Goal: Transaction & Acquisition: Download file/media

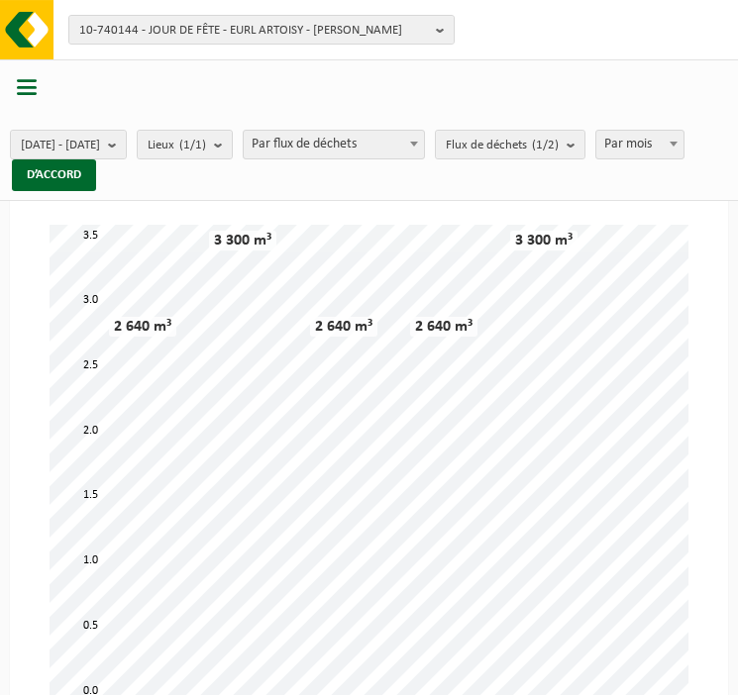
select select "2"
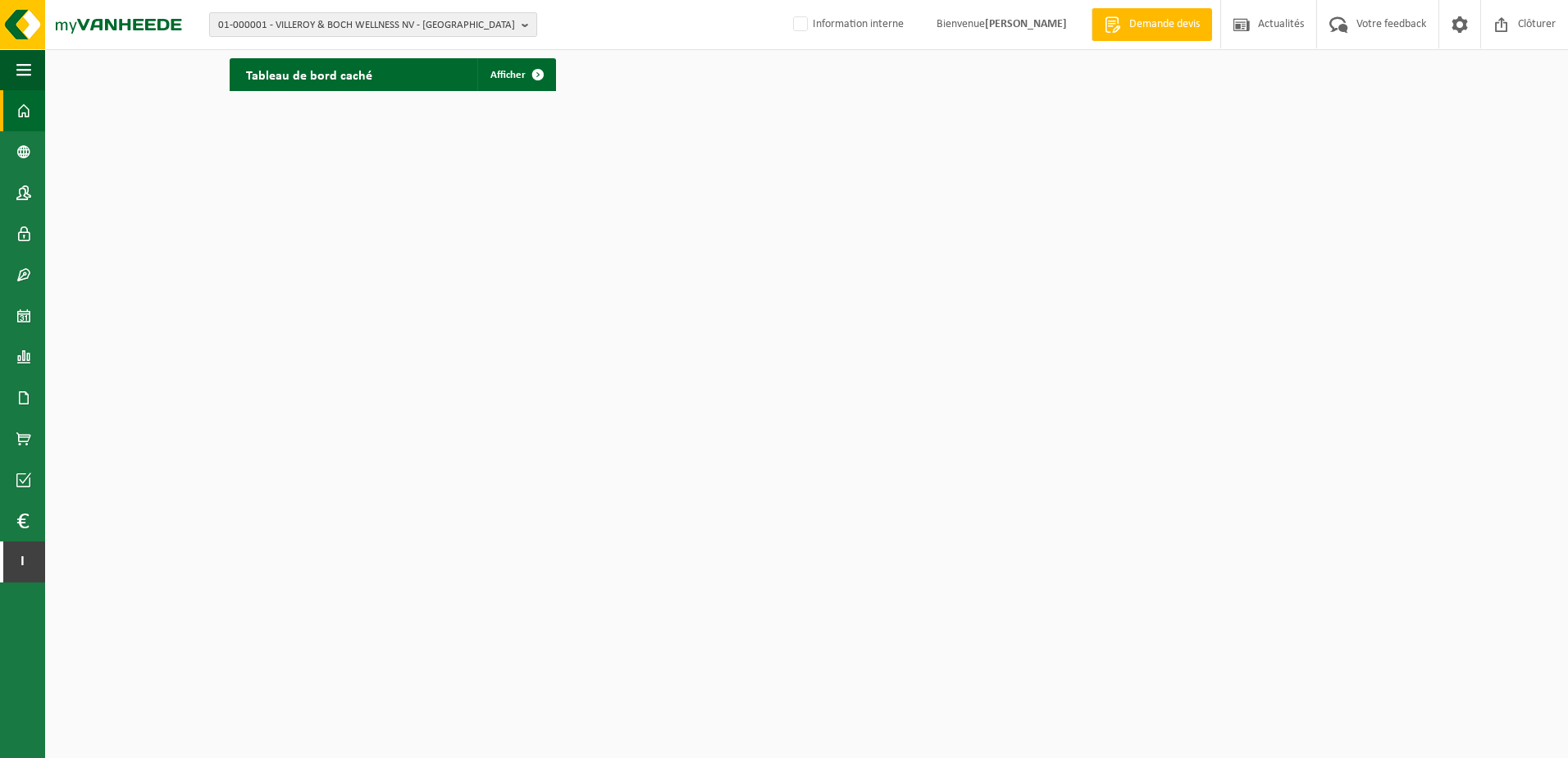
click at [365, 21] on span "01-000001 - VILLEROY & BOCH WELLNESS NV - ROESELARE" at bounding box center [366, 26] width 297 height 25
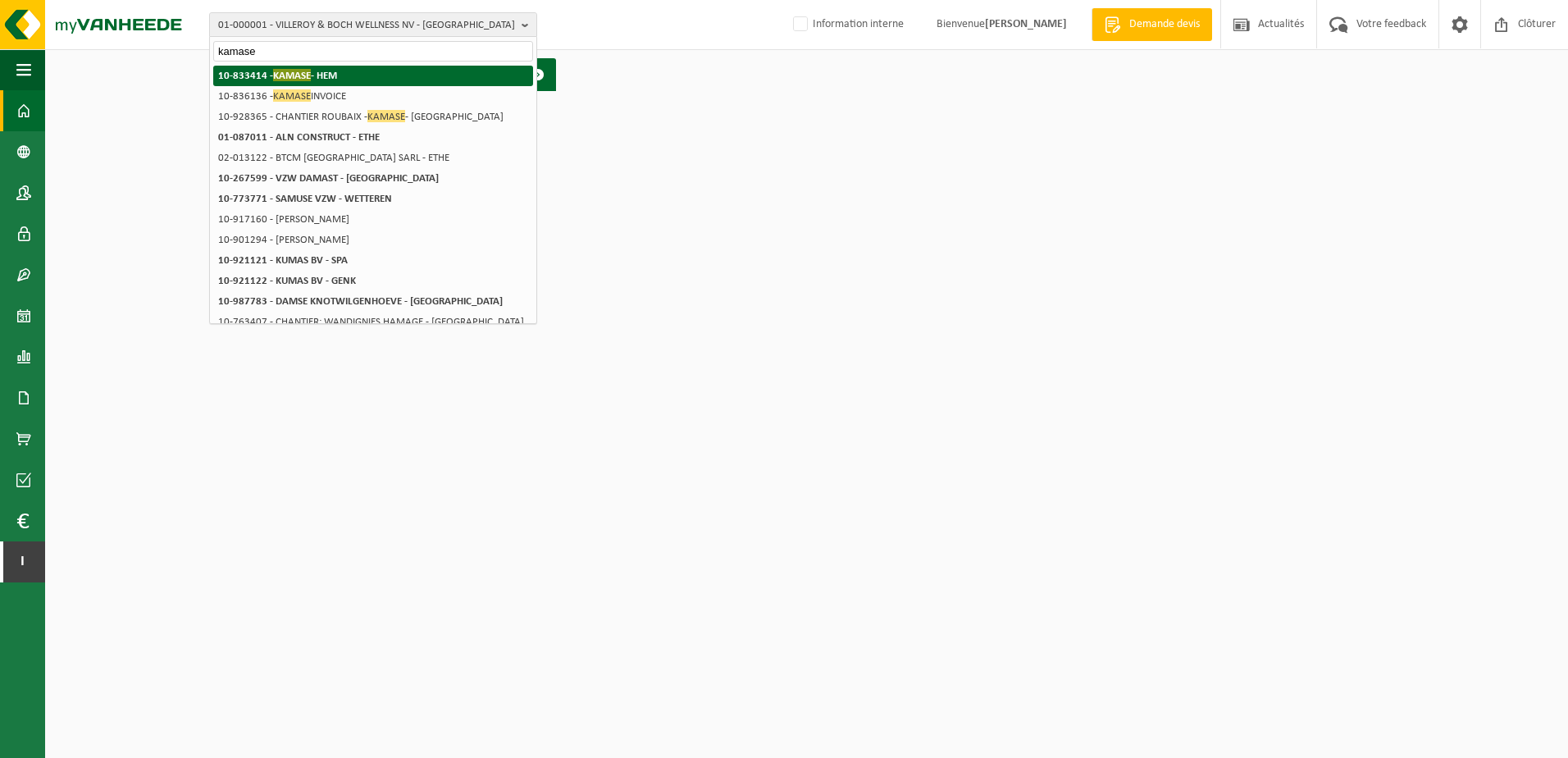
type input "kamase"
click at [376, 72] on li "10-833414 - KAMASE - HEM" at bounding box center [373, 75] width 320 height 21
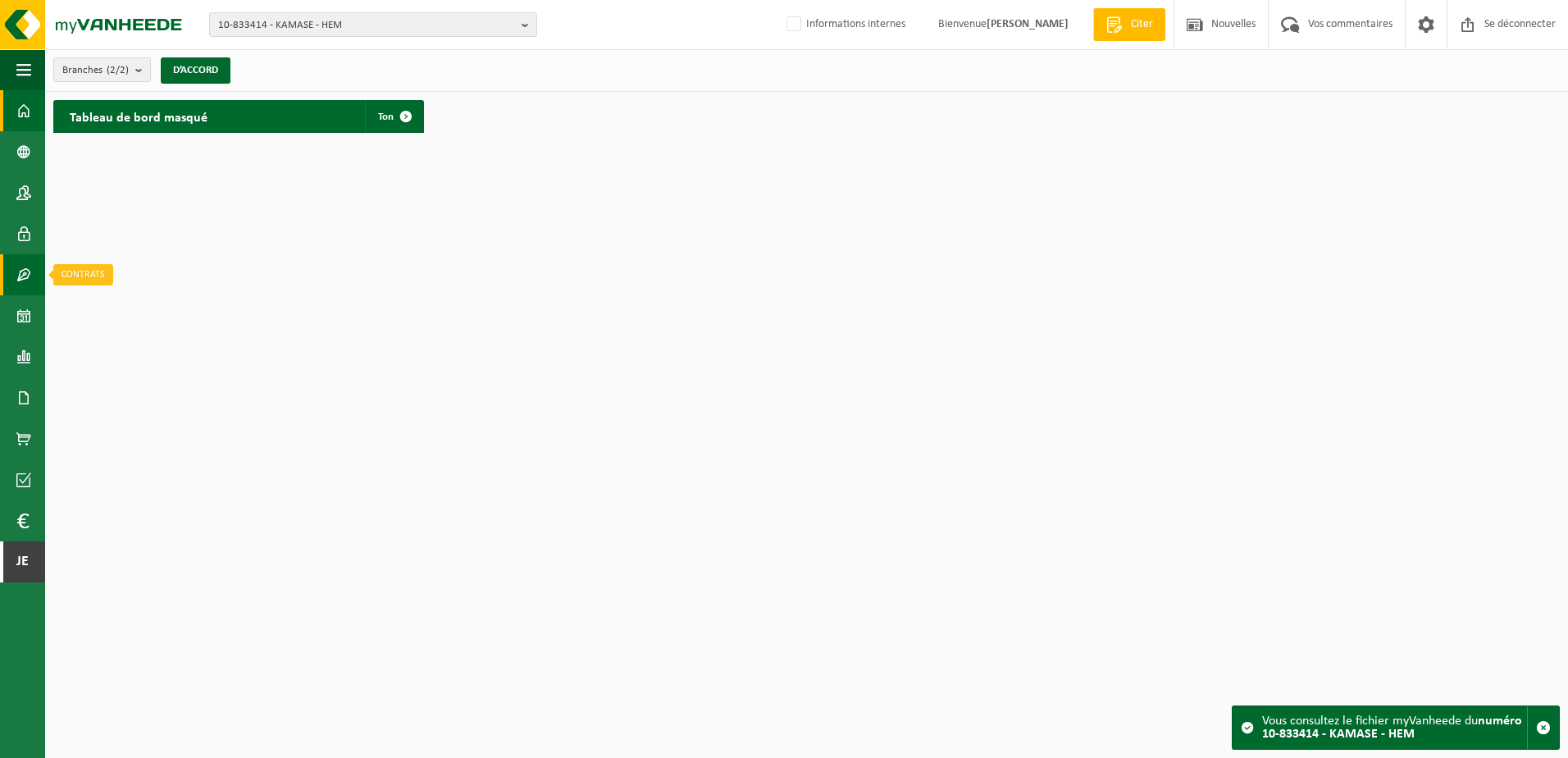
click at [26, 273] on span at bounding box center [24, 275] width 15 height 41
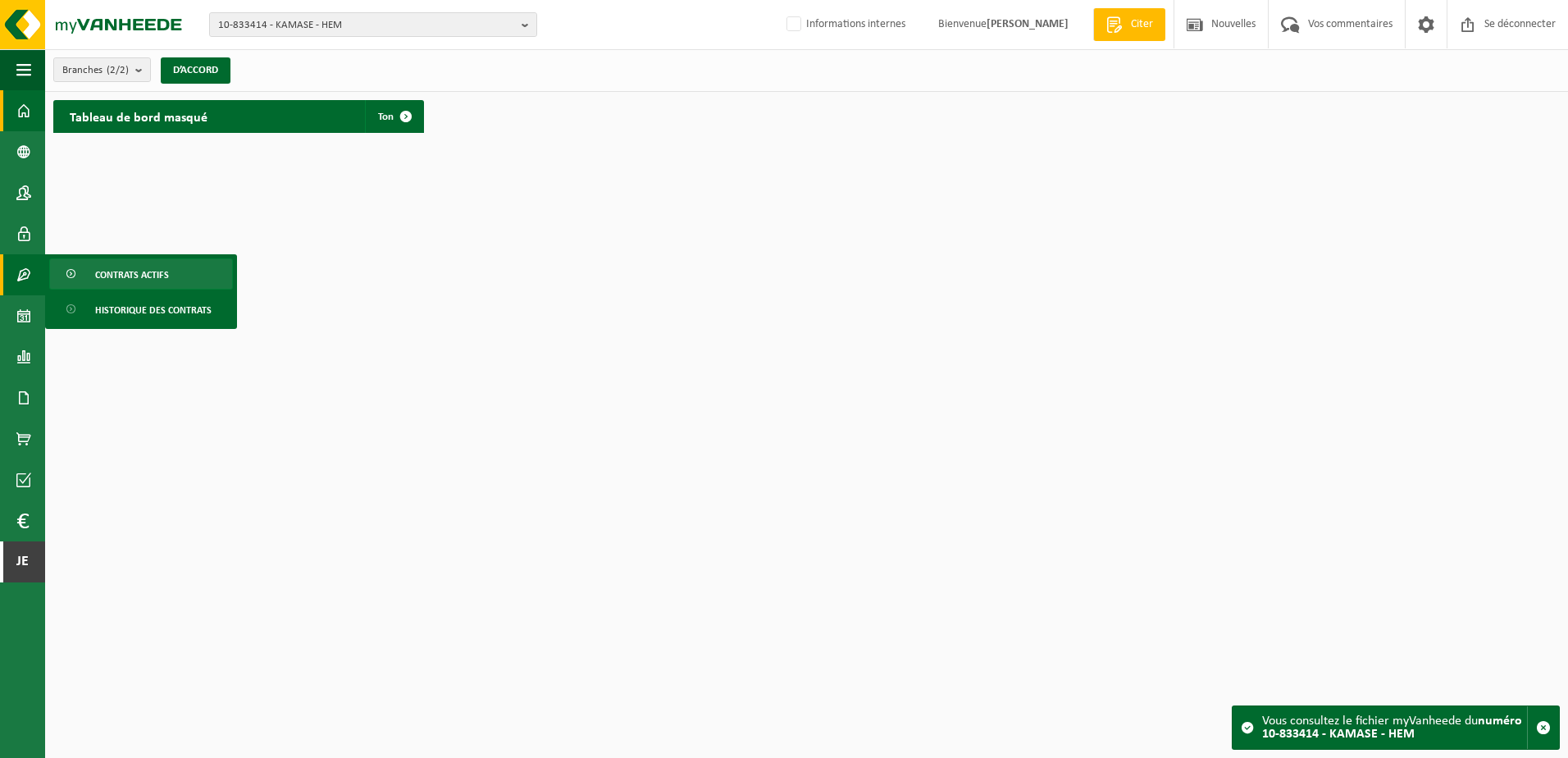
click at [99, 271] on span "Contrats actifs" at bounding box center [132, 275] width 74 height 31
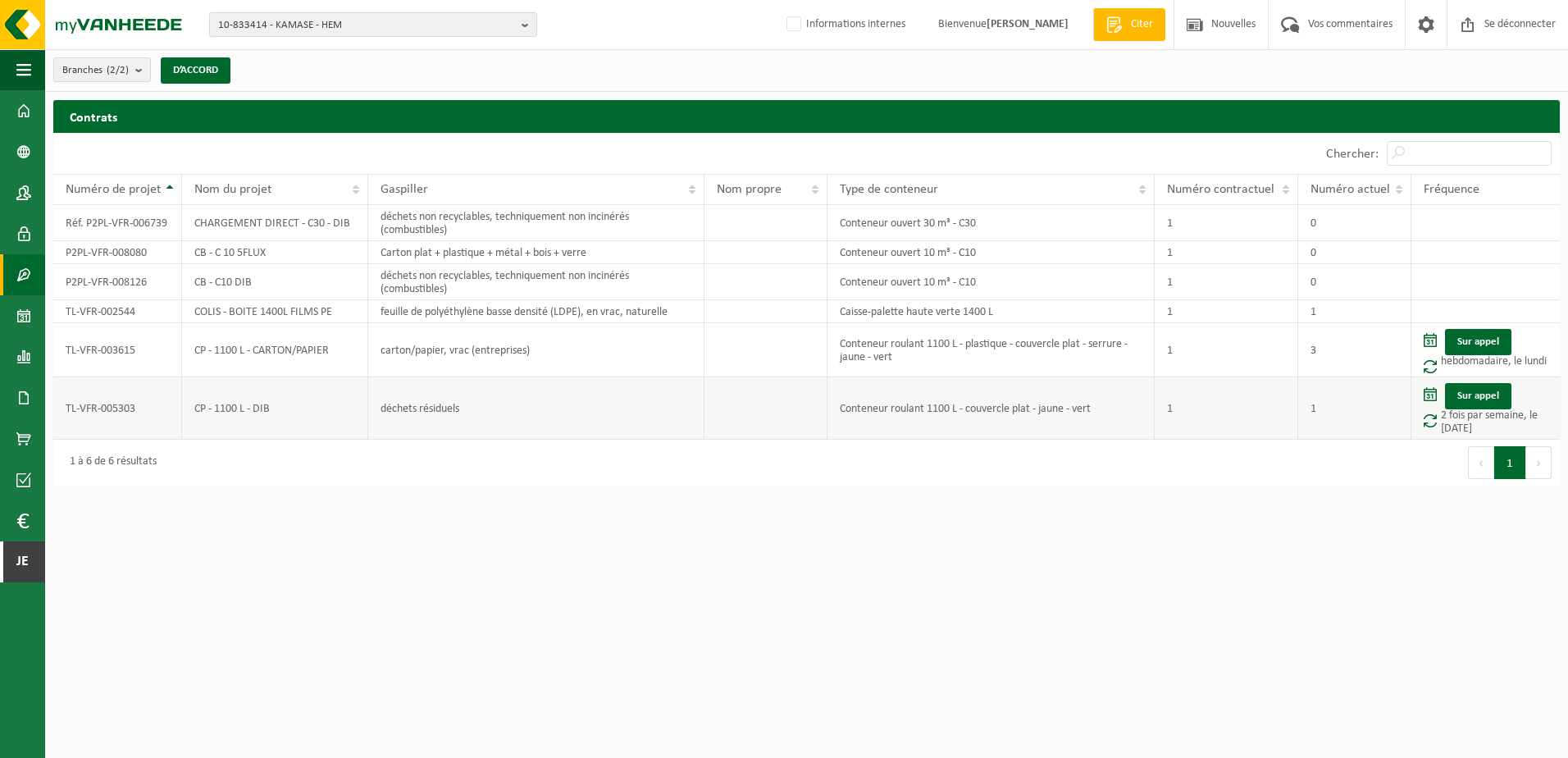
click at [1190, 390] on td "1" at bounding box center [1226, 408] width 143 height 62
click at [28, 350] on span at bounding box center [24, 357] width 15 height 41
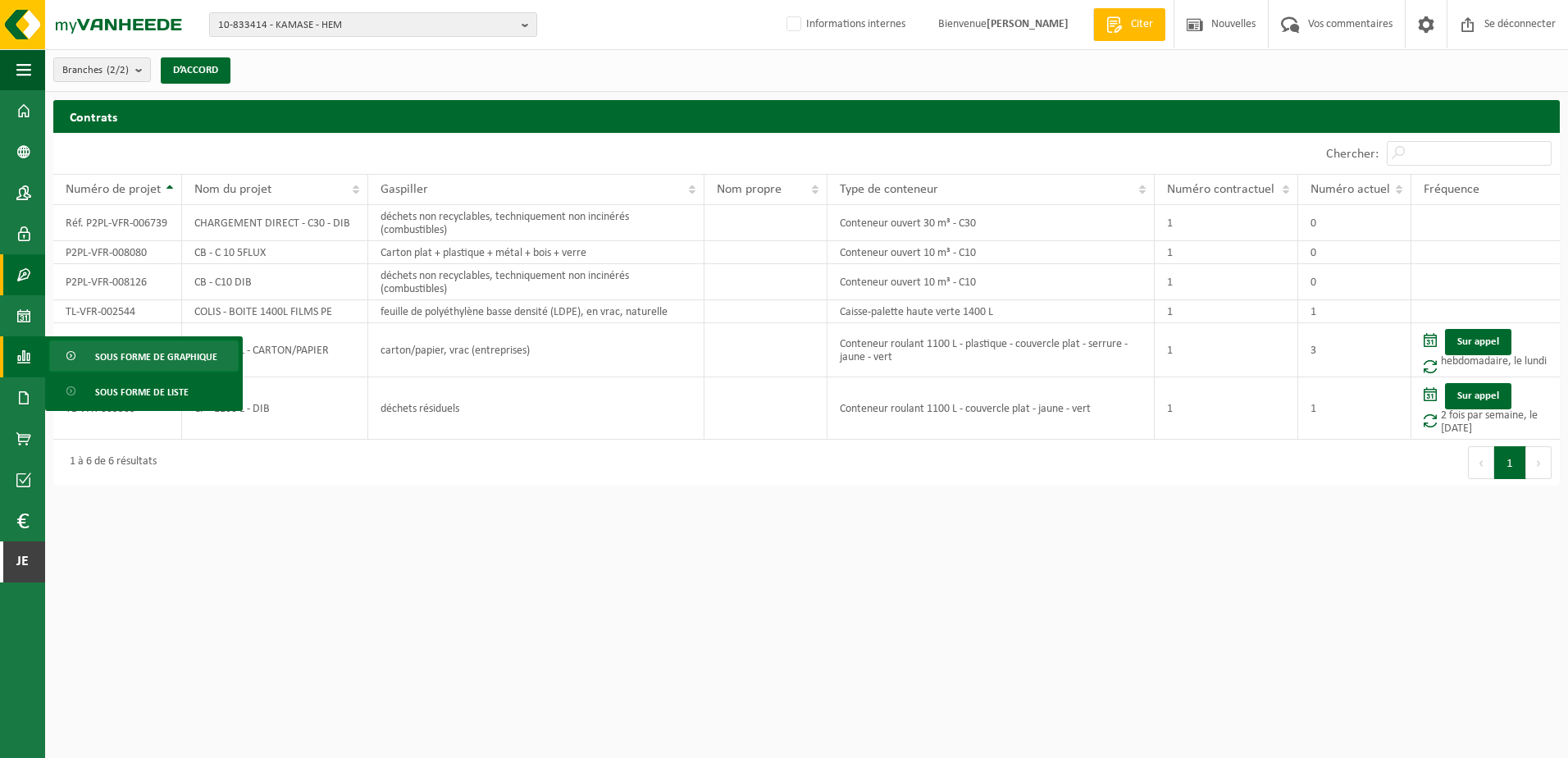
click at [90, 357] on link "Sous forme de graphique" at bounding box center [143, 356] width 190 height 31
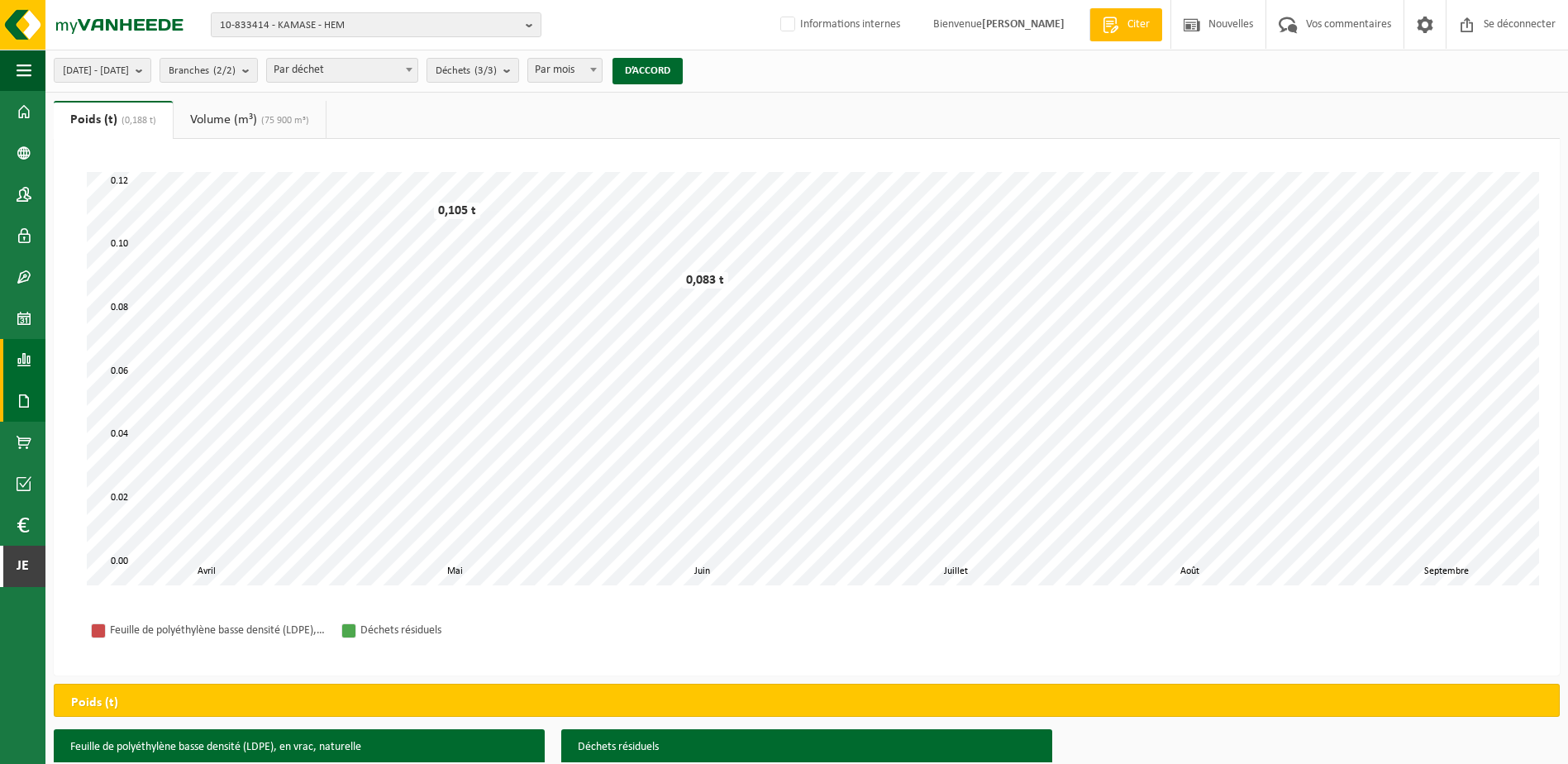
click at [26, 400] on span at bounding box center [24, 402] width 15 height 42
click at [83, 402] on link "Factures" at bounding box center [110, 401] width 123 height 32
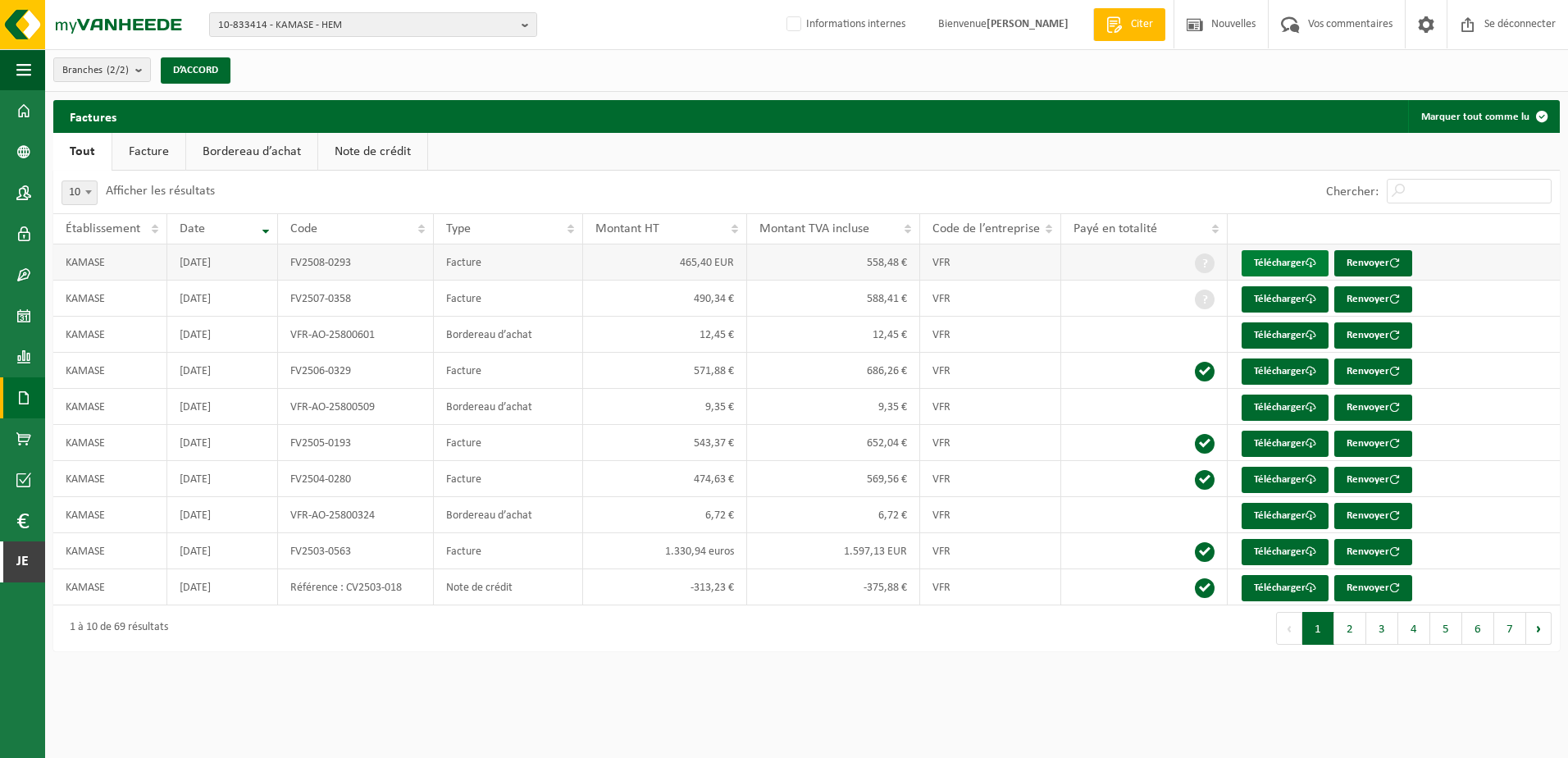
click at [1263, 263] on font "Télécharger" at bounding box center [1279, 263] width 51 height 11
click at [353, 20] on span "10-833414 - KAMASE - HEM" at bounding box center [366, 26] width 297 height 25
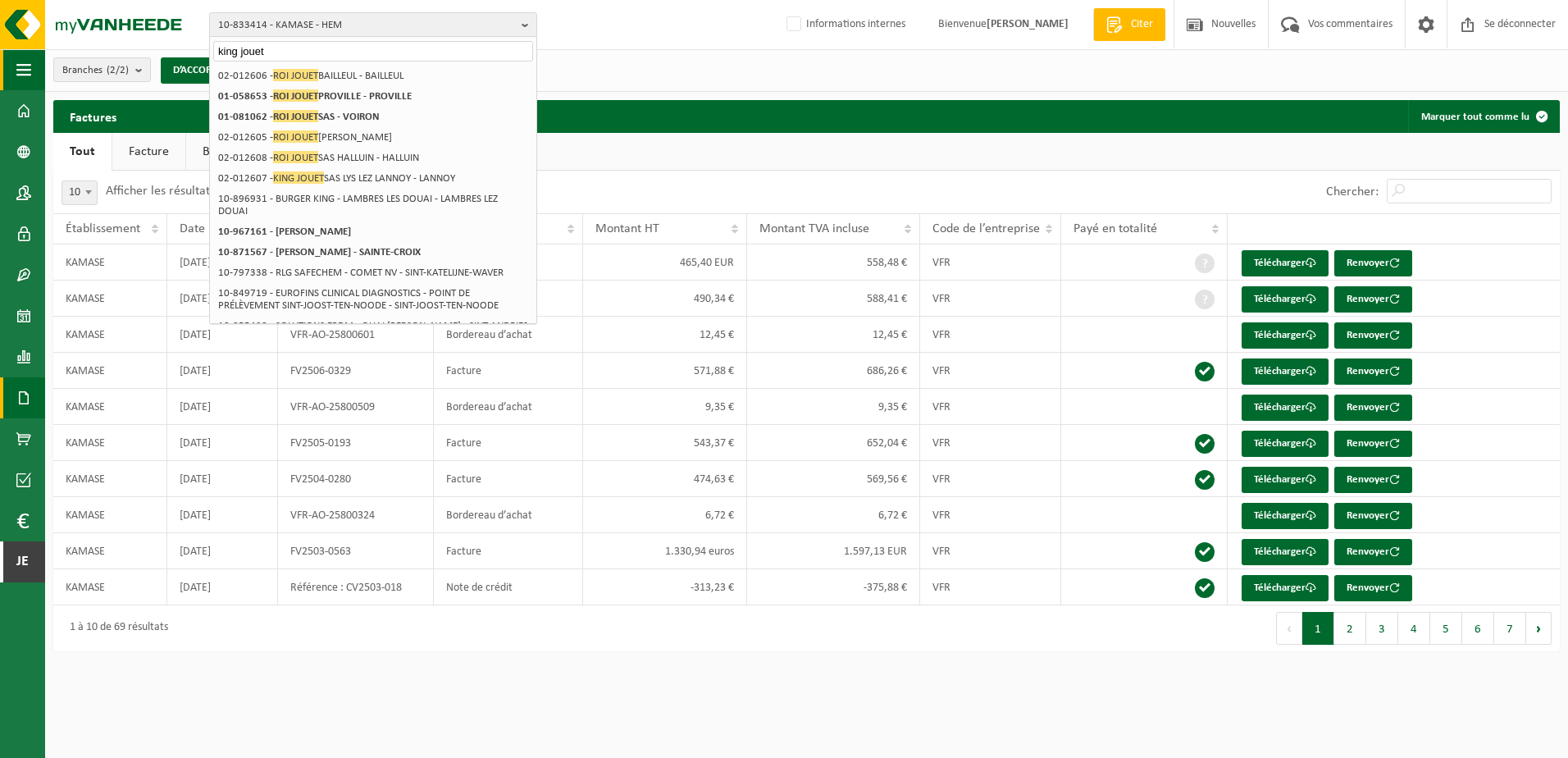
type input "king jouet"
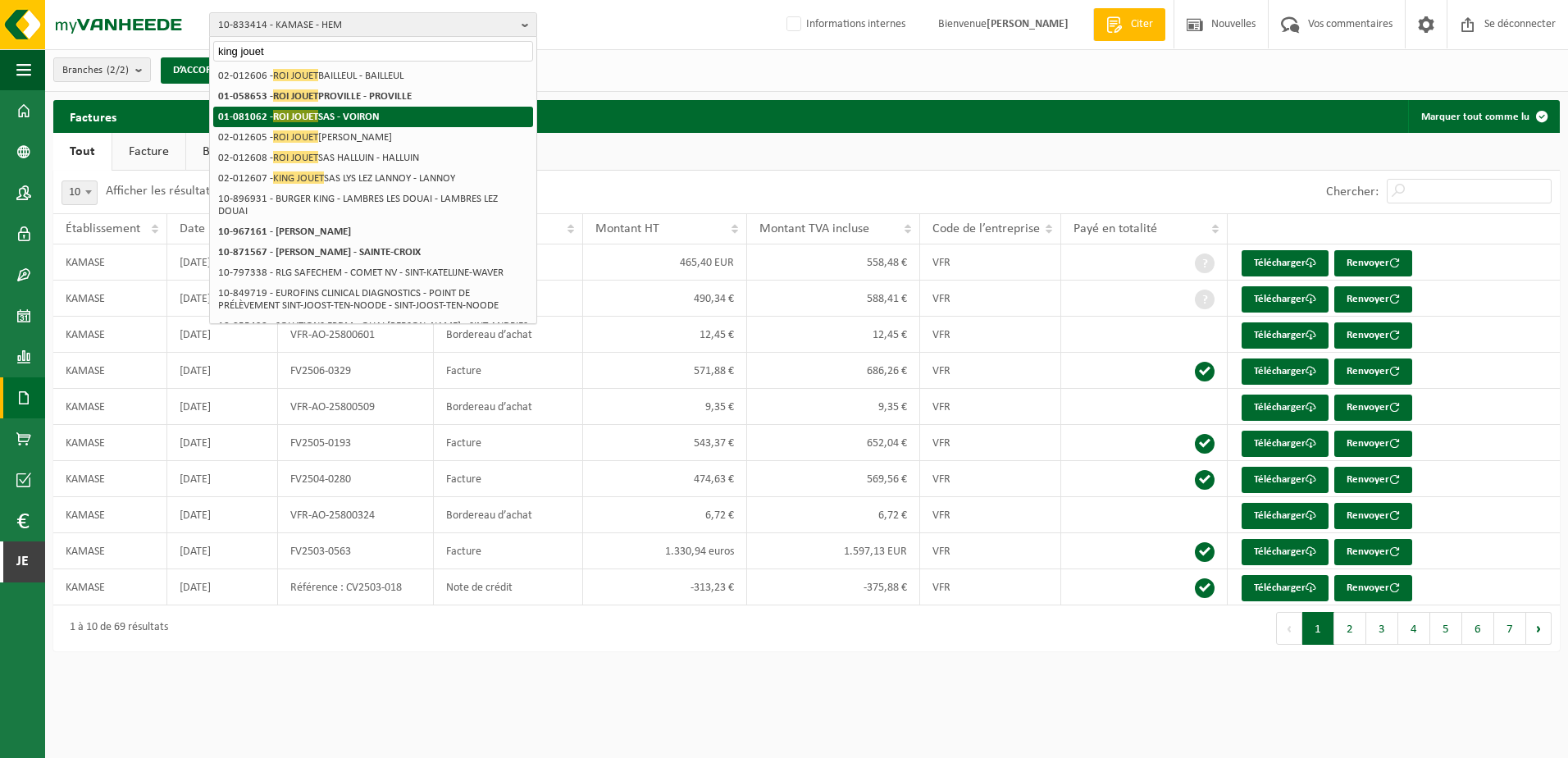
click at [373, 114] on strong "01-081062 - ROI JOUET SAS - VOIRON" at bounding box center [298, 116] width 161 height 12
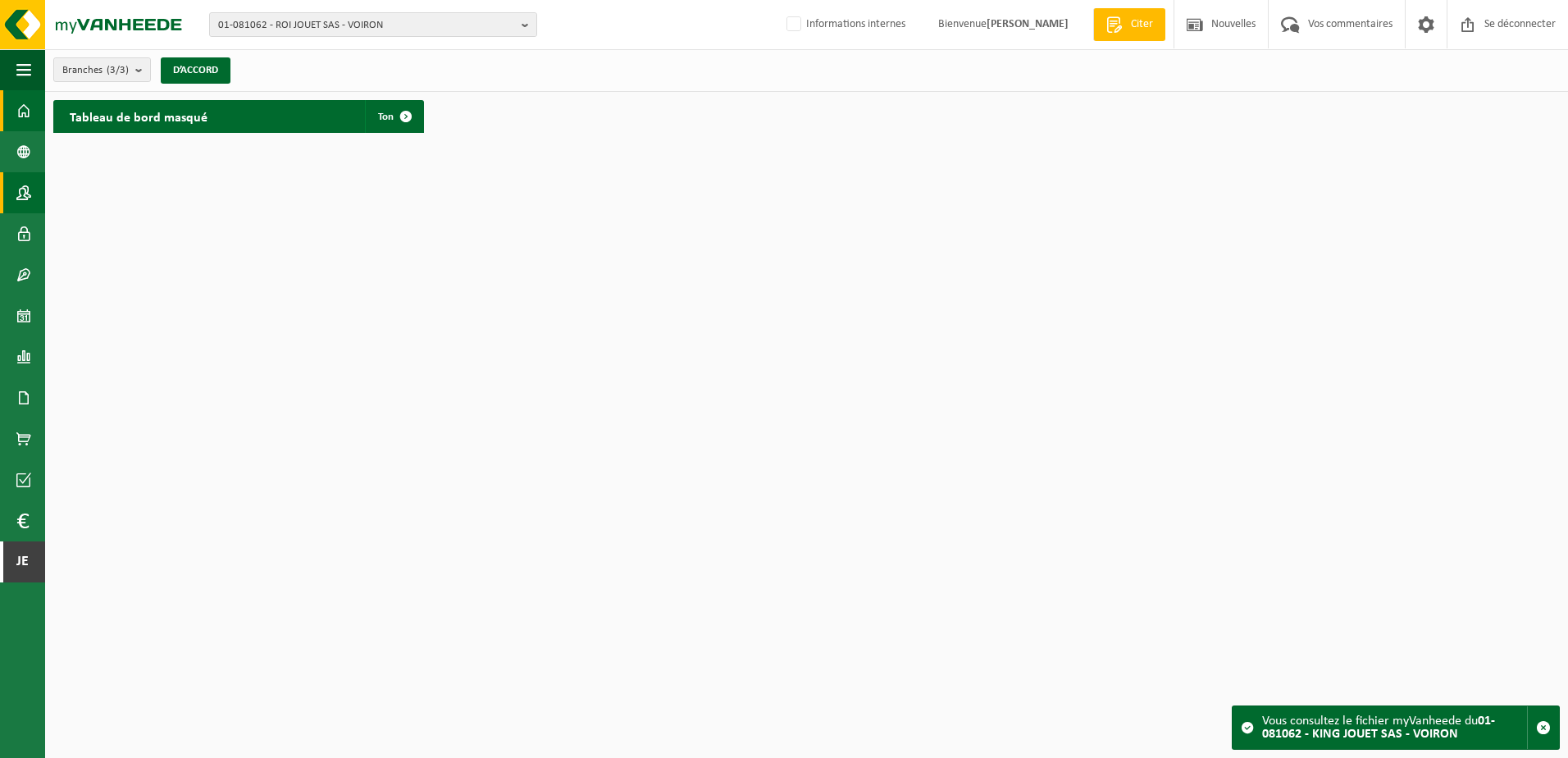
click at [23, 190] on span at bounding box center [24, 193] width 15 height 41
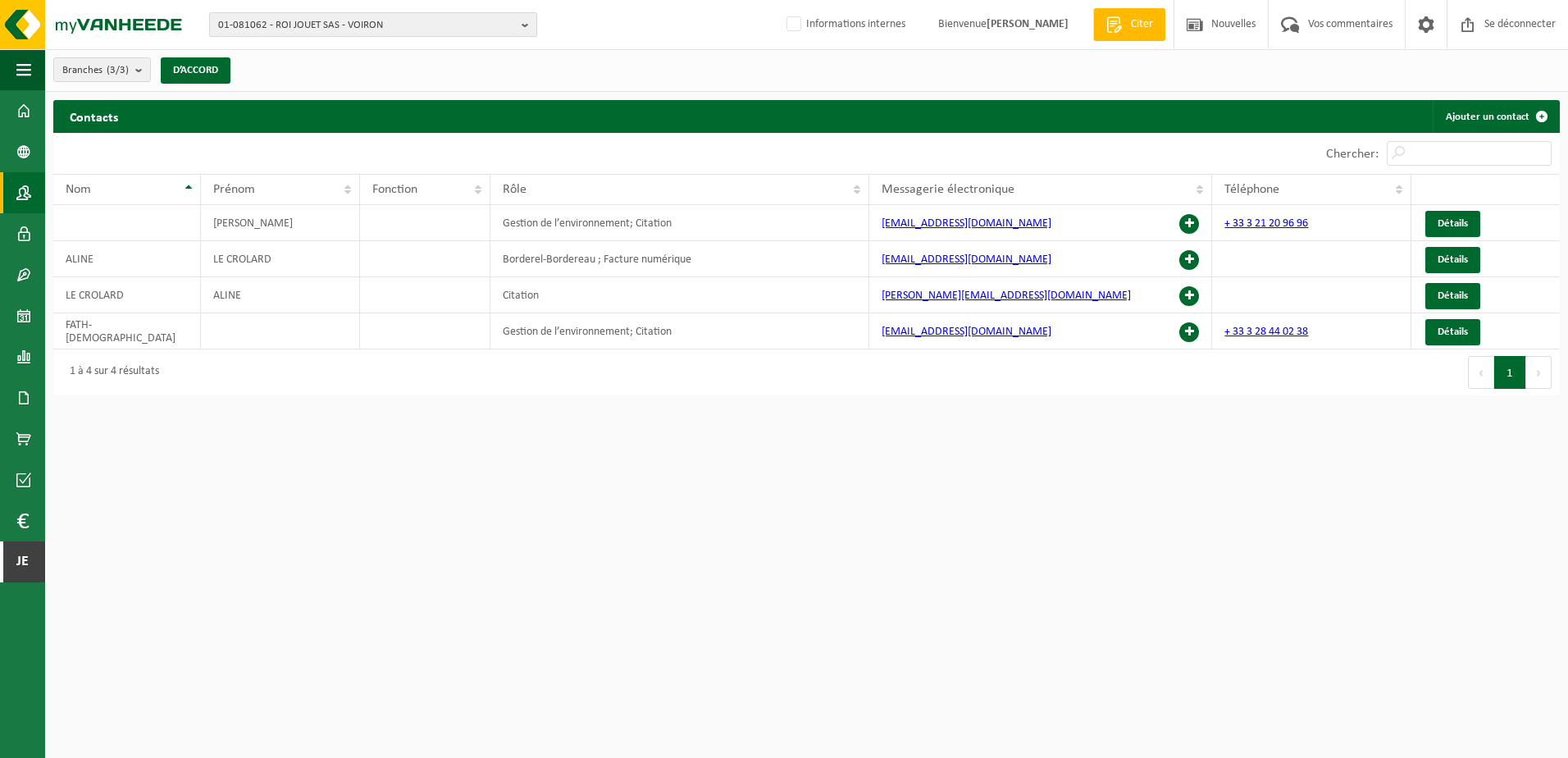
click at [327, 21] on span "01-081062 - ROI JOUET SAS - VOIRON" at bounding box center [366, 26] width 297 height 25
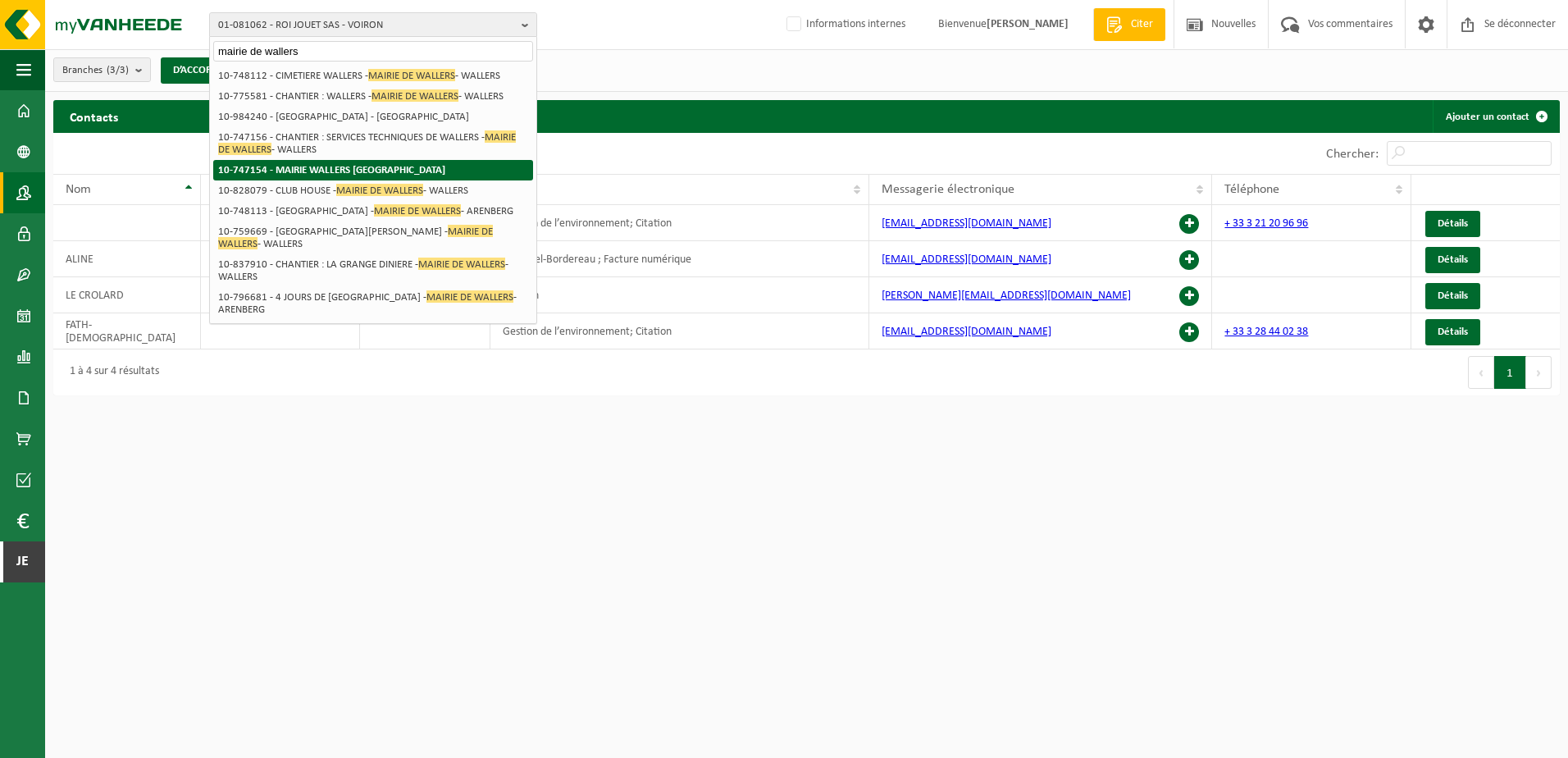
type input "mairie de wallers"
click at [426, 167] on strong "10-747154 - MAIRIE WALLERS [GEOGRAPHIC_DATA]" at bounding box center [331, 170] width 227 height 11
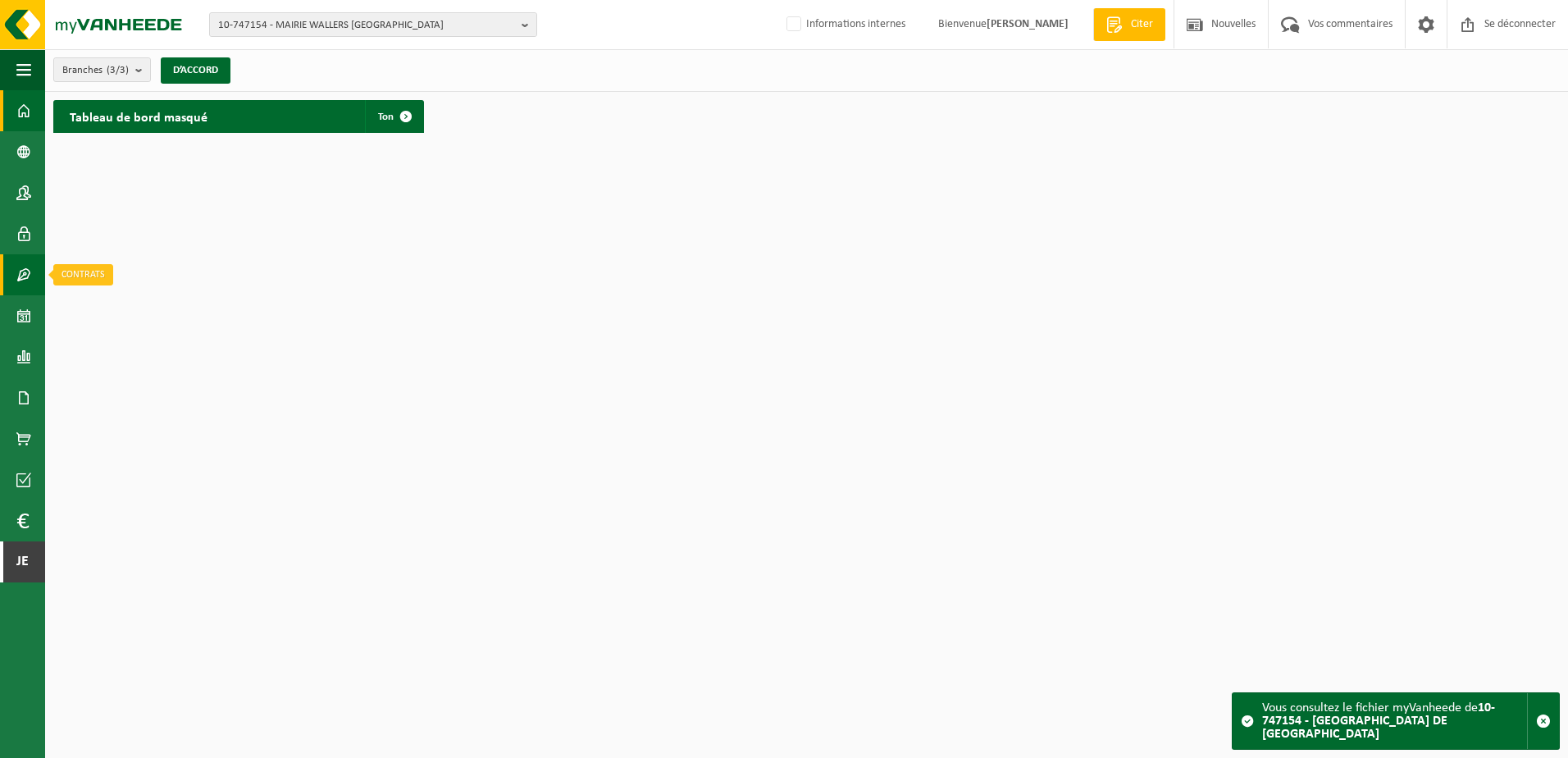
click at [27, 274] on span at bounding box center [24, 275] width 15 height 41
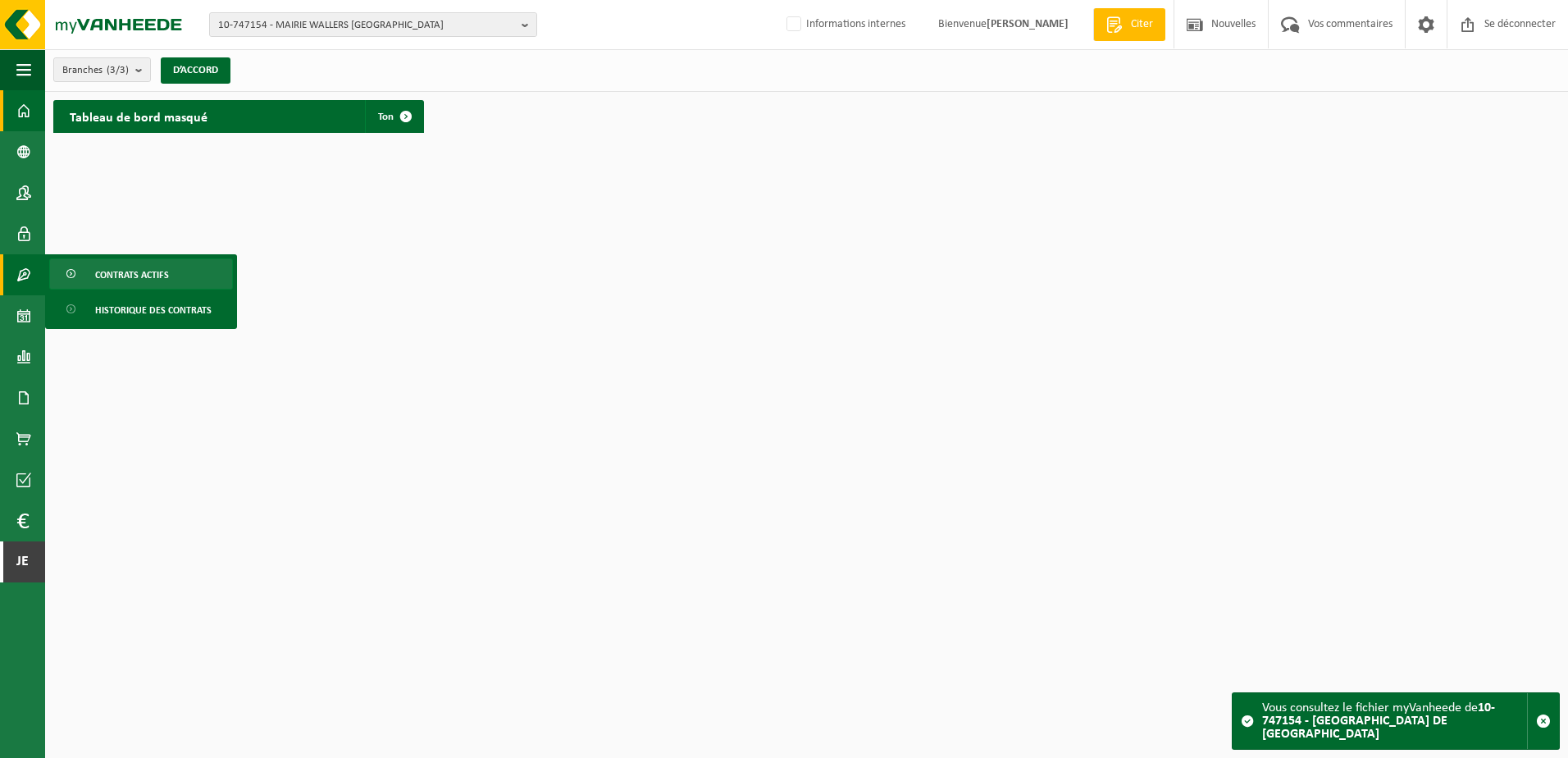
click at [93, 275] on link "Contrats actifs" at bounding box center [141, 274] width 184 height 31
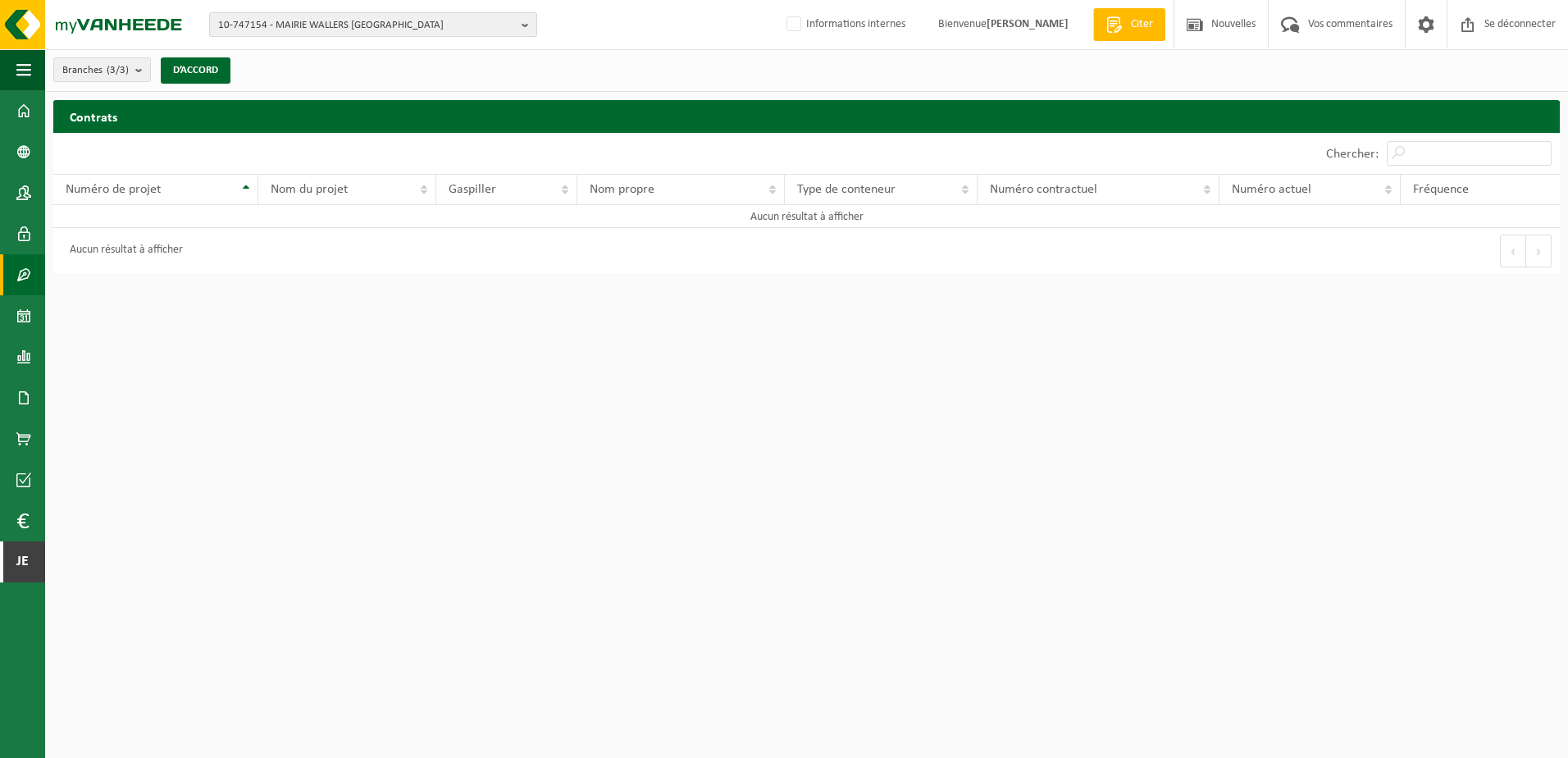
click at [294, 20] on span "10-747154 - MAIRIE WALLERS [GEOGRAPHIC_DATA]" at bounding box center [366, 26] width 297 height 25
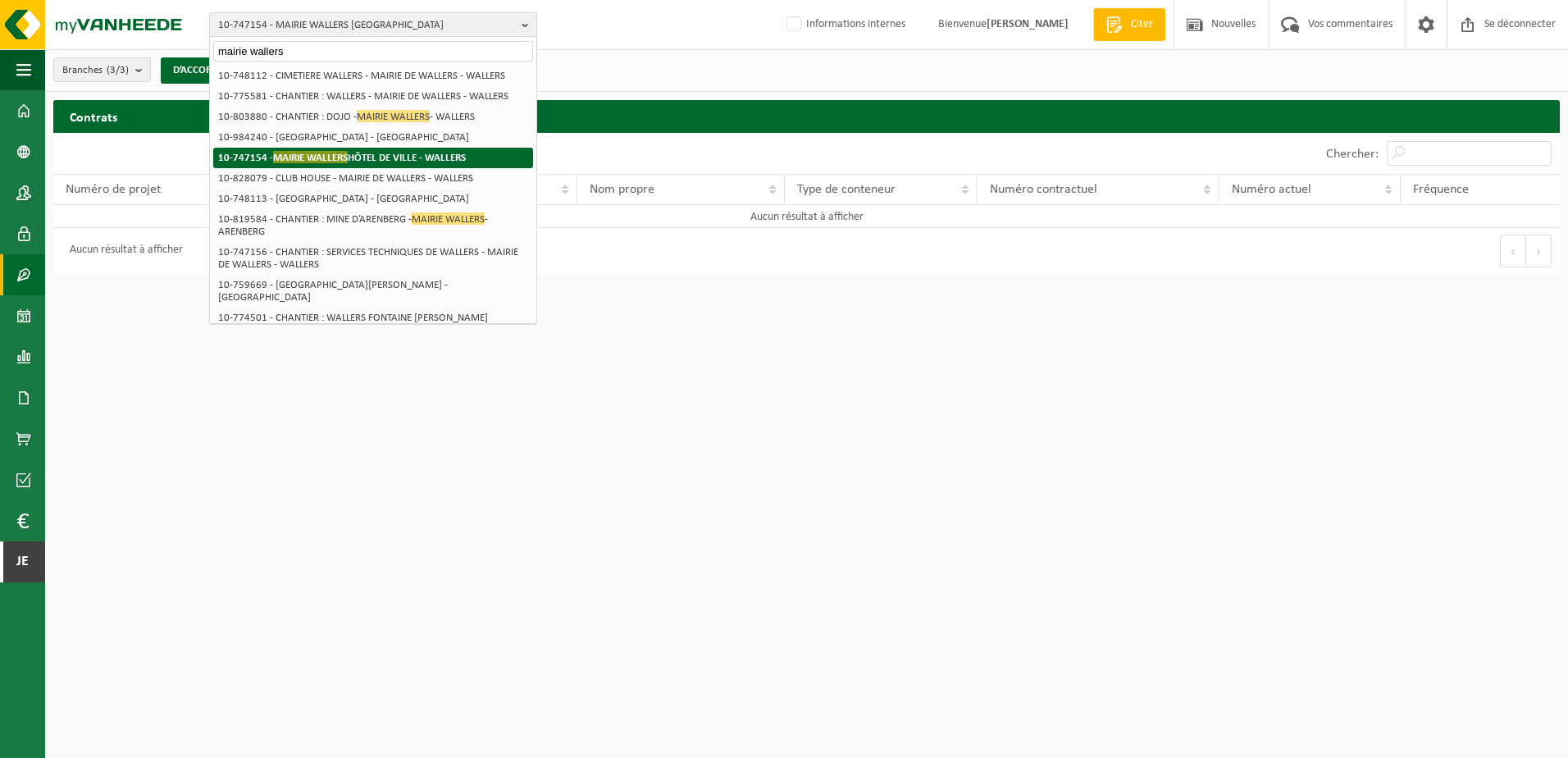
type input "mairie wallers"
click at [394, 155] on strong "10-747154 - MAIRIE WALLERS HÔTEL DE VILLE - WALLERS" at bounding box center [341, 157] width 248 height 12
click at [273, 151] on span "MAIRIE WALLERS" at bounding box center [310, 157] width 75 height 12
drag, startPoint x: 450, startPoint y: 142, endPoint x: 448, endPoint y: 156, distance: 14.1
click at [448, 156] on ul "10-748112 - CIMETIERE WALLERS - MAIRIE DE WALLERS - WALLERS 10-775581 - CHANTIE…" at bounding box center [373, 334] width 320 height 538
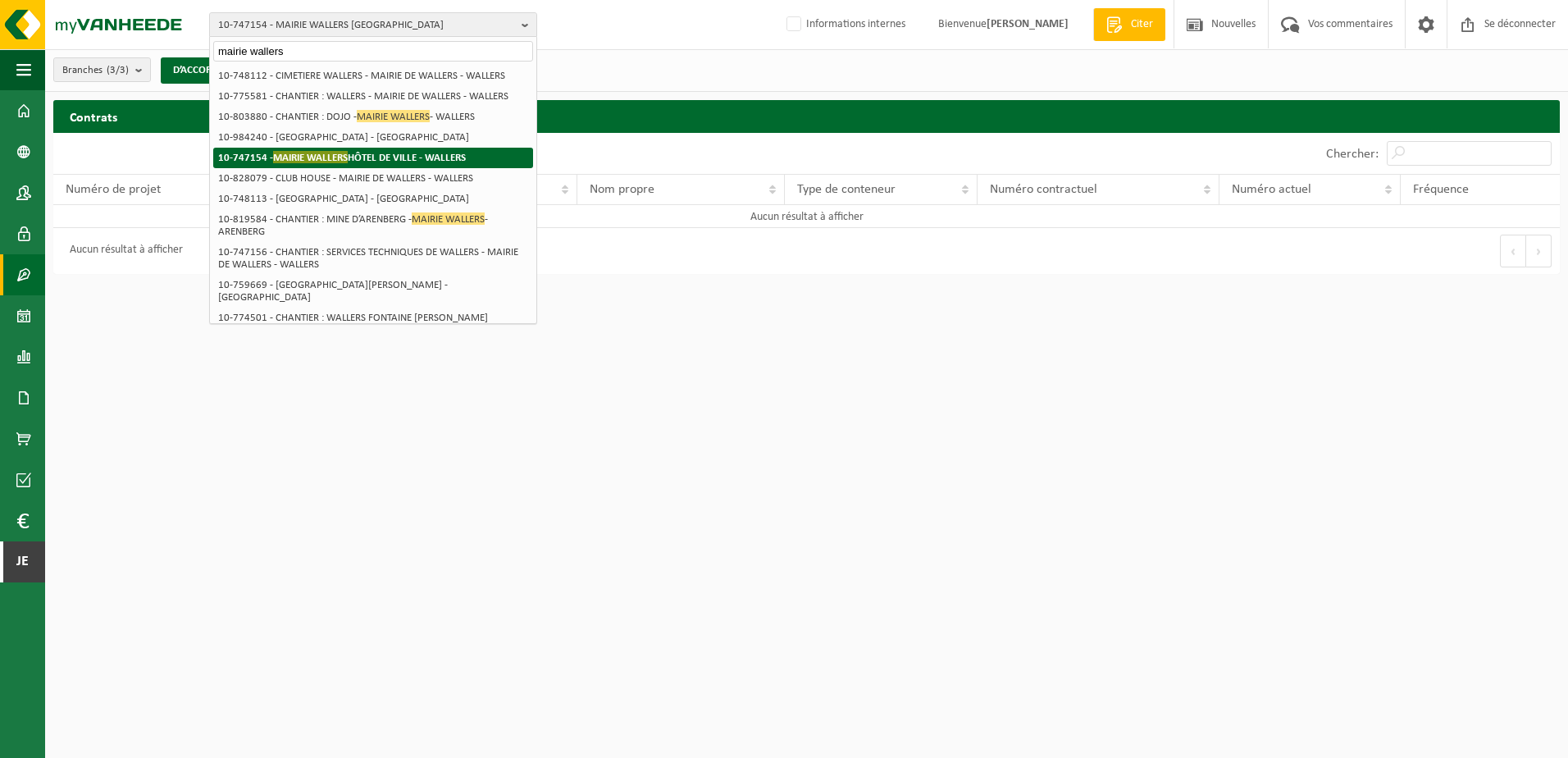
click at [448, 156] on strong "10-747154 - MAIRIE WALLERS HÔTEL DE VILLE - WALLERS" at bounding box center [341, 157] width 248 height 12
click at [426, 156] on strong "10-747154 - MAIRIE WALLERS HÔTEL DE VILLE - WALLERS" at bounding box center [341, 157] width 248 height 12
click at [460, 447] on html "10-747154 - MAIRIE WALLERS HÔTEL DE VILLE - WALLERS mairie wallers 10-747154 - …" at bounding box center [784, 379] width 1568 height 758
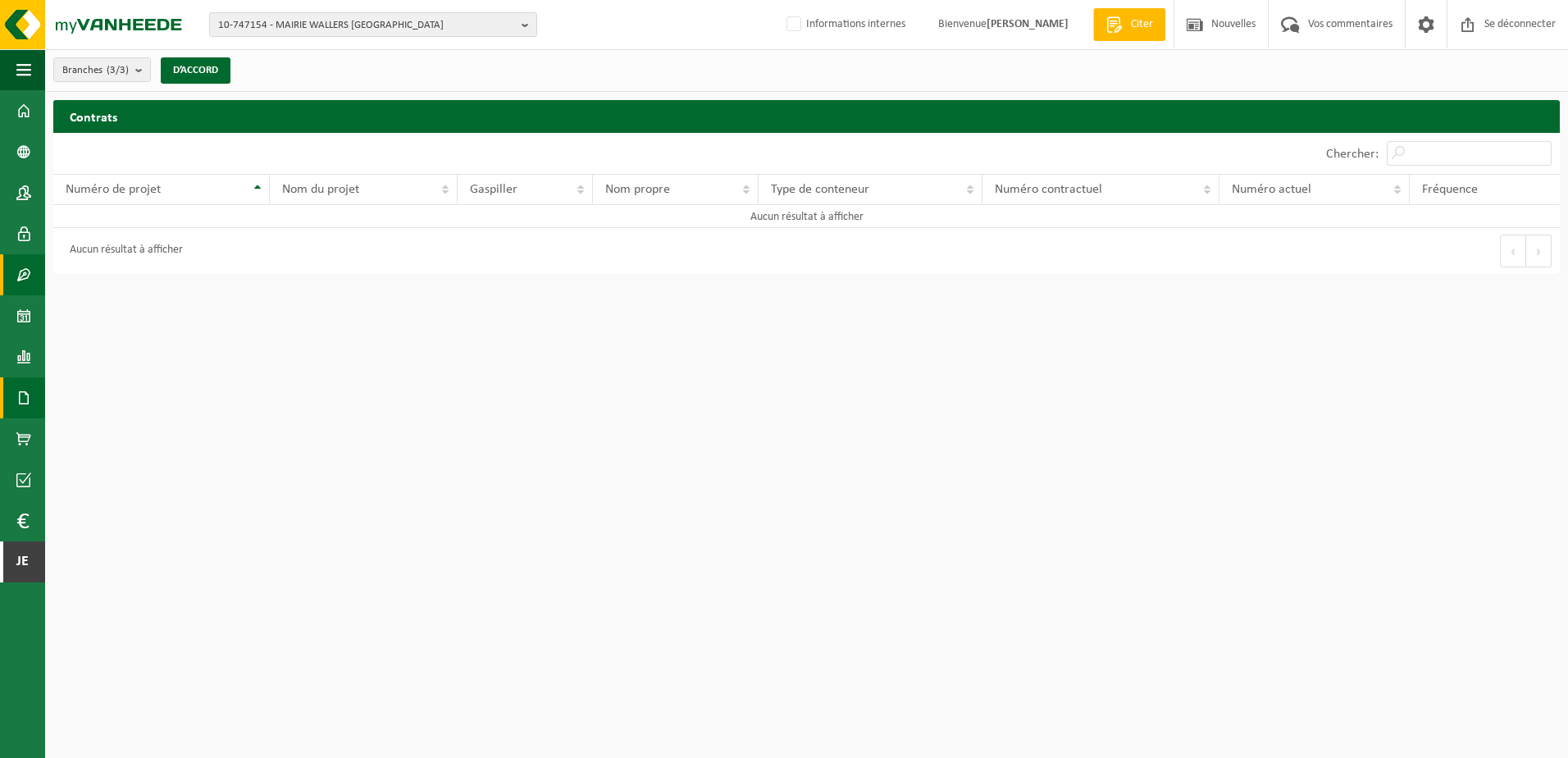
click at [17, 393] on span at bounding box center [24, 398] width 15 height 41
click at [80, 401] on link "Factures" at bounding box center [109, 398] width 122 height 31
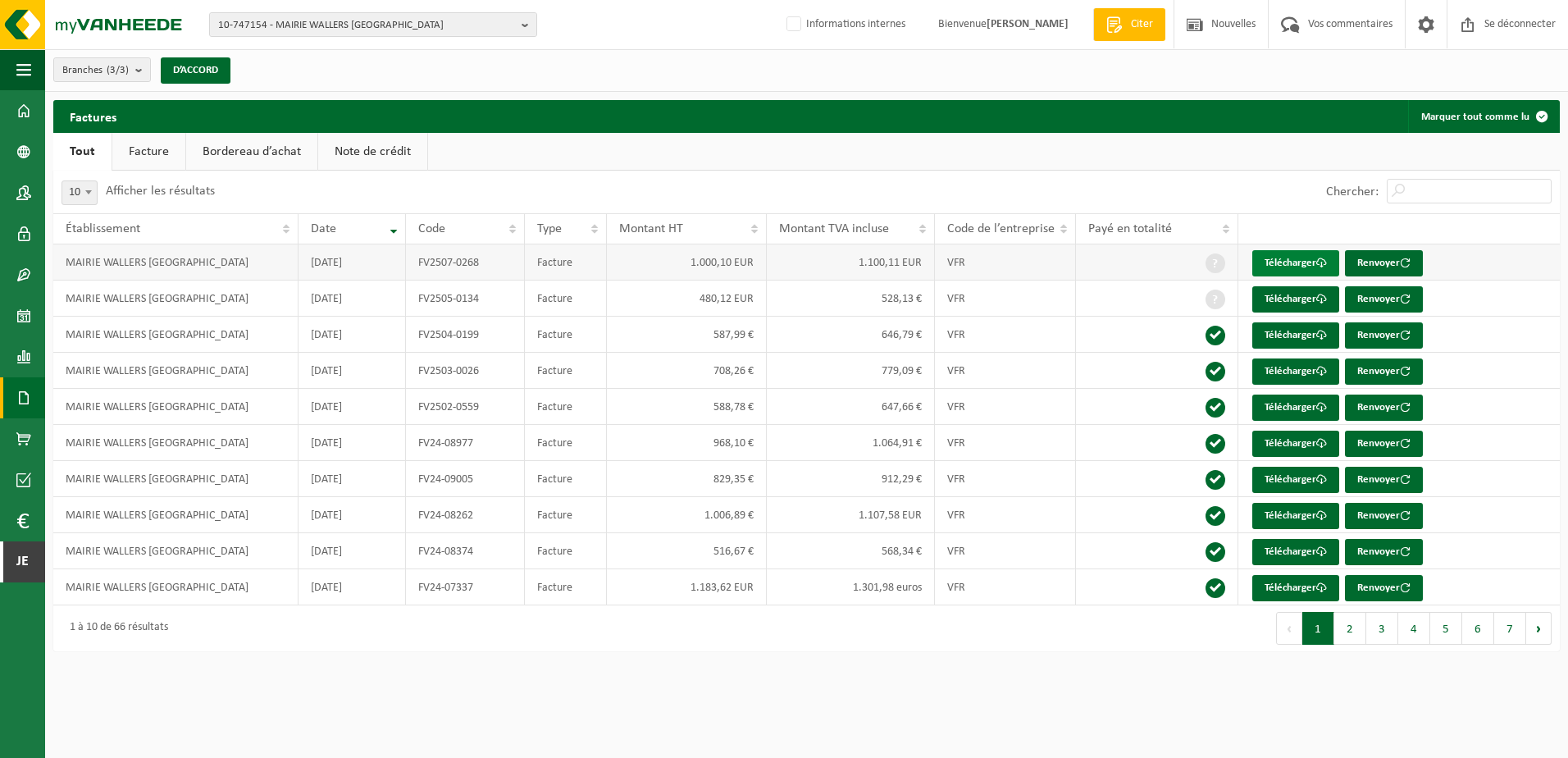
click at [1296, 263] on font "Télécharger" at bounding box center [1290, 263] width 51 height 11
click at [25, 282] on span at bounding box center [24, 275] width 15 height 41
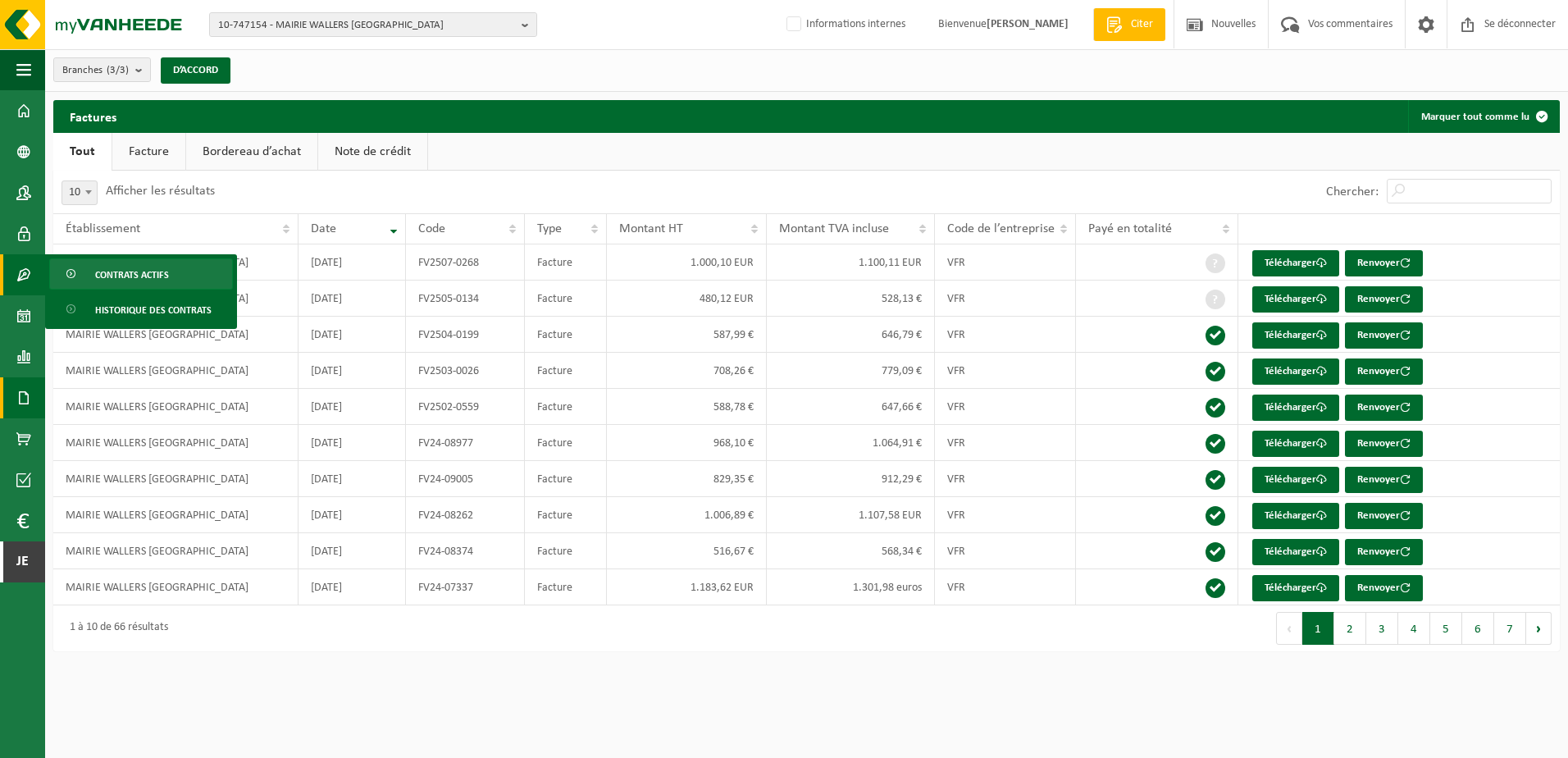
click at [114, 279] on span "Contrats actifs" at bounding box center [132, 275] width 74 height 31
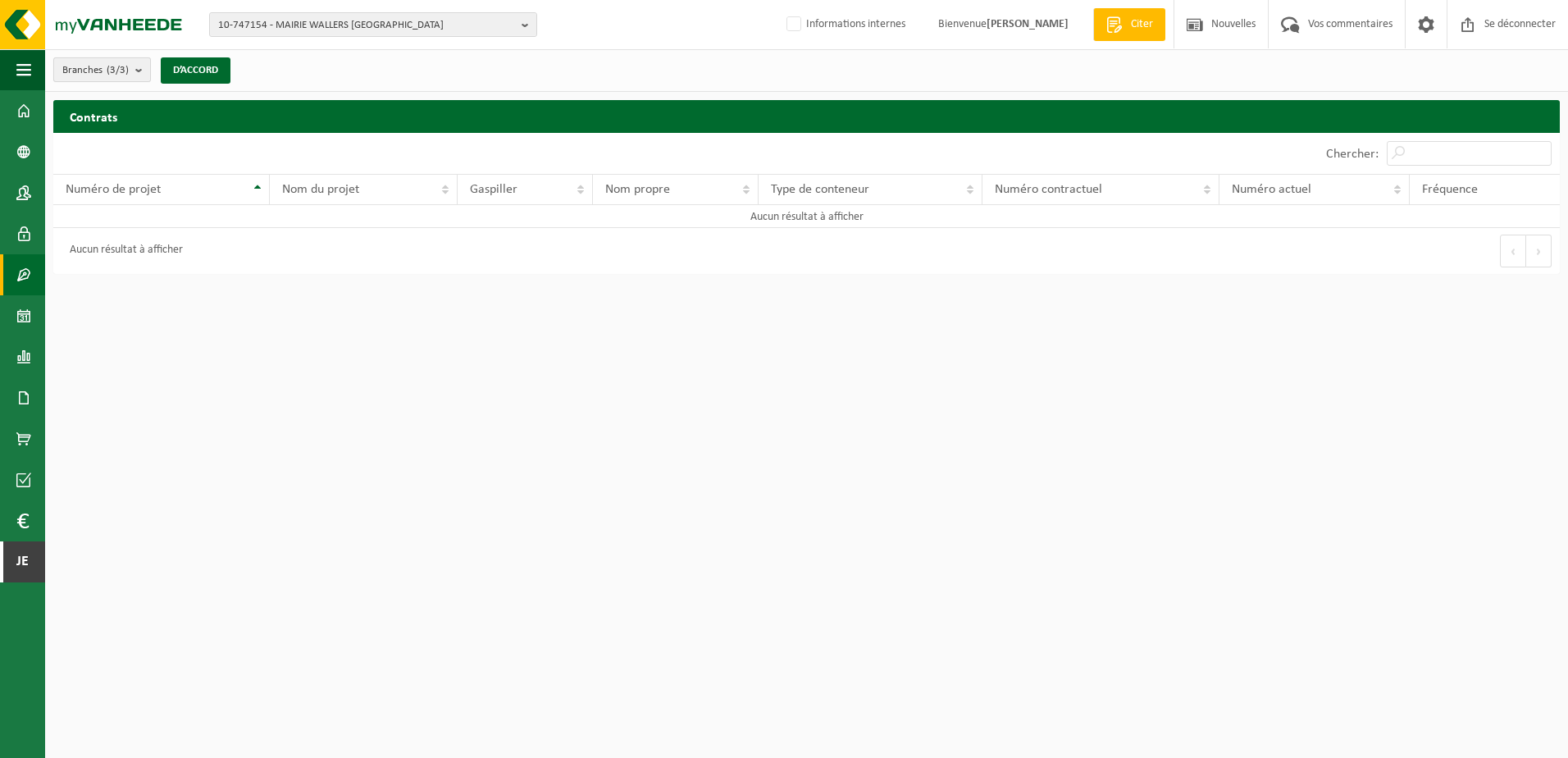
click at [140, 72] on b "submit" at bounding box center [142, 70] width 15 height 23
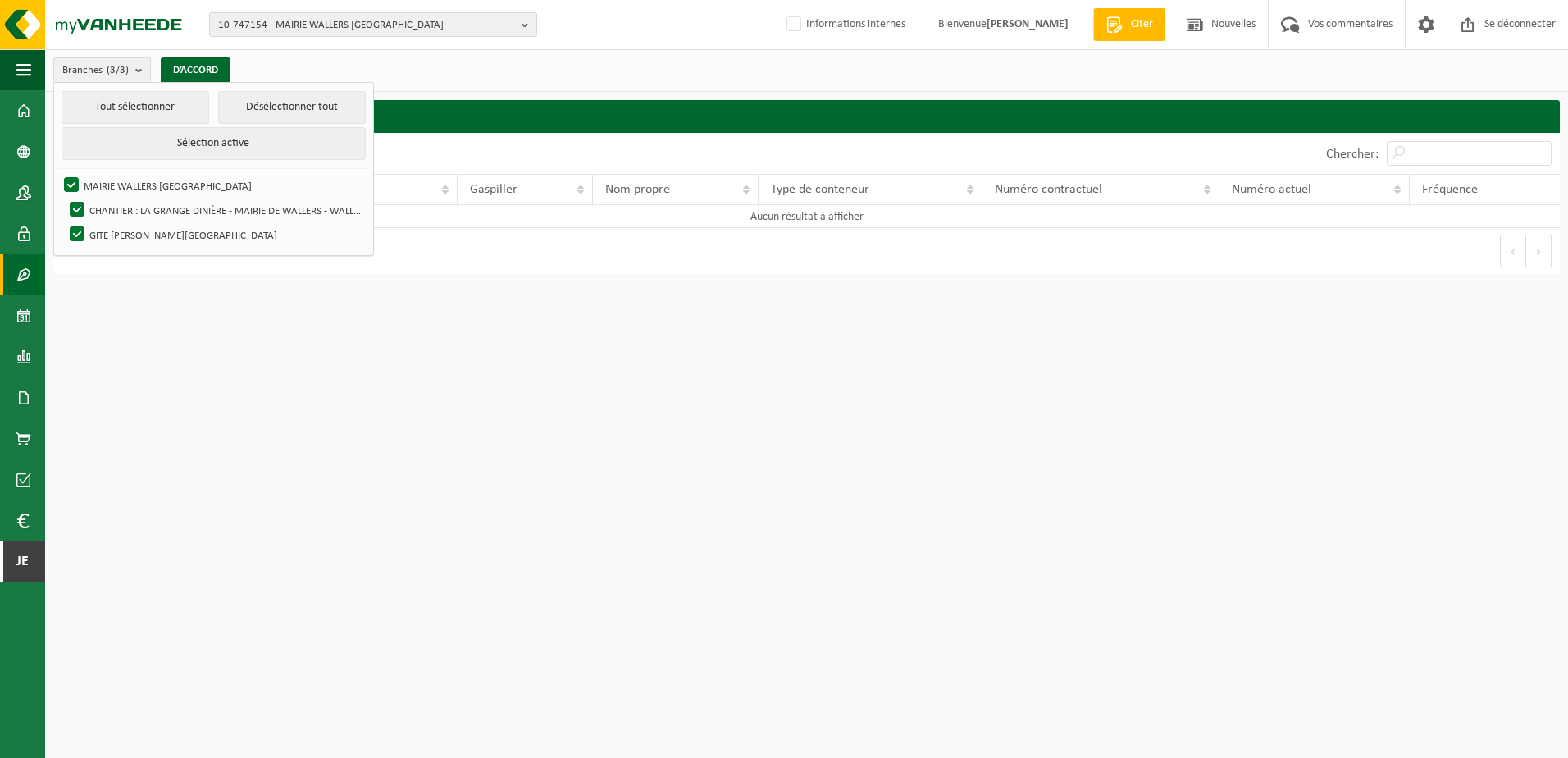
click at [673, 366] on html "10-747154 - MAIRIE WALLERS [GEOGRAPHIC_DATA] - WALLERS 10-747154 - MAIRIE WALLE…" at bounding box center [784, 379] width 1568 height 758
click at [200, 64] on button "D’ACCORD" at bounding box center [195, 70] width 70 height 27
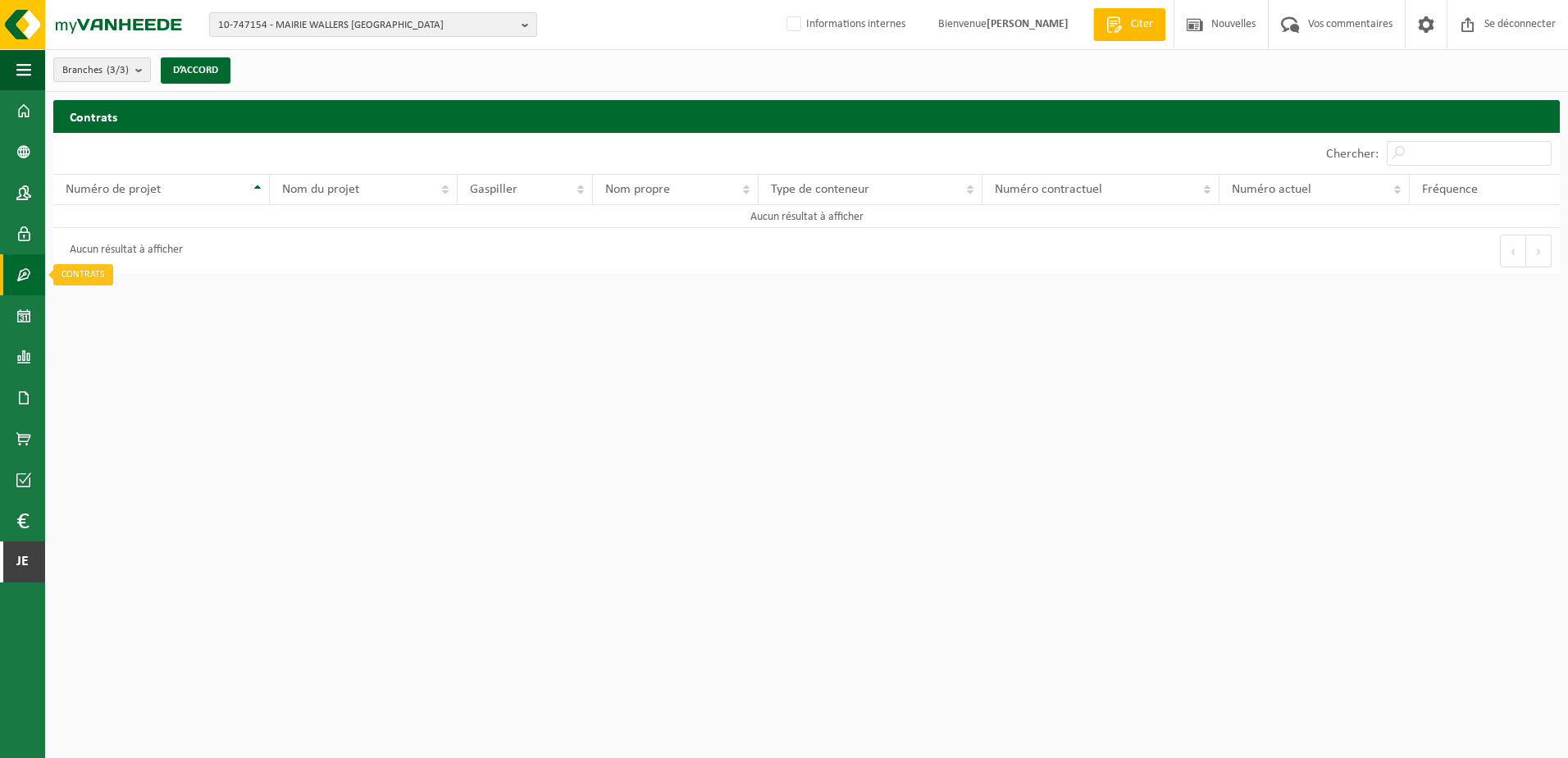
click at [24, 281] on span at bounding box center [24, 275] width 15 height 41
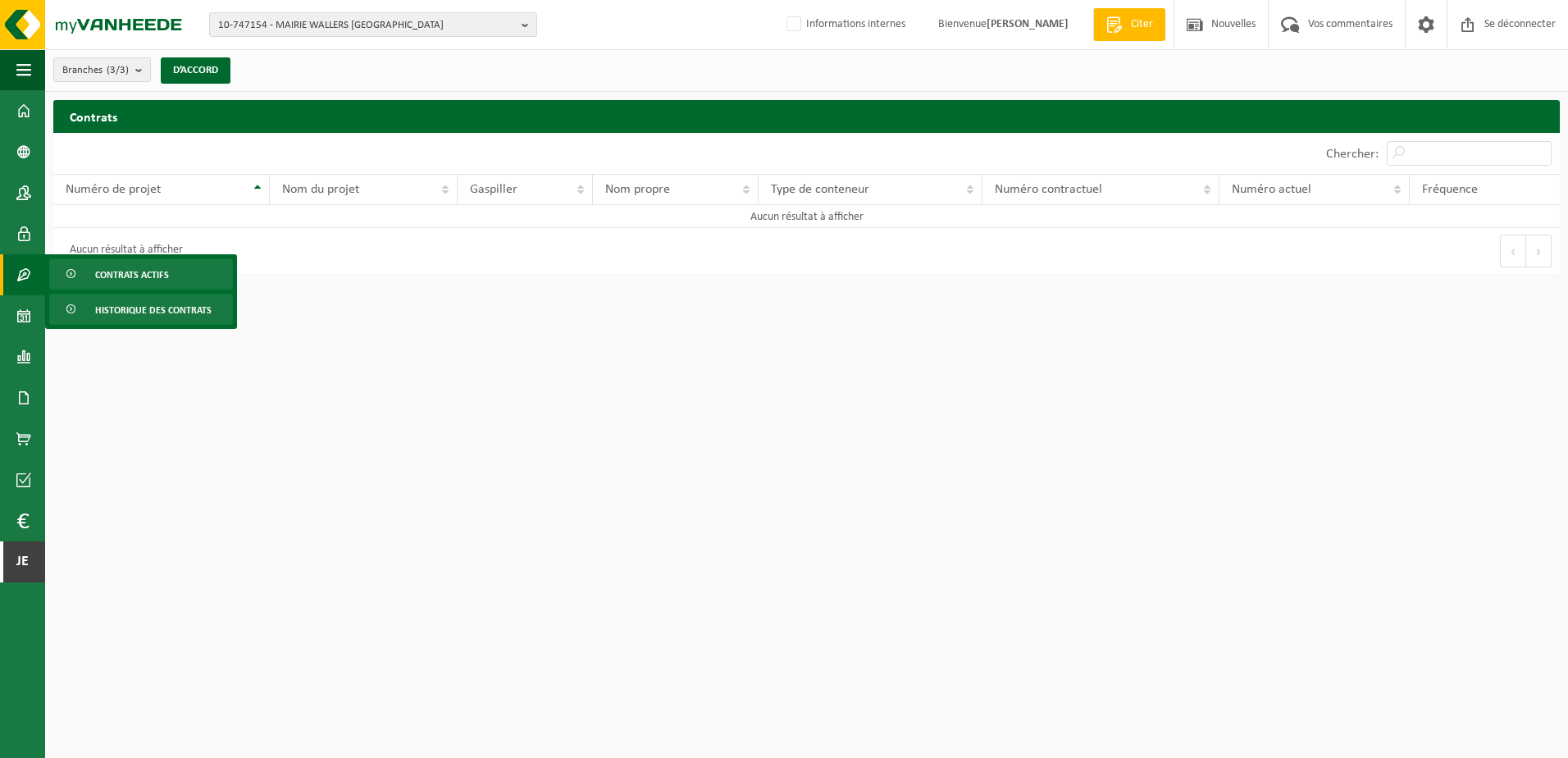
click at [150, 309] on span "Historique des contrats" at bounding box center [153, 311] width 117 height 31
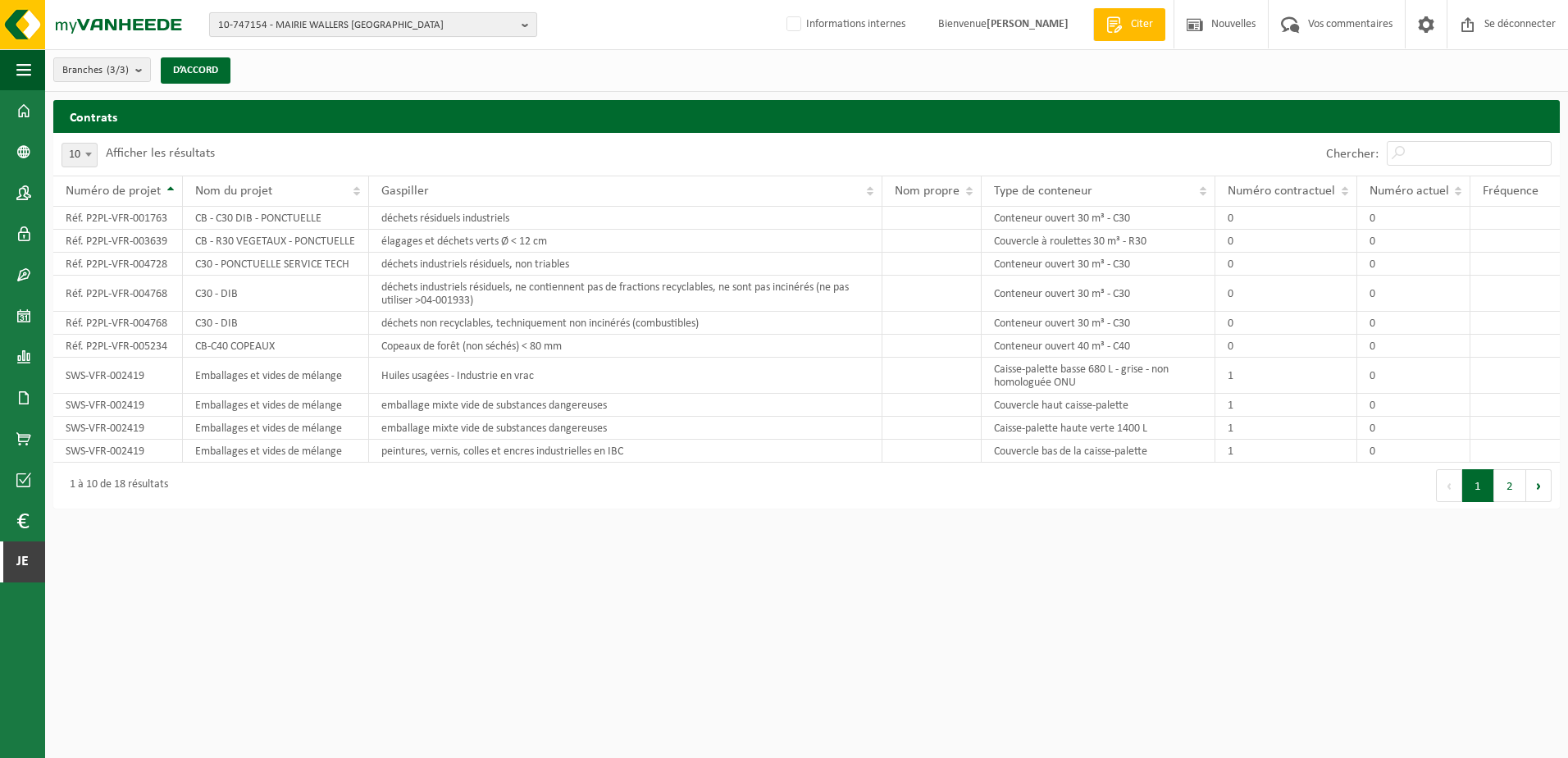
click at [446, 22] on span "10-747154 - MAIRIE WALLERS HÔTEL DE VILLE - WALLERS" at bounding box center [366, 26] width 297 height 25
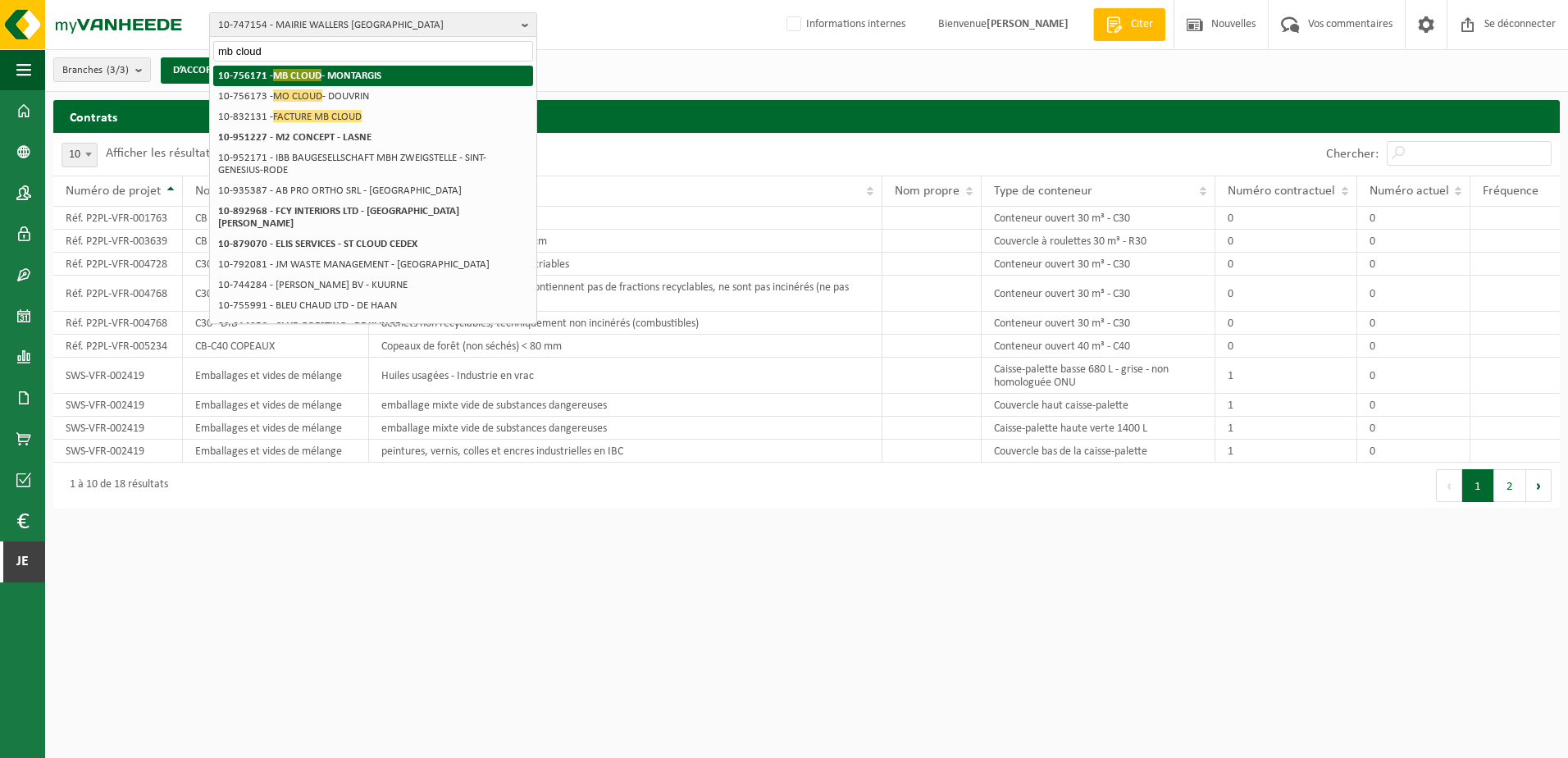
type input "mb cloud"
click at [431, 74] on li "10-756171 - MB CLOUD - MONTARGIS" at bounding box center [373, 75] width 320 height 21
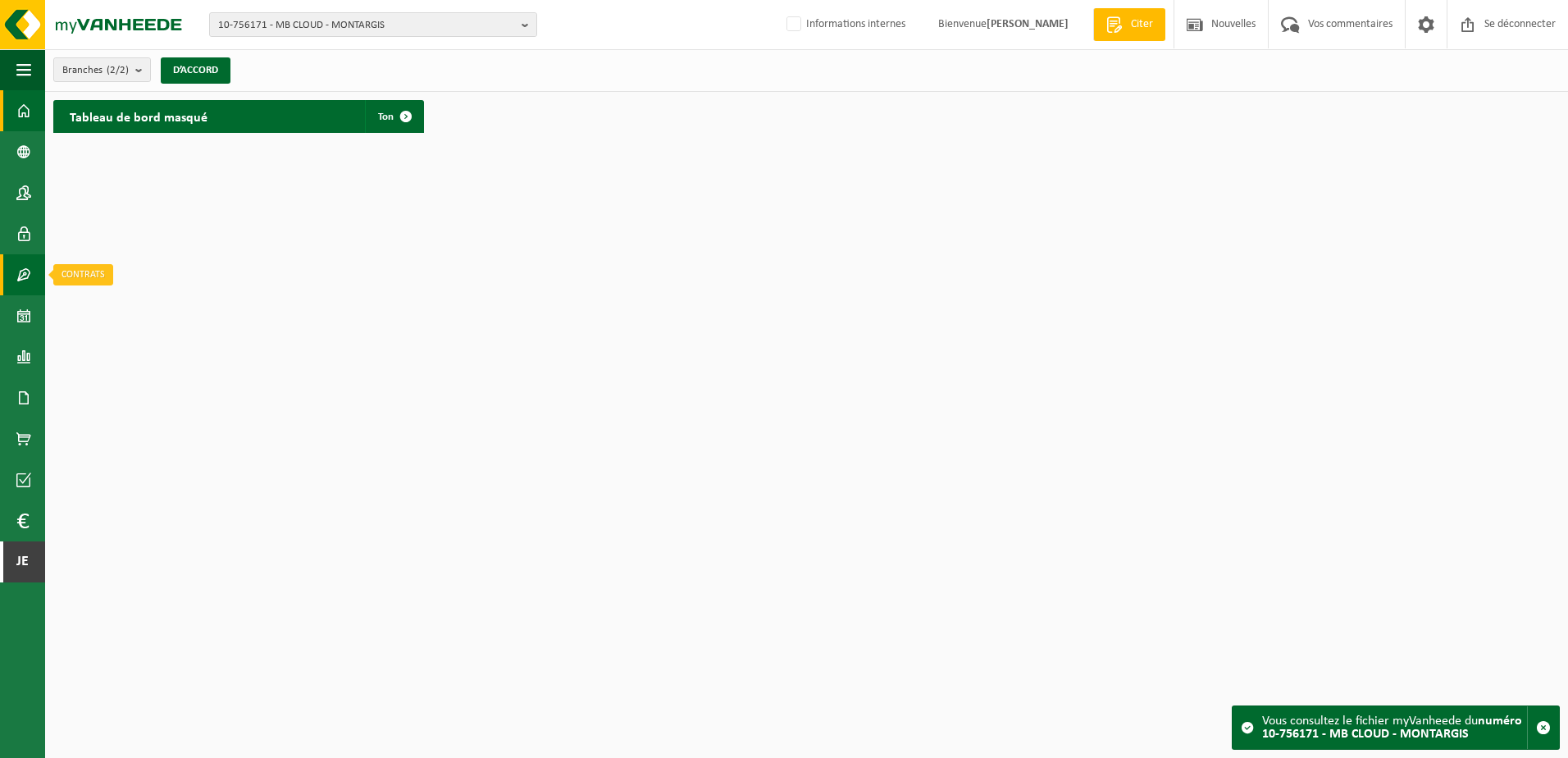
click at [28, 275] on span at bounding box center [24, 275] width 15 height 41
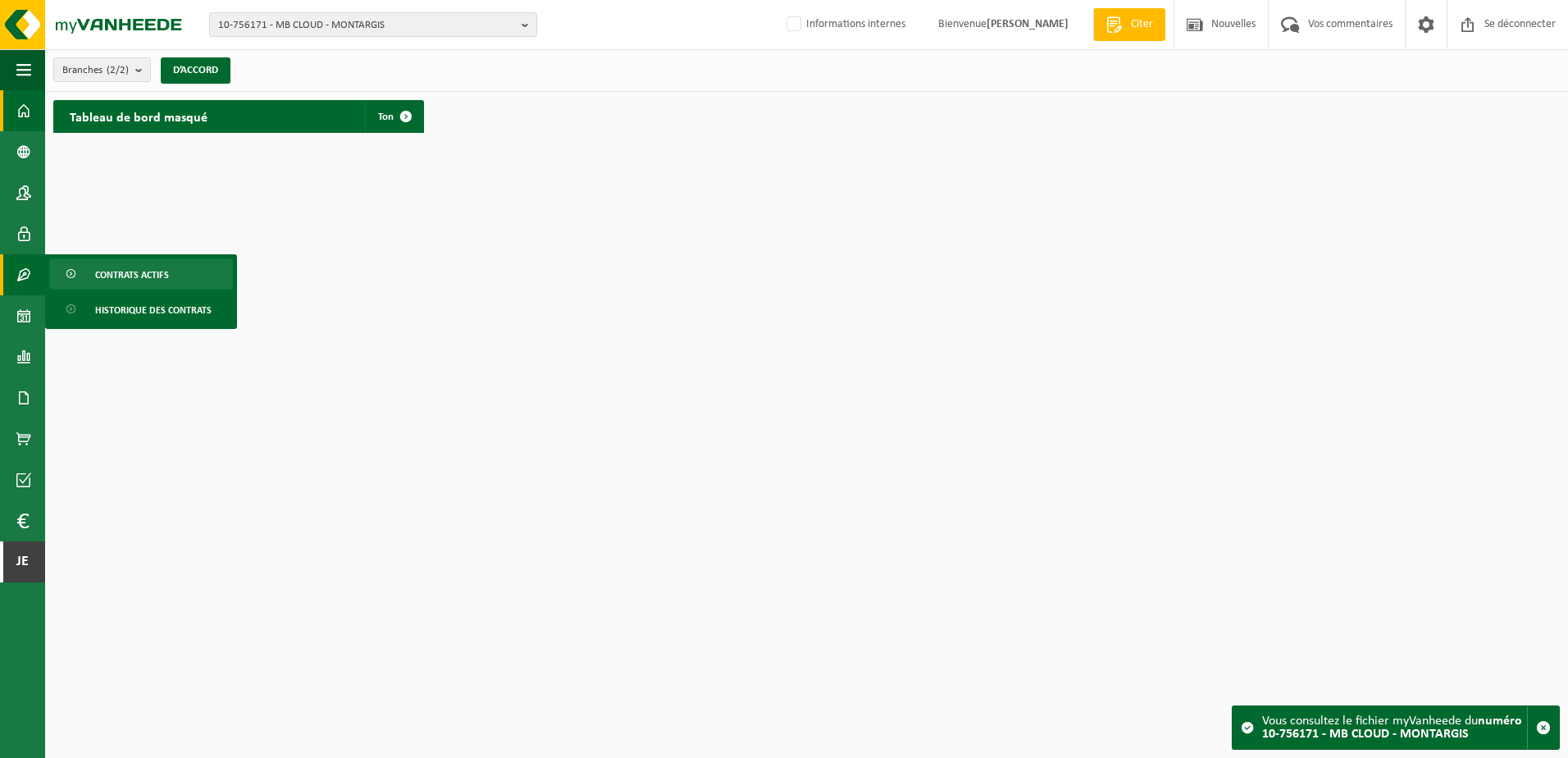
click at [85, 259] on link "Contrats actifs" at bounding box center [141, 274] width 184 height 31
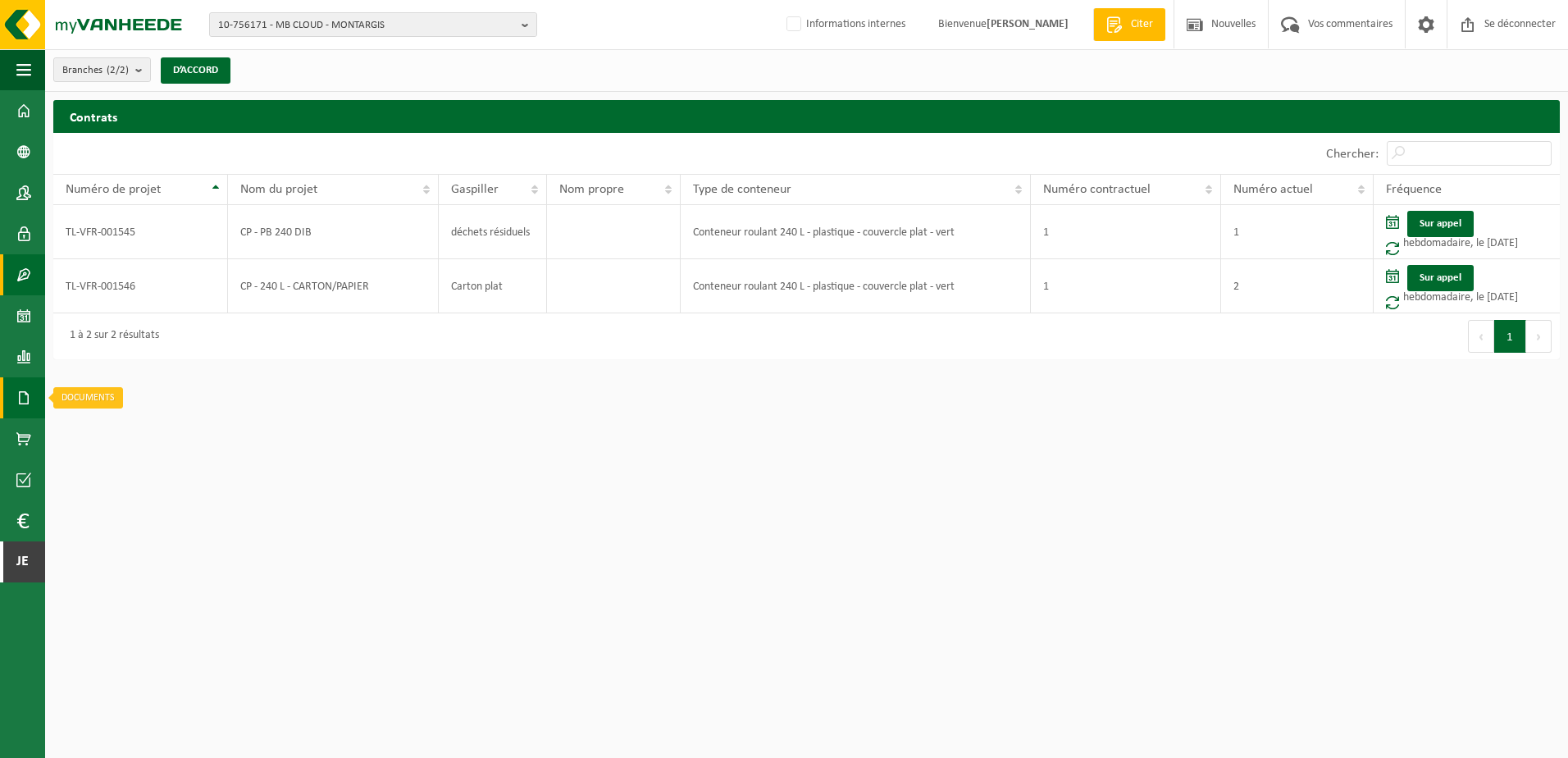
click at [19, 407] on span at bounding box center [24, 398] width 15 height 41
click at [93, 399] on link "Factures" at bounding box center [109, 398] width 122 height 31
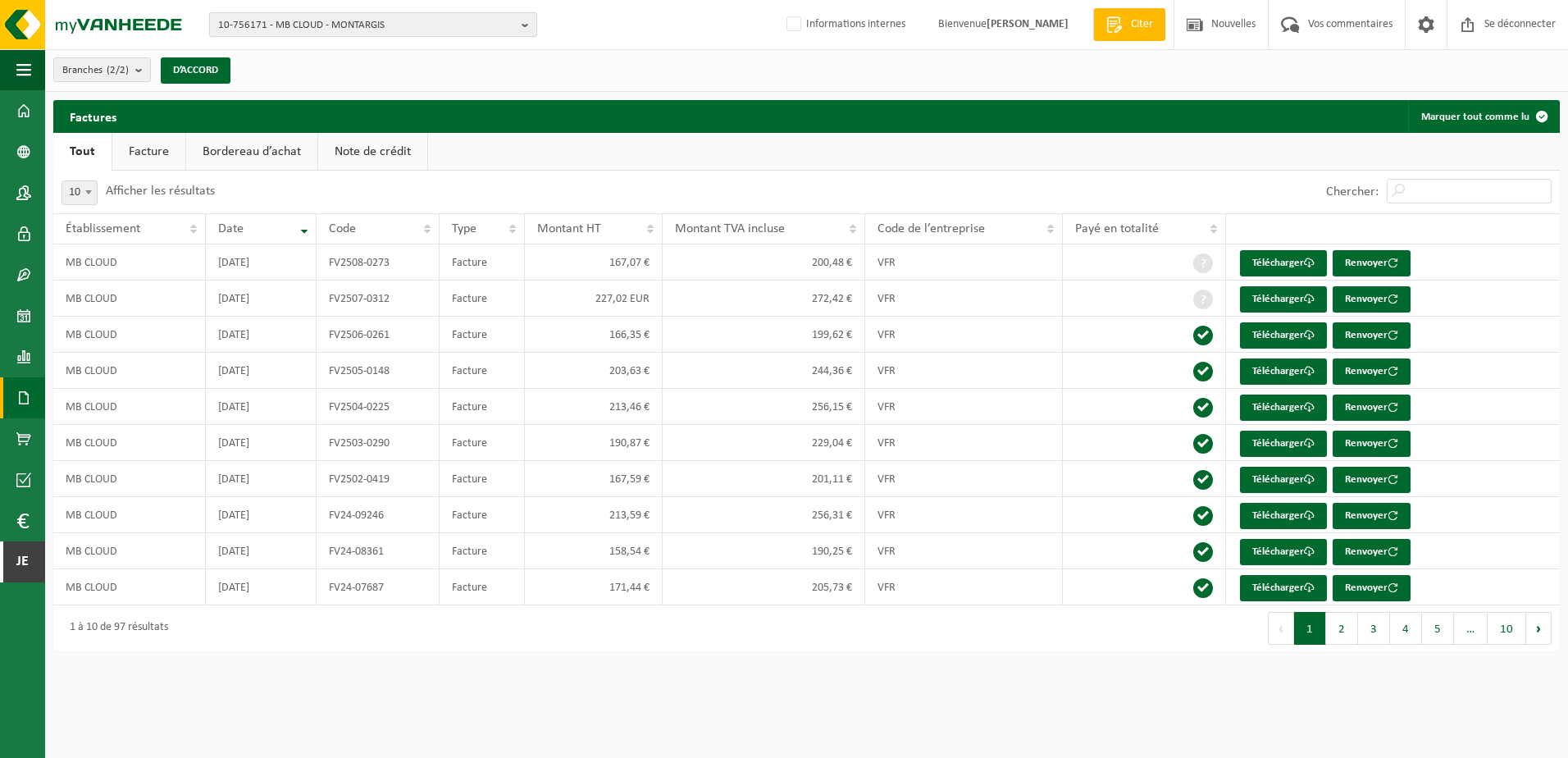
click at [275, 17] on span "10-756171 - MB CLOUD - MONTARGIS" at bounding box center [366, 26] width 297 height 25
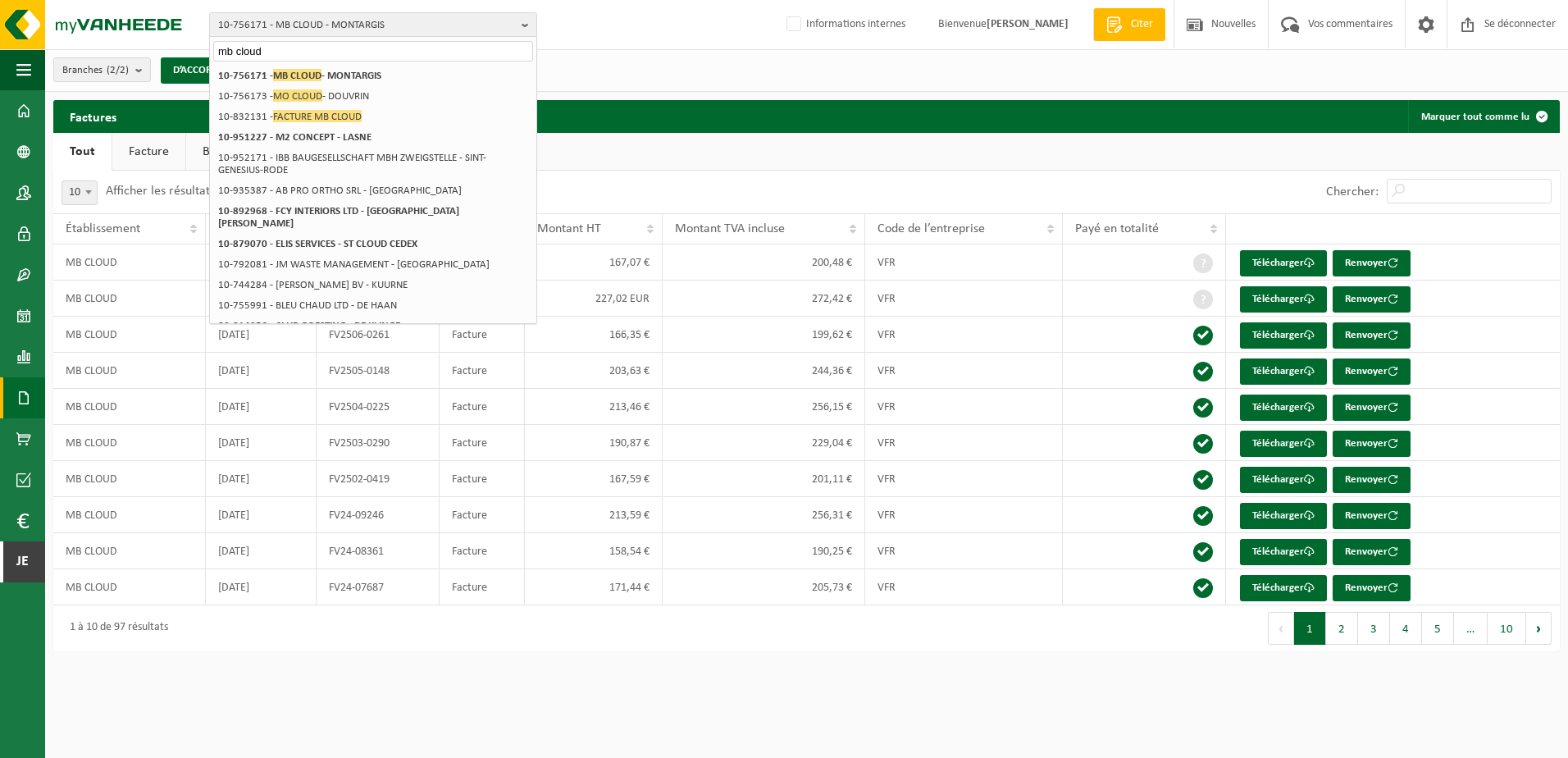
click at [596, 177] on div "10 25 50 100 10 Afficher les résultats" at bounding box center [430, 192] width 753 height 43
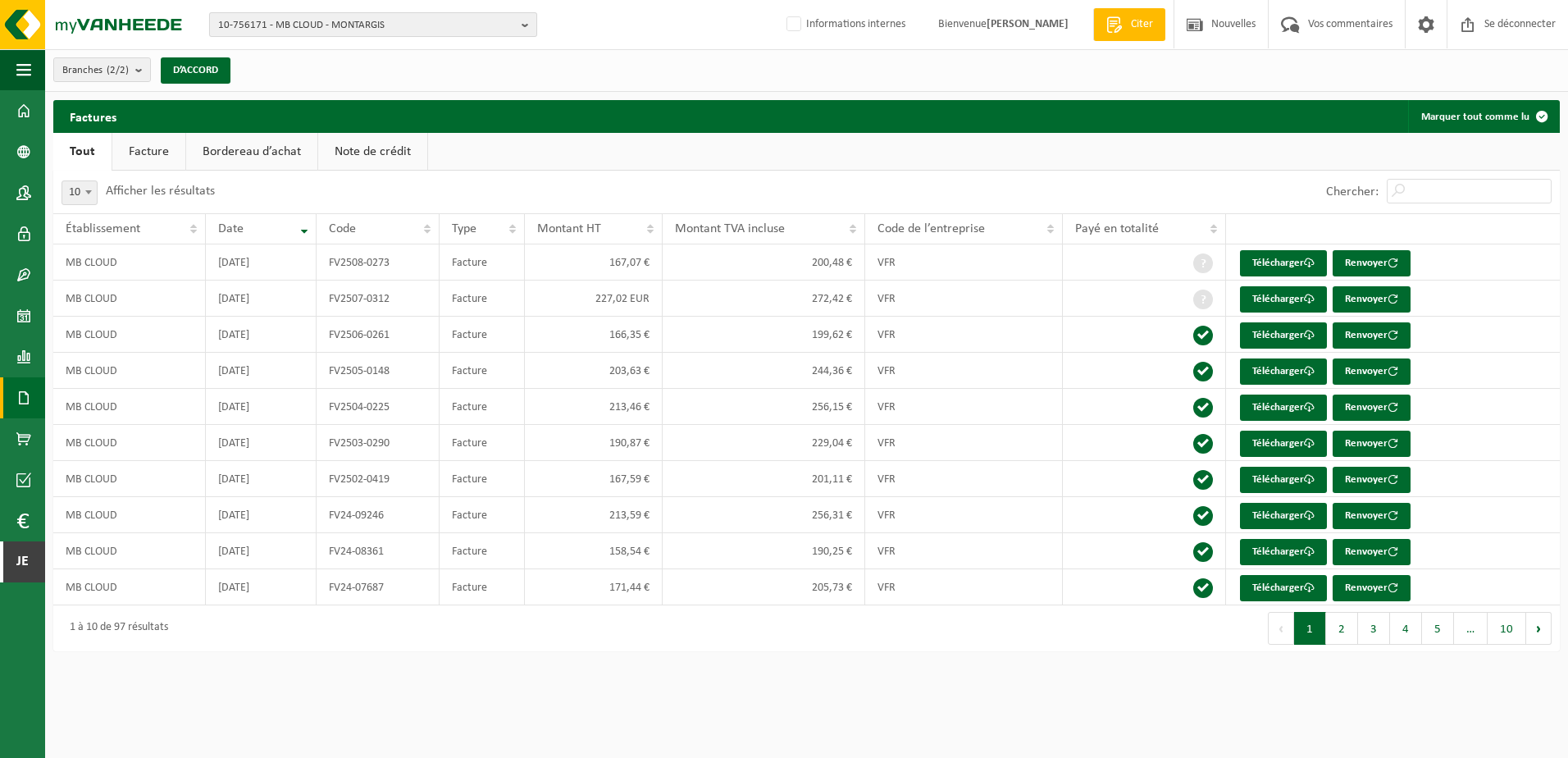
click at [383, 24] on span "10-756171 - MB CLOUD - MONTARGIS" at bounding box center [366, 26] width 297 height 25
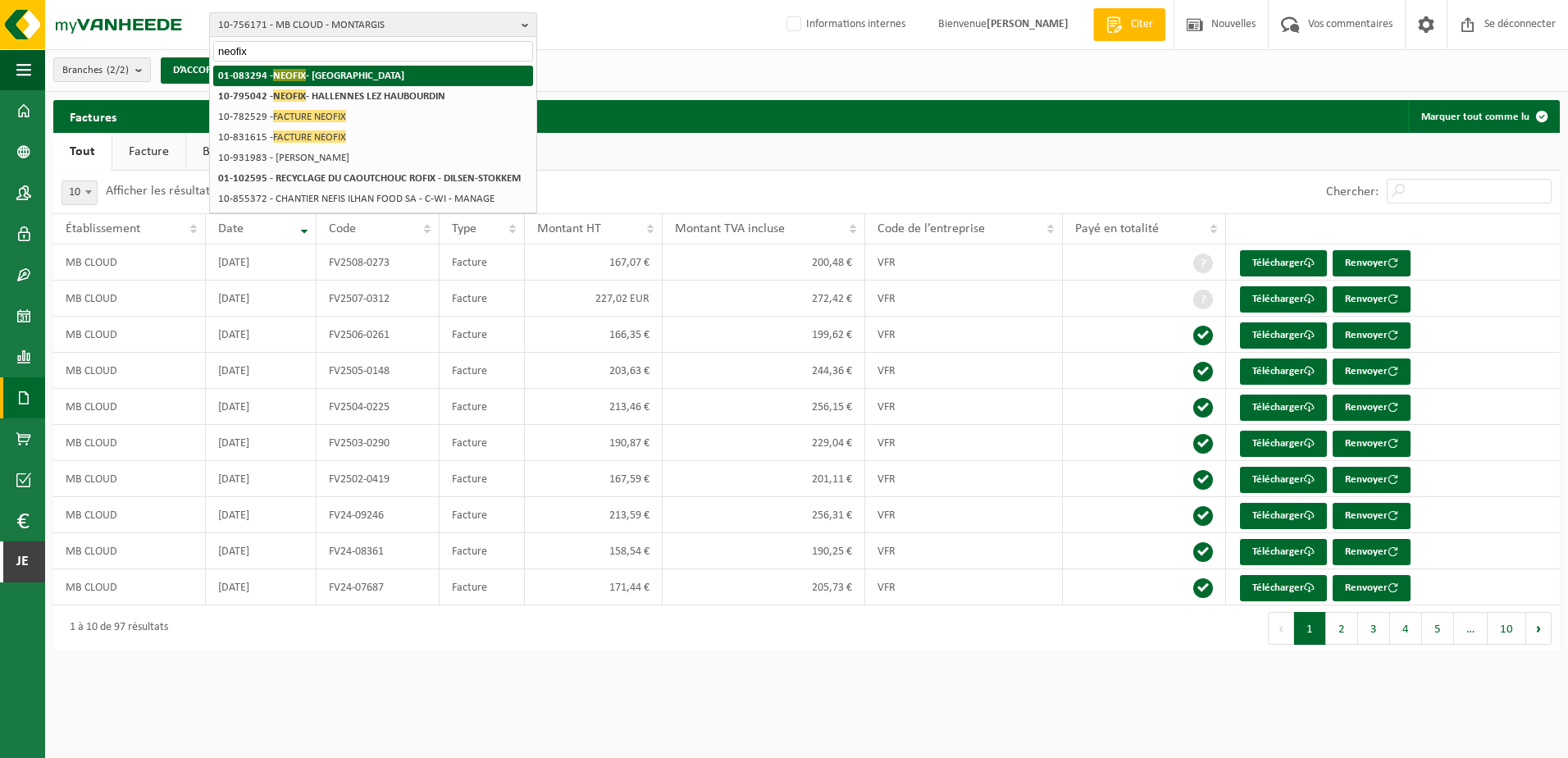
type input "neofix"
click at [385, 75] on li "01-083294 - NEOFIX - ROUBAIX" at bounding box center [373, 75] width 320 height 21
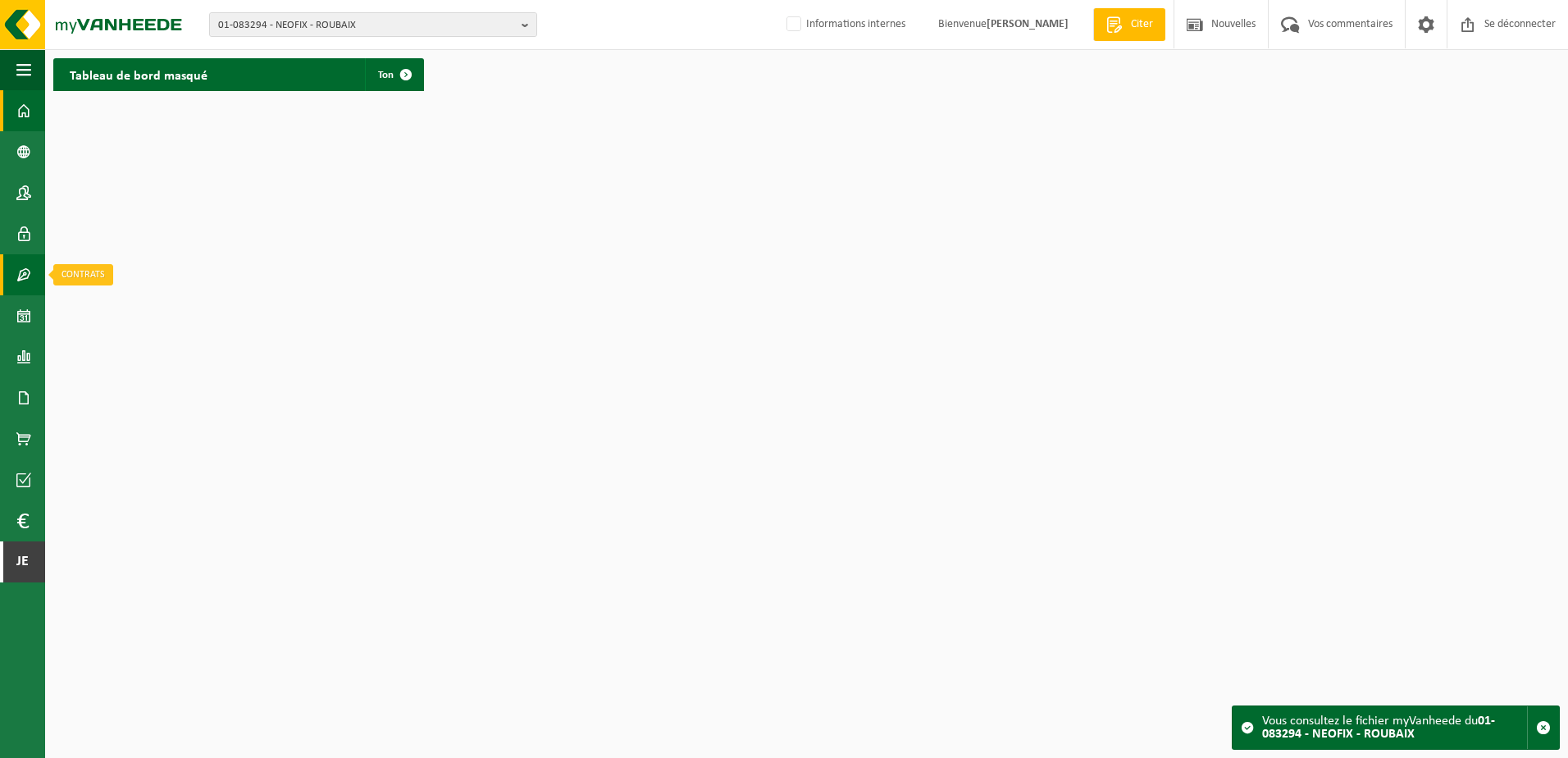
click at [24, 283] on span at bounding box center [24, 275] width 15 height 41
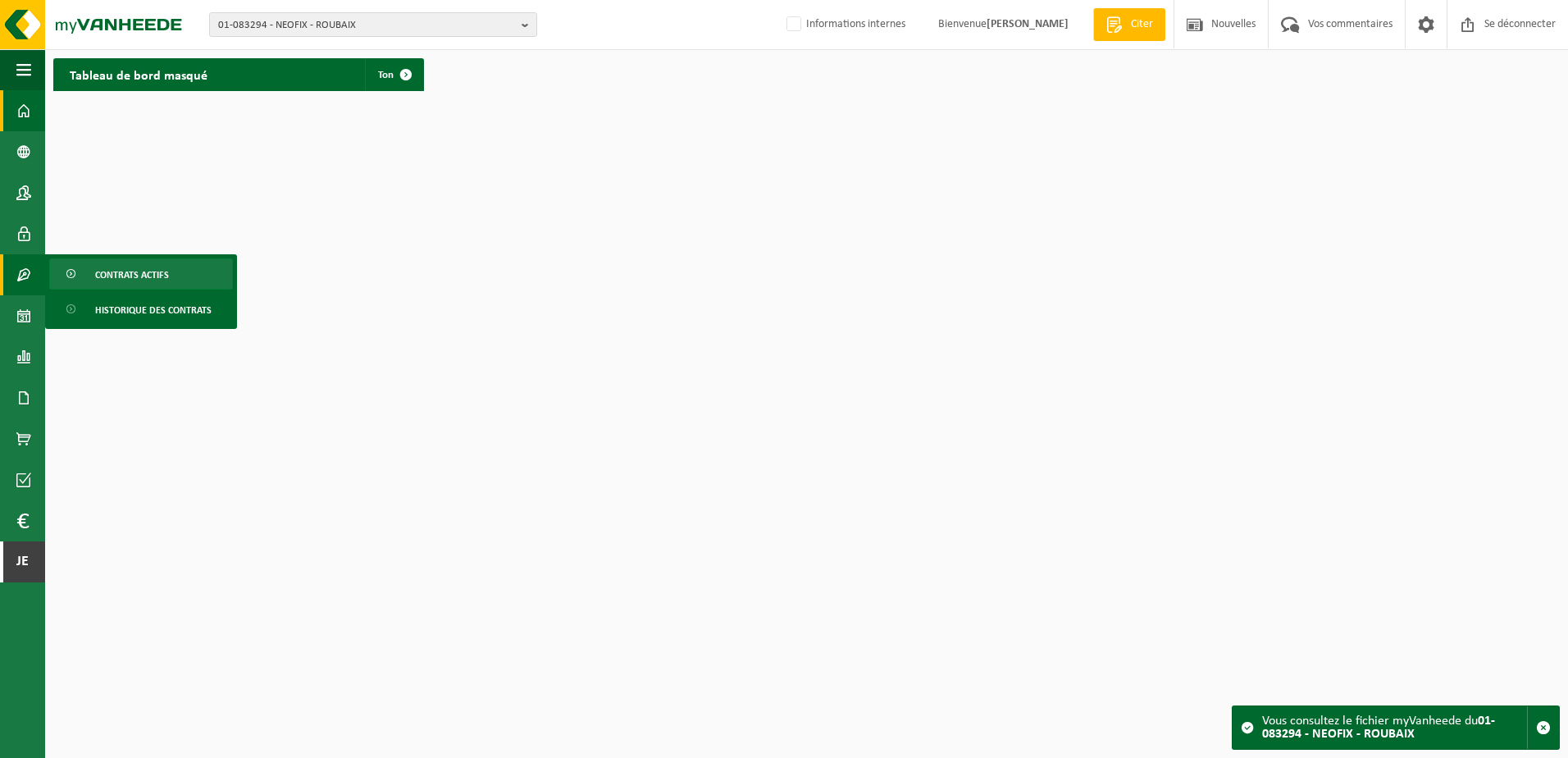
click at [103, 277] on span "Contrats actifs" at bounding box center [132, 275] width 74 height 31
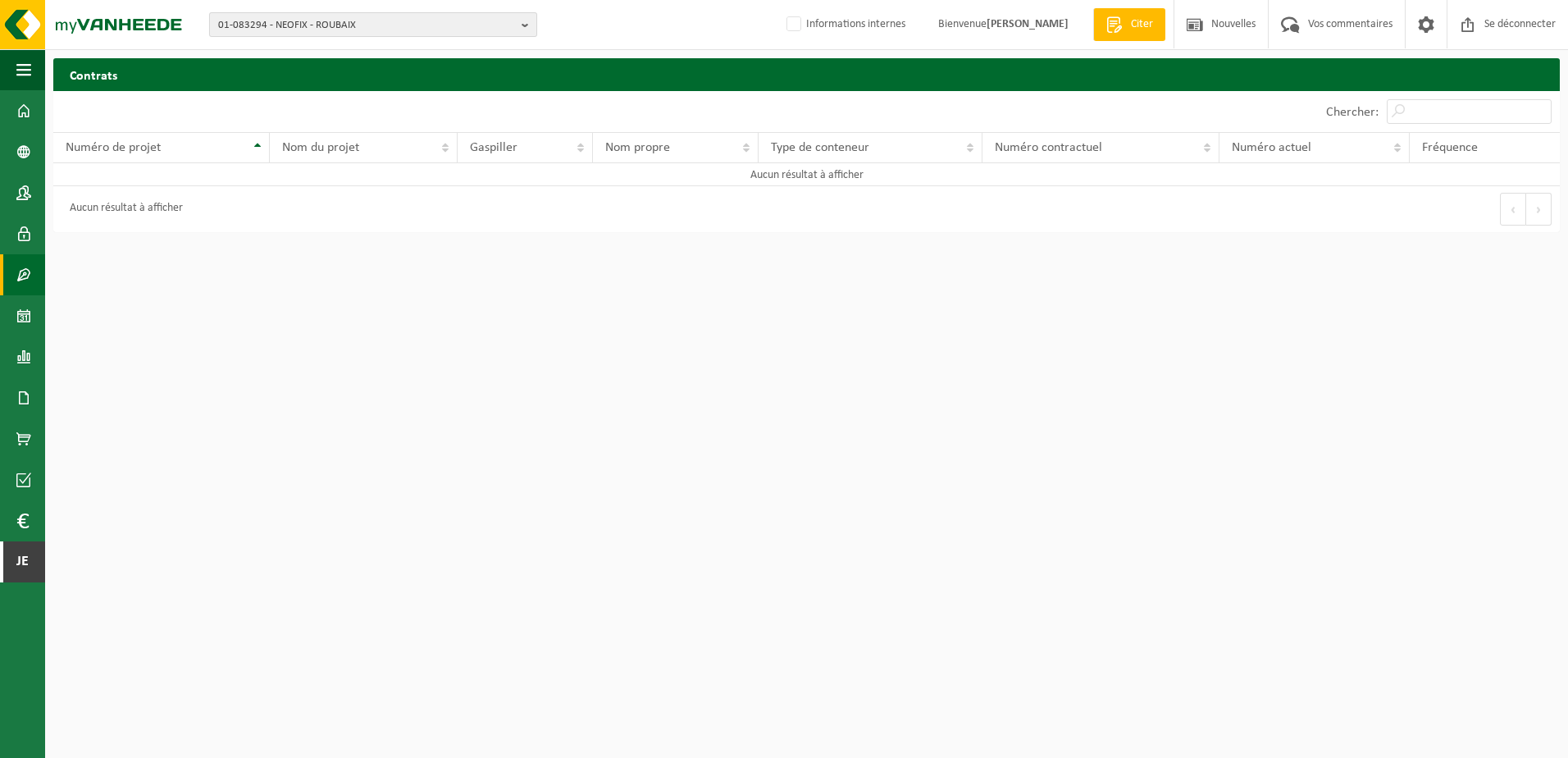
click at [271, 25] on span "01-083294 - NEOFIX - ROUBAIX" at bounding box center [366, 26] width 297 height 25
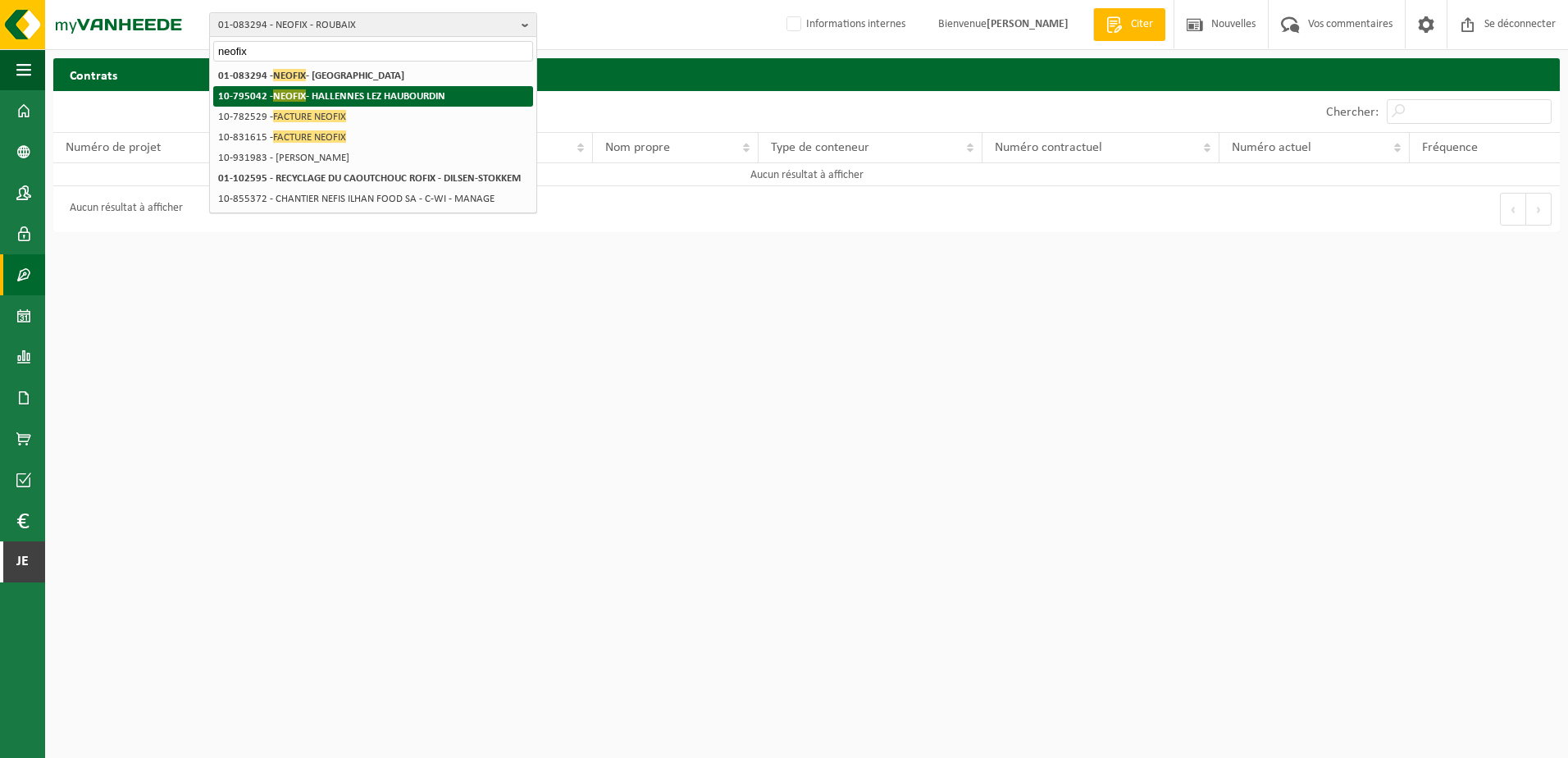
type input "neofix"
click at [306, 98] on strong "10-795042 - NEOFIX - HALLENNES LEZ HAUBOURDIN" at bounding box center [331, 95] width 227 height 12
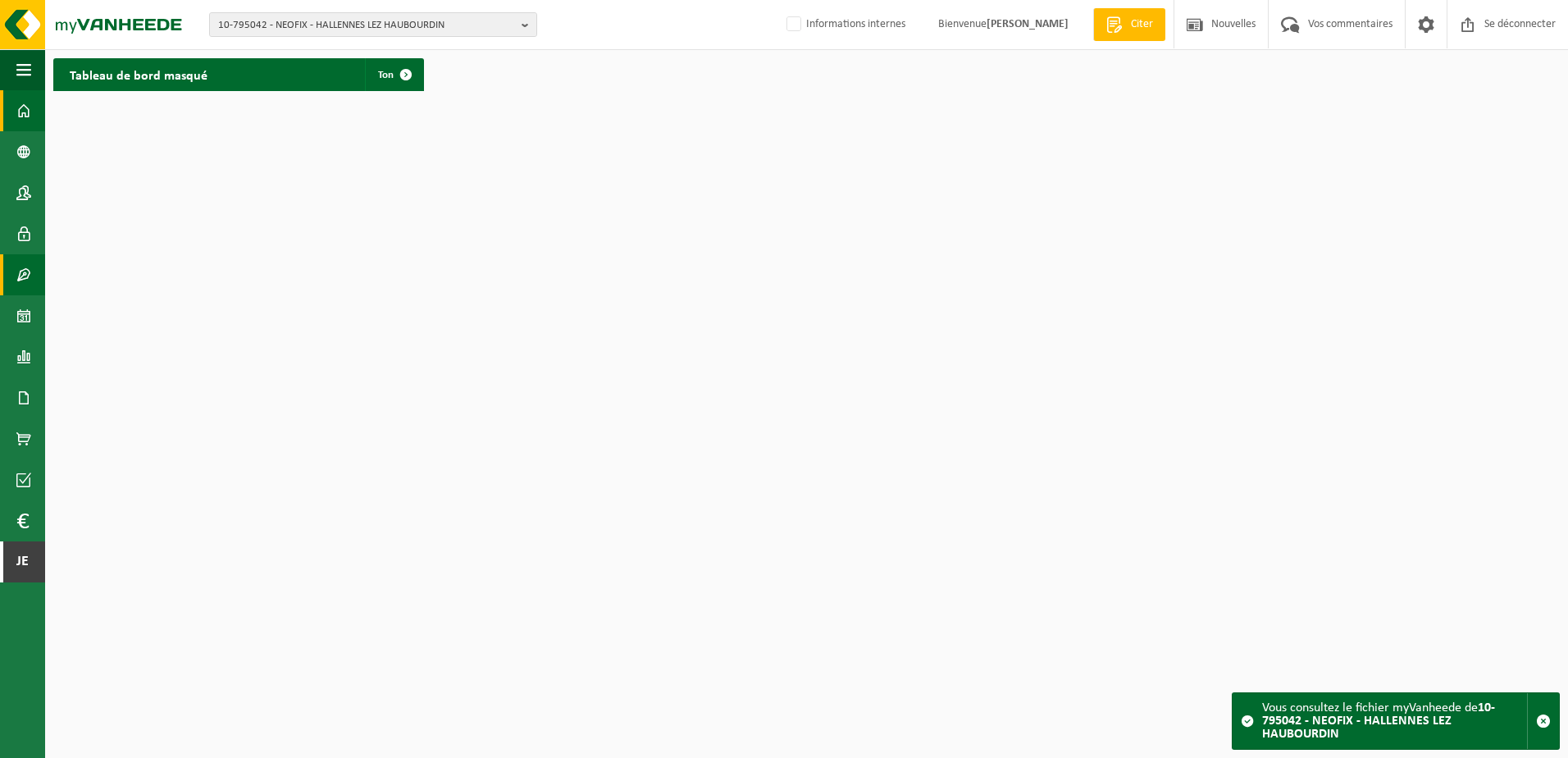
click at [21, 270] on span at bounding box center [24, 275] width 15 height 41
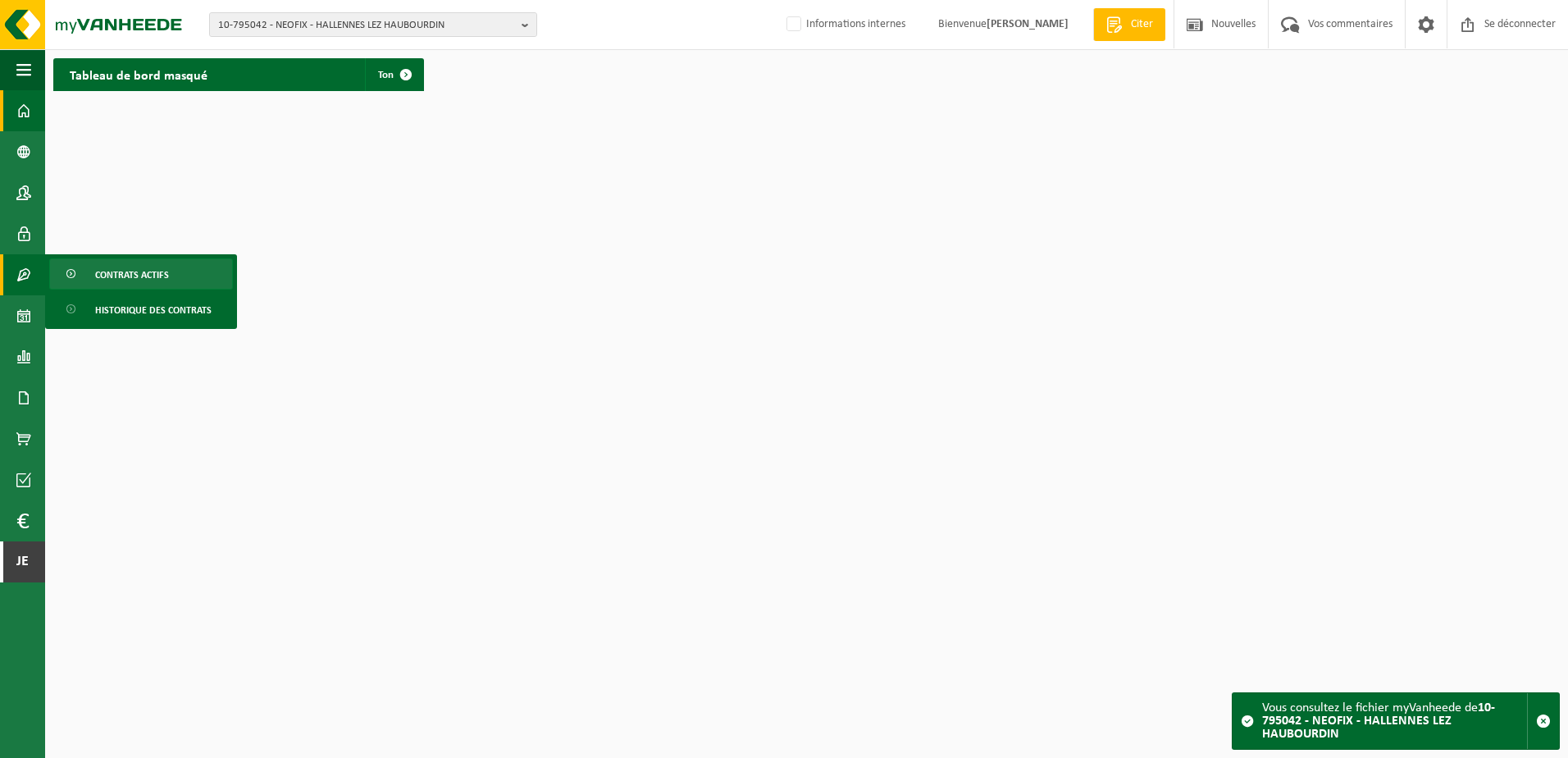
click at [89, 270] on link "Contrats actifs" at bounding box center [141, 274] width 184 height 31
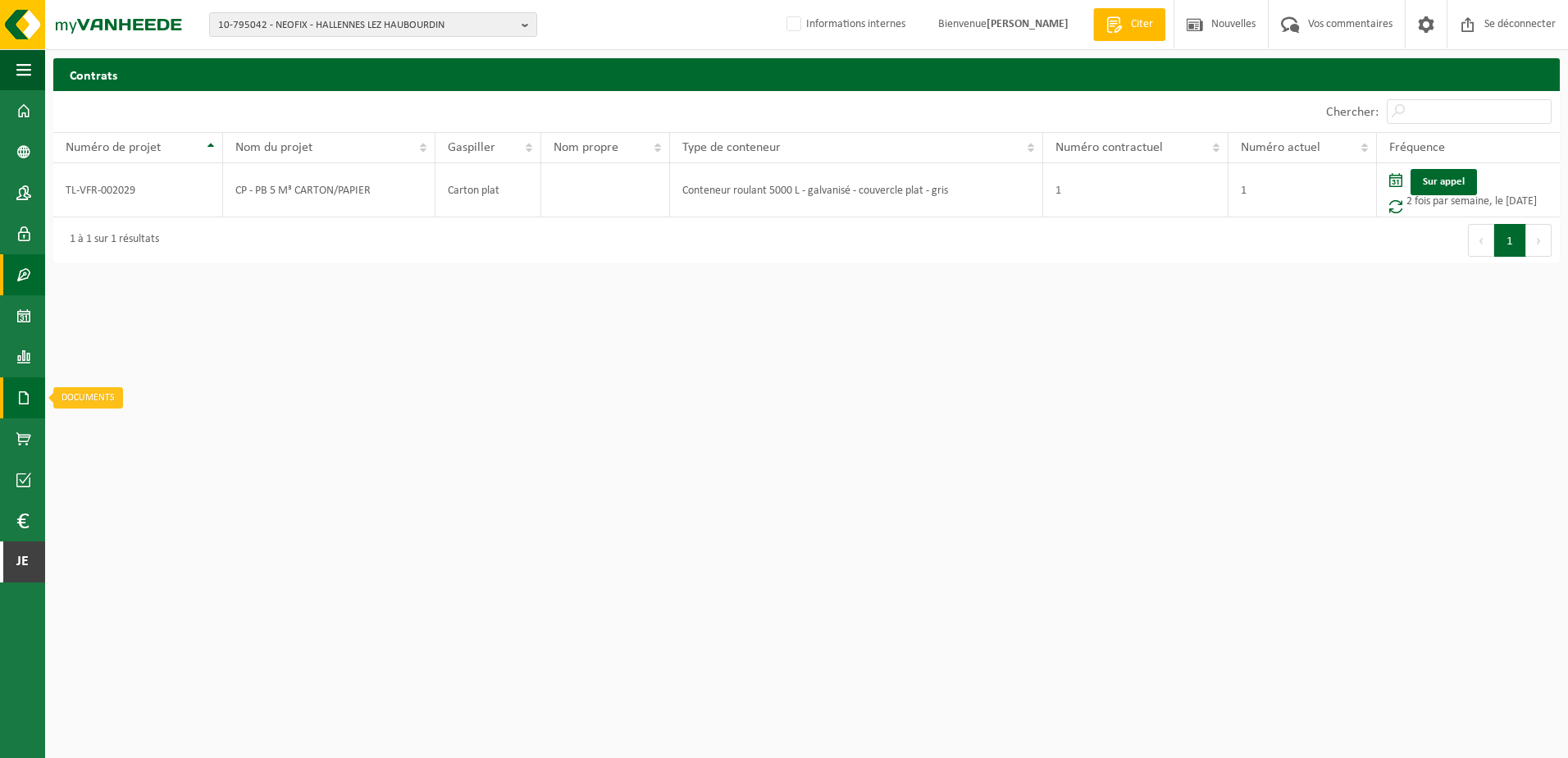
click at [30, 395] on span at bounding box center [24, 398] width 15 height 41
click at [108, 409] on span "Factures" at bounding box center [116, 398] width 42 height 31
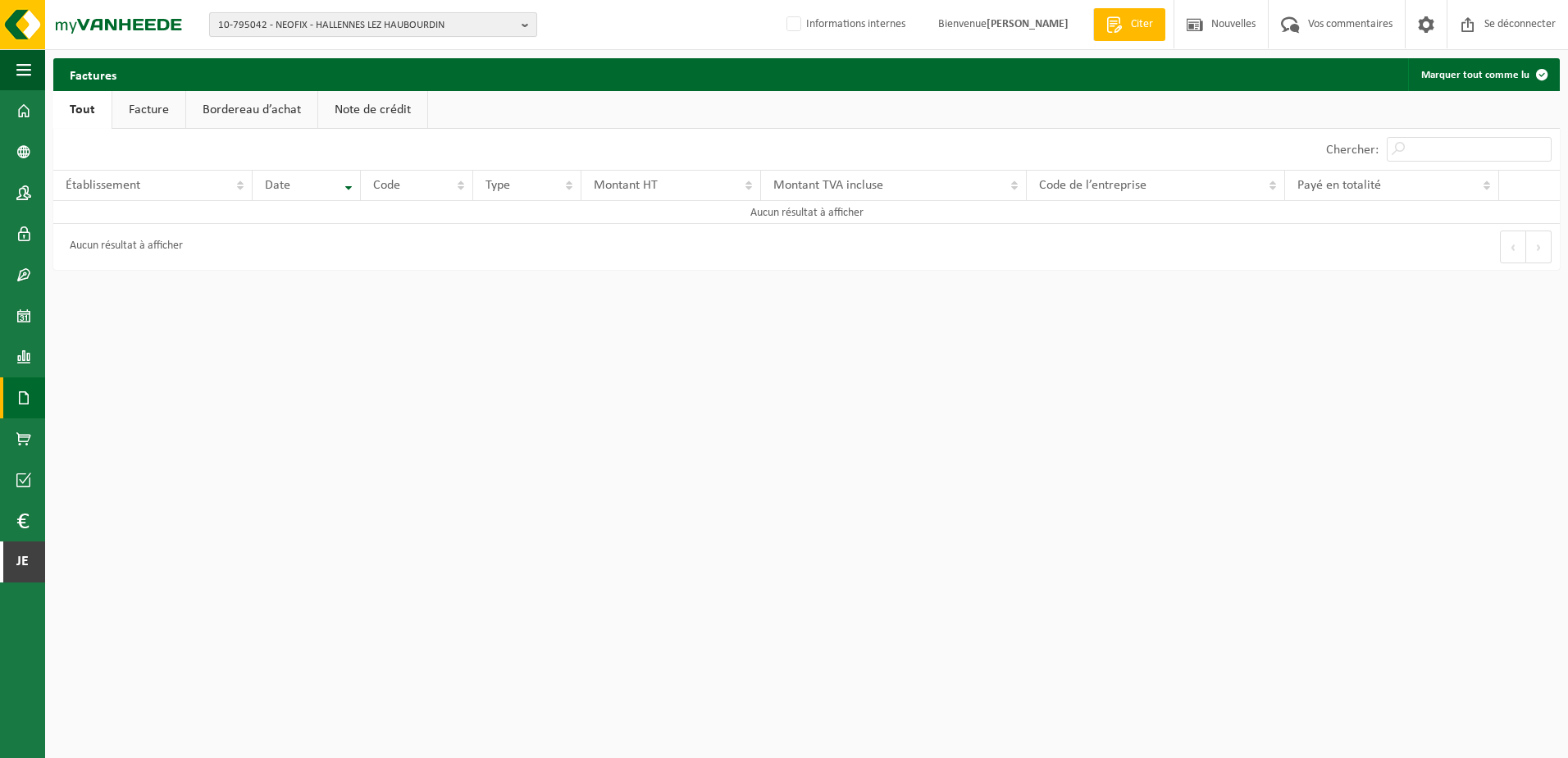
click at [342, 28] on span "10-795042 - NEOFIX - HALLENNES LEZ HAUBOURDIN" at bounding box center [366, 26] width 297 height 25
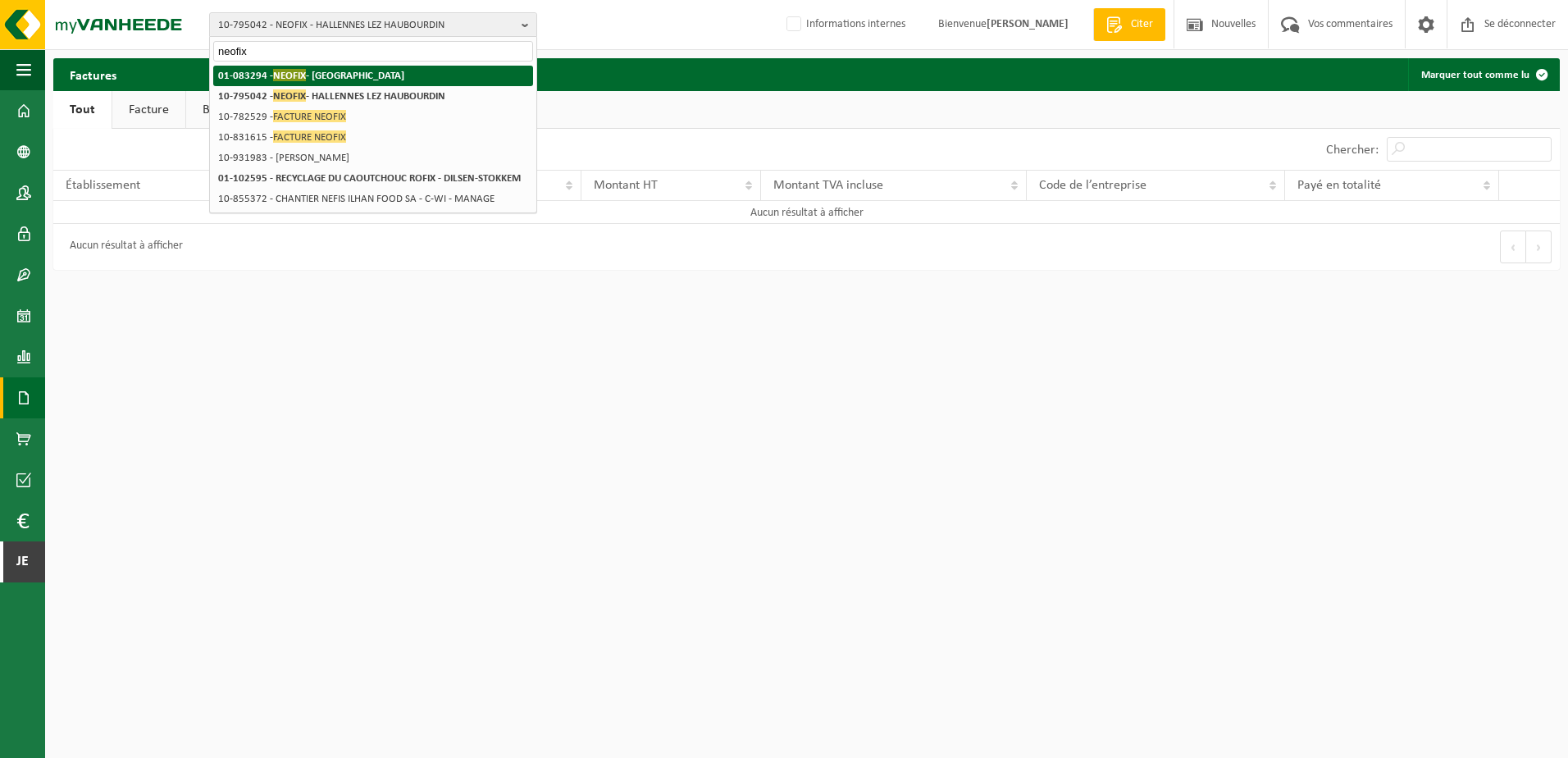
type input "neofix"
click at [369, 73] on li "01-083294 - NEOFIX - ROUBAIX" at bounding box center [373, 75] width 320 height 21
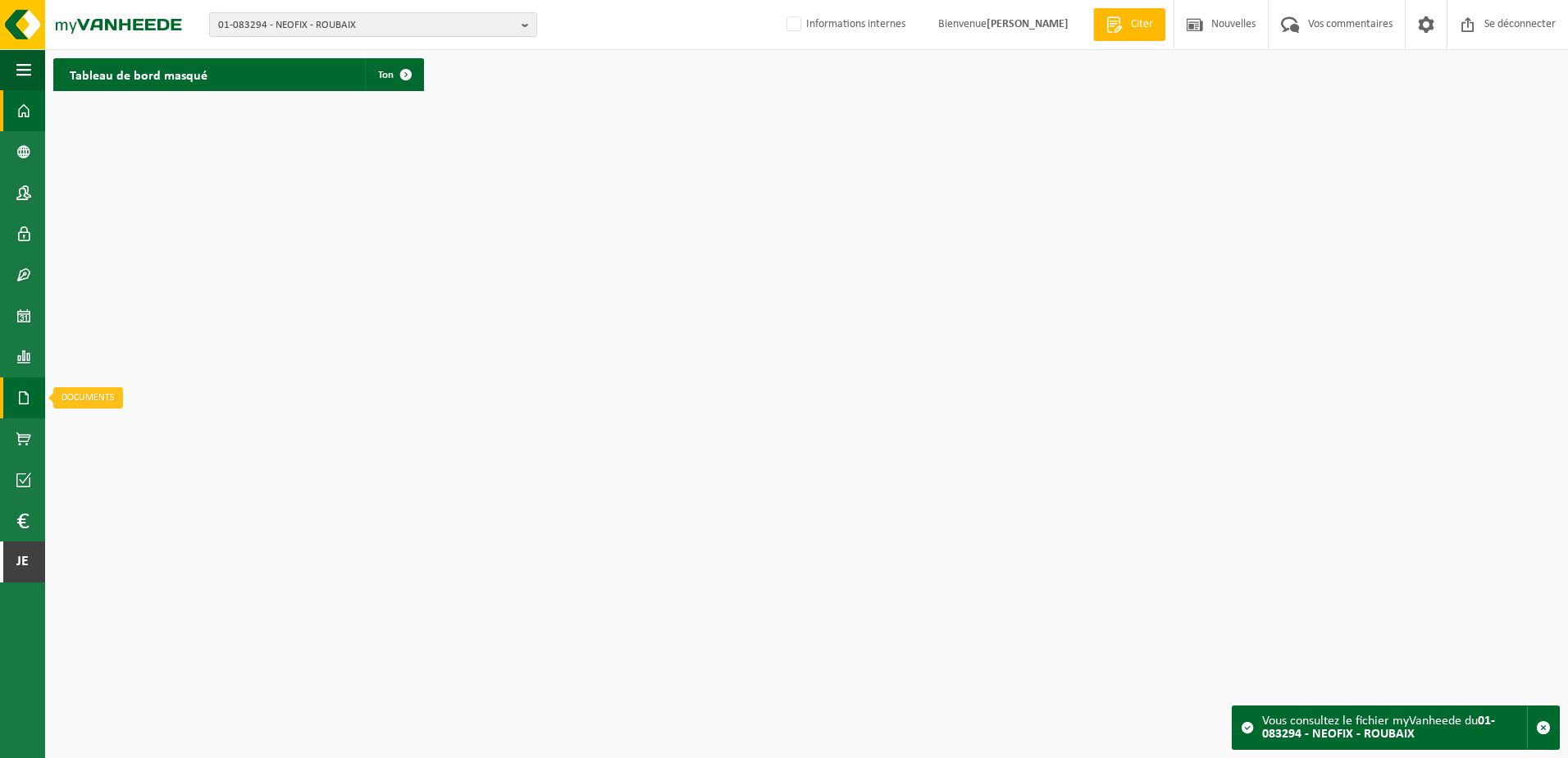
click at [10, 400] on link "Documenten" at bounding box center [22, 398] width 45 height 41
click at [83, 402] on link "Factures" at bounding box center [109, 398] width 122 height 31
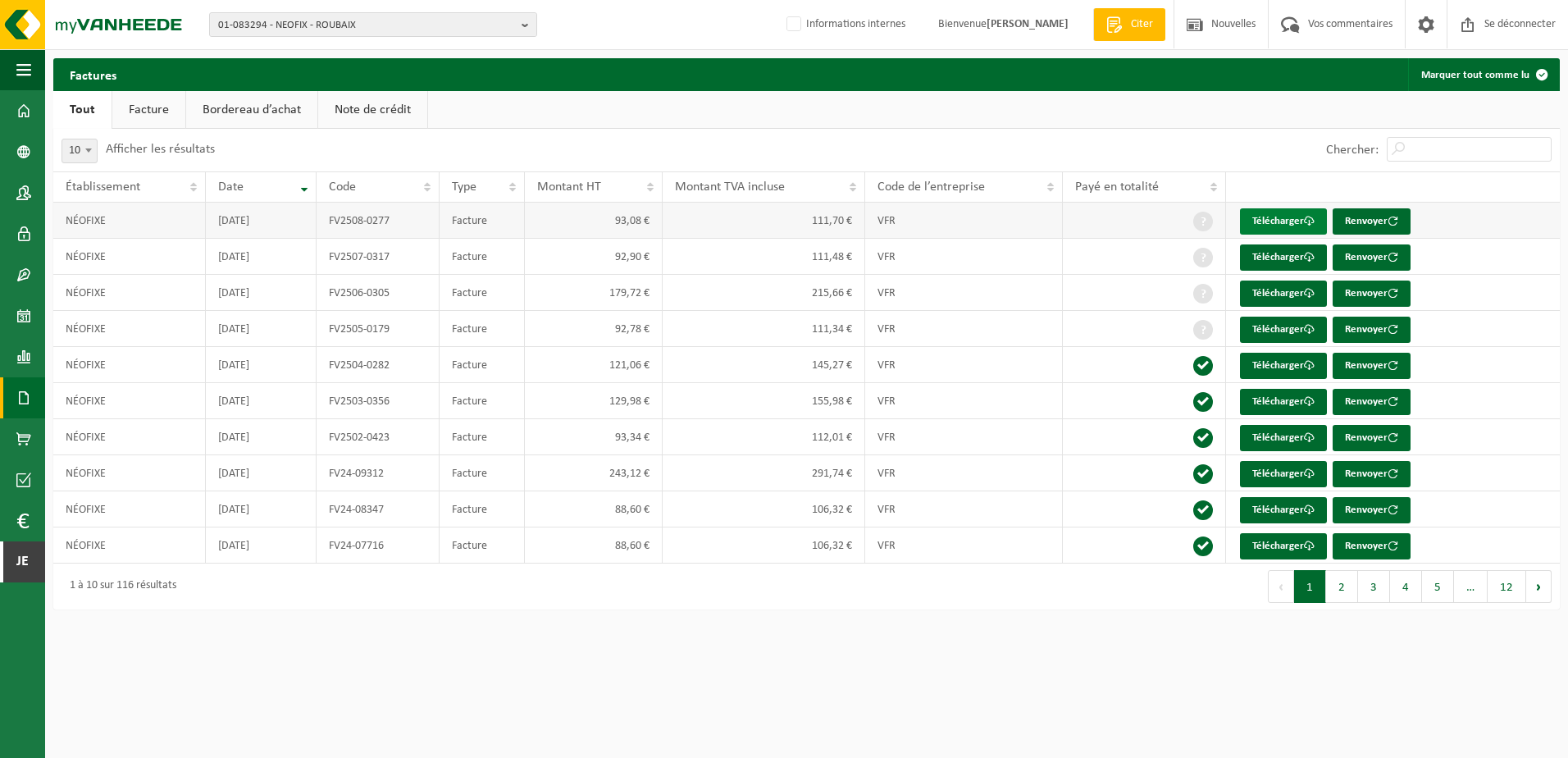
click at [1282, 209] on link "Télécharger" at bounding box center [1283, 222] width 87 height 27
click at [360, 27] on span "01-083294 - NEOFIX - ROUBAIX" at bounding box center [366, 26] width 297 height 25
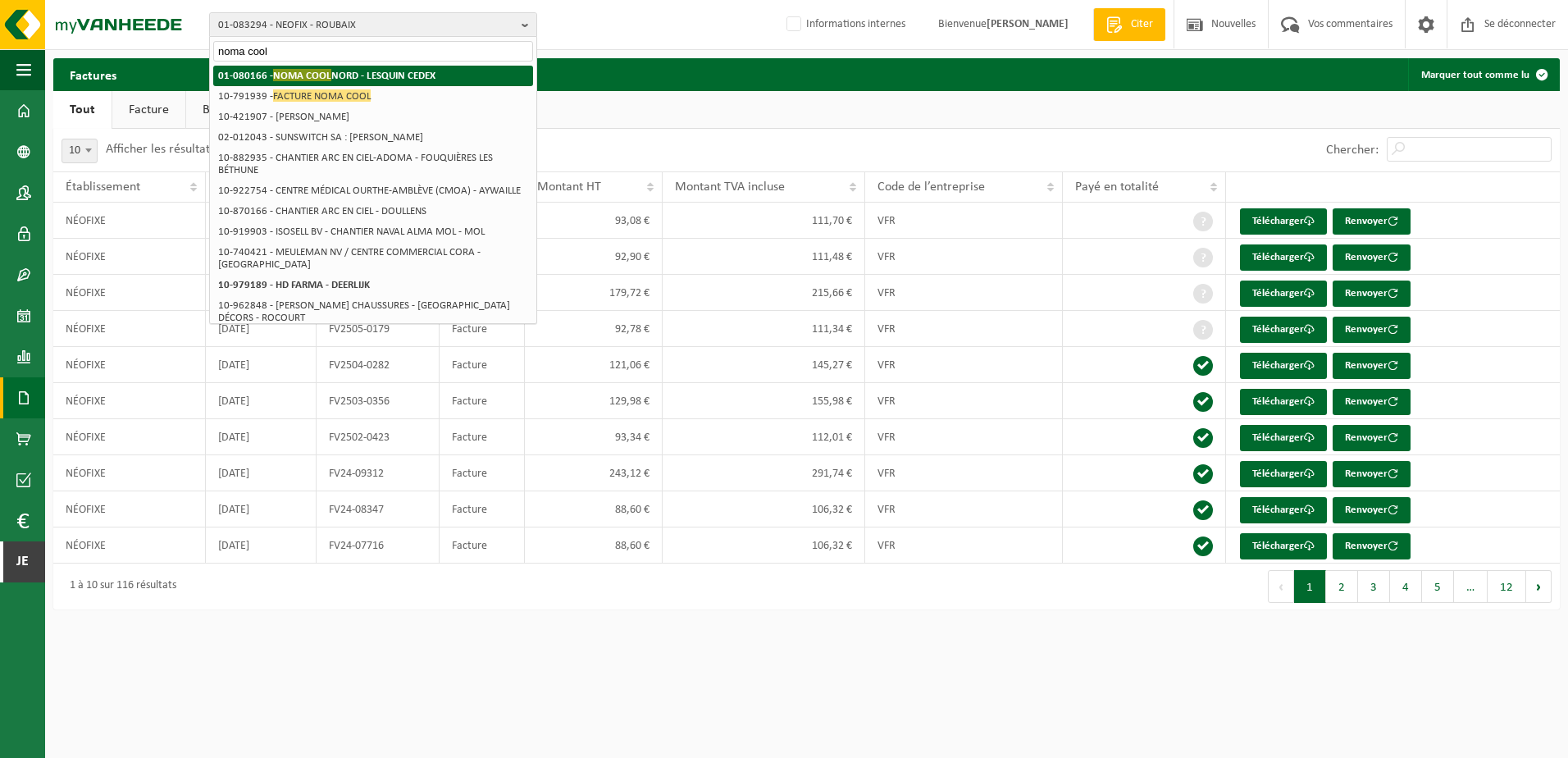
type input "noma cool"
click at [379, 74] on strong "01-080166 - NOMA COOL NORD - LESQUIN CEDEX" at bounding box center [326, 75] width 217 height 12
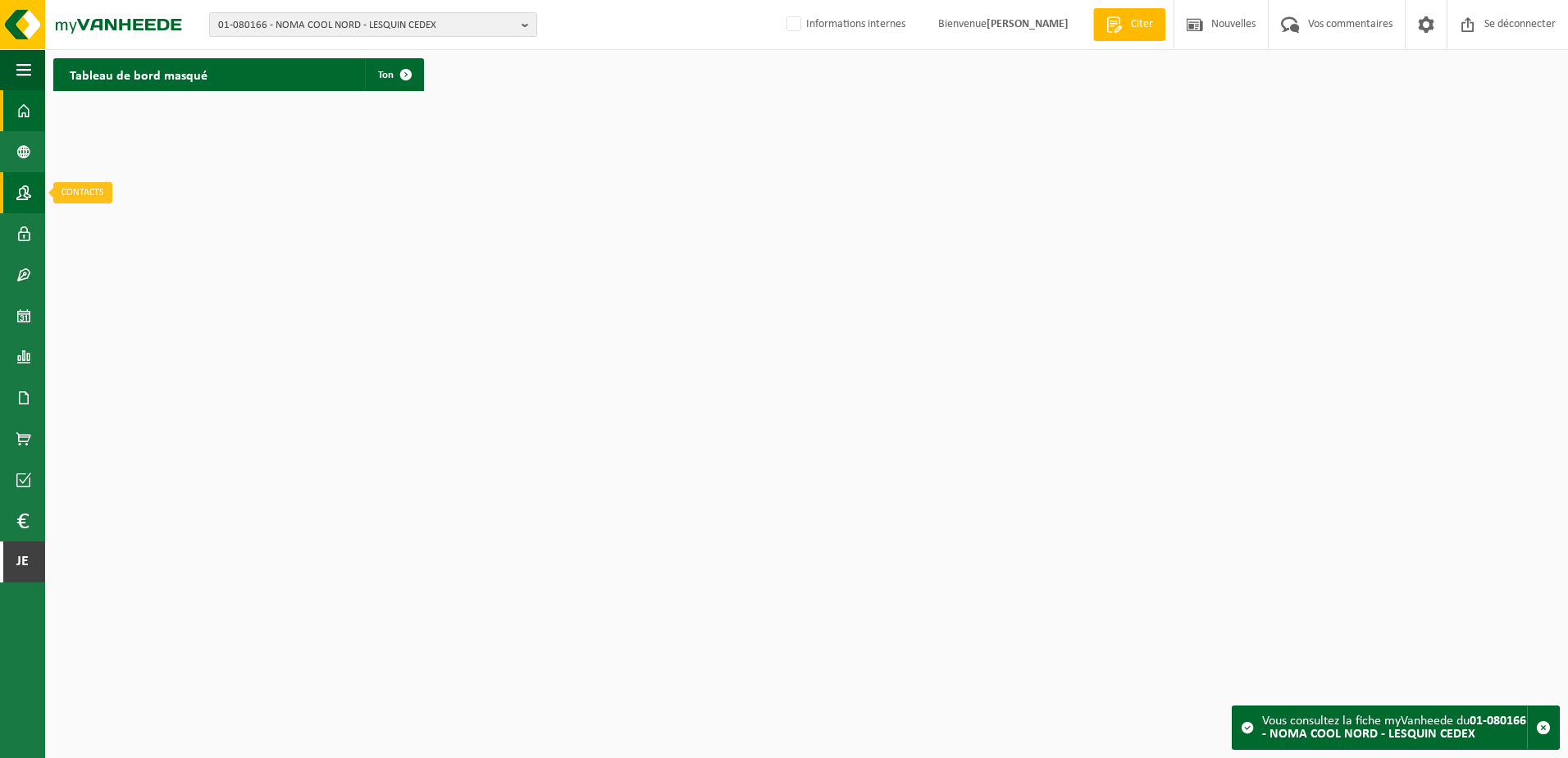
click at [20, 196] on span at bounding box center [24, 193] width 15 height 41
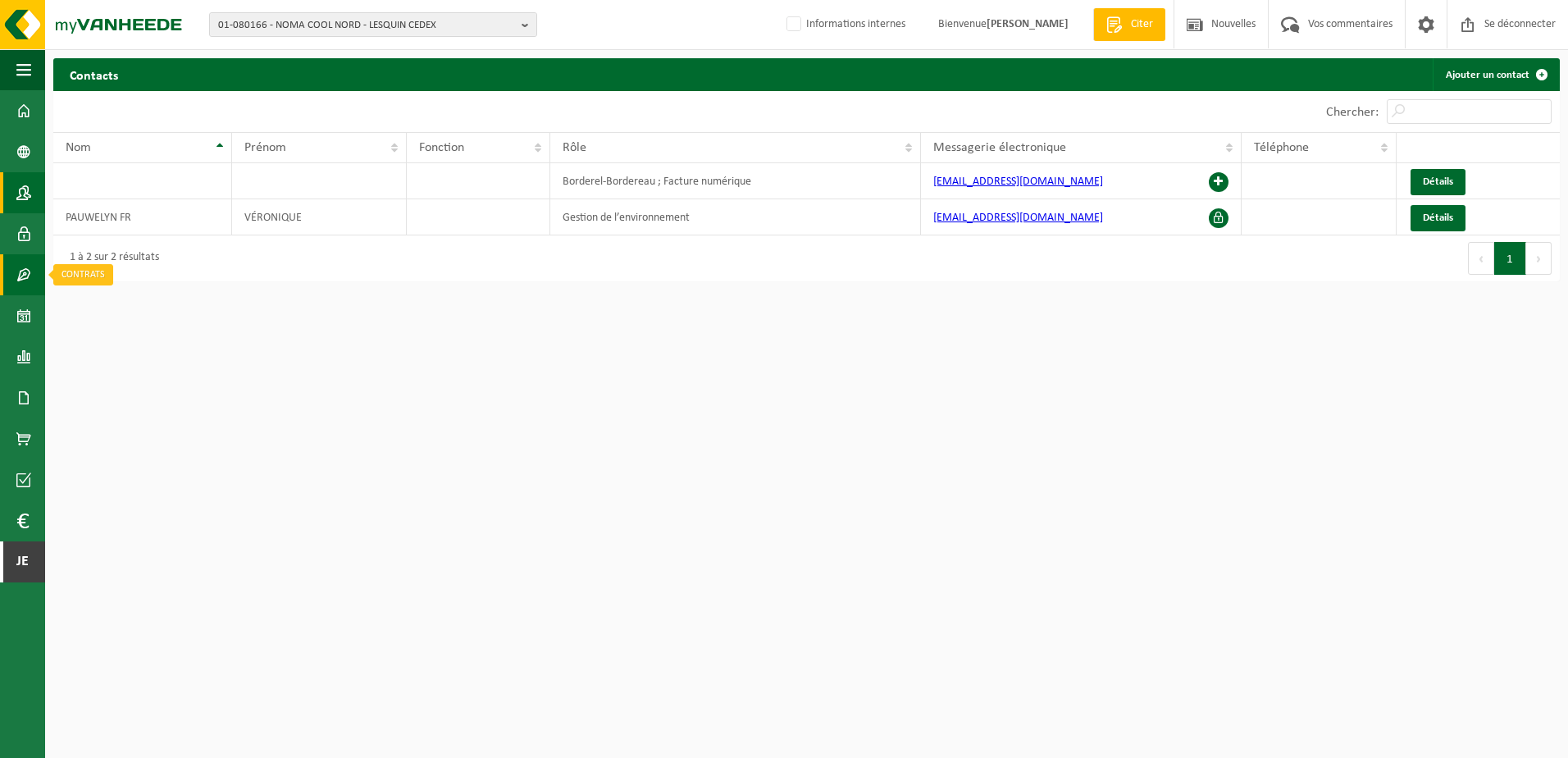
click at [26, 286] on span at bounding box center [24, 275] width 15 height 41
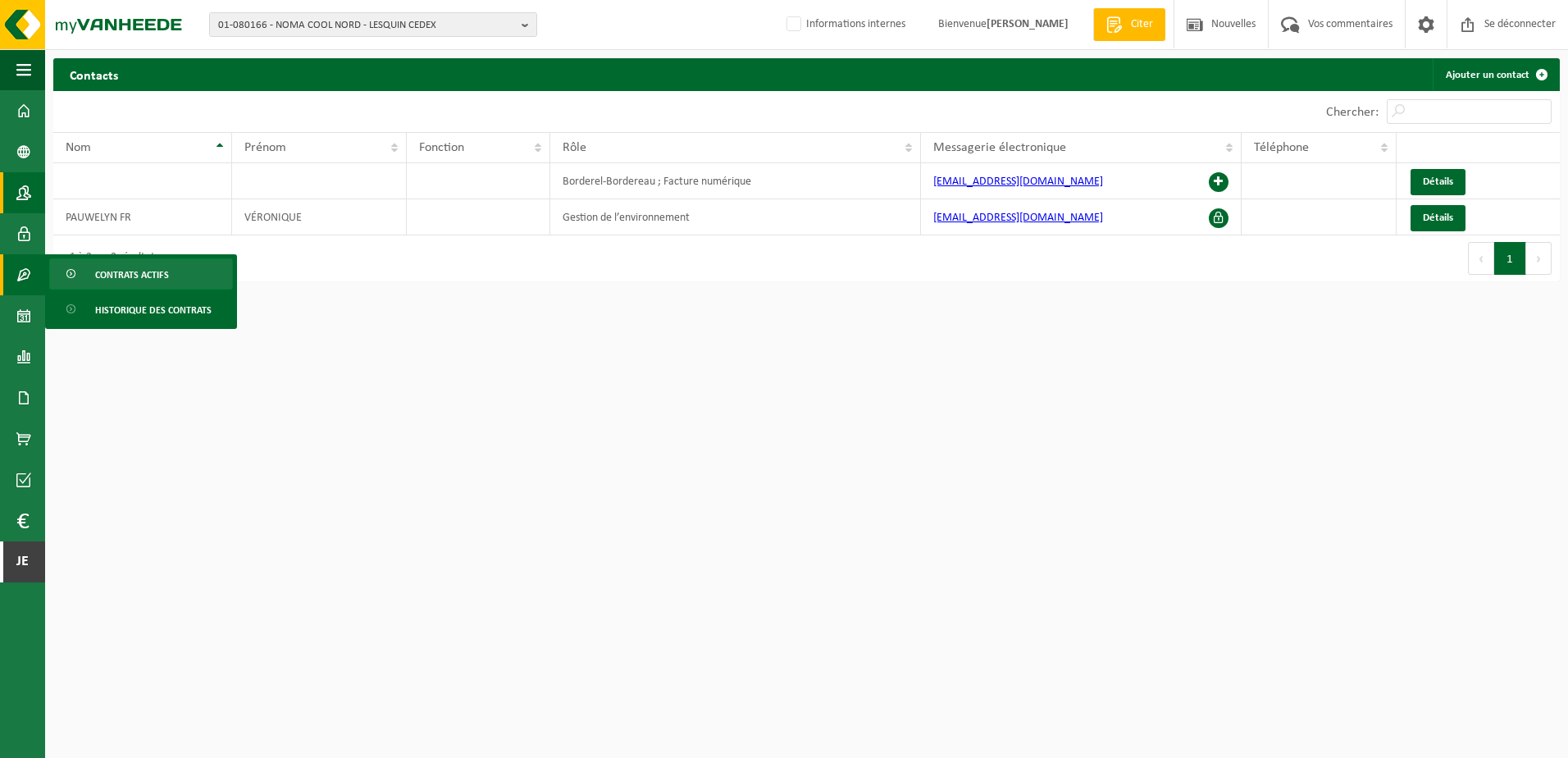
click at [89, 277] on link "Contrats actifs" at bounding box center [141, 274] width 184 height 31
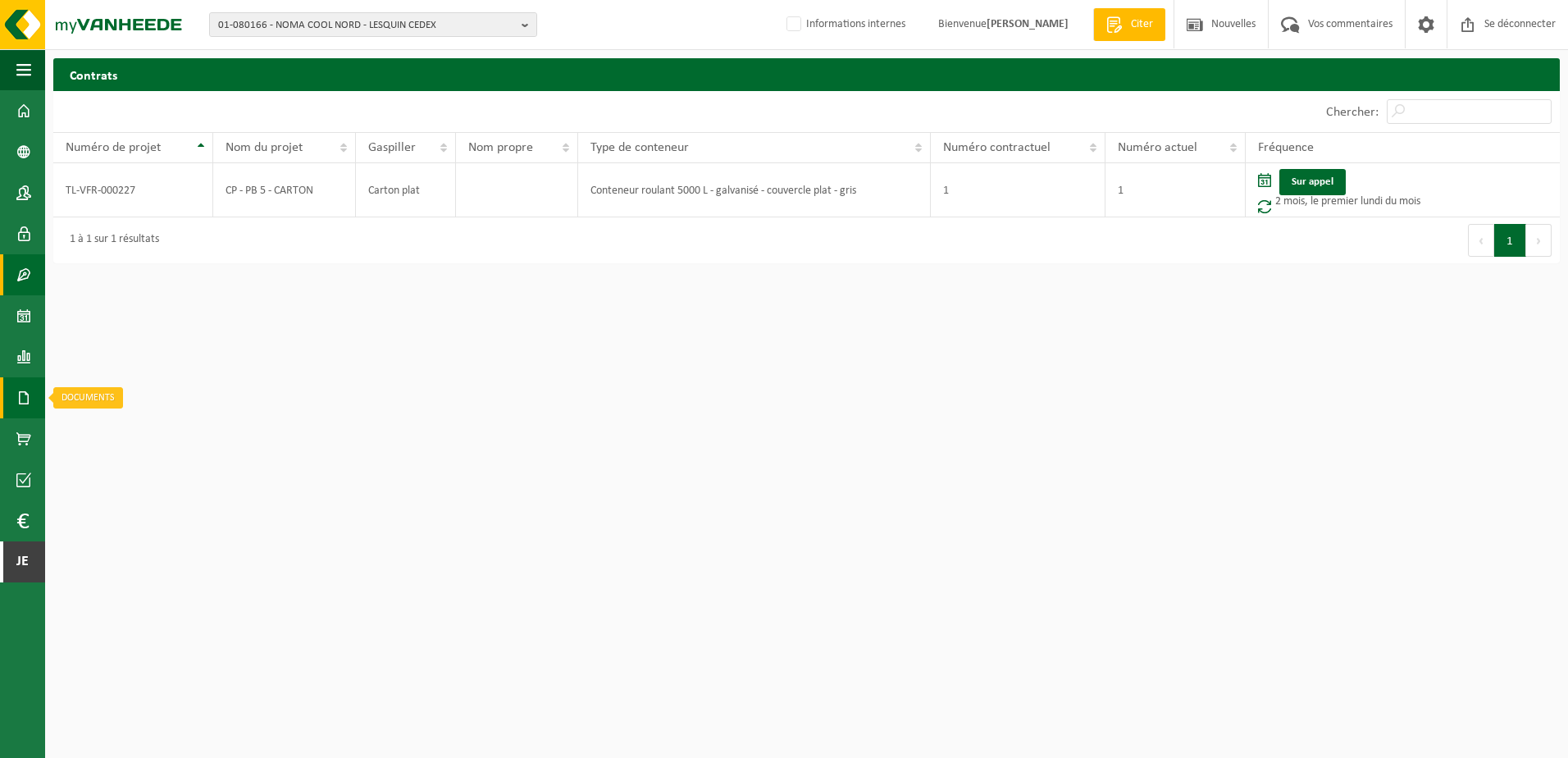
click at [26, 404] on span at bounding box center [24, 398] width 15 height 41
click at [95, 396] on span "Factures" at bounding box center [116, 398] width 42 height 31
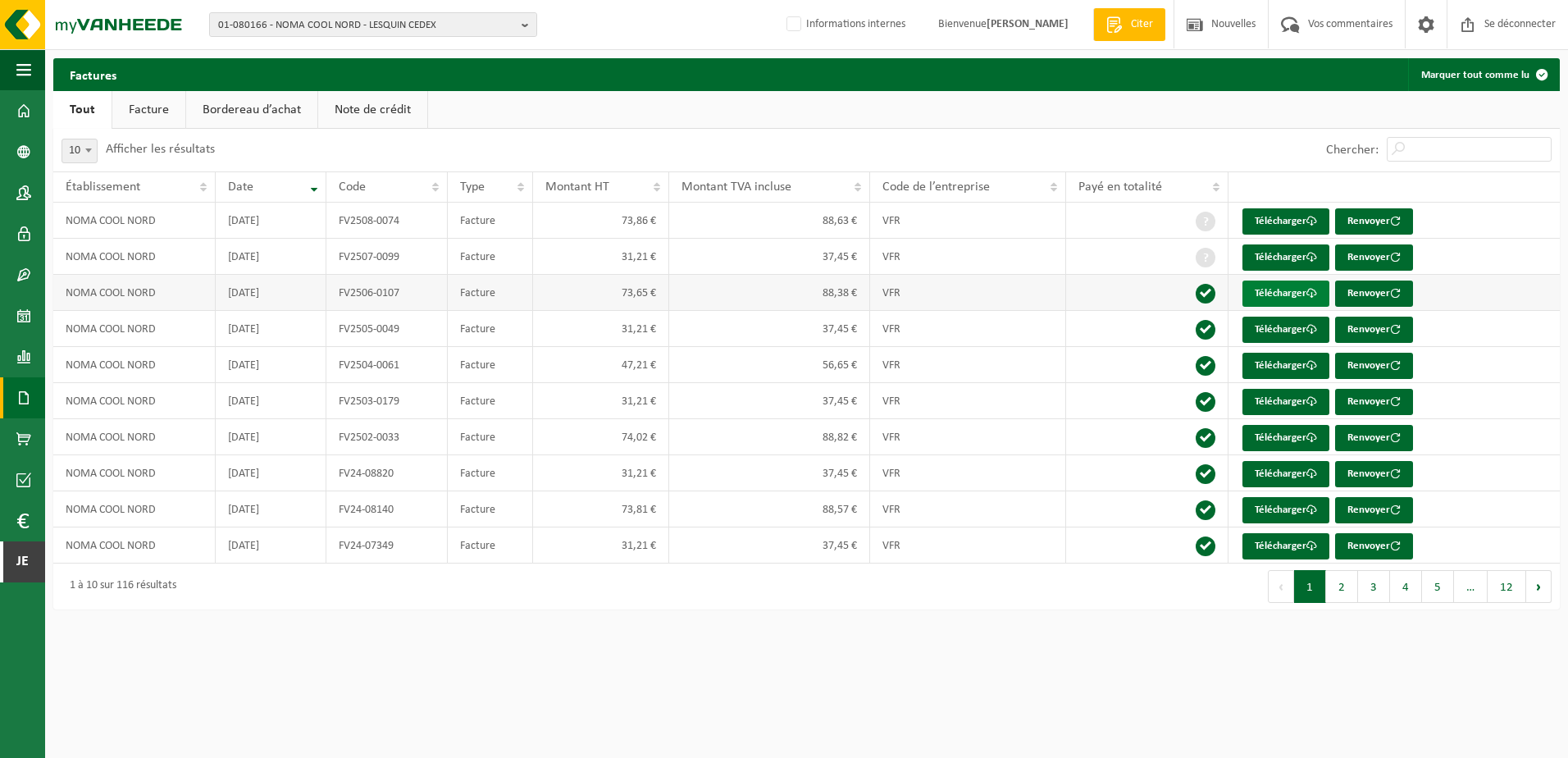
click at [1266, 289] on font "Télécharger" at bounding box center [1280, 293] width 51 height 11
click at [408, 20] on span "01-080166 - NOMA COOL NORD - LESQUIN CEDEX" at bounding box center [366, 26] width 297 height 25
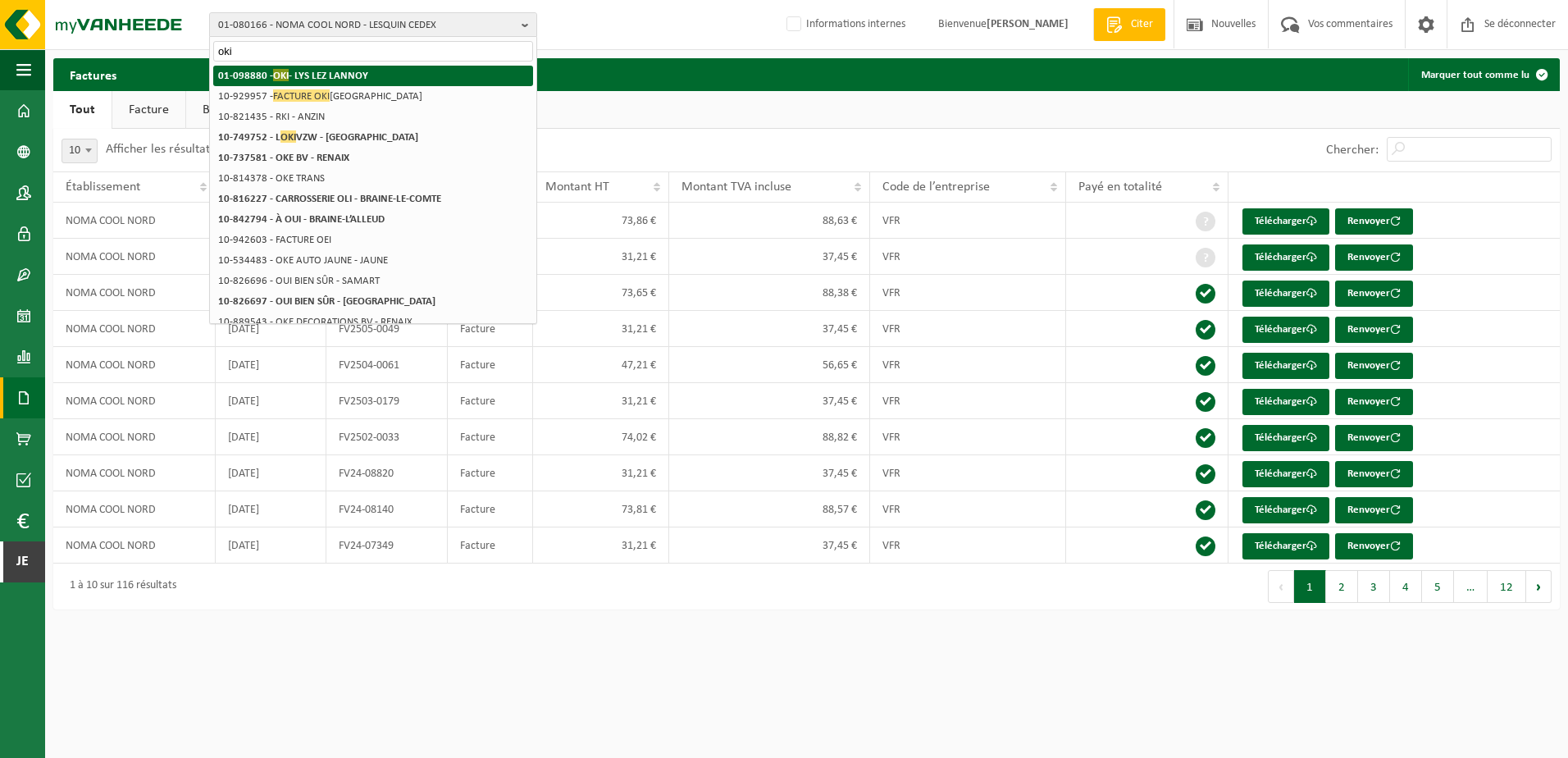
type input "oki"
click at [404, 69] on li "01-098880 - OKI - LYS LEZ LANNOY" at bounding box center [373, 75] width 320 height 21
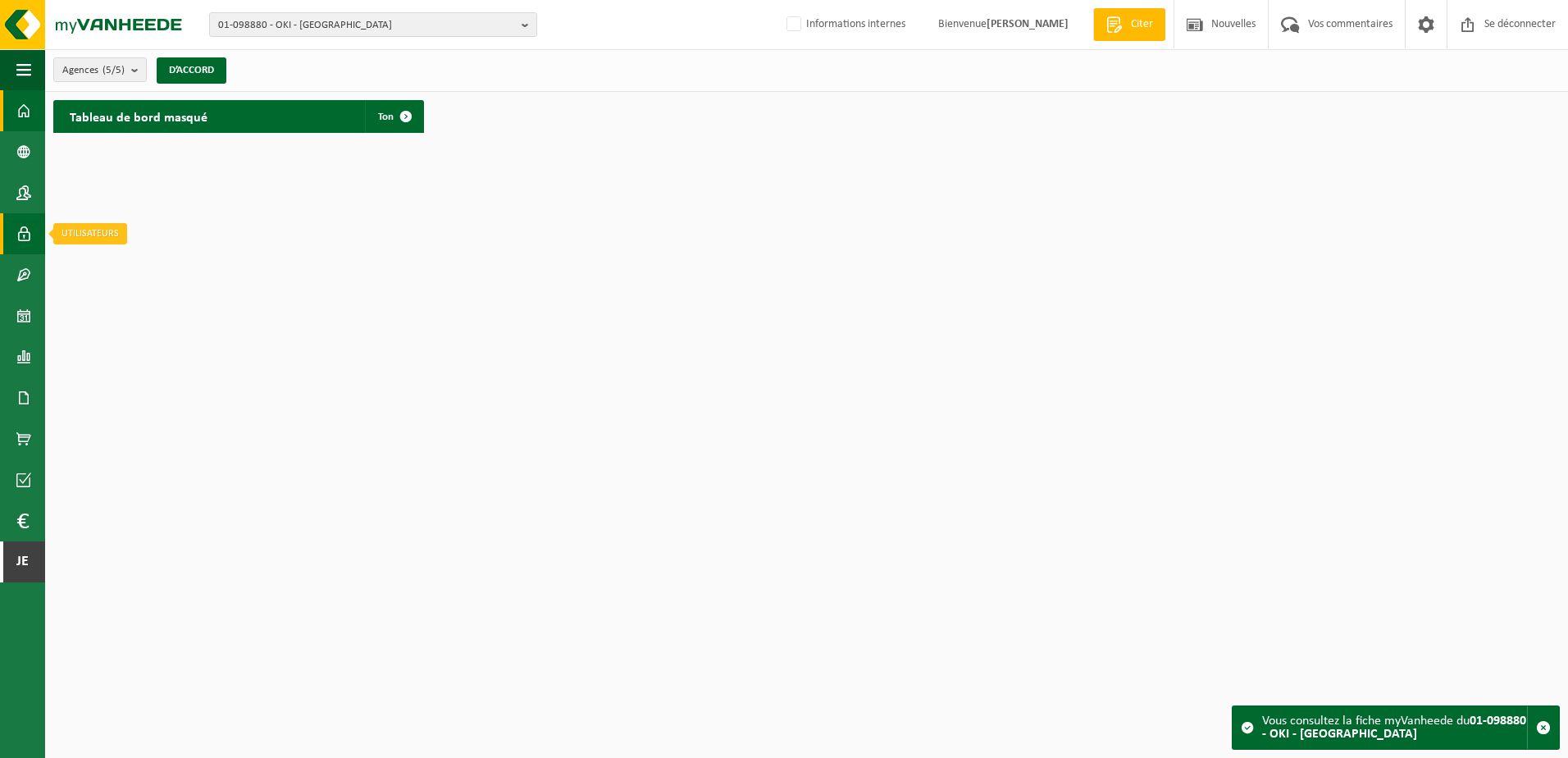
click at [18, 233] on span at bounding box center [24, 234] width 15 height 41
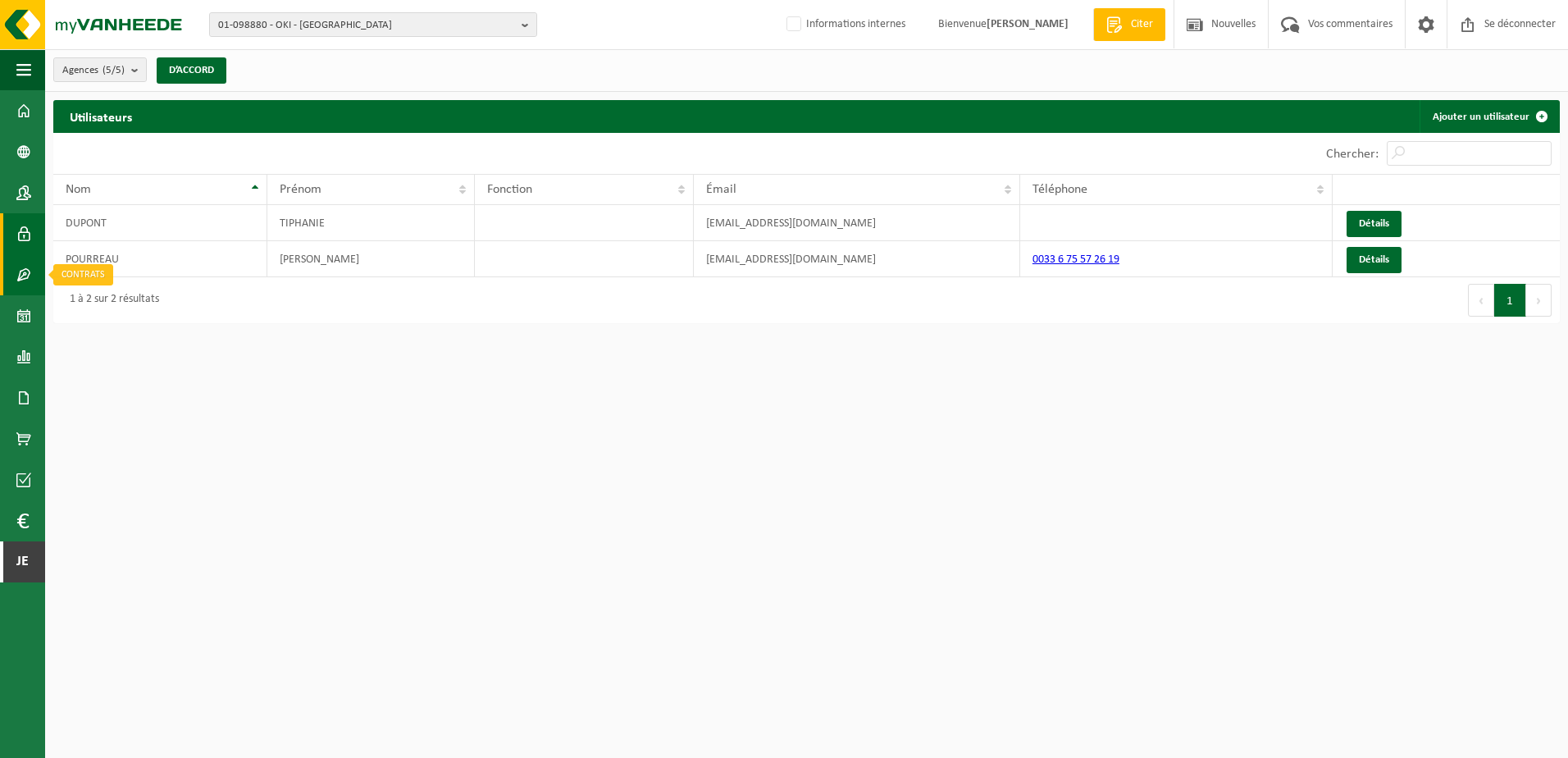
click at [20, 267] on span at bounding box center [24, 275] width 15 height 41
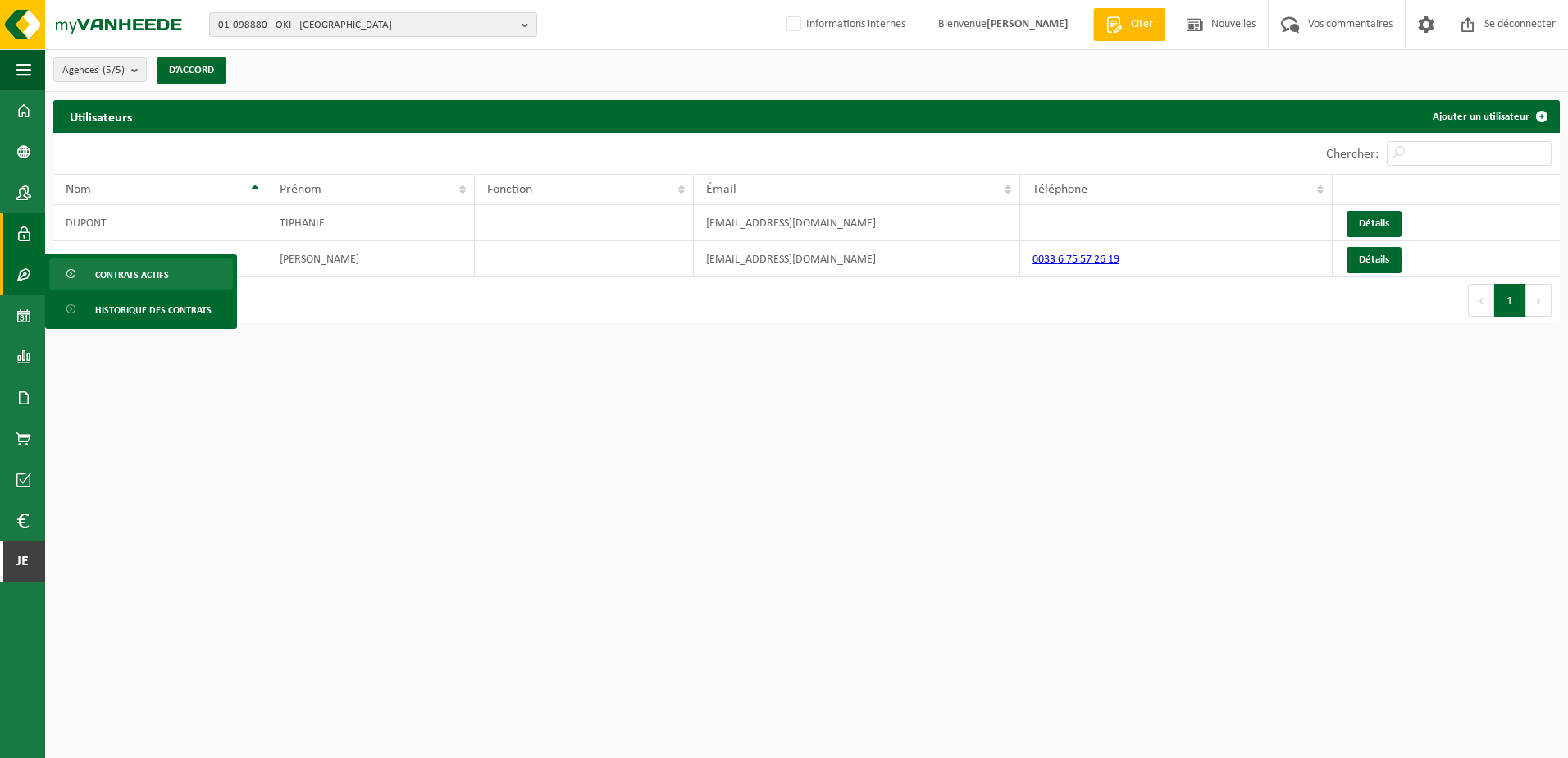
click at [103, 266] on span "Contrats actifs" at bounding box center [132, 275] width 74 height 31
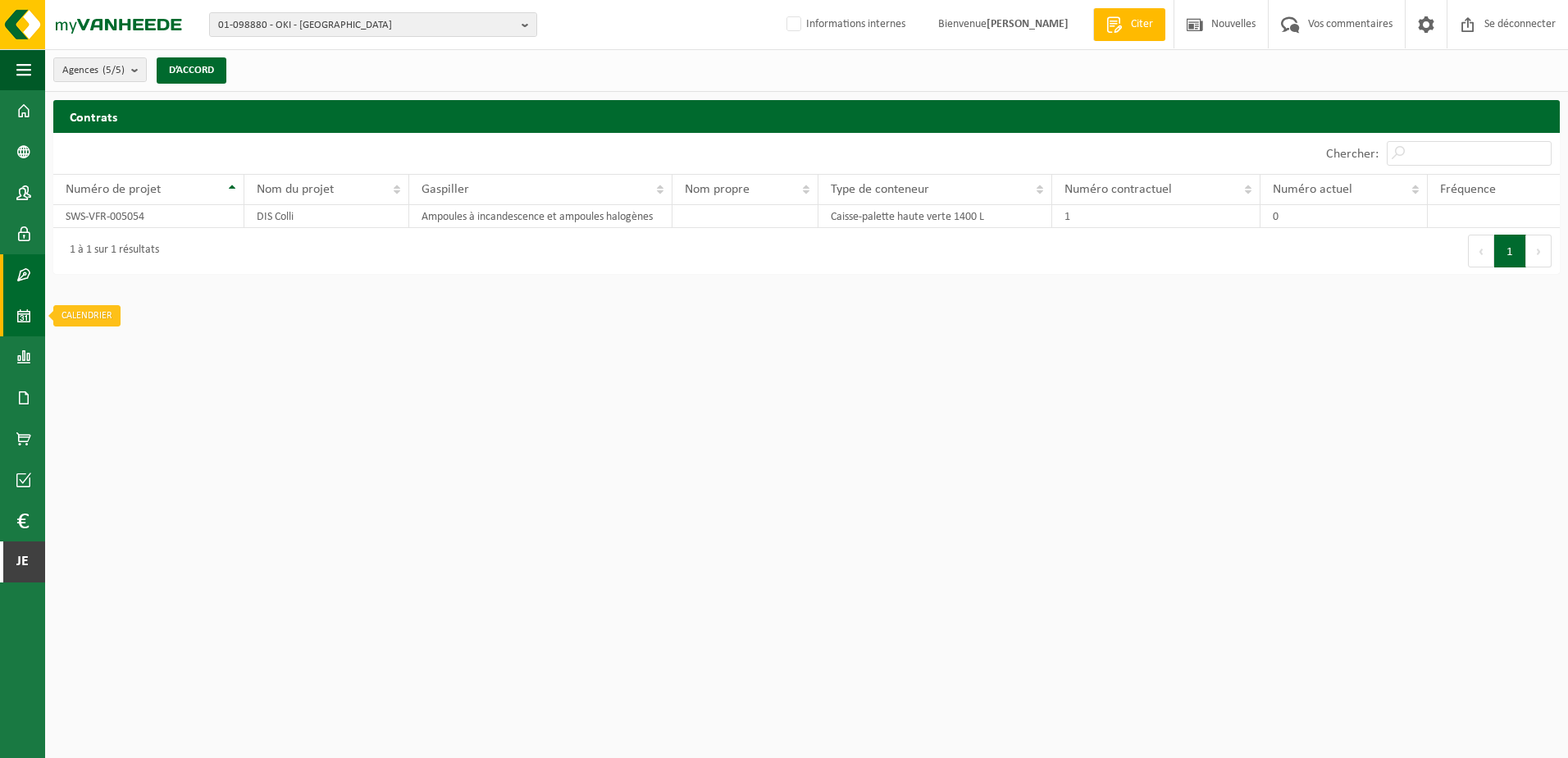
click at [24, 321] on span at bounding box center [24, 316] width 15 height 41
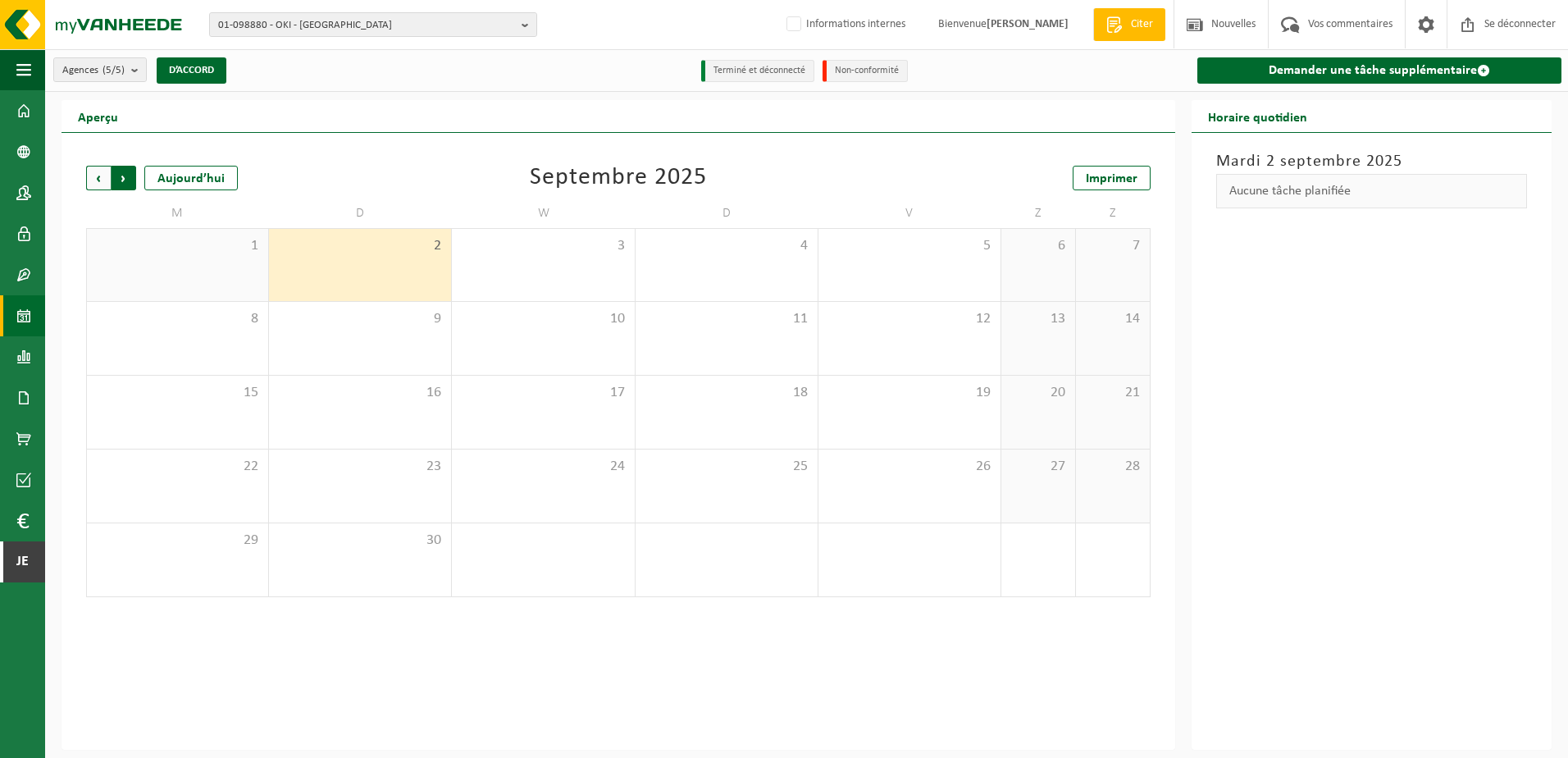
click at [92, 176] on span "Précédent" at bounding box center [99, 178] width 25 height 25
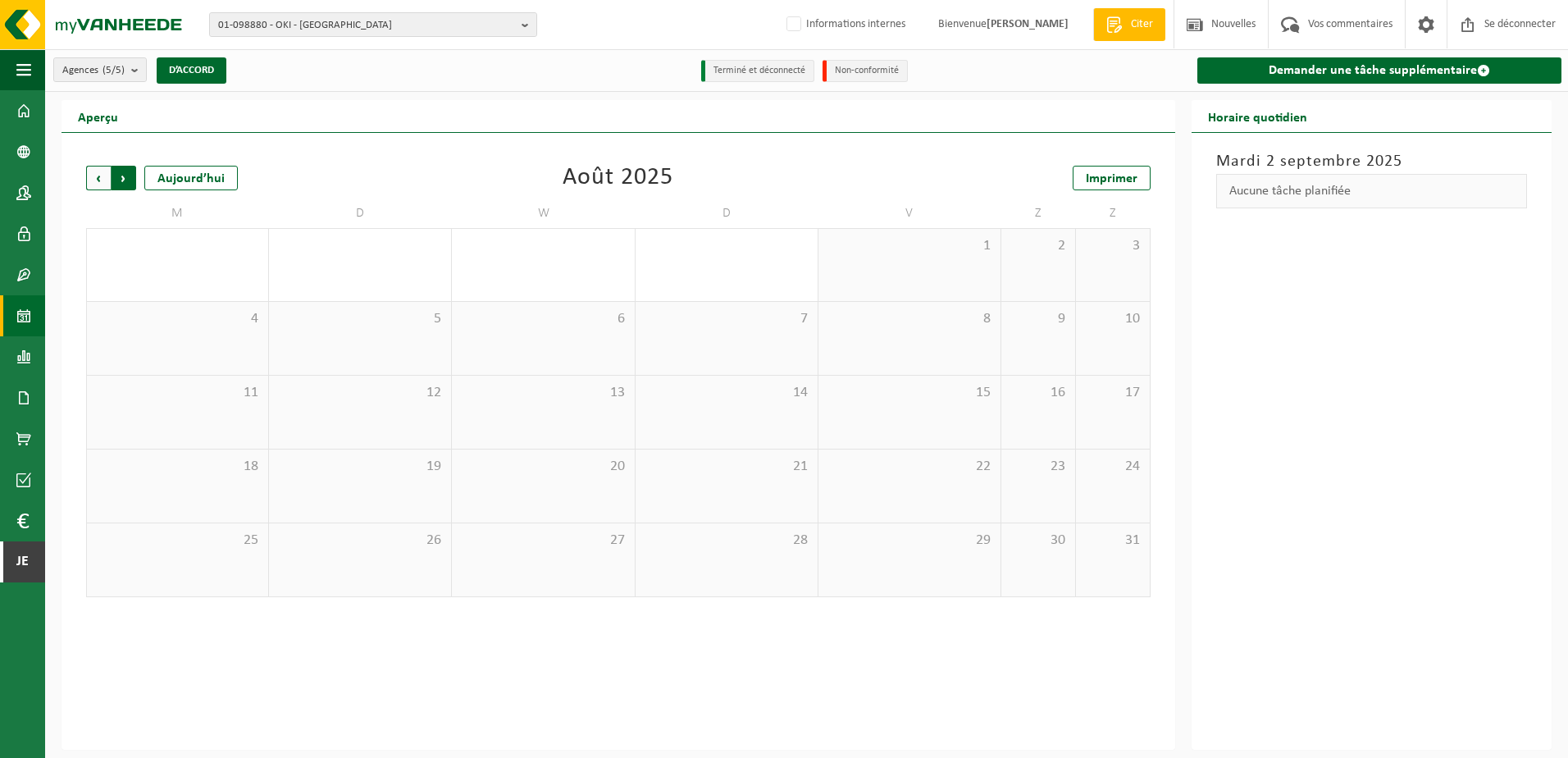
click at [102, 180] on span "Précédent" at bounding box center [99, 178] width 25 height 25
click at [126, 177] on span "Prochain" at bounding box center [124, 178] width 25 height 25
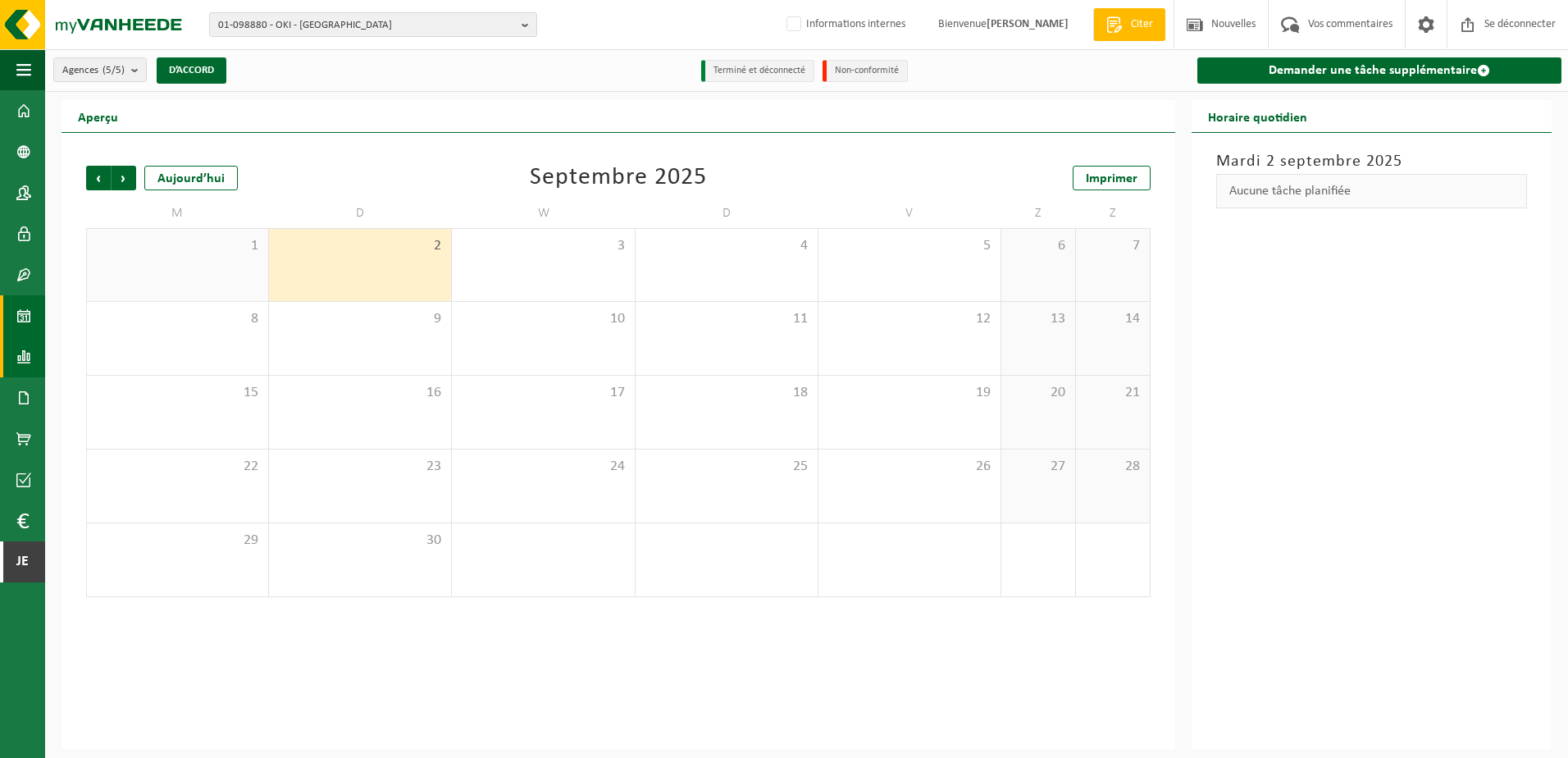
click at [13, 351] on link "Rapportage" at bounding box center [22, 357] width 45 height 41
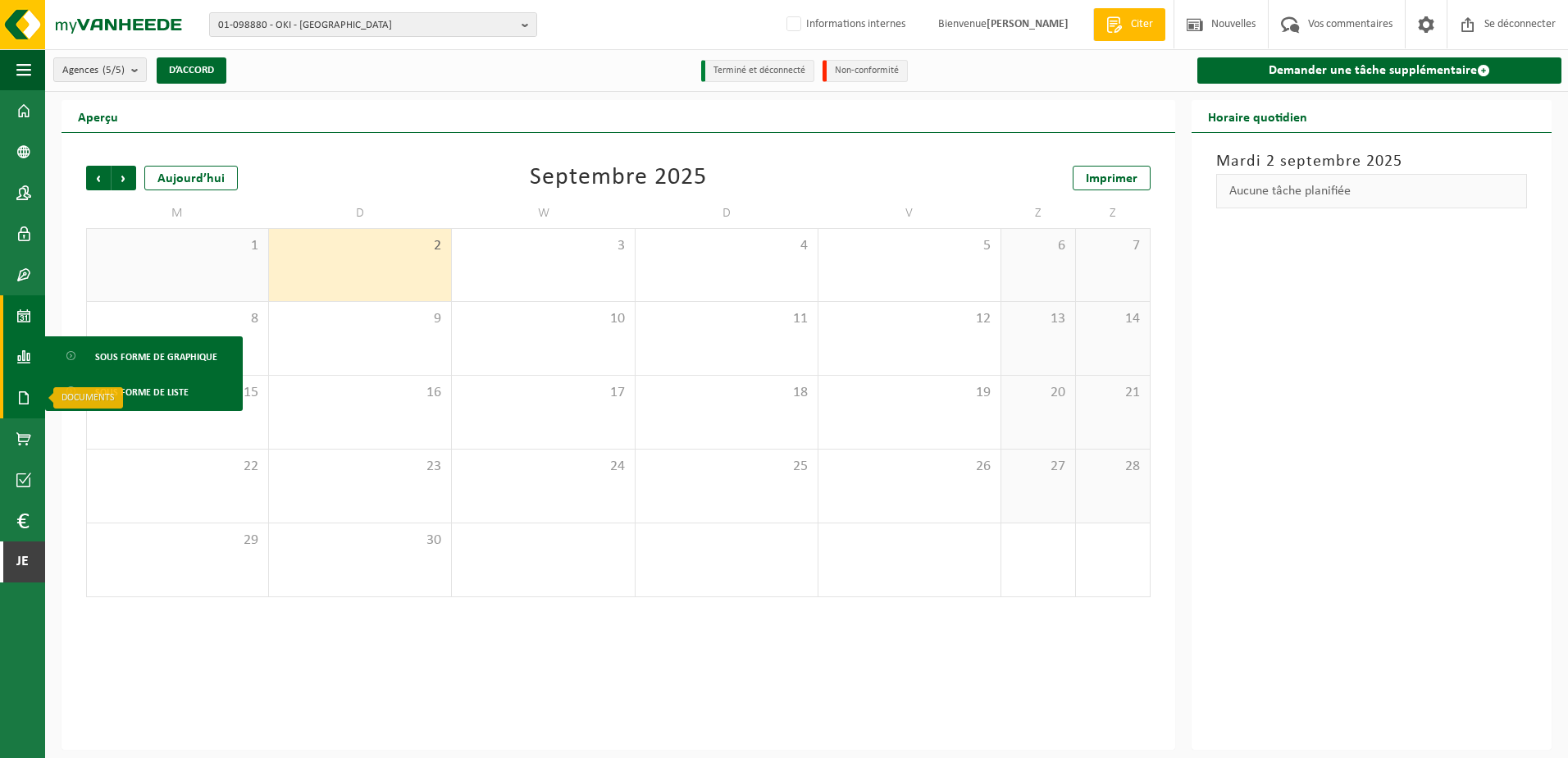
click at [27, 390] on span at bounding box center [24, 398] width 15 height 41
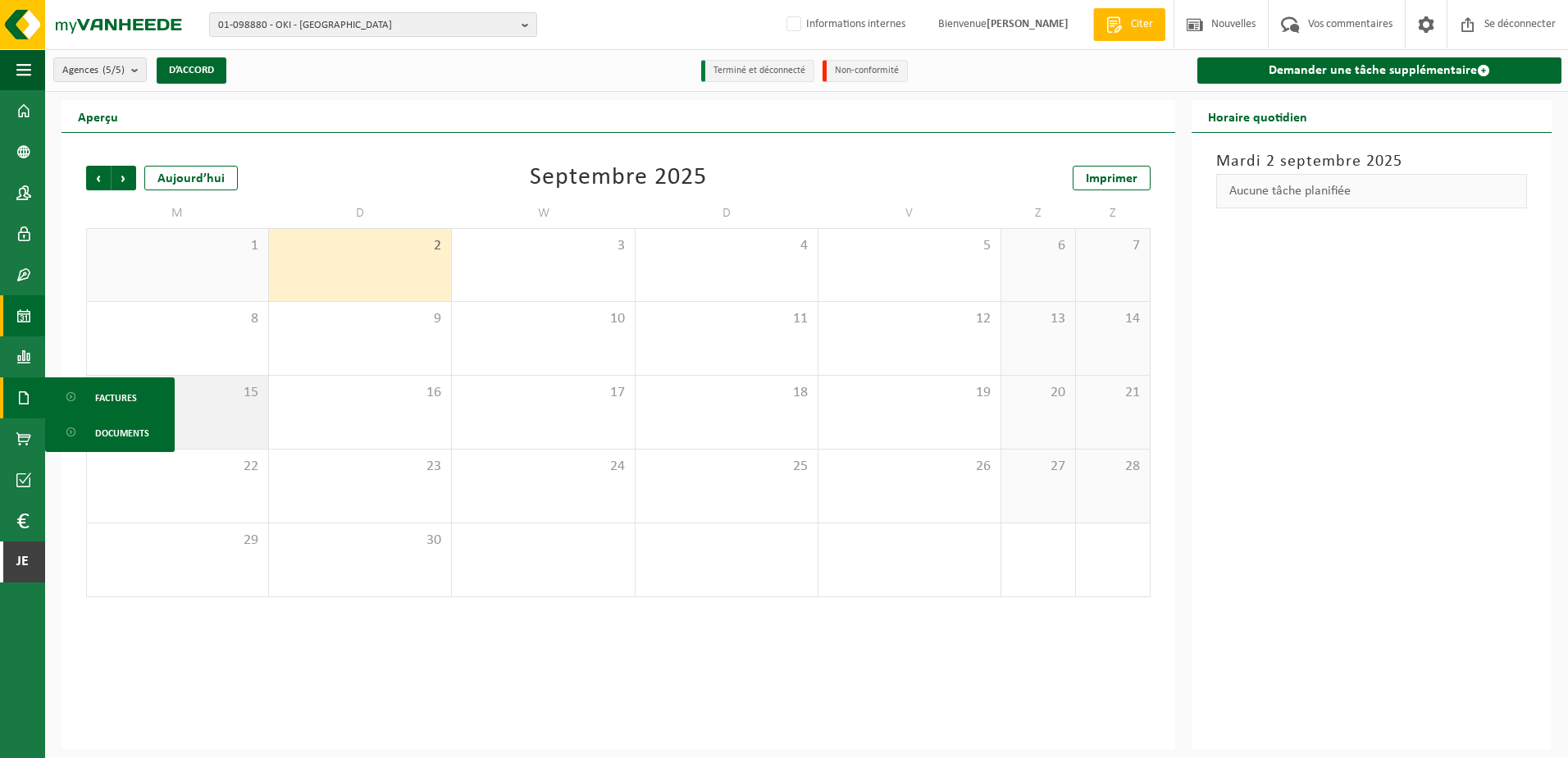
click at [99, 376] on div "15" at bounding box center [177, 413] width 181 height 73
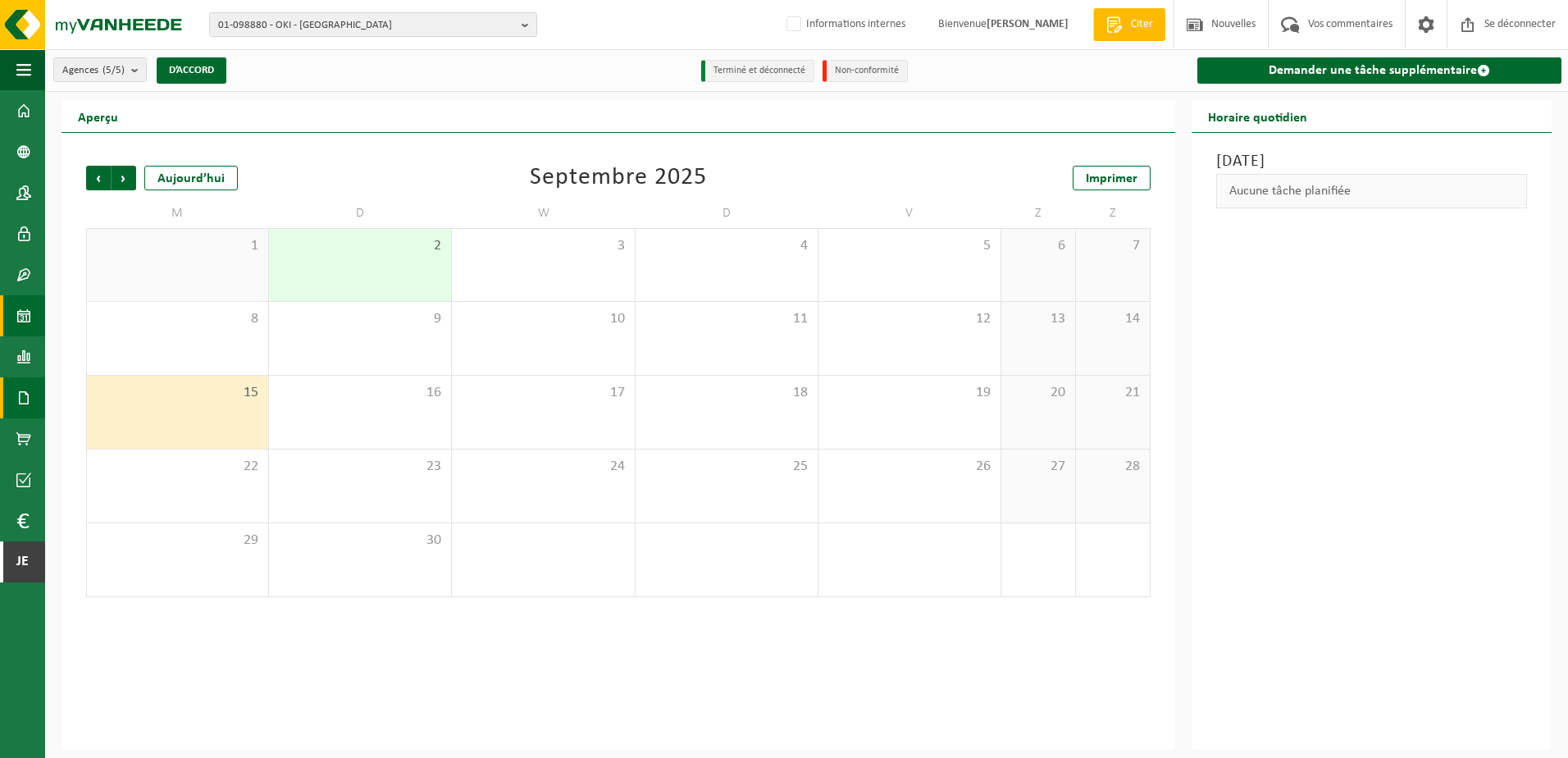
click at [36, 400] on link "Documents" at bounding box center [22, 398] width 45 height 41
click at [87, 402] on link "Factures" at bounding box center [109, 398] width 122 height 31
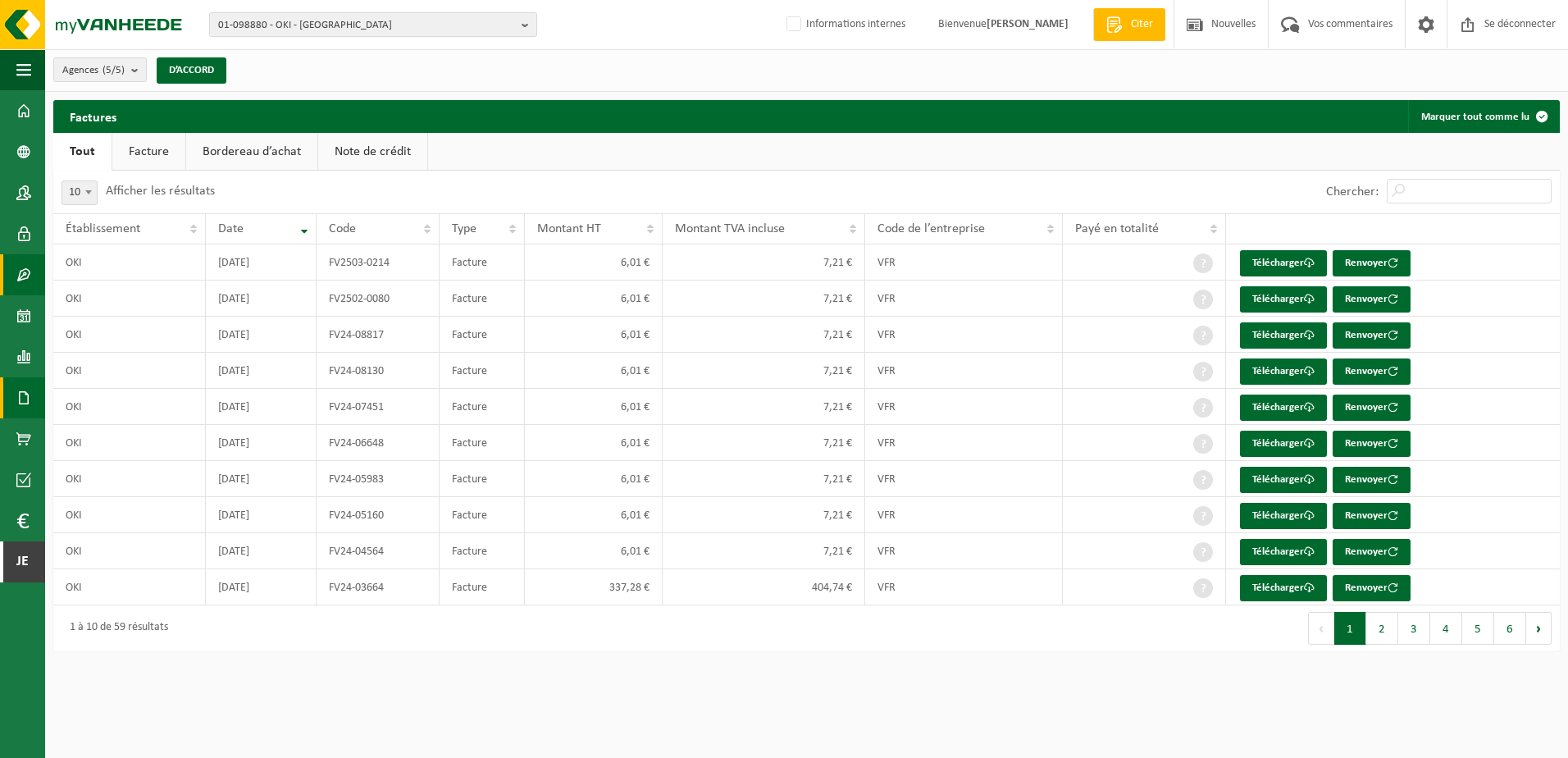
click at [23, 278] on span at bounding box center [24, 275] width 15 height 41
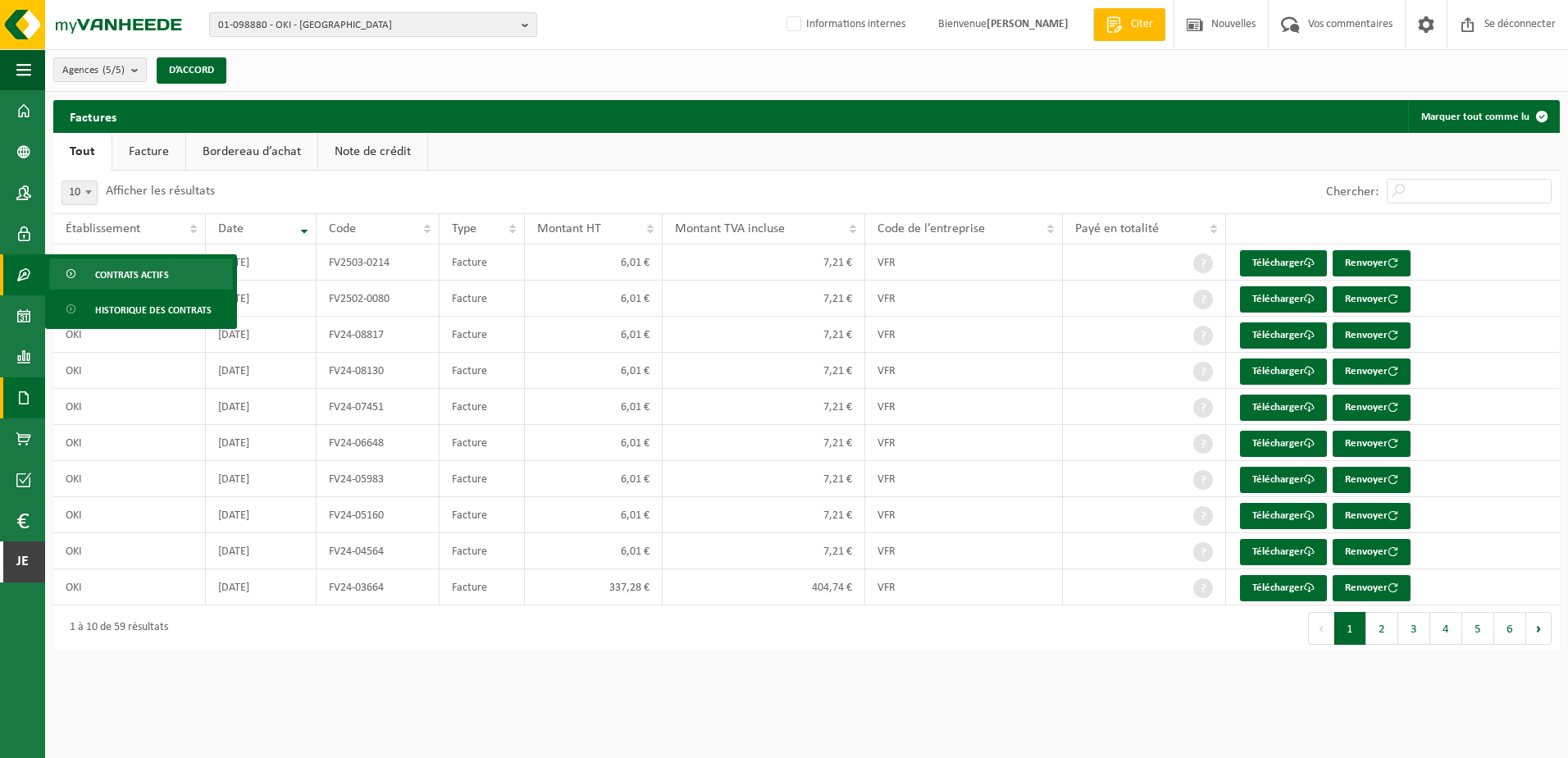
click at [99, 270] on span "Contrats actifs" at bounding box center [132, 275] width 74 height 31
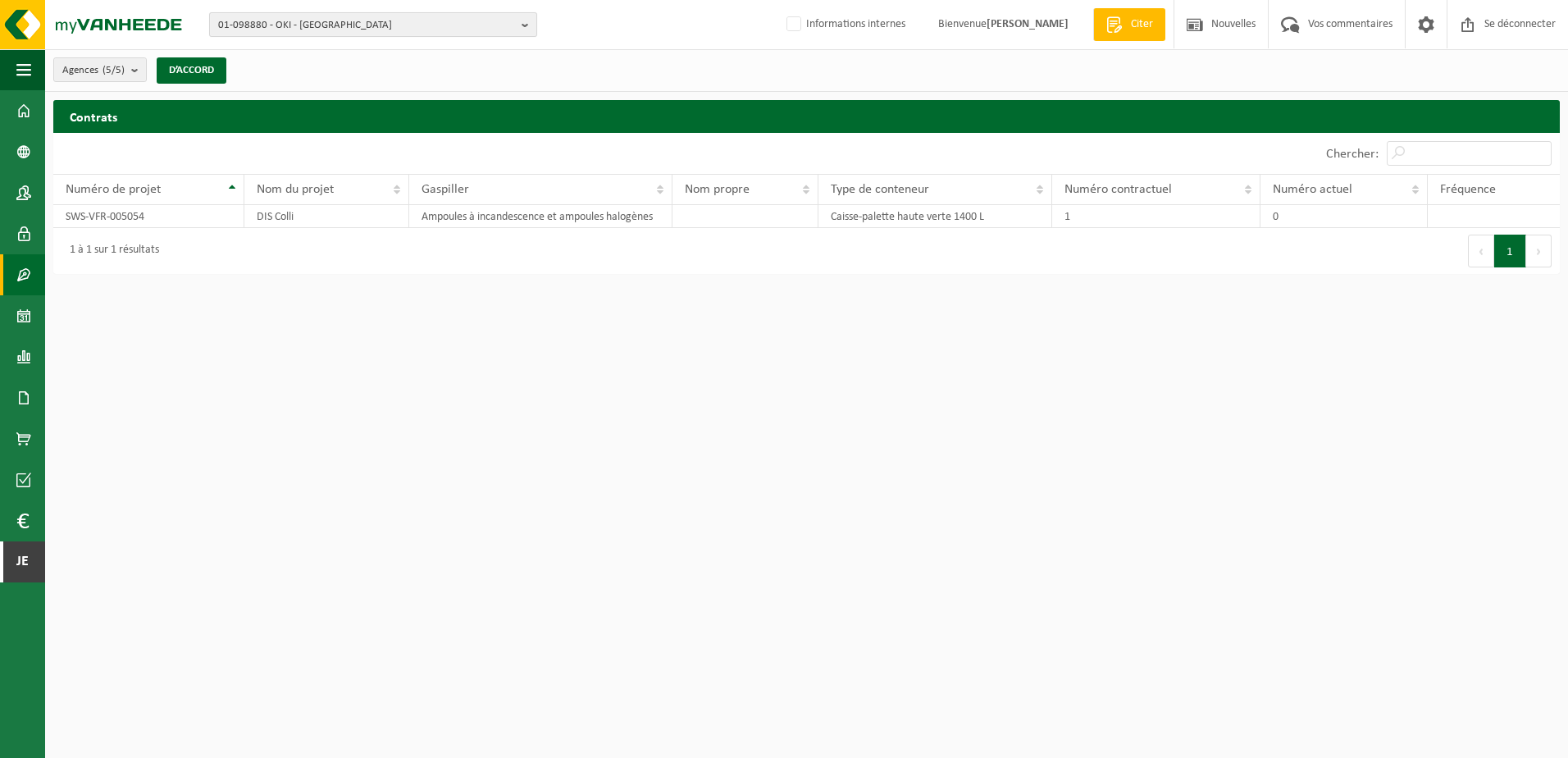
click at [344, 23] on span "01-098880 - OKI - LYS LEZ LANNOY" at bounding box center [366, 26] width 297 height 25
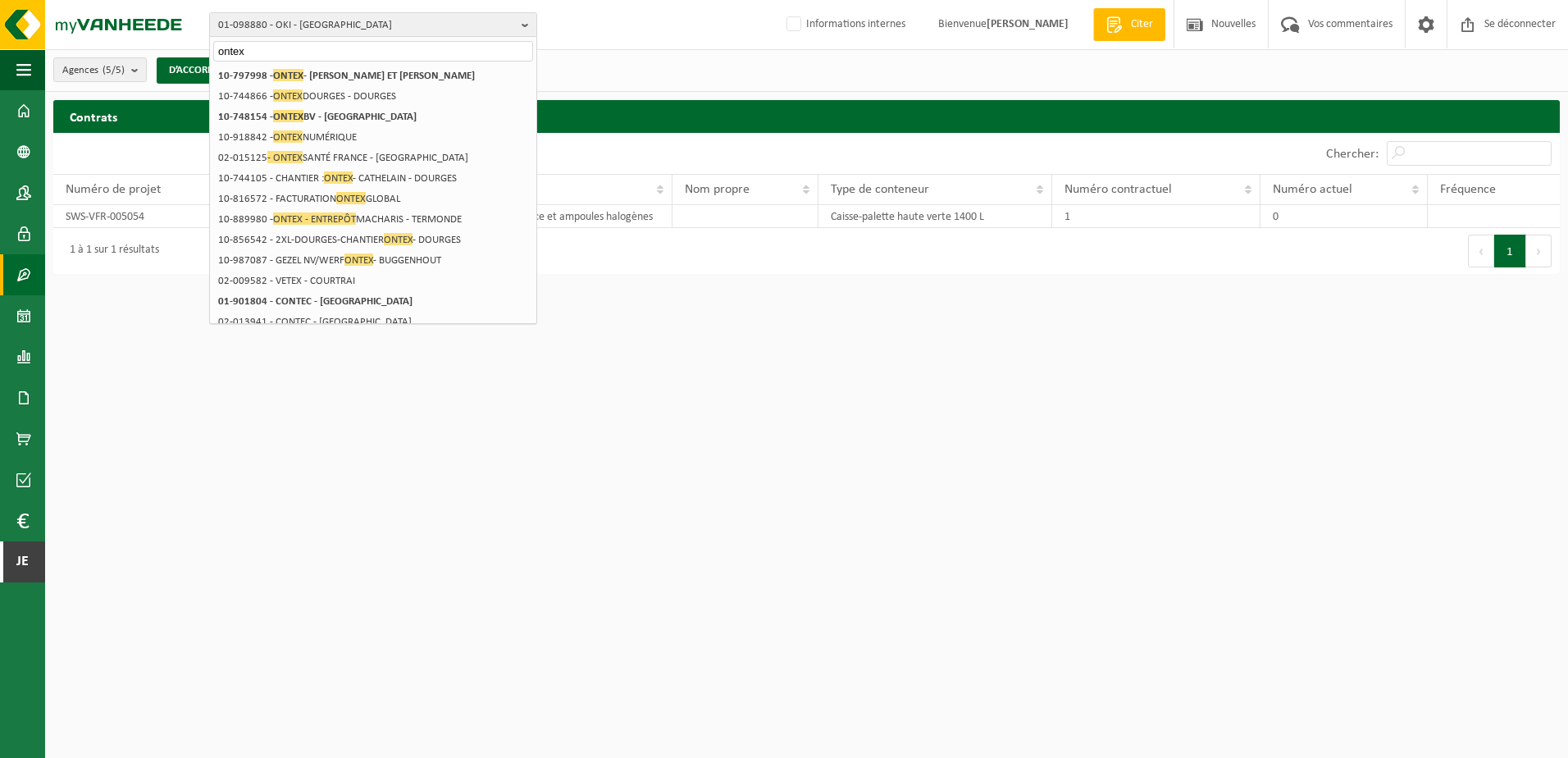
type input "ontex"
click at [356, 70] on strong "10-797998 - ONTEX - SAINGHIN ET MELANTOIS" at bounding box center [346, 75] width 257 height 12
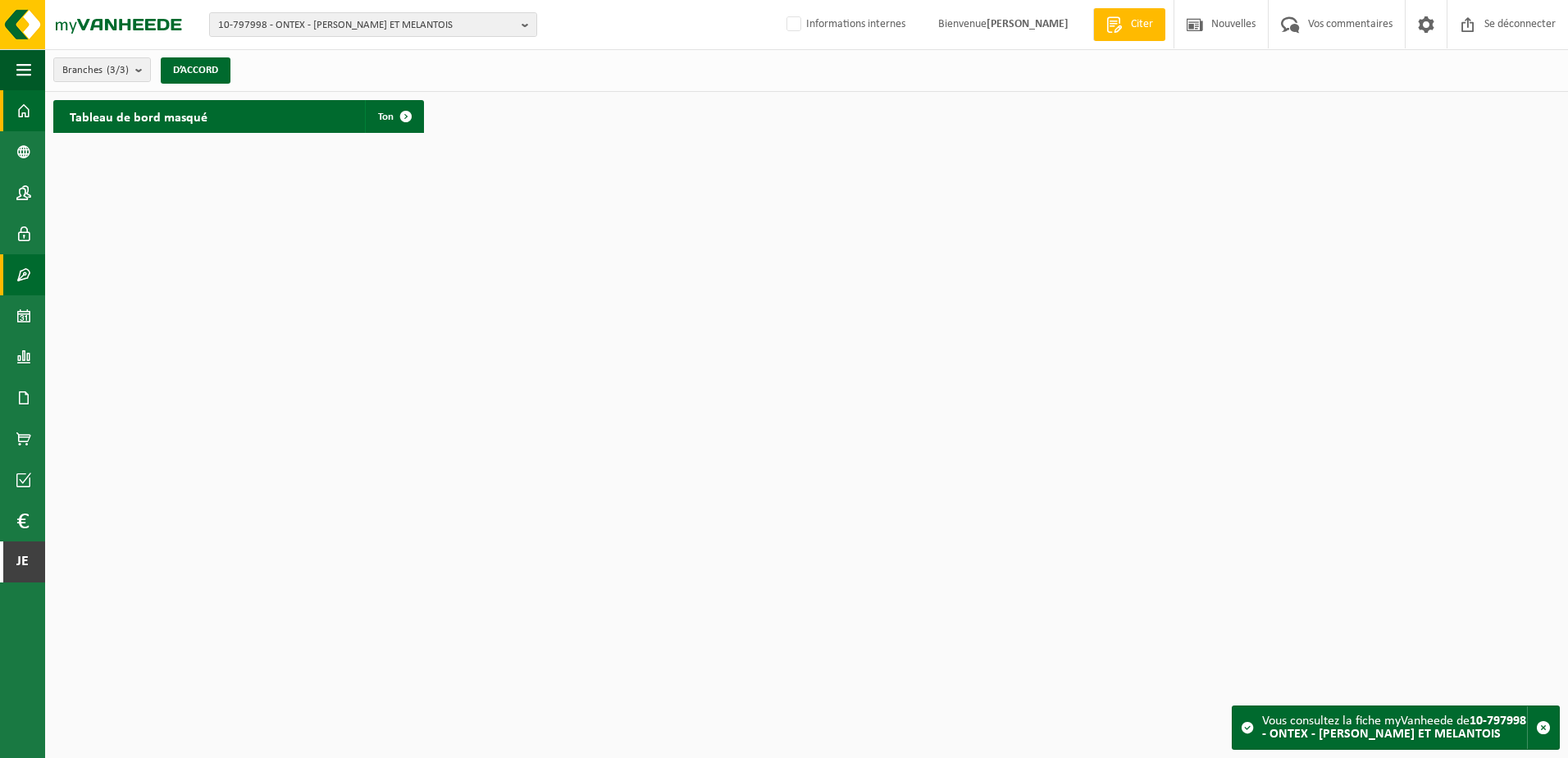
click at [21, 268] on span at bounding box center [24, 275] width 15 height 41
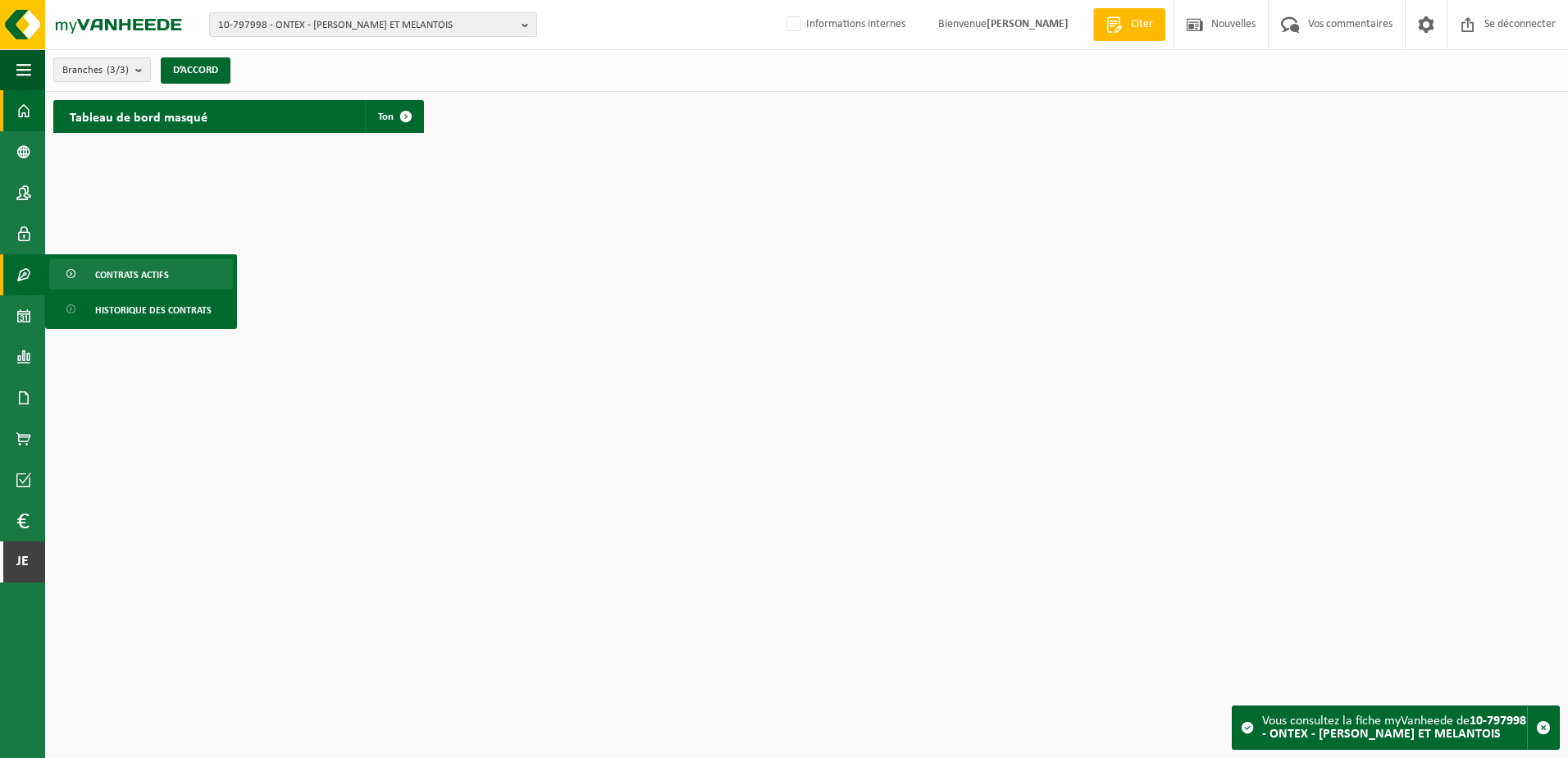
click at [67, 271] on span at bounding box center [72, 275] width 13 height 31
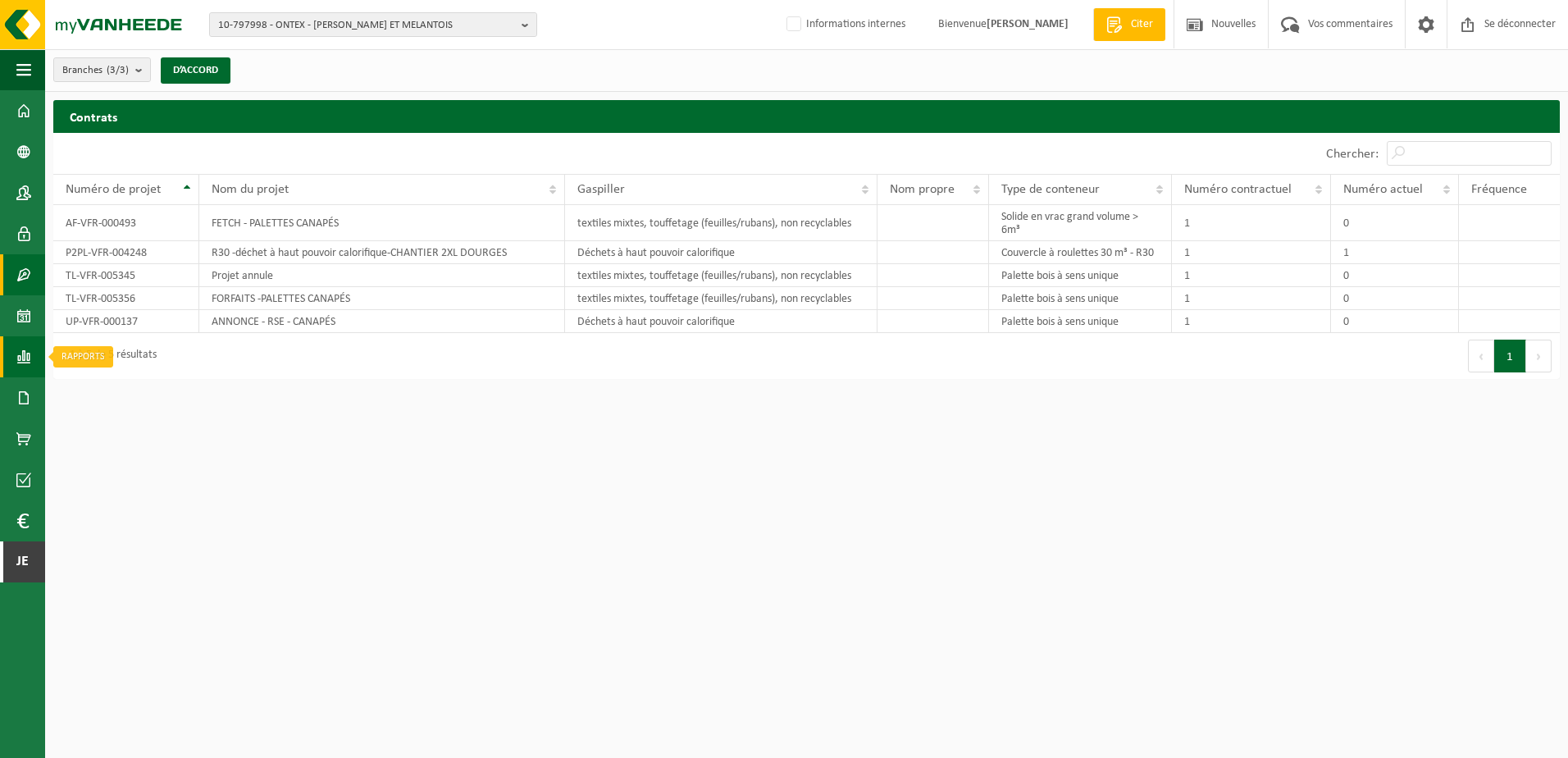
click at [27, 375] on span at bounding box center [24, 357] width 15 height 41
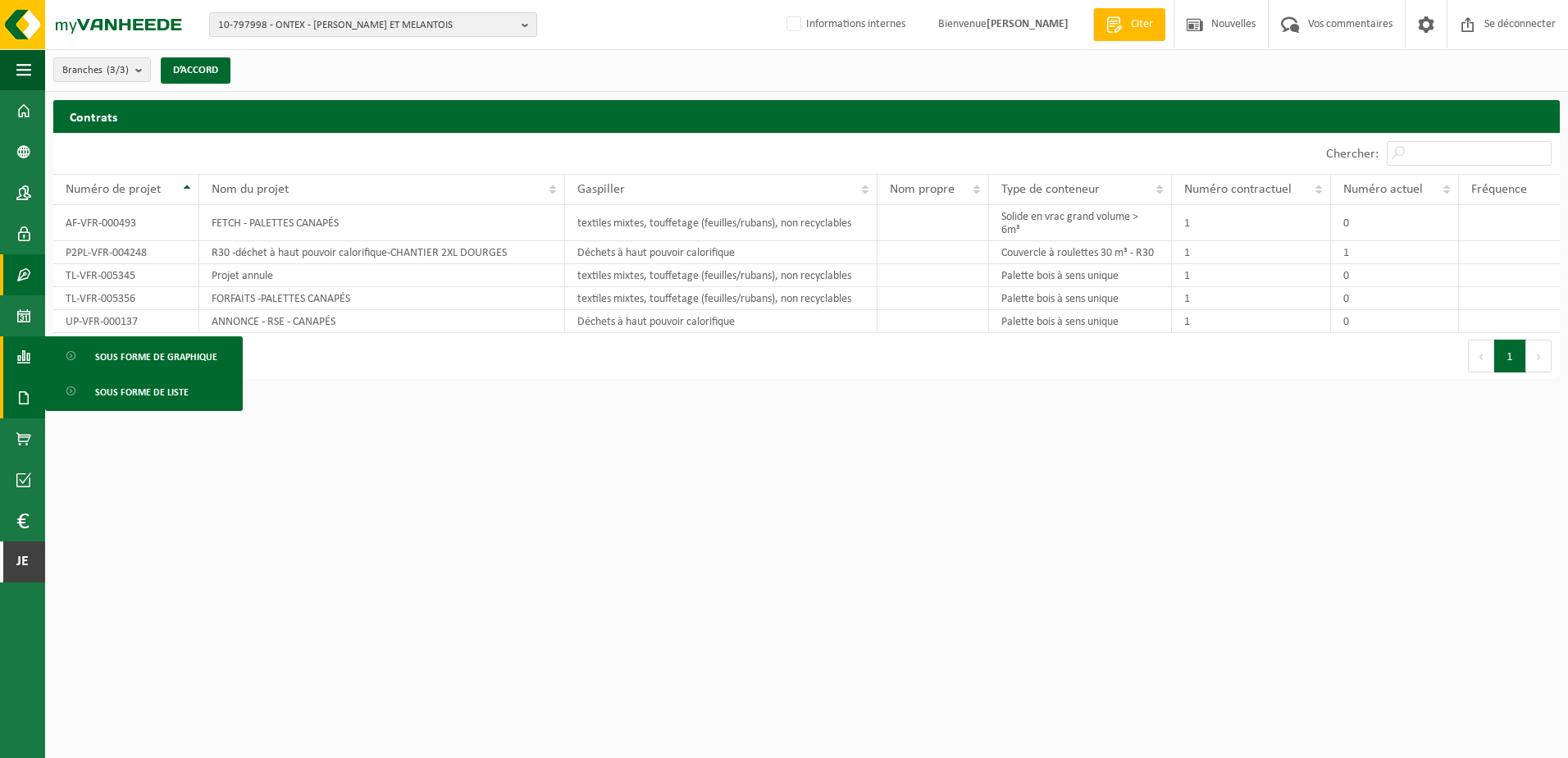
click at [28, 391] on span at bounding box center [24, 398] width 15 height 41
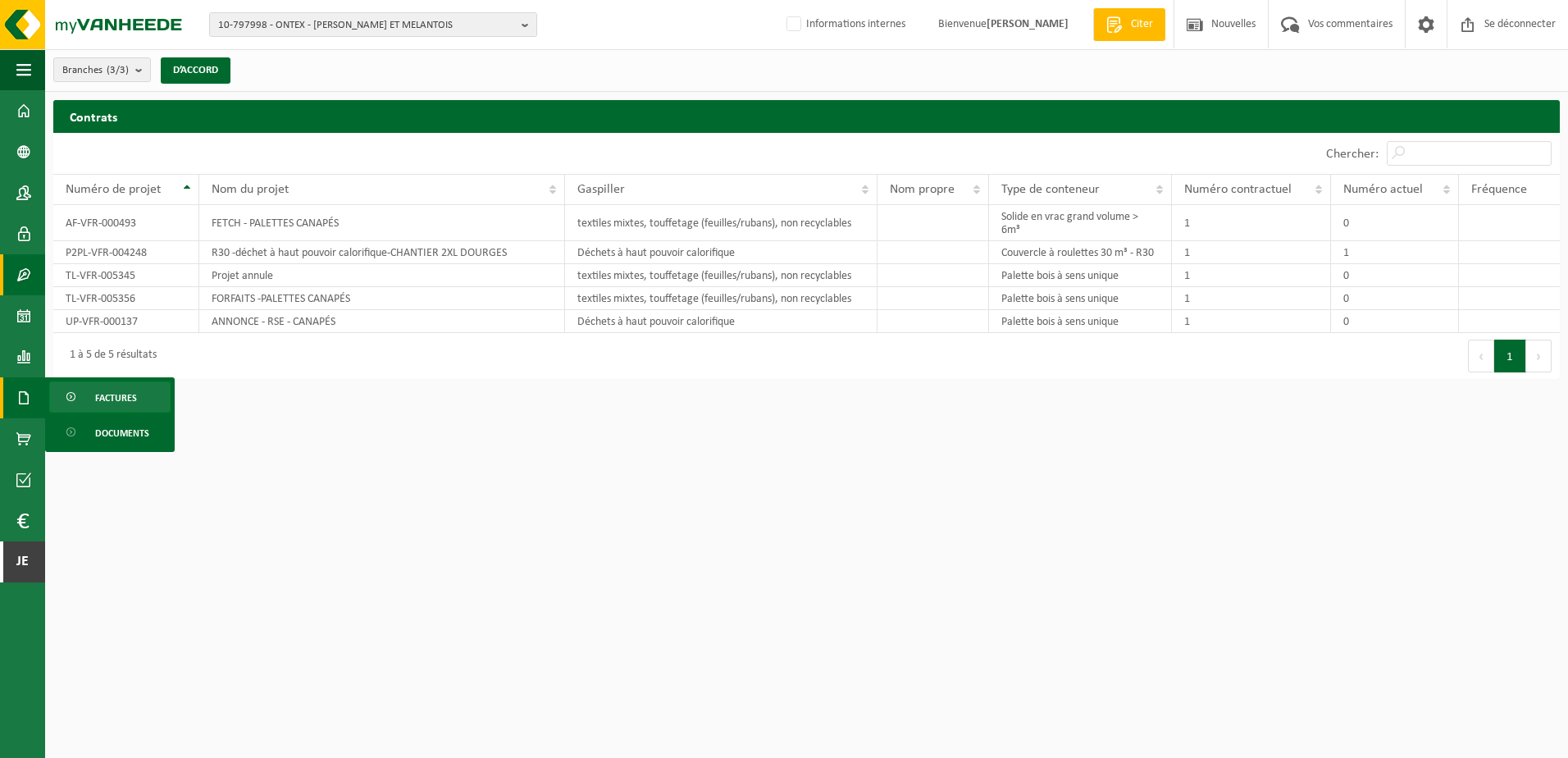
click at [92, 398] on link "Factures" at bounding box center [109, 398] width 122 height 31
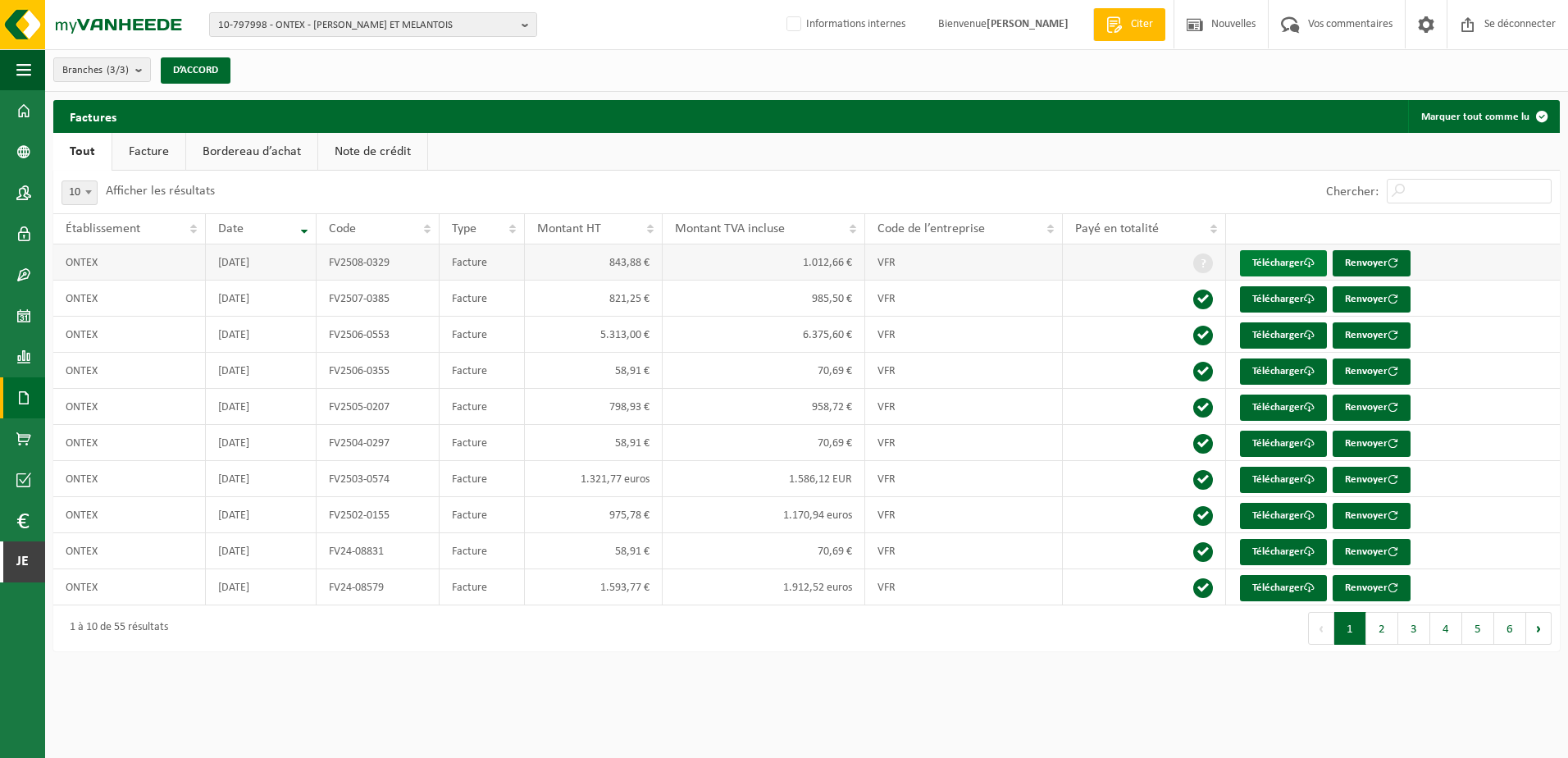
click at [1295, 265] on font "Télécharger" at bounding box center [1277, 263] width 51 height 11
click at [411, 16] on span "10-797998 - ONTEX - SAINGHIN ET MELANTOIS" at bounding box center [366, 26] width 297 height 25
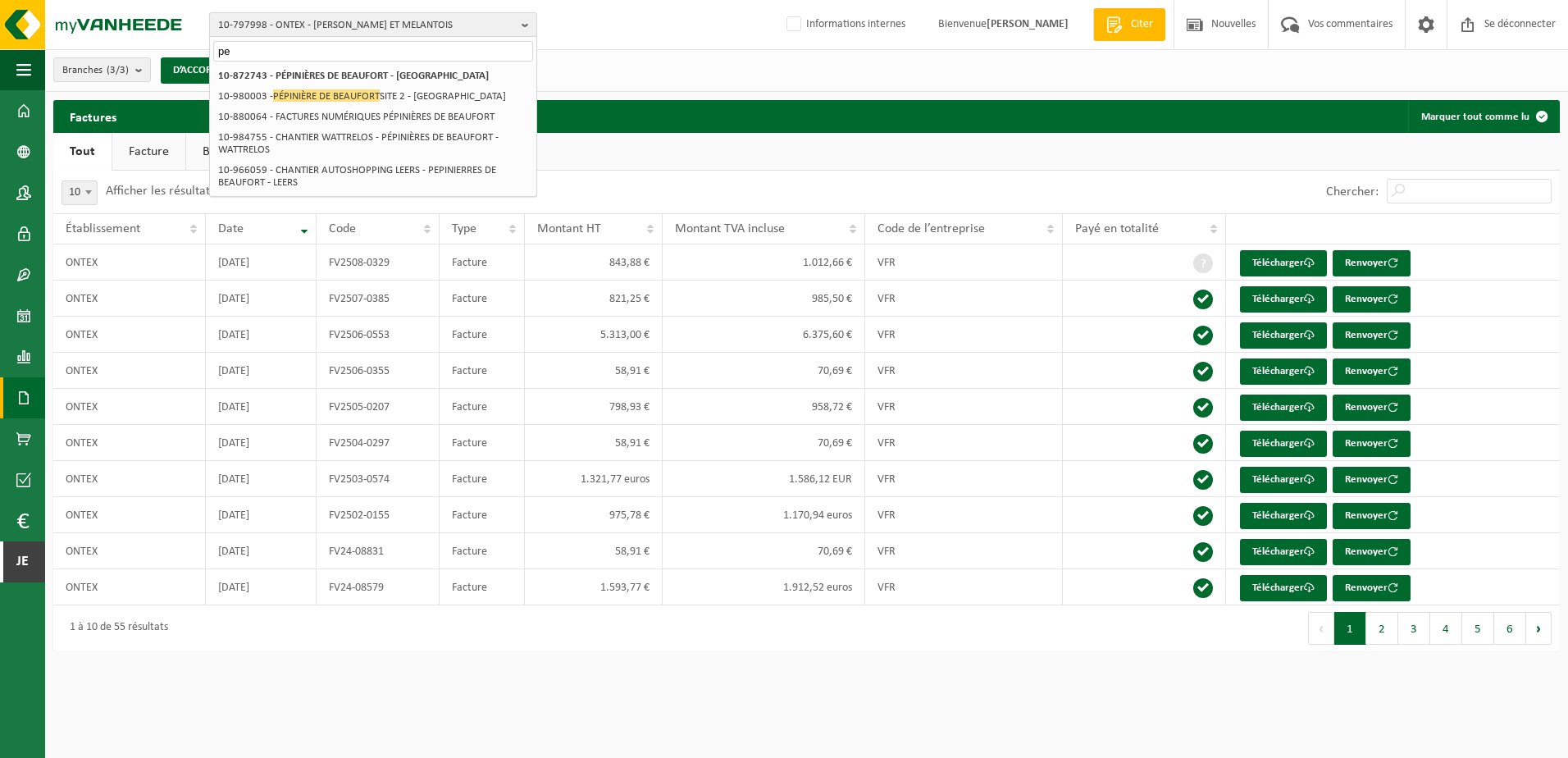
type input "p"
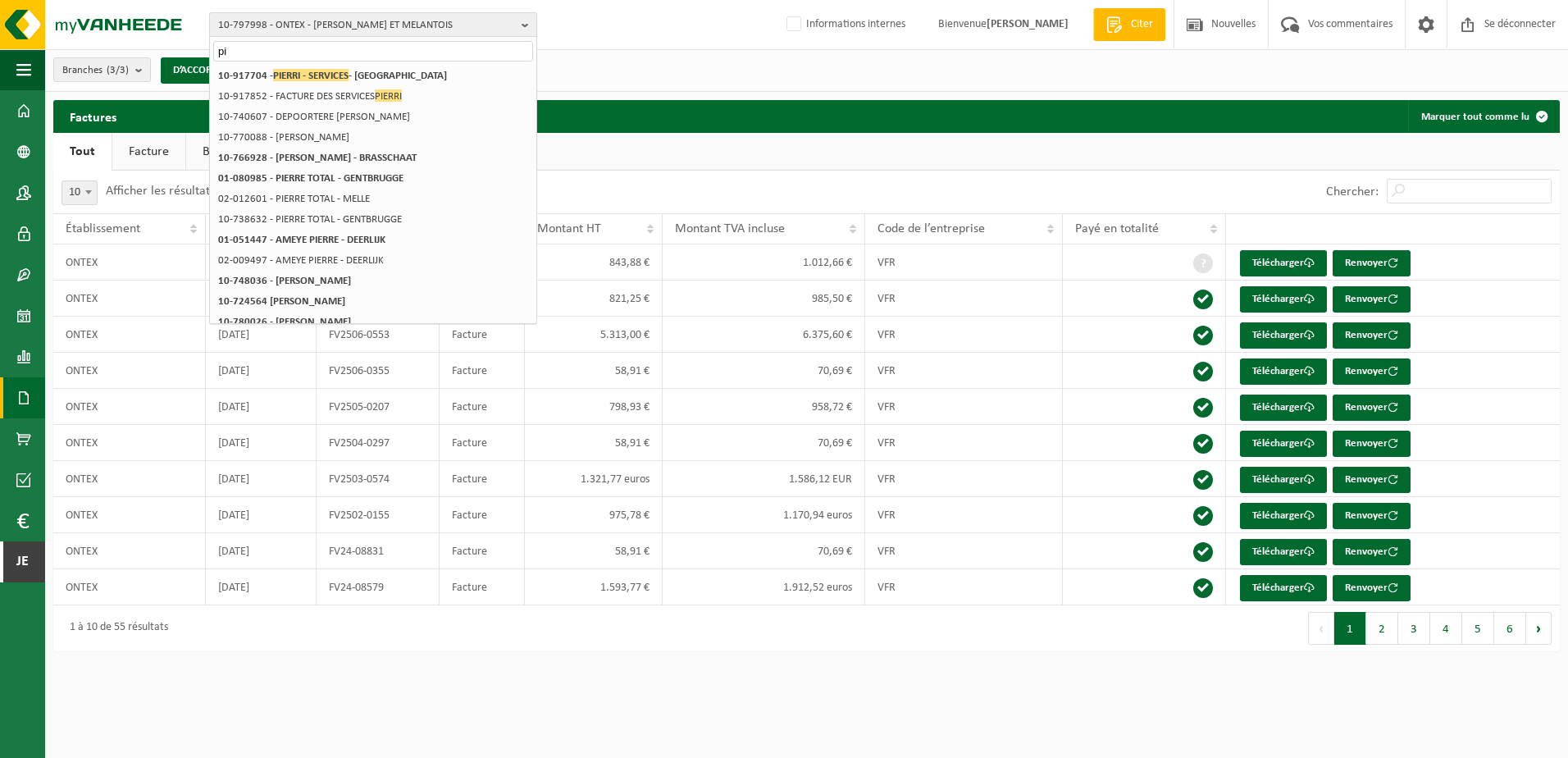
type input "p"
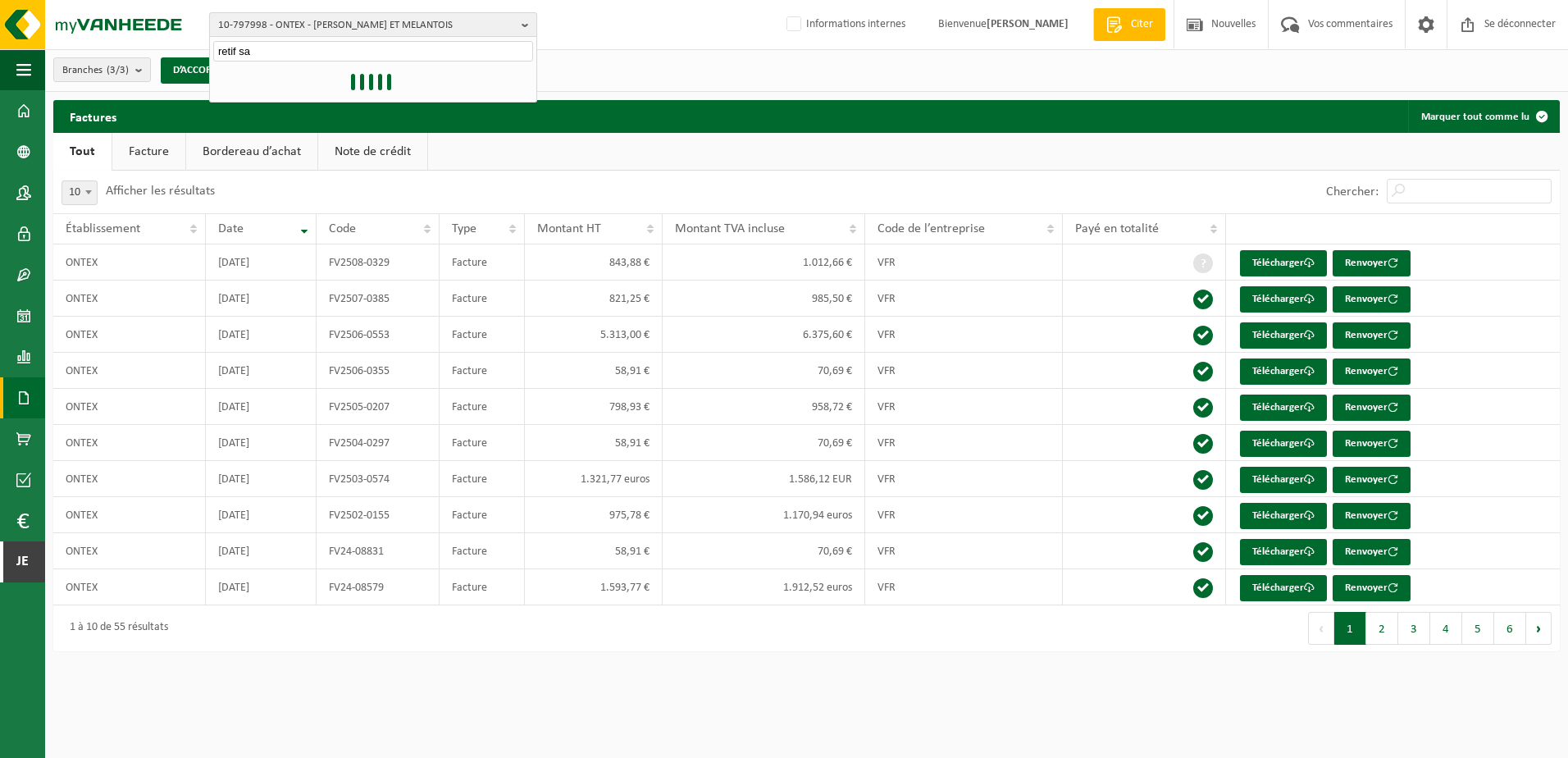
type input "retif sas"
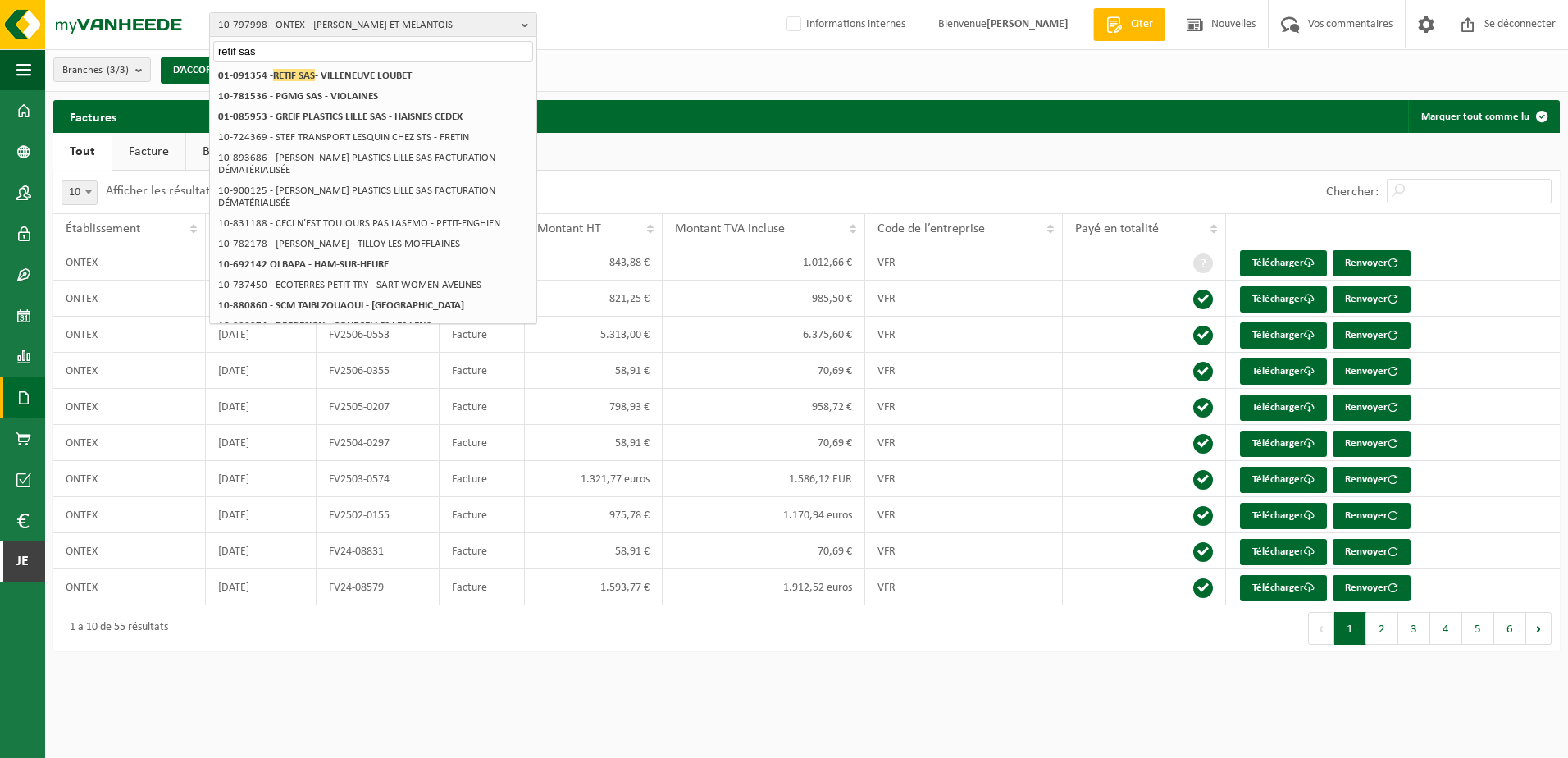
drag, startPoint x: 286, startPoint y: 63, endPoint x: 216, endPoint y: 51, distance: 71.0
click at [216, 51] on input "retif sas" at bounding box center [373, 51] width 320 height 21
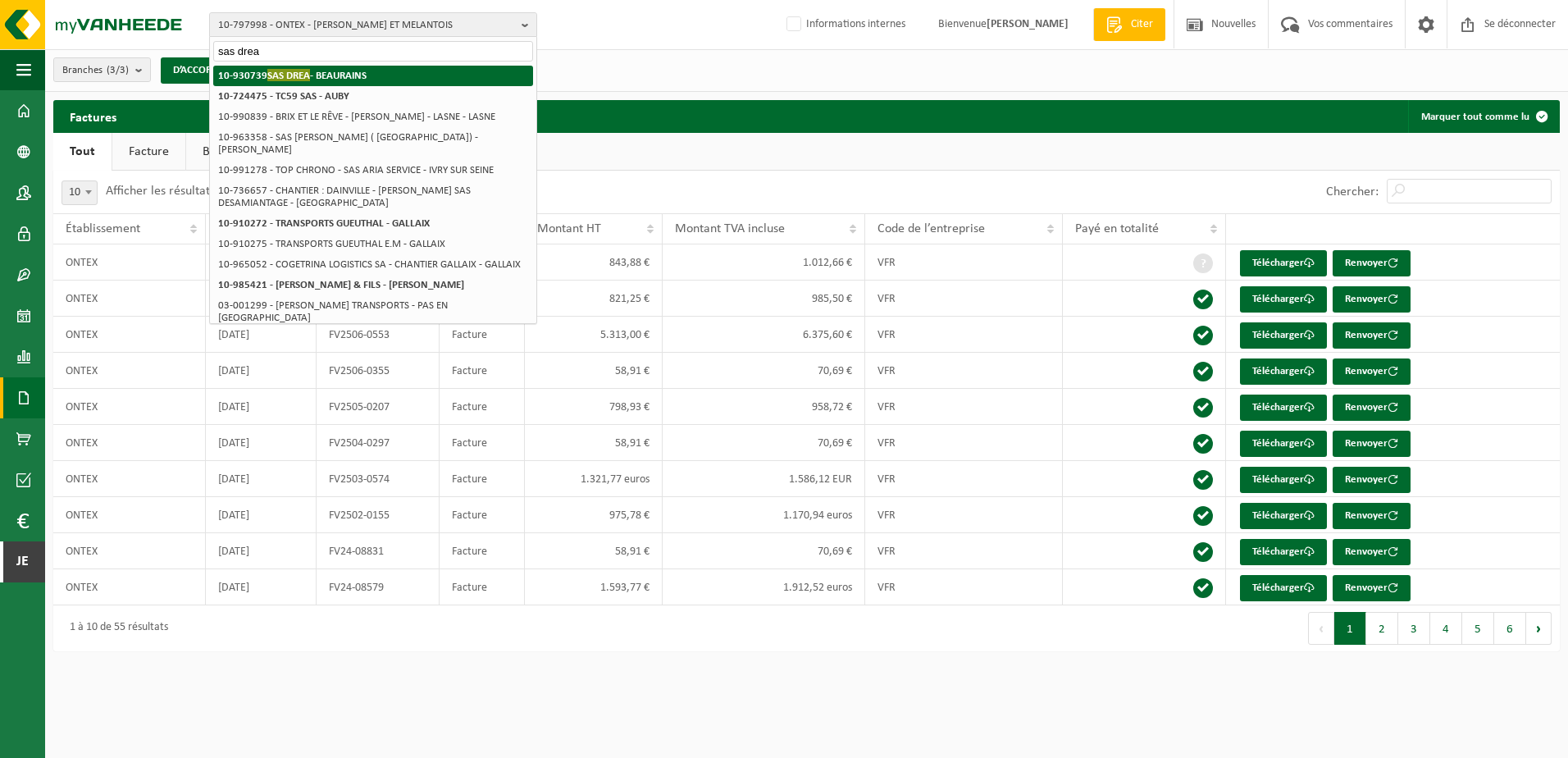
type input "sas drea"
click at [403, 75] on li "10-930739 SAS DREA - BEAURAINS" at bounding box center [373, 75] width 320 height 21
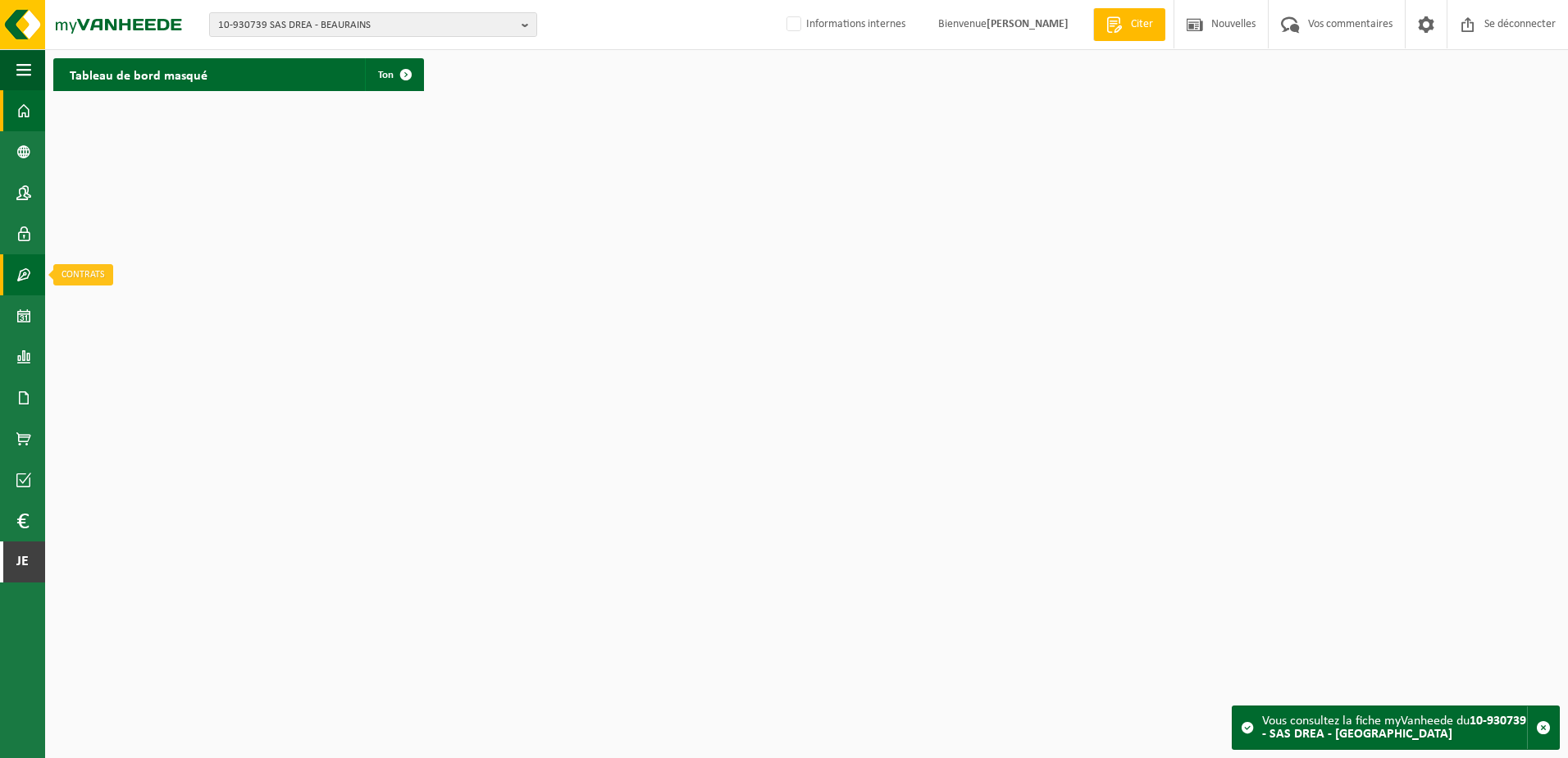
click at [19, 282] on span at bounding box center [24, 275] width 15 height 41
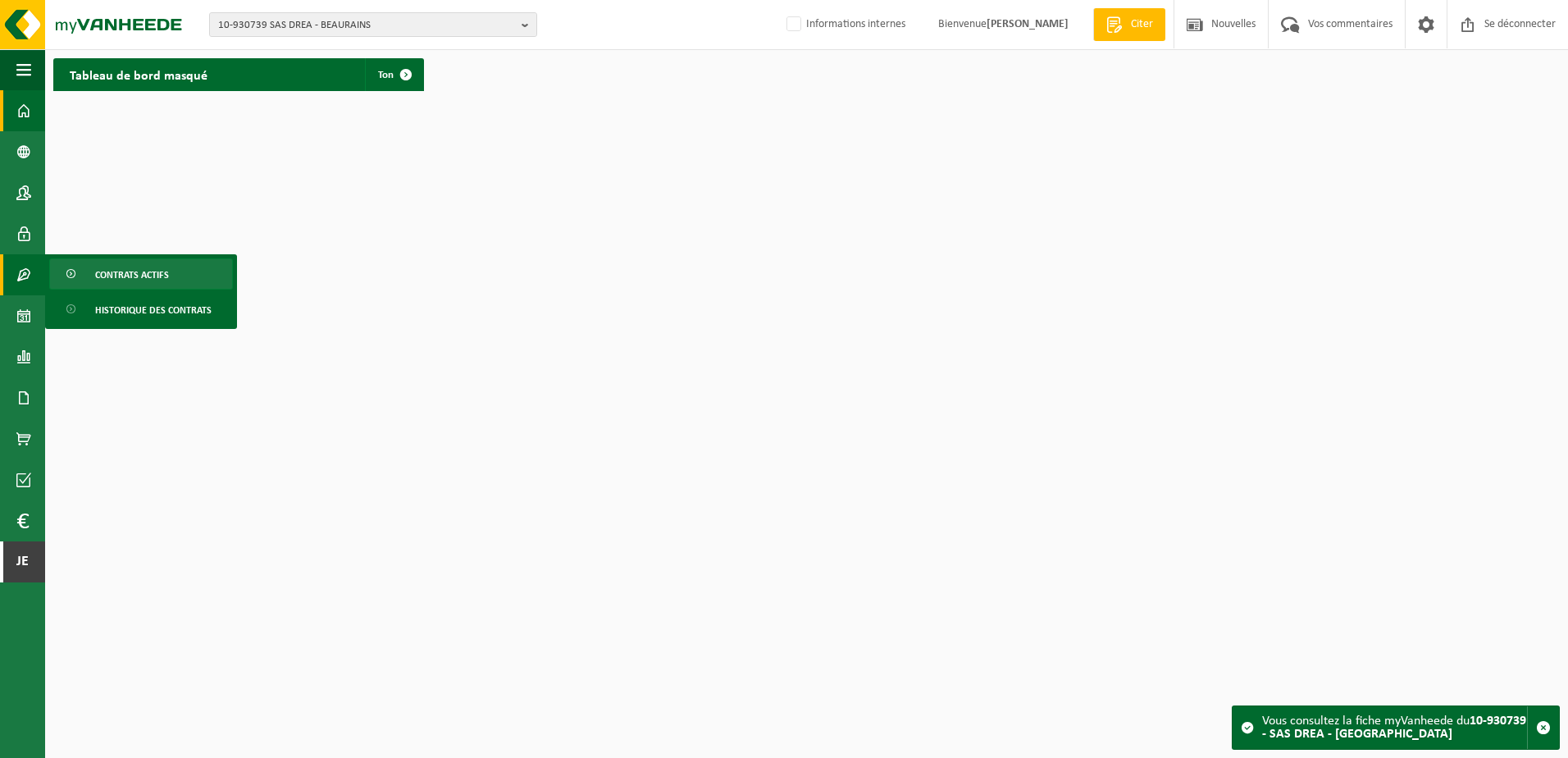
click at [103, 271] on span "Contrats actifs" at bounding box center [132, 275] width 74 height 31
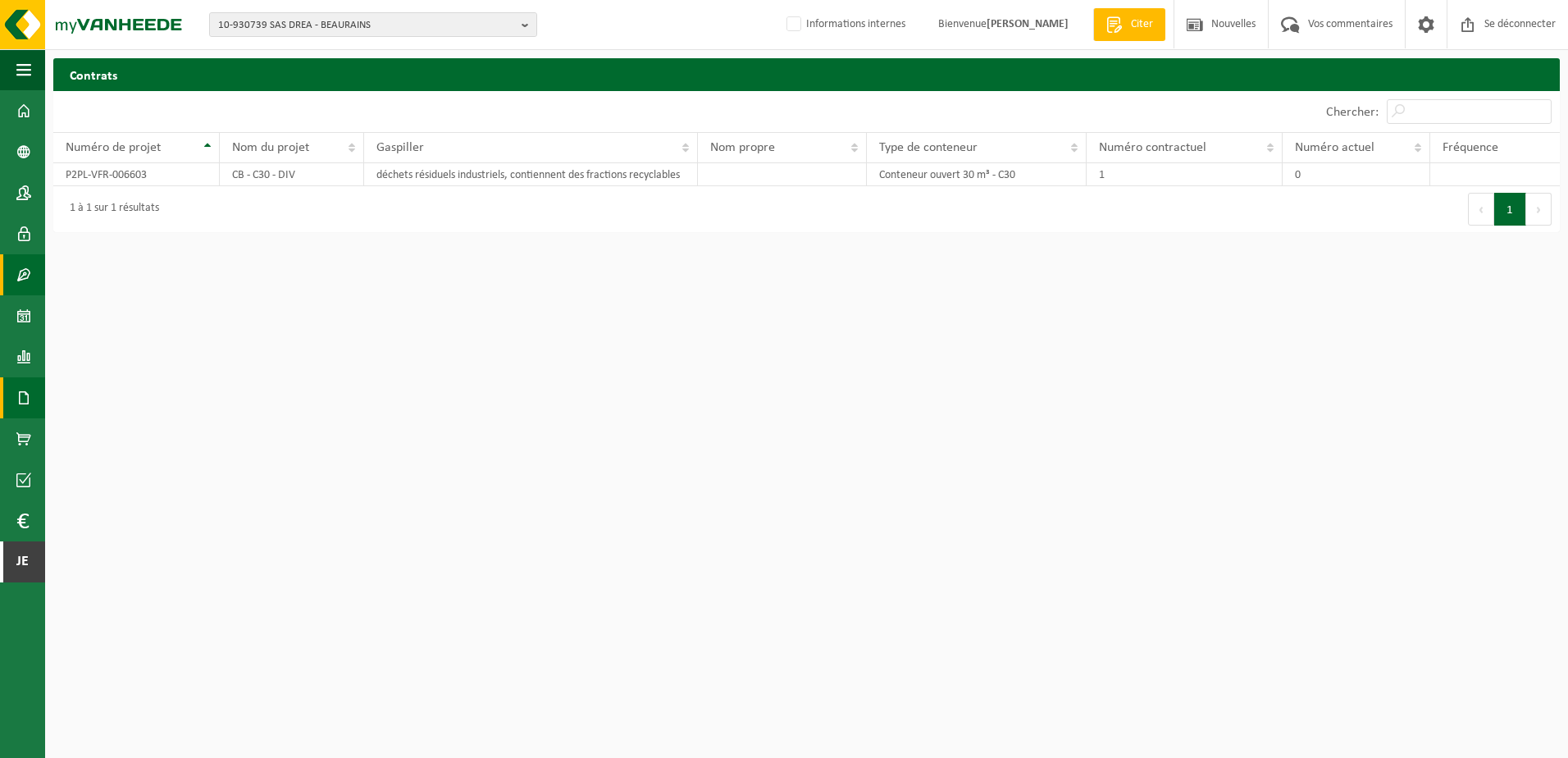
click at [22, 409] on span at bounding box center [24, 398] width 15 height 41
click at [110, 396] on span "Factures" at bounding box center [116, 398] width 42 height 31
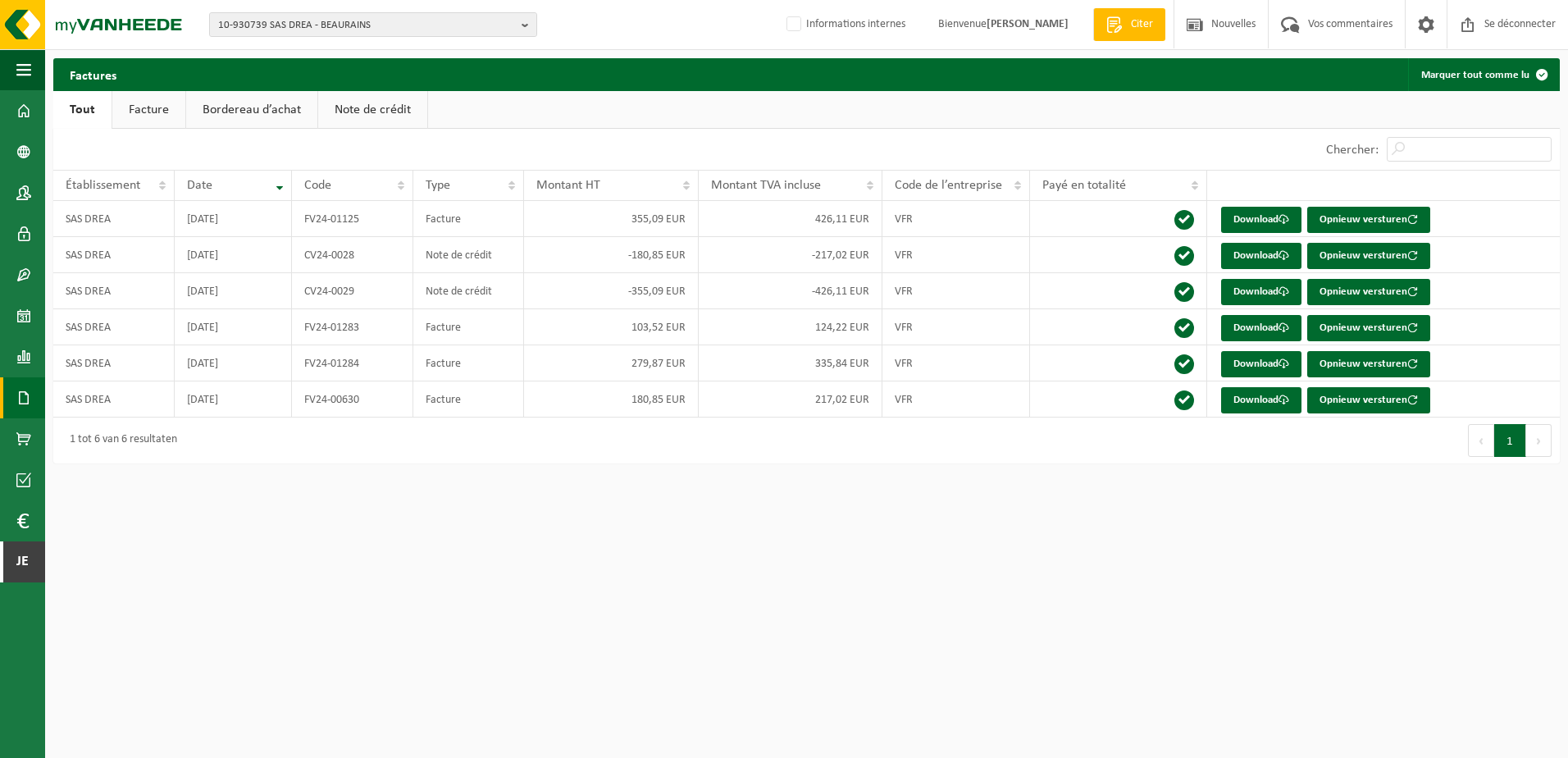
click at [471, 456] on div "1 tot 6 van 6 resultaten" at bounding box center [430, 440] width 753 height 46
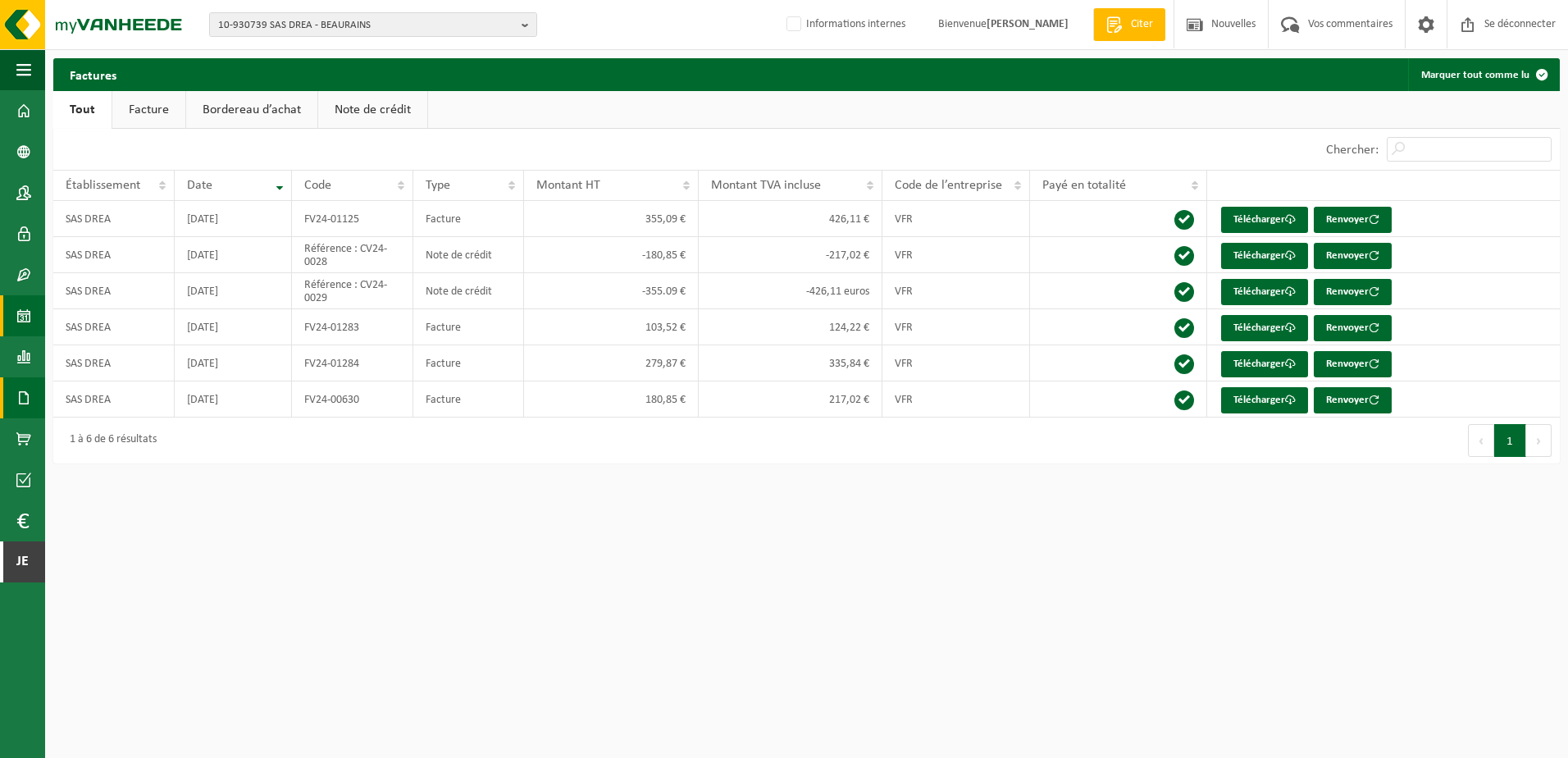
click at [18, 303] on span at bounding box center [24, 316] width 15 height 41
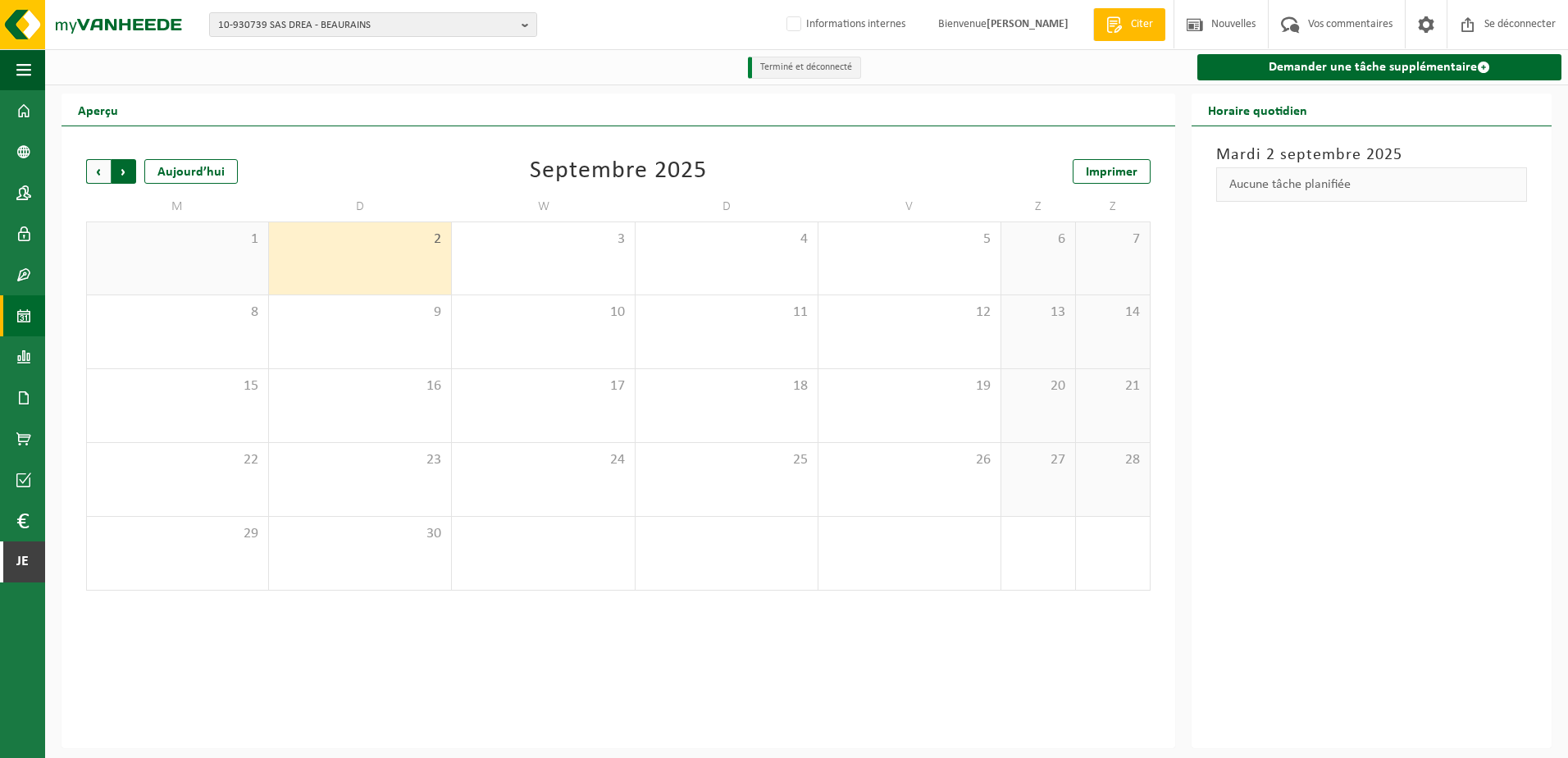
click at [90, 168] on span "Précédent" at bounding box center [99, 171] width 25 height 25
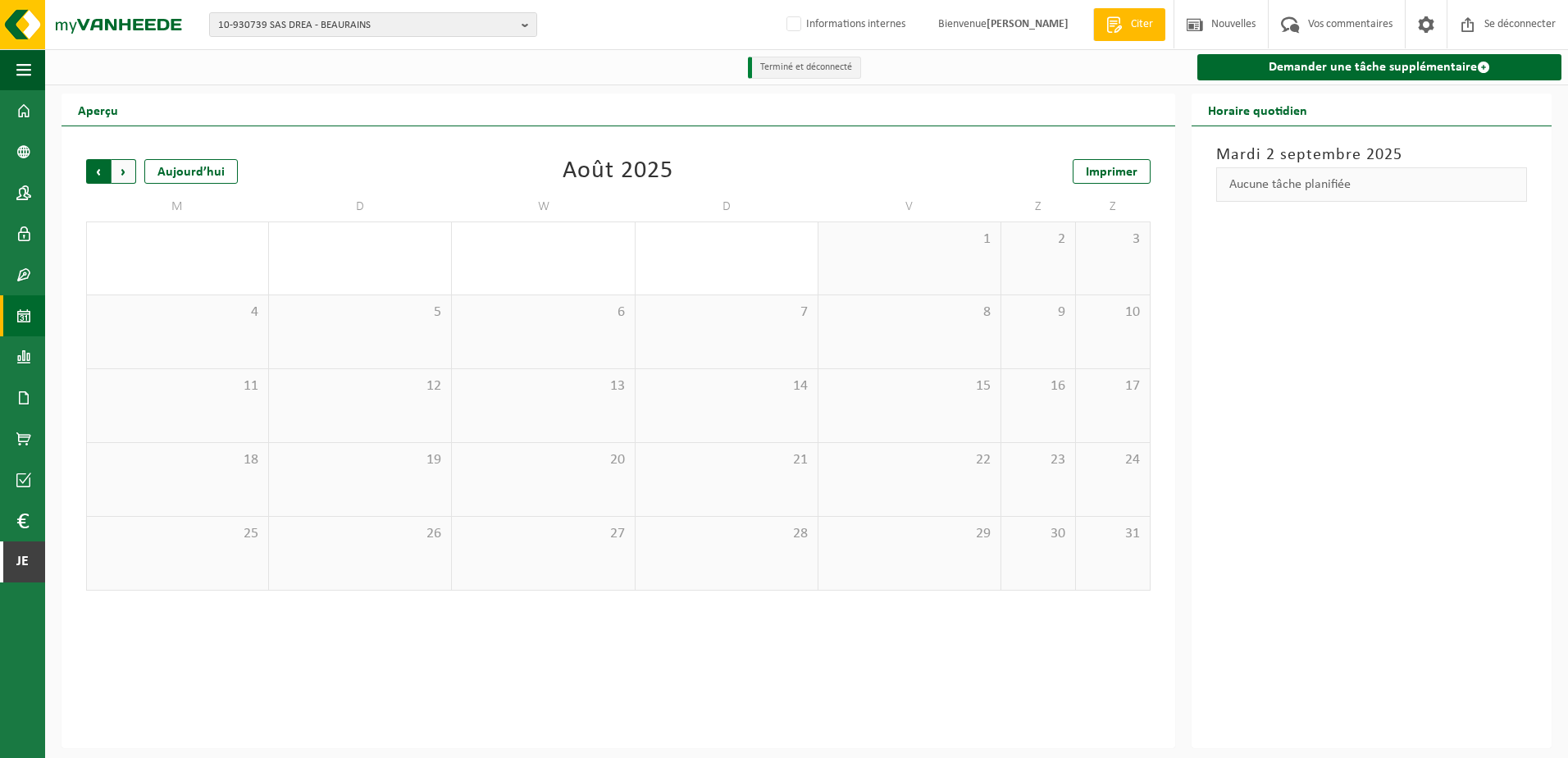
click at [131, 173] on span "Prochain" at bounding box center [124, 171] width 25 height 25
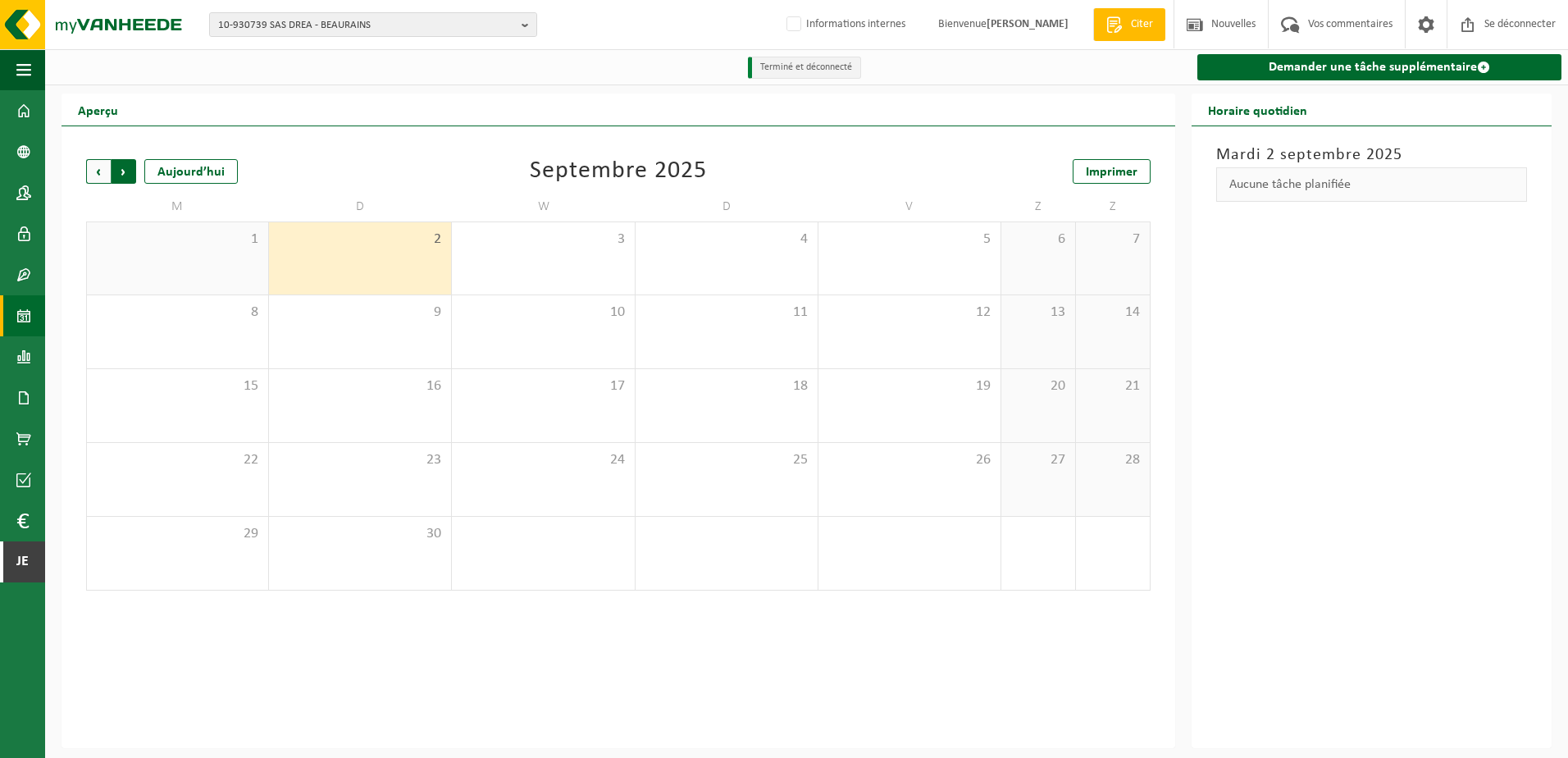
click at [103, 174] on span "Précédent" at bounding box center [99, 171] width 25 height 25
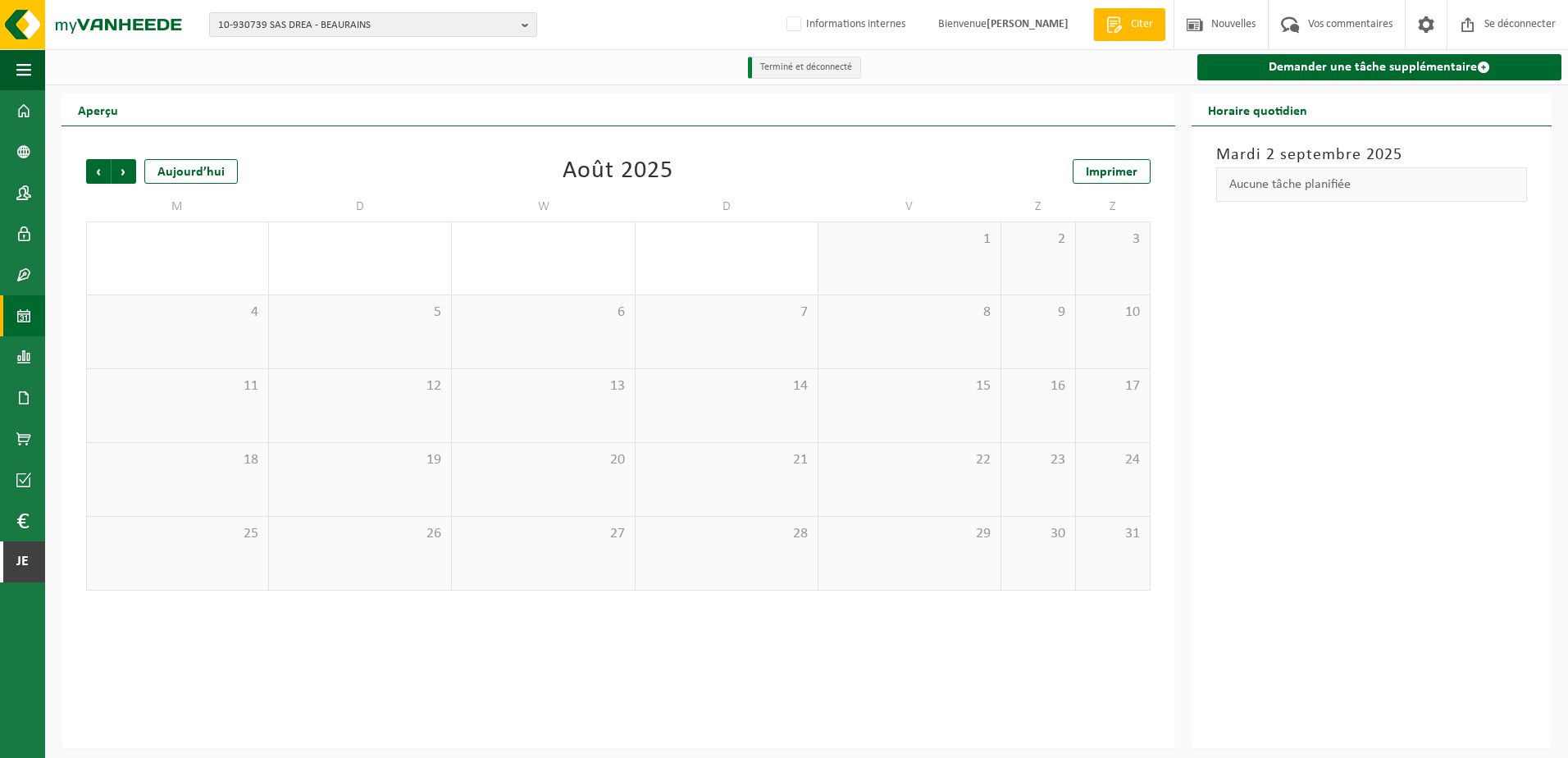
click at [103, 174] on span "Précédent" at bounding box center [99, 171] width 25 height 25
click at [127, 176] on span "Prochain" at bounding box center [124, 171] width 25 height 25
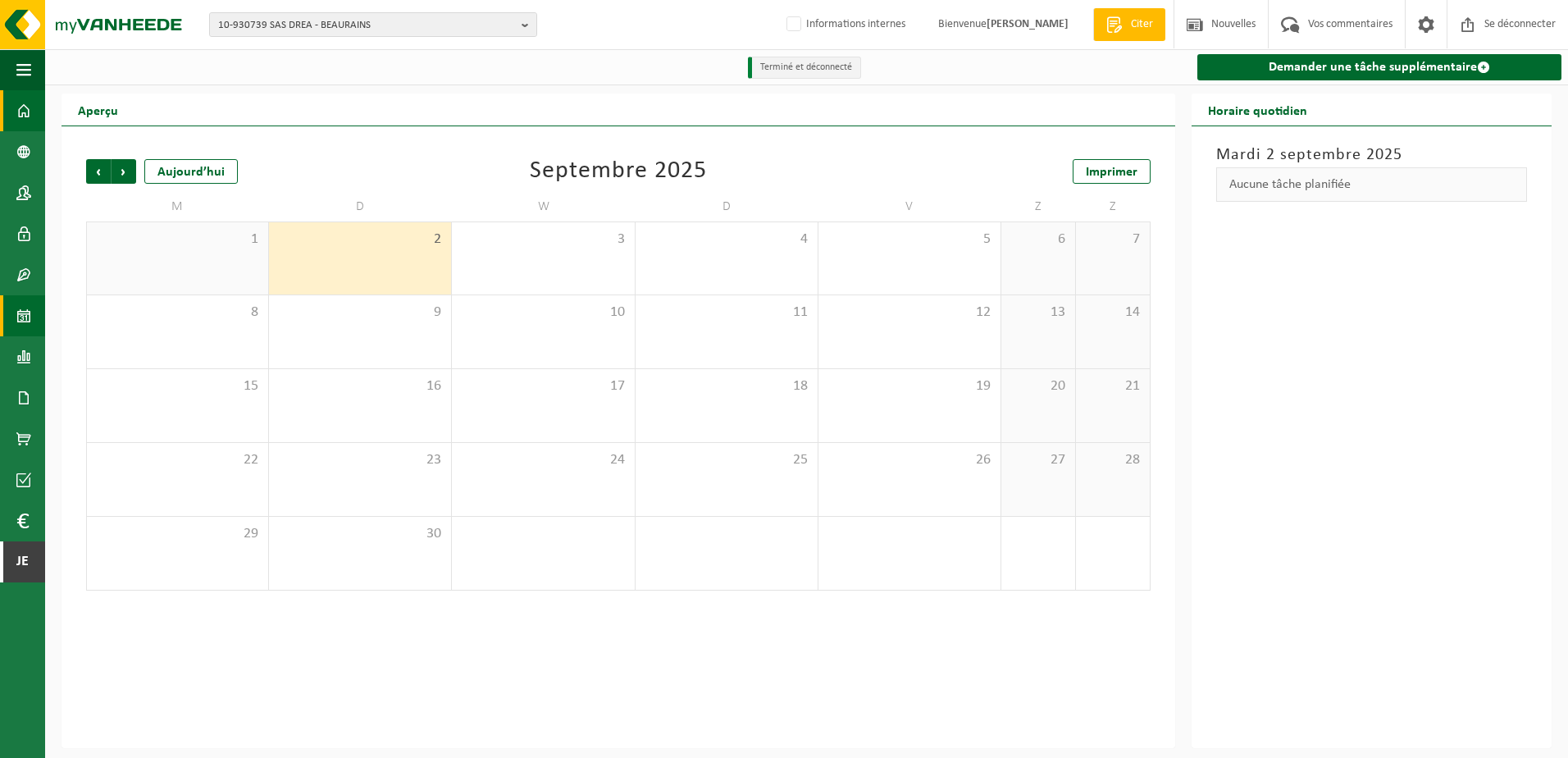
click at [23, 109] on span at bounding box center [24, 111] width 15 height 41
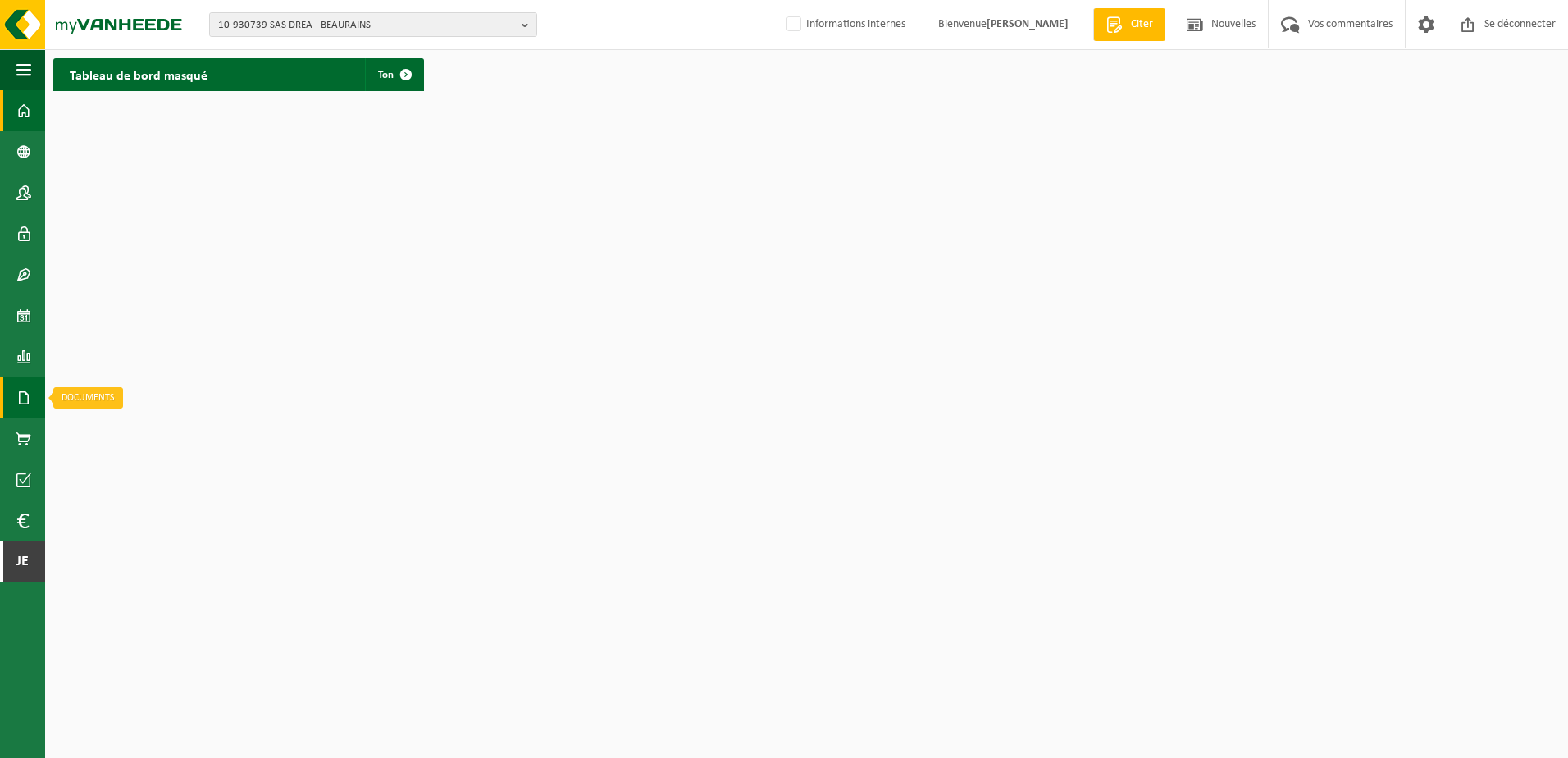
click at [13, 395] on link "Documenten" at bounding box center [22, 398] width 45 height 41
click at [82, 396] on link "Factures" at bounding box center [109, 398] width 122 height 31
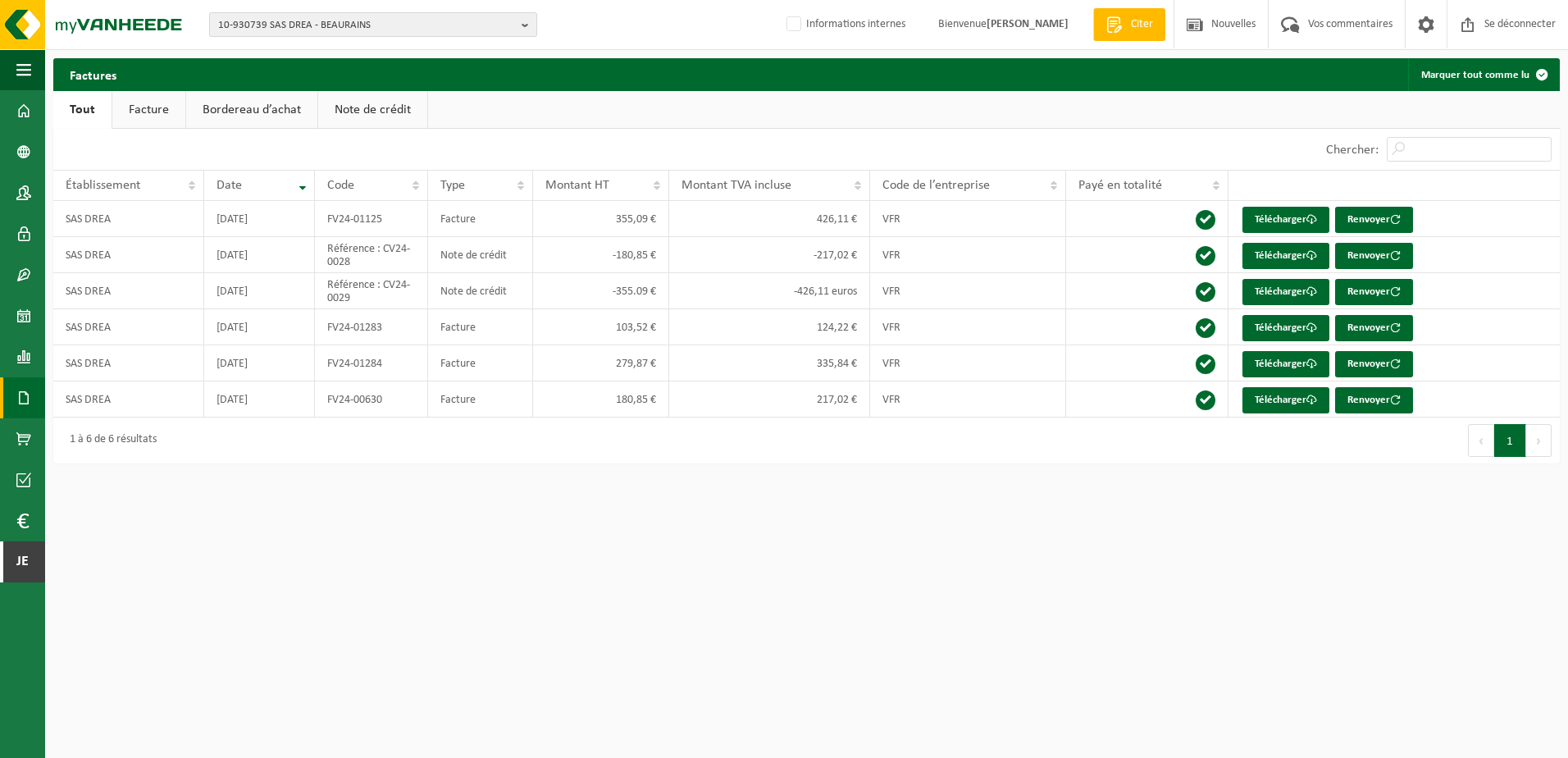
click at [361, 28] on span "10-930739 SAS DREA - BEAURAINS" at bounding box center [366, 26] width 297 height 25
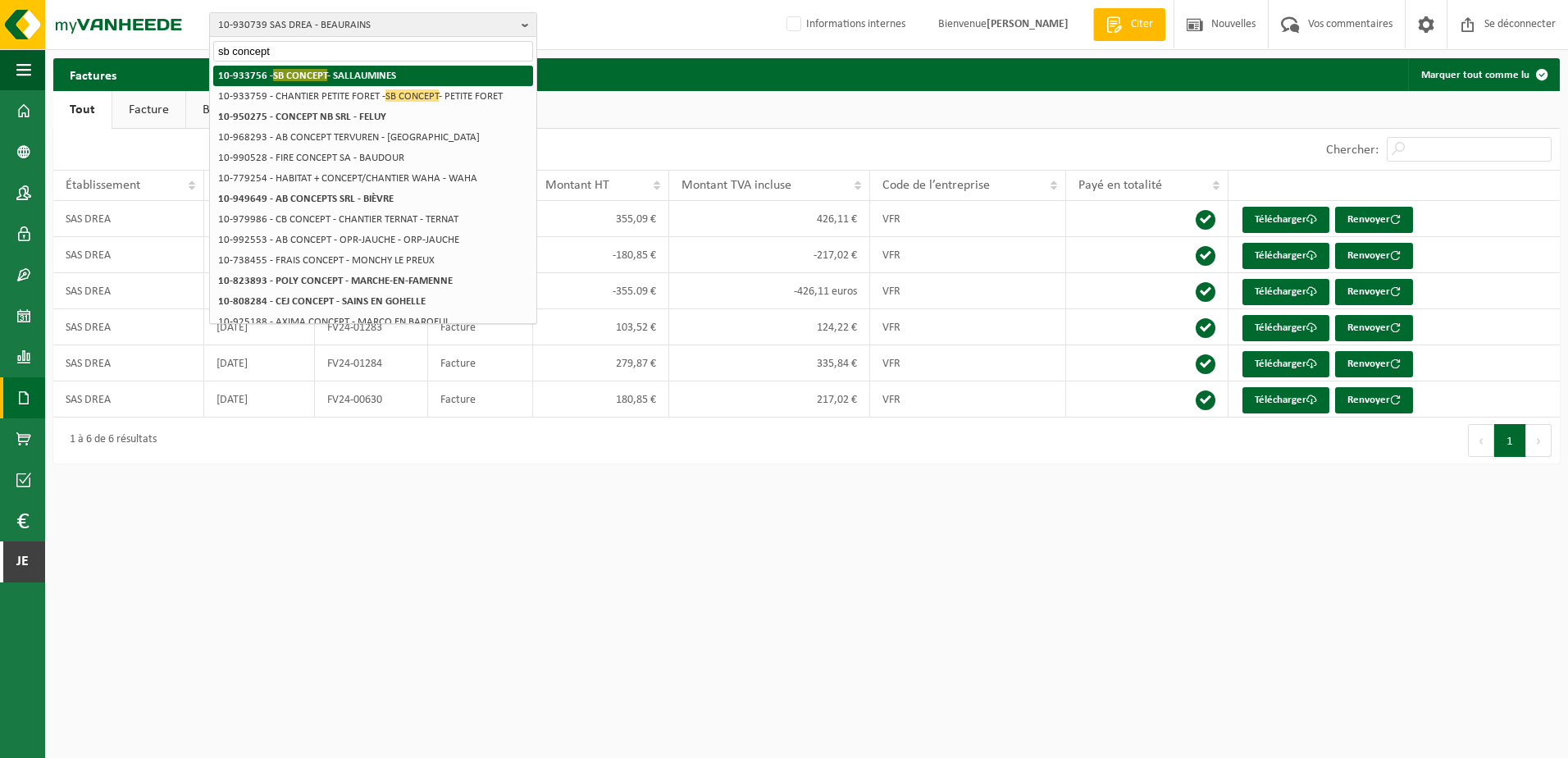
type input "sb concept"
click at [363, 70] on strong "10-933756 - SB CONCEPT - SALLAUMINES" at bounding box center [306, 75] width 178 height 12
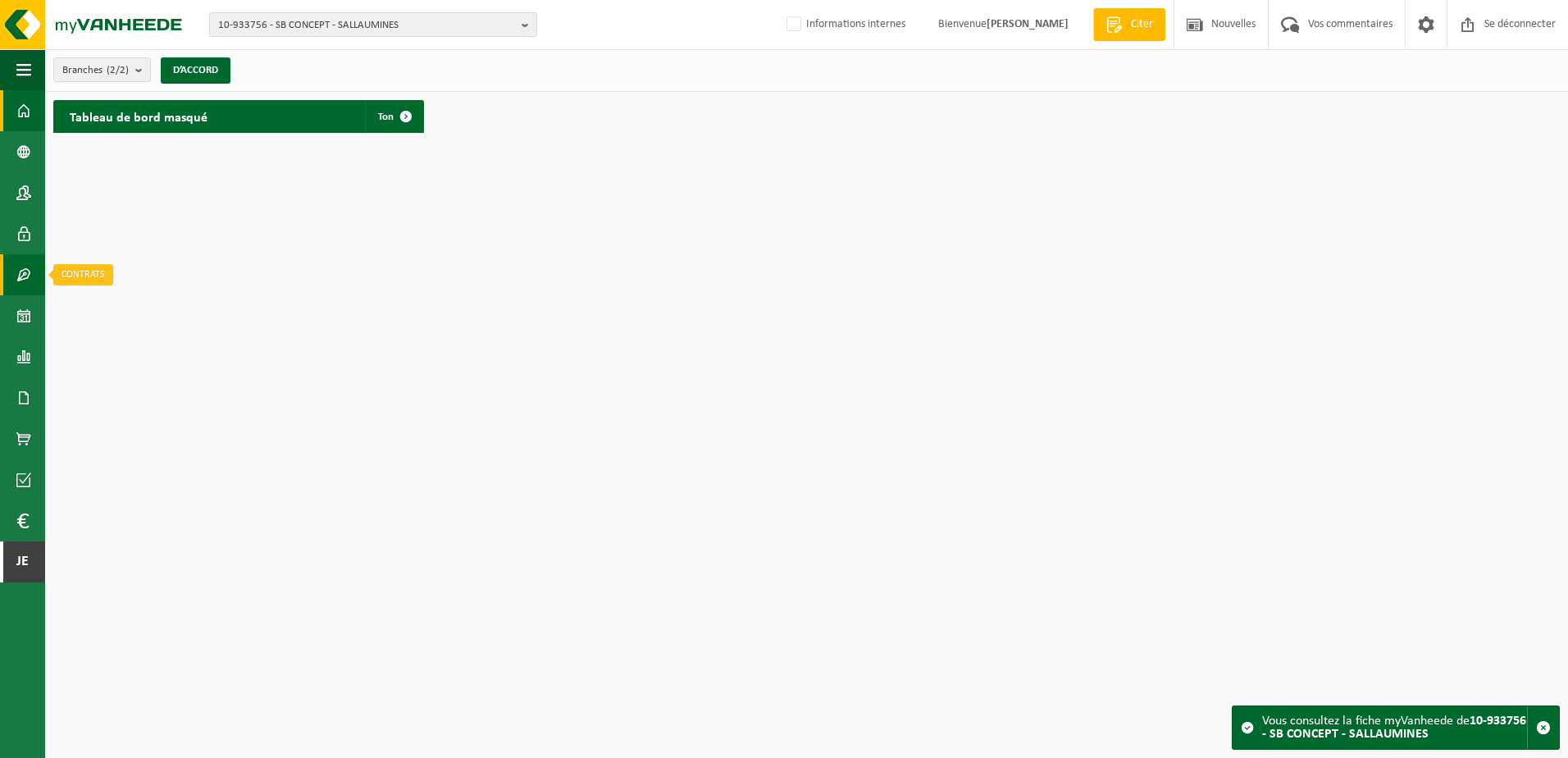
click at [30, 273] on span at bounding box center [24, 275] width 15 height 41
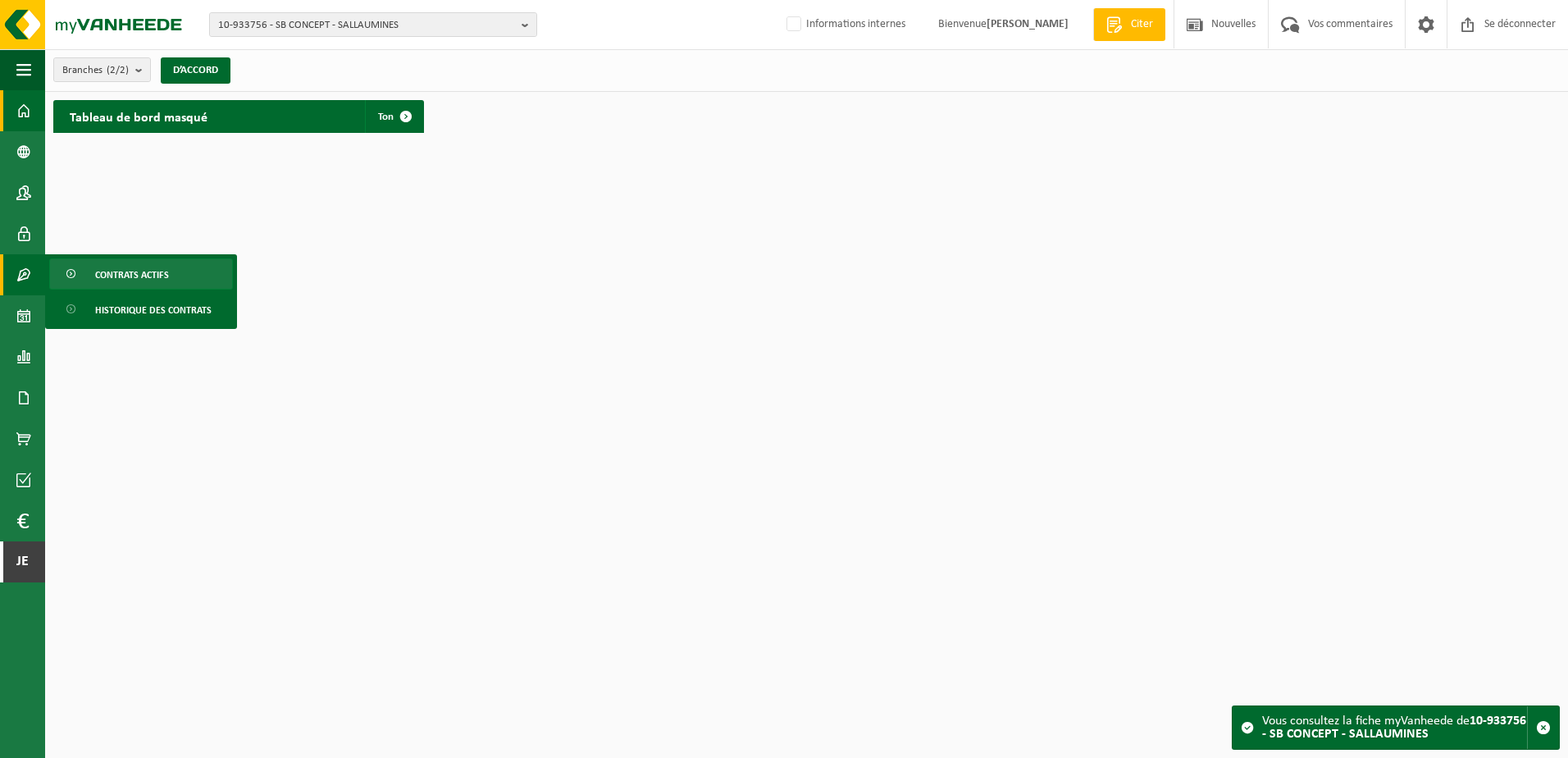
click at [60, 273] on link "Contrats actifs" at bounding box center [141, 274] width 184 height 31
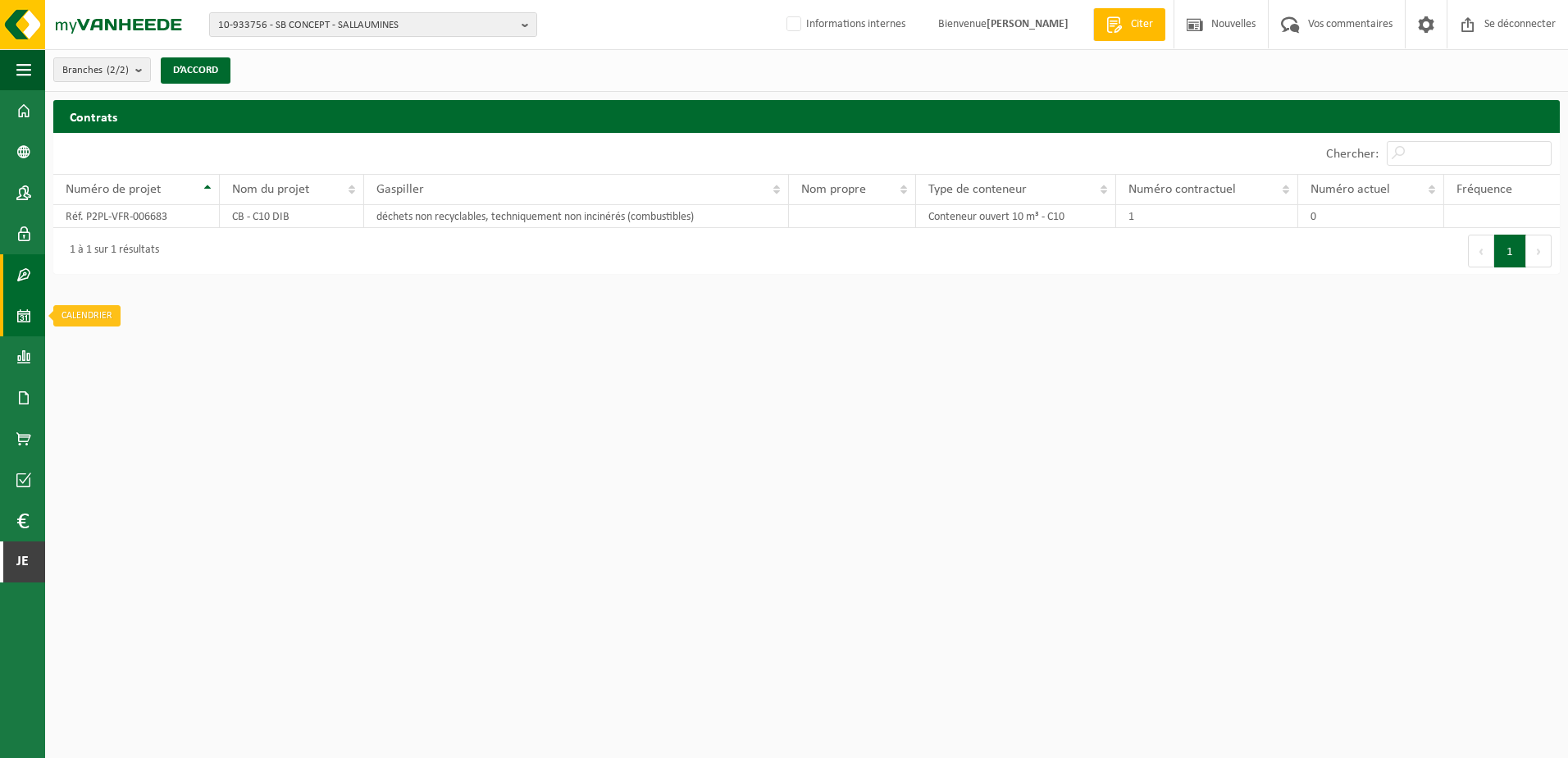
click at [33, 326] on link "Kalender" at bounding box center [22, 316] width 45 height 41
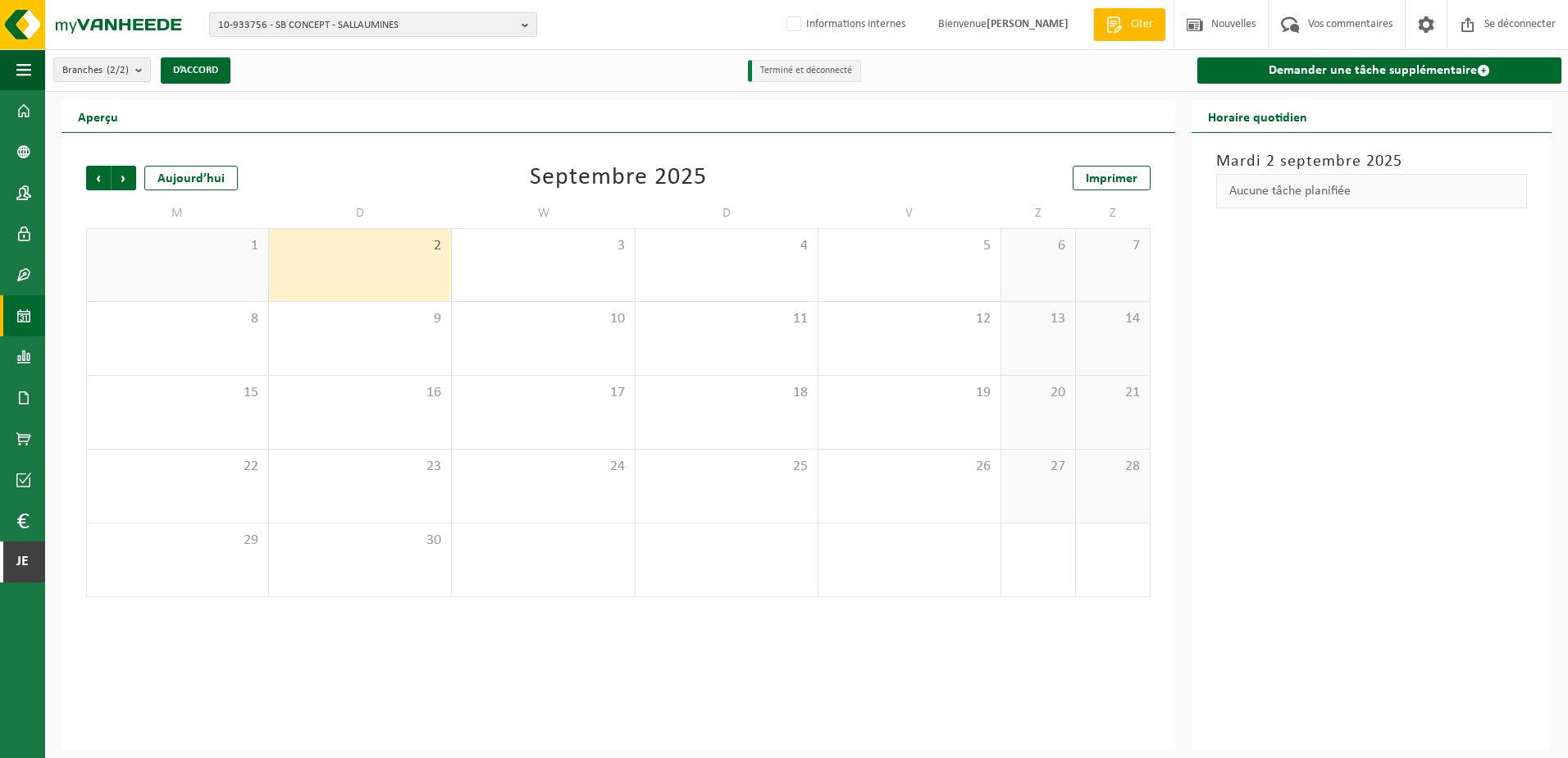
click at [111, 172] on div "Prochain" at bounding box center [123, 178] width 26 height 25
click at [102, 179] on span "Précédent" at bounding box center [99, 178] width 25 height 25
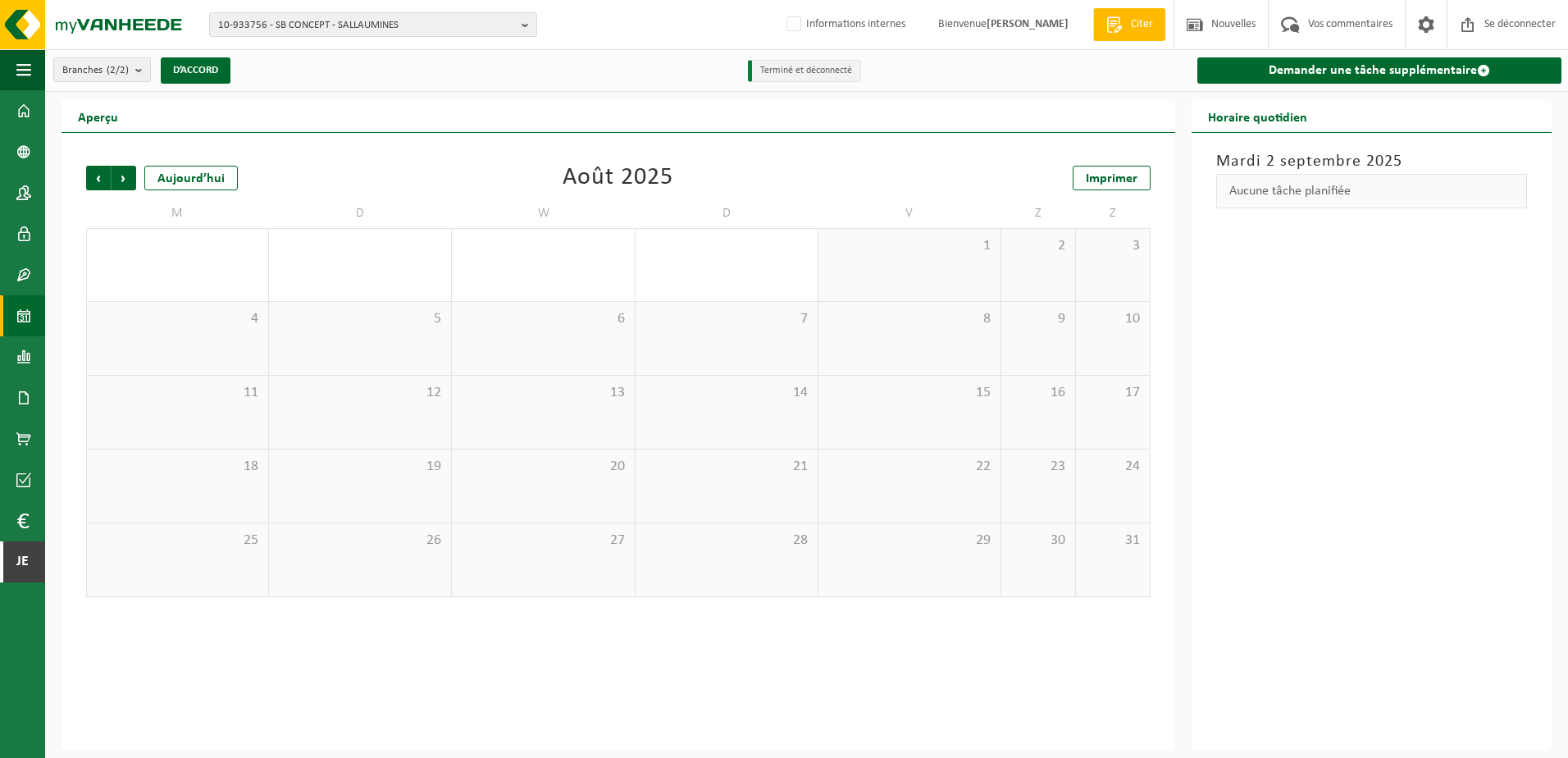
click at [102, 179] on span "Précédent" at bounding box center [99, 178] width 25 height 25
click at [22, 389] on span at bounding box center [24, 398] width 15 height 41
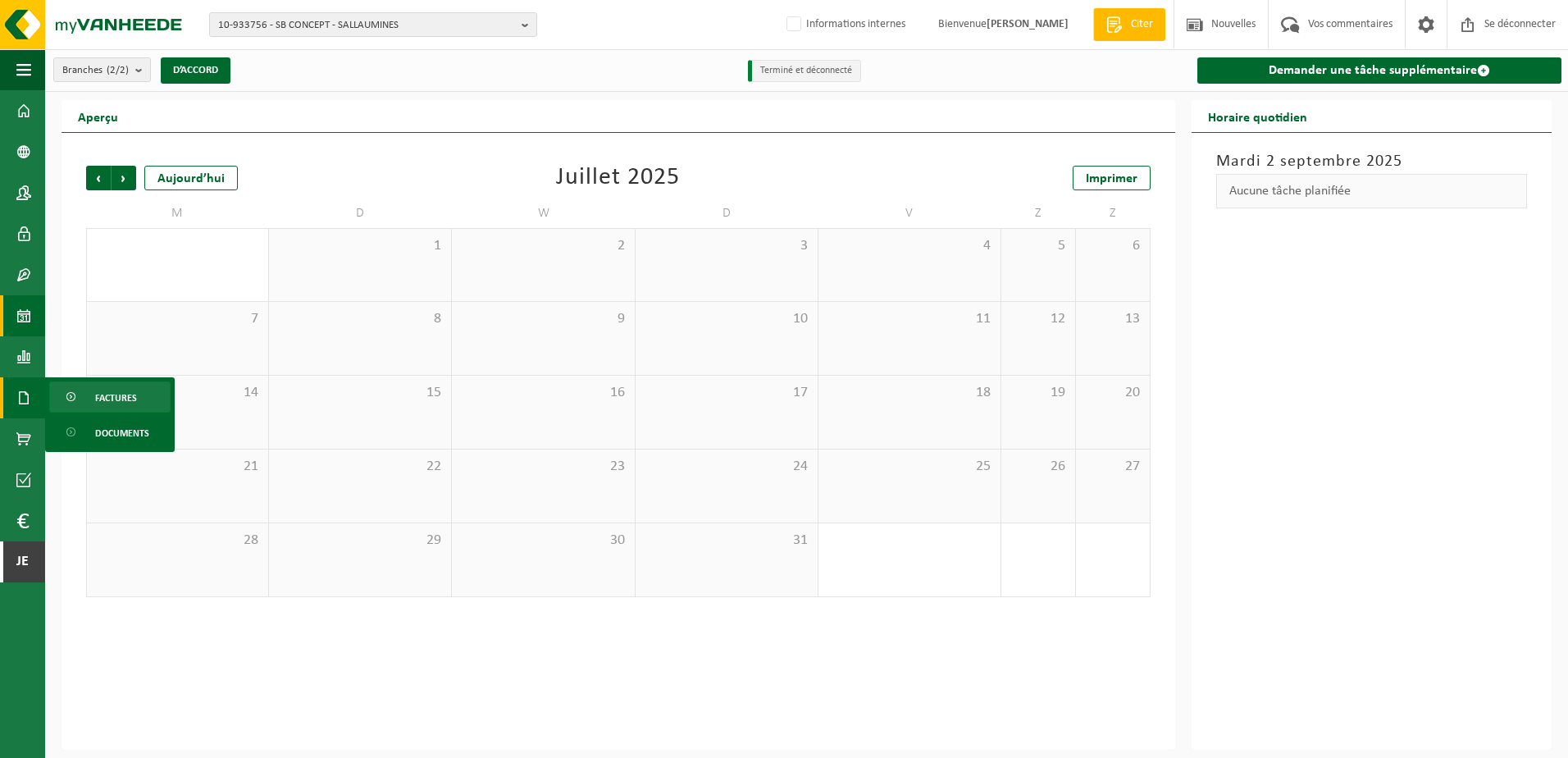
click at [93, 396] on link "Factures" at bounding box center [109, 398] width 122 height 31
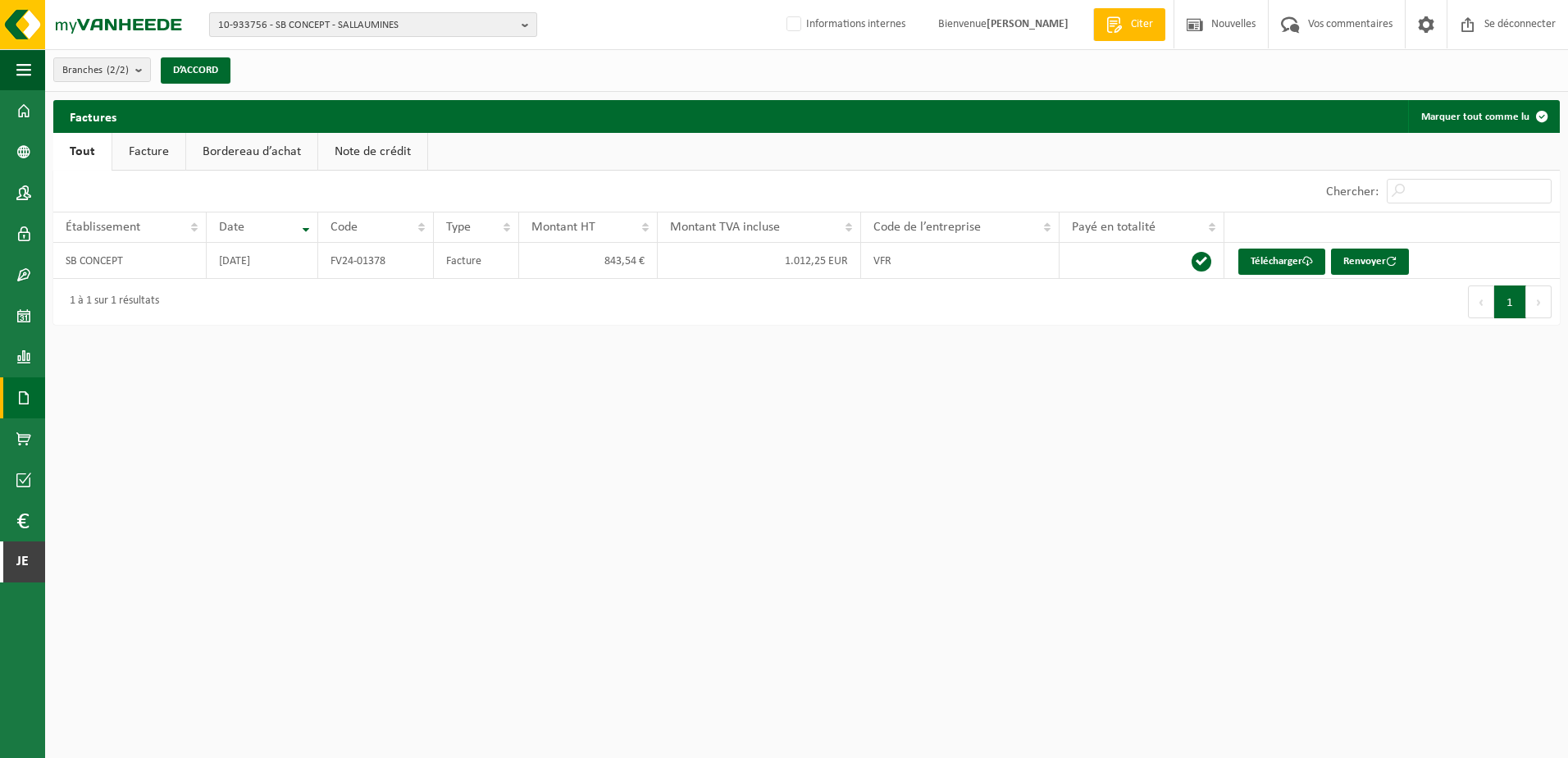
click at [272, 22] on span "10-933756 - SB CONCEPT - SALLAUMINES" at bounding box center [366, 26] width 297 height 25
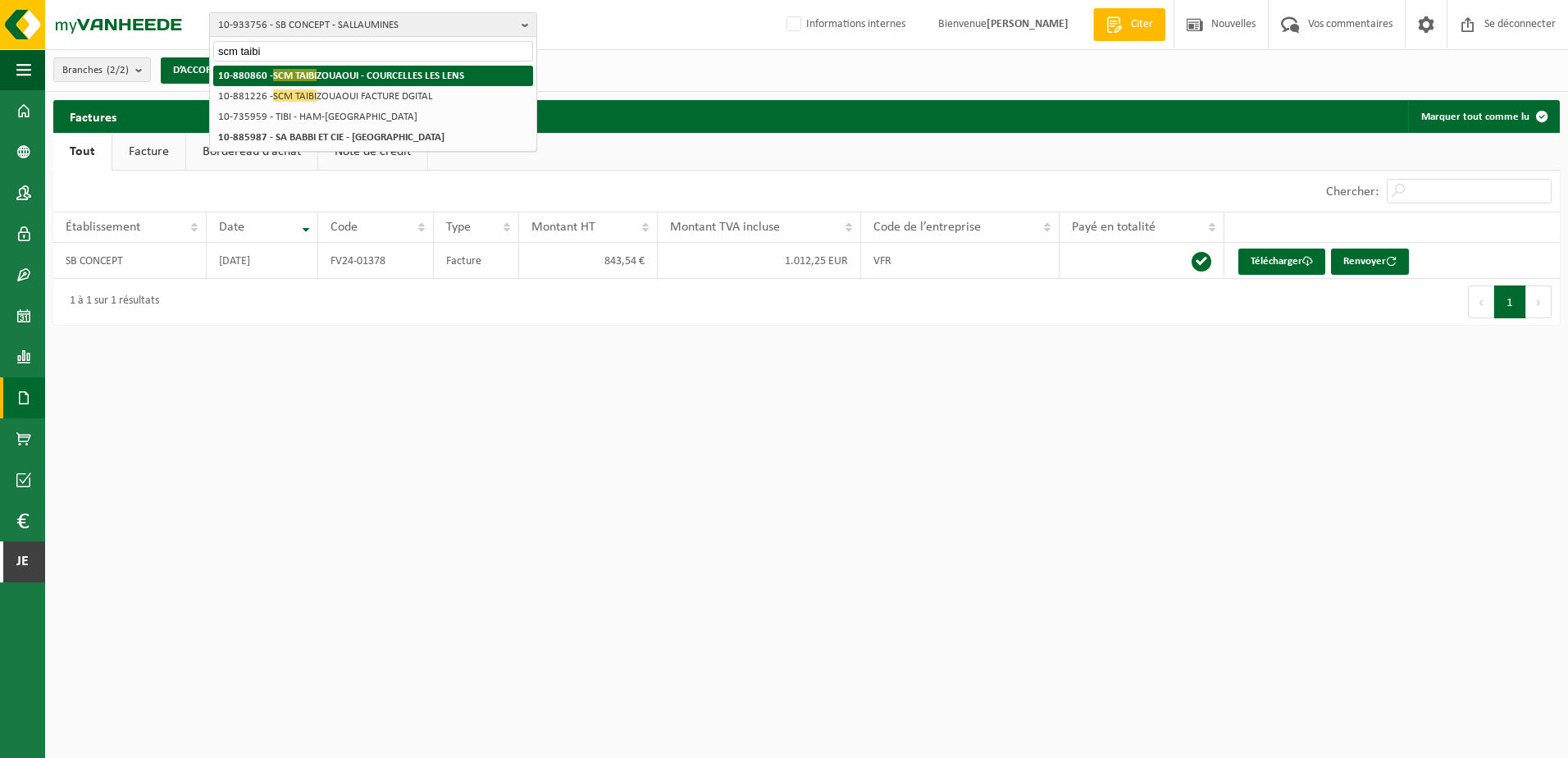
type input "scm taibi"
click at [372, 70] on strong "10-880860 - SCM TAIBI ZOUAOUI - COURCELLES LES LENS" at bounding box center [340, 75] width 246 height 12
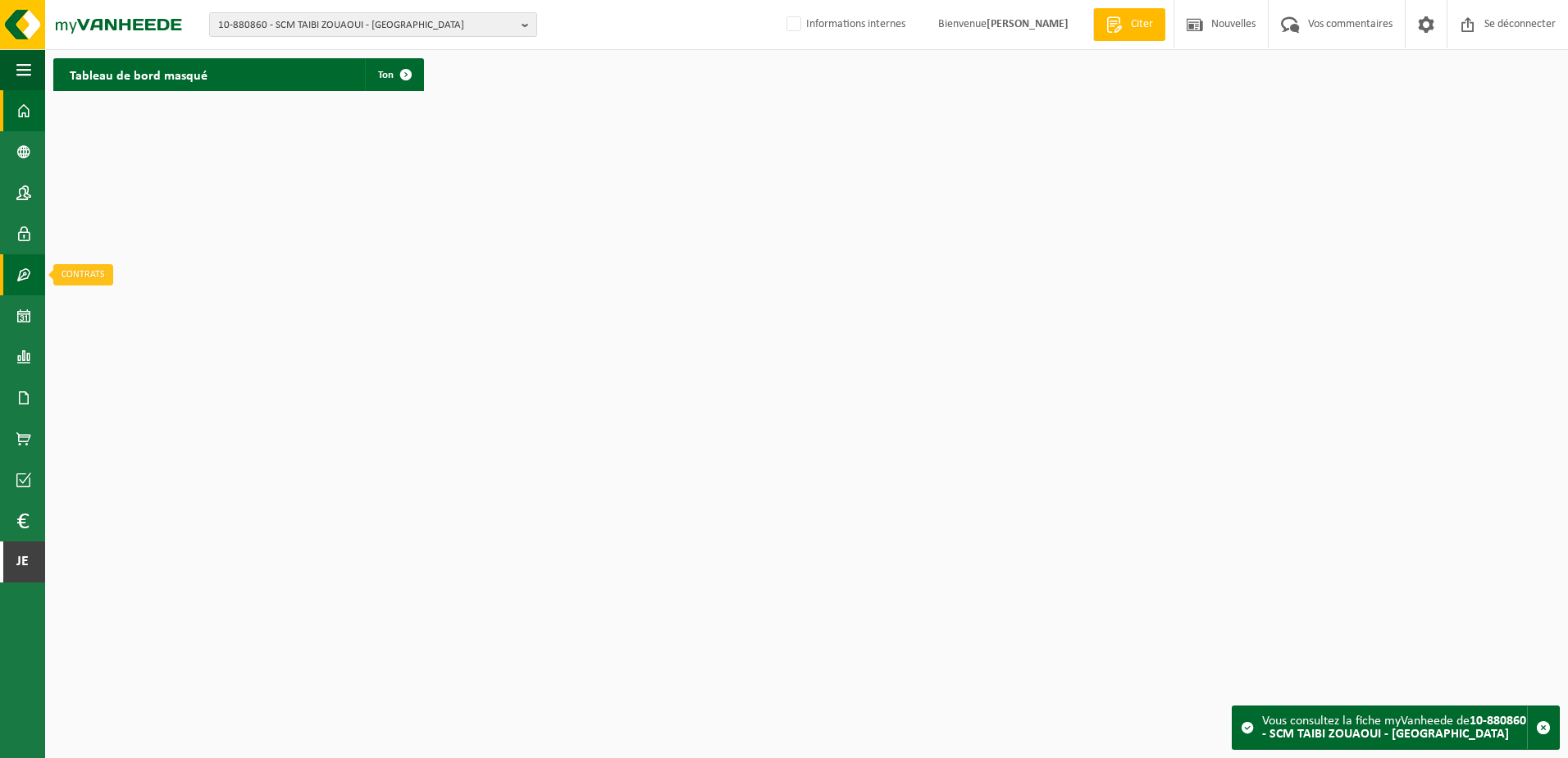
click at [30, 270] on span at bounding box center [24, 275] width 15 height 41
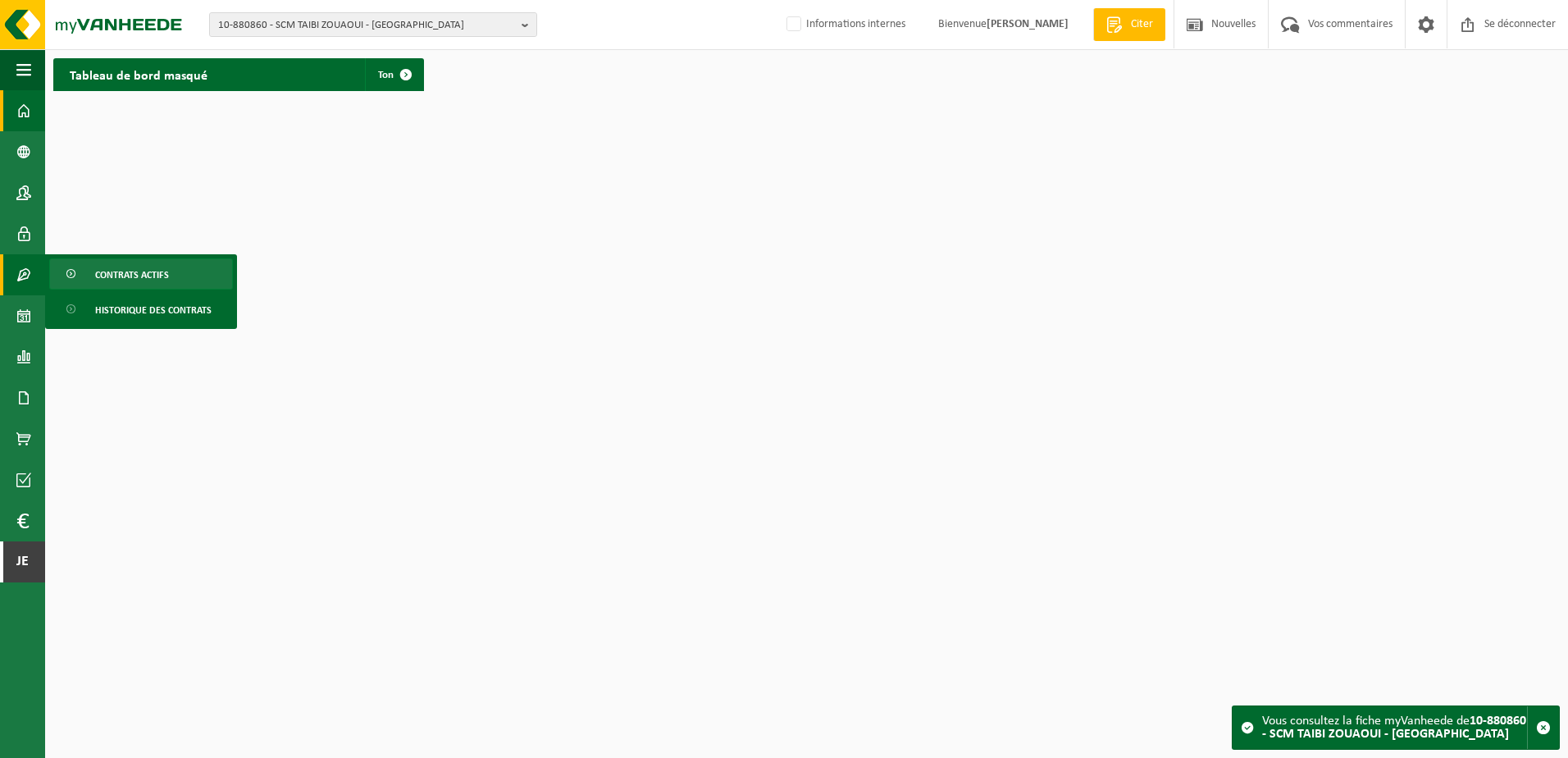
click at [78, 273] on span at bounding box center [72, 275] width 13 height 31
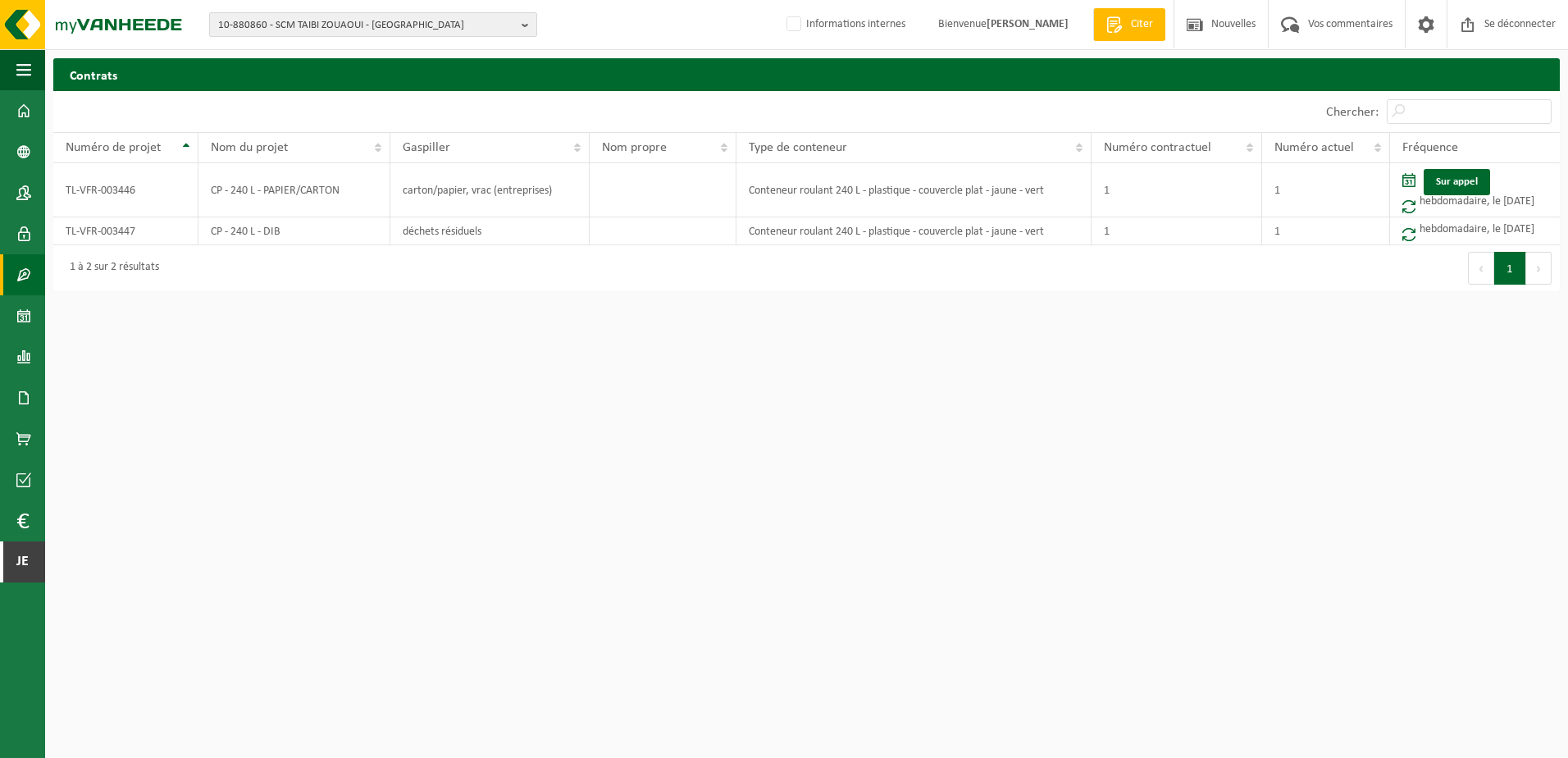
click at [323, 20] on span "10-880860 - SCM TAIBI ZOUAOUI - [GEOGRAPHIC_DATA]" at bounding box center [366, 26] width 297 height 25
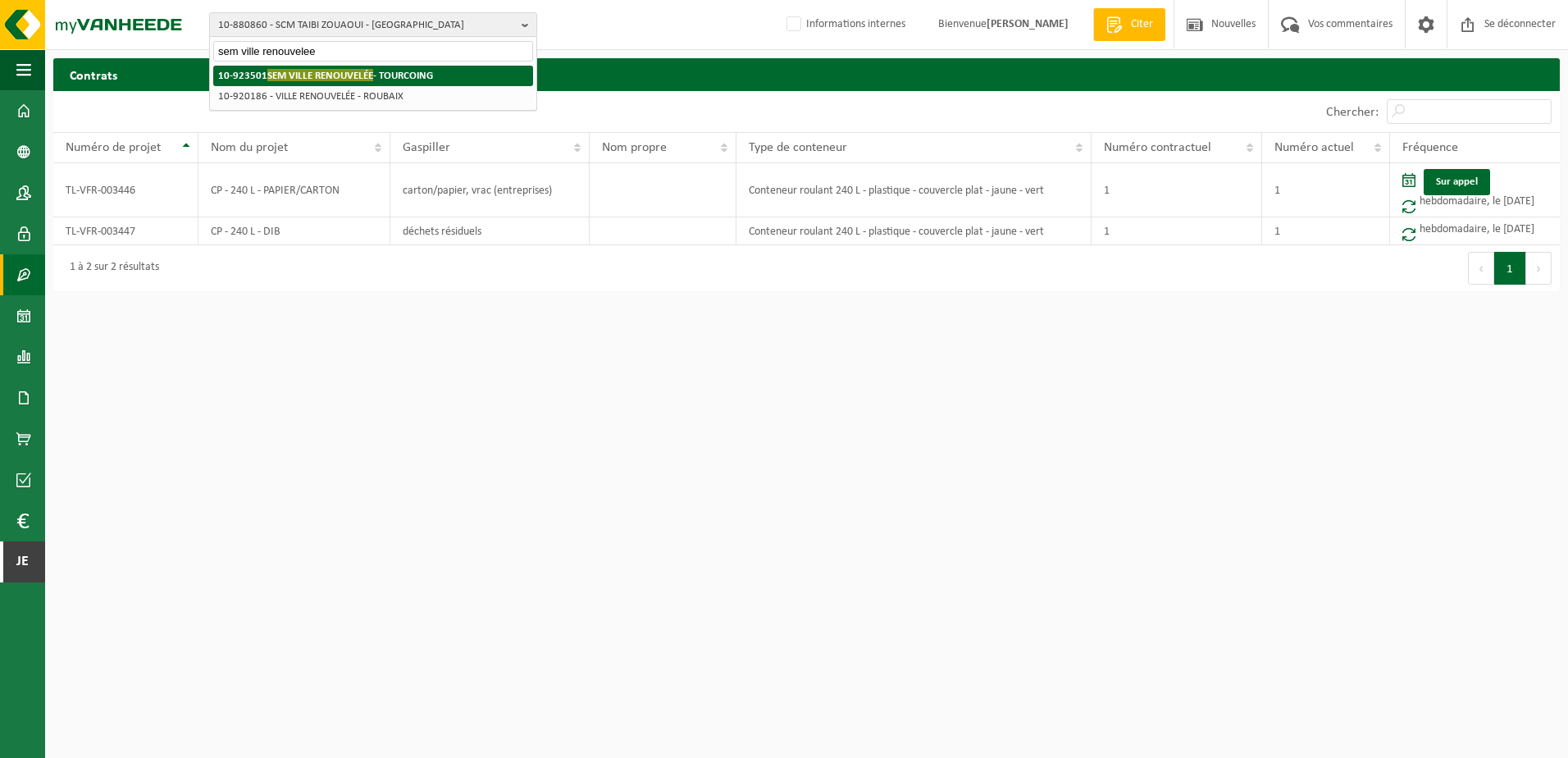
type input "sem ville renouvelee"
click at [350, 74] on span "SEM VILLE RENOUVELÉE" at bounding box center [320, 75] width 106 height 12
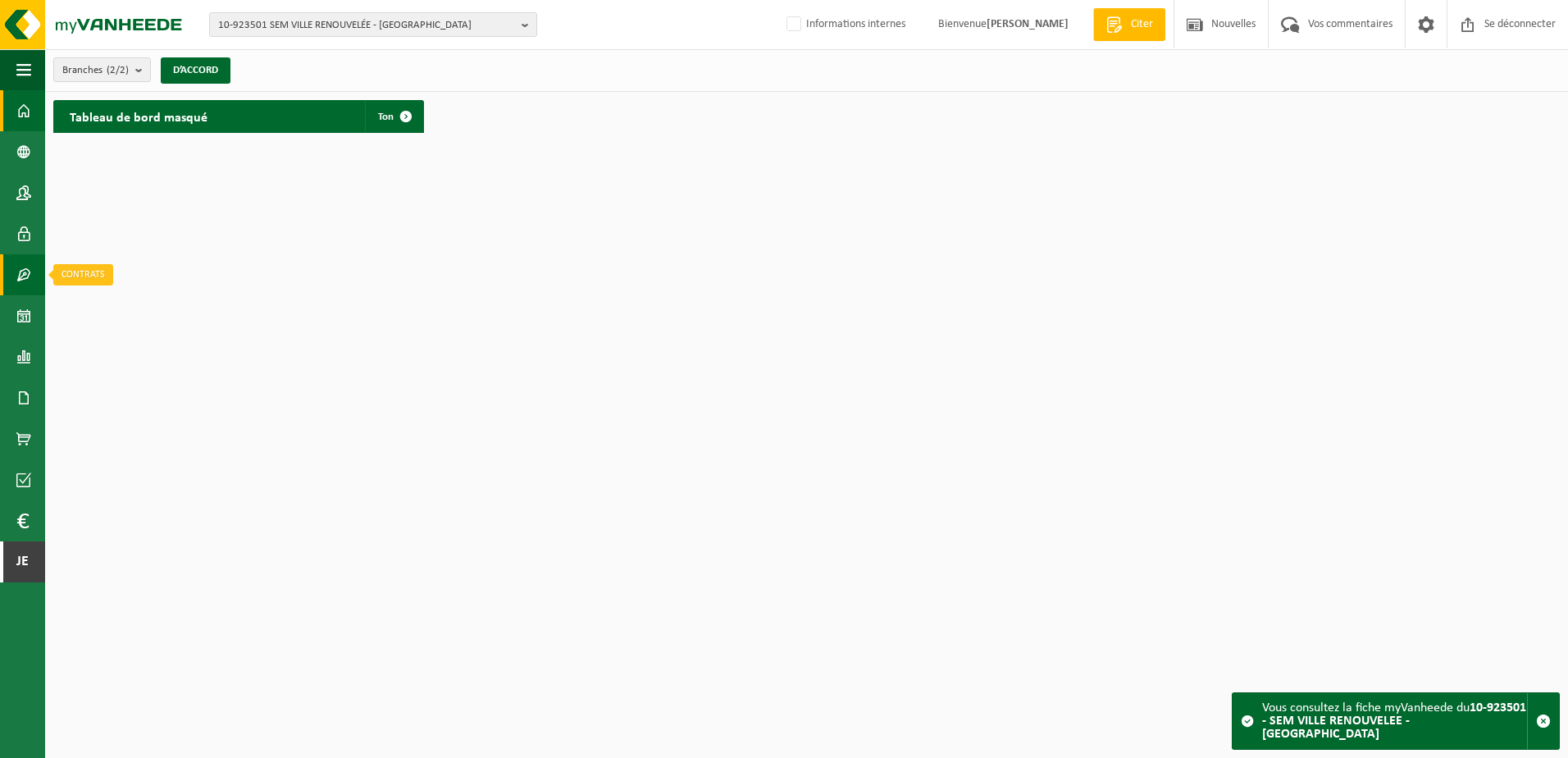
click at [33, 271] on link "Contracten" at bounding box center [22, 275] width 45 height 41
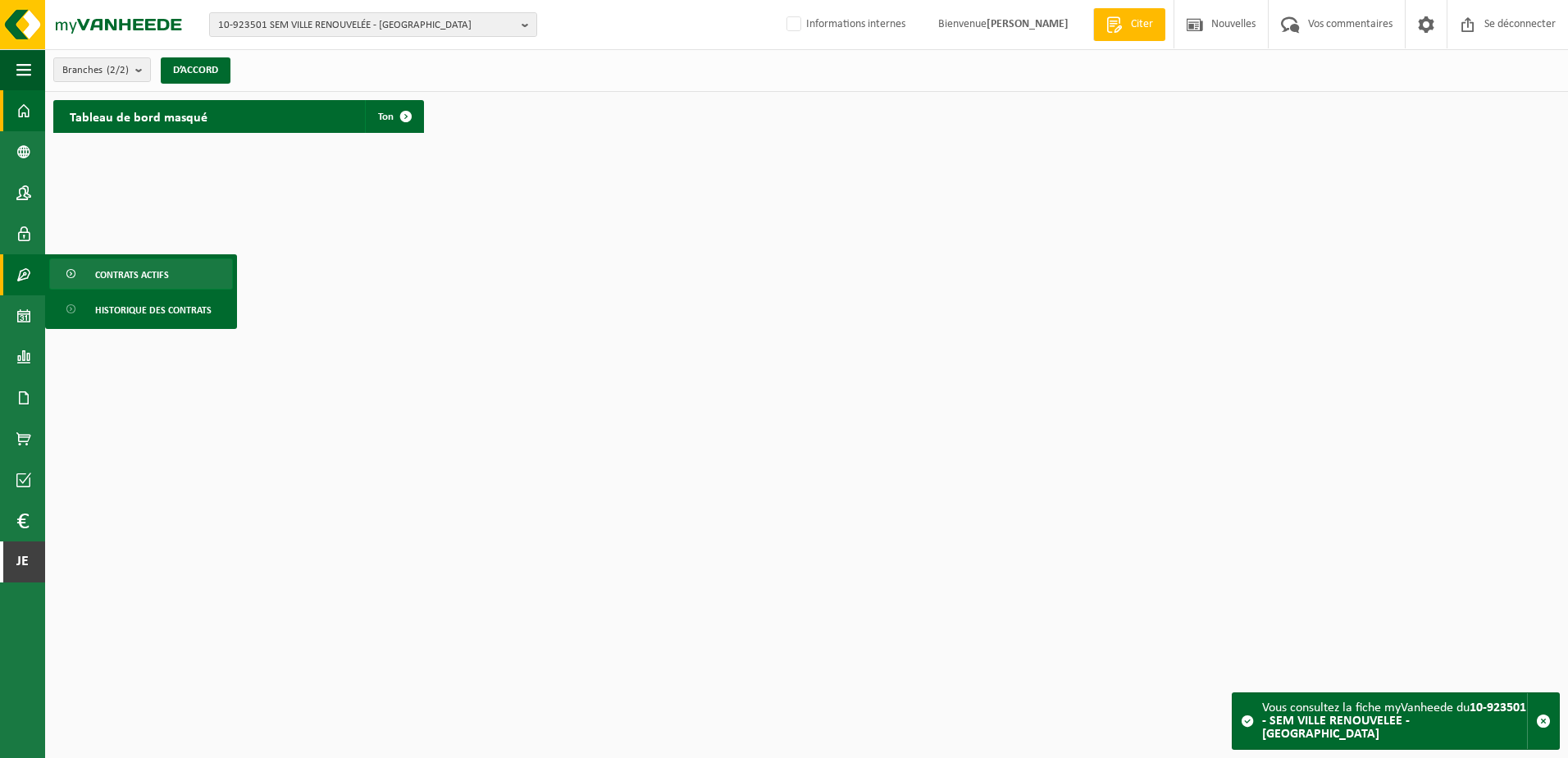
click at [97, 287] on span "Contrats actifs" at bounding box center [132, 275] width 74 height 31
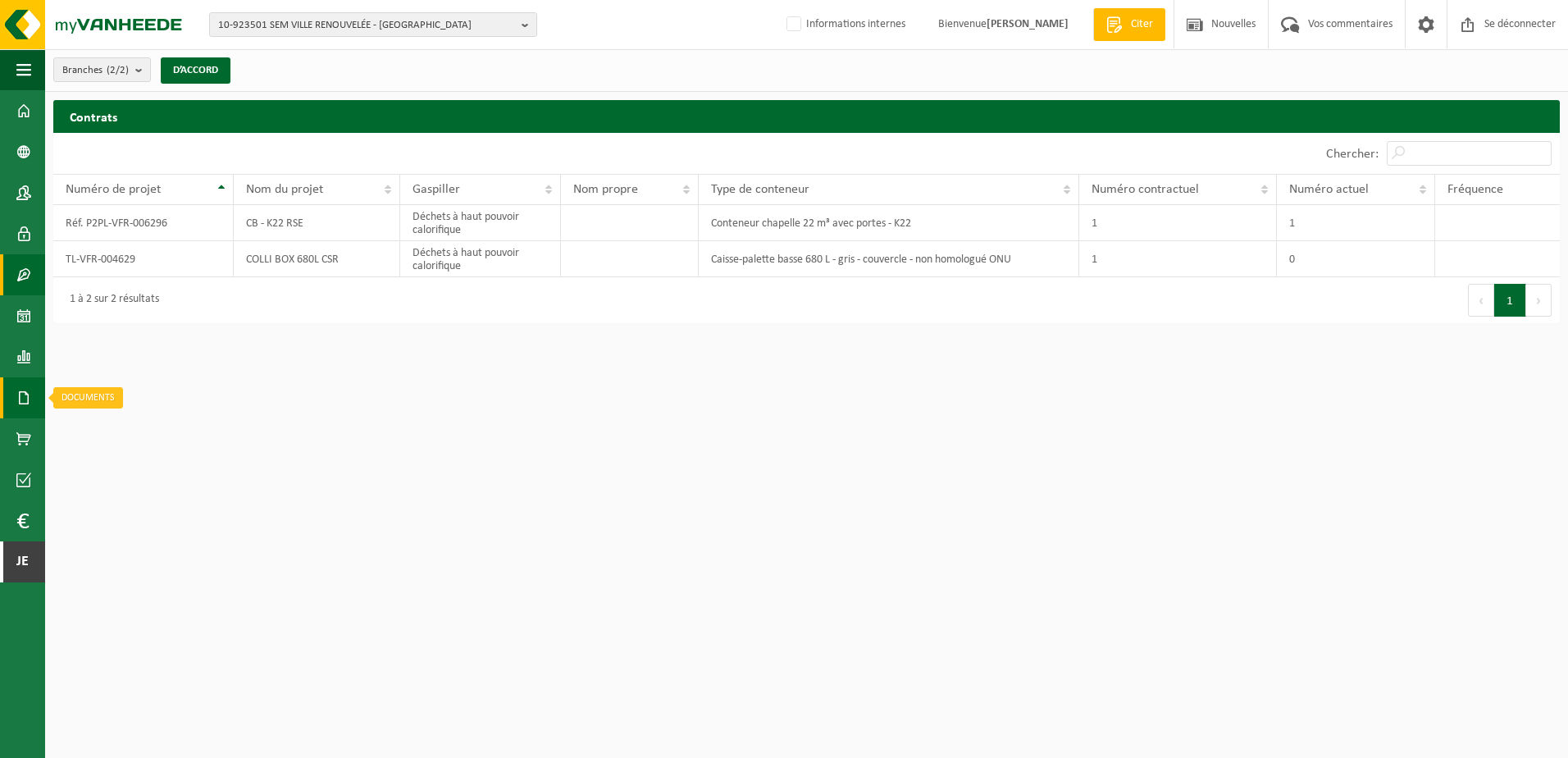
click at [30, 403] on span at bounding box center [24, 398] width 15 height 41
click at [93, 394] on link "Factures" at bounding box center [109, 398] width 122 height 31
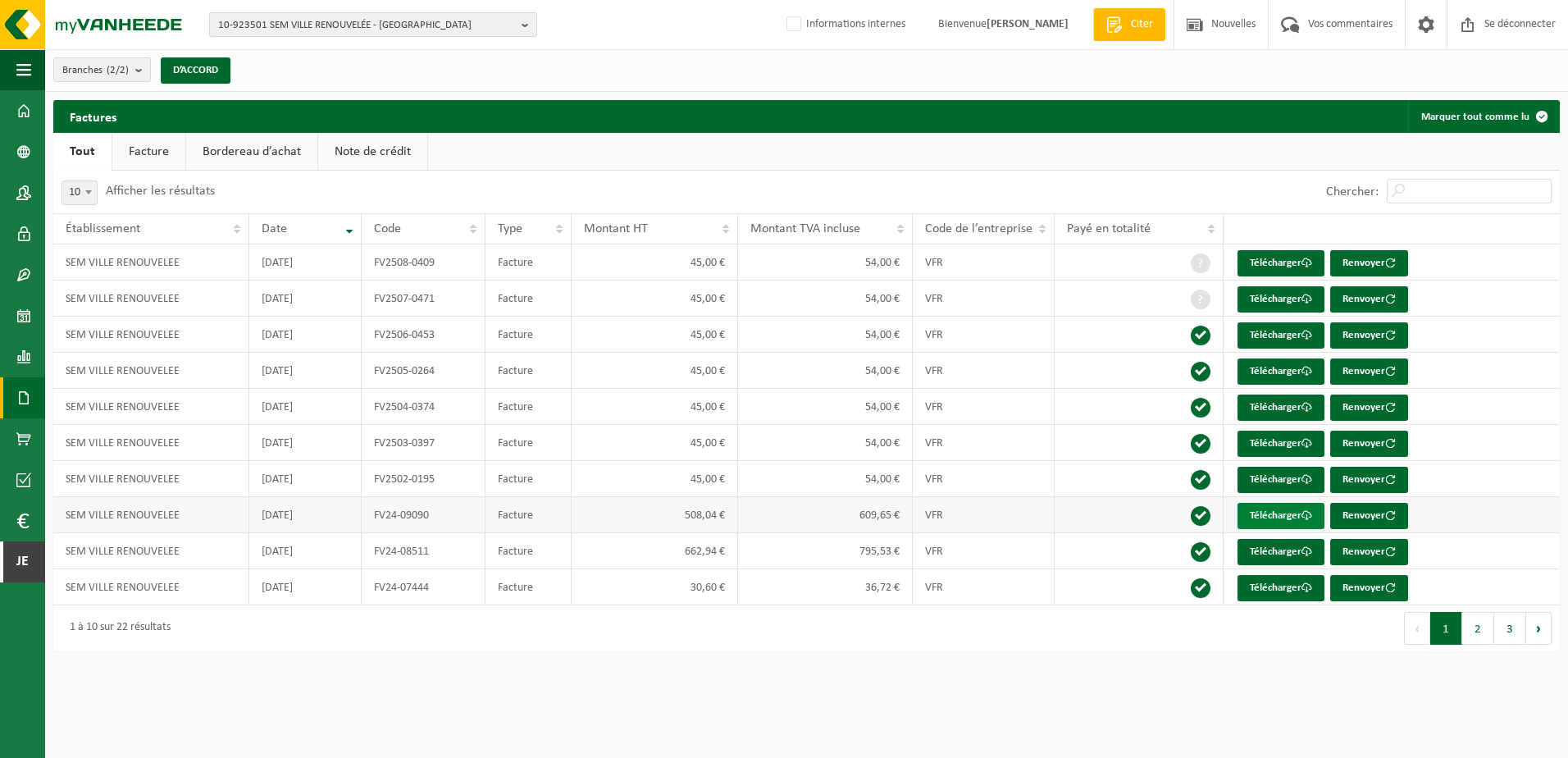
click at [1297, 513] on font "Télécharger" at bounding box center [1275, 515] width 51 height 11
click at [271, 20] on span "10-923501 SEM VILLE RENOUVELÉE - TOURCOING" at bounding box center [366, 26] width 297 height 25
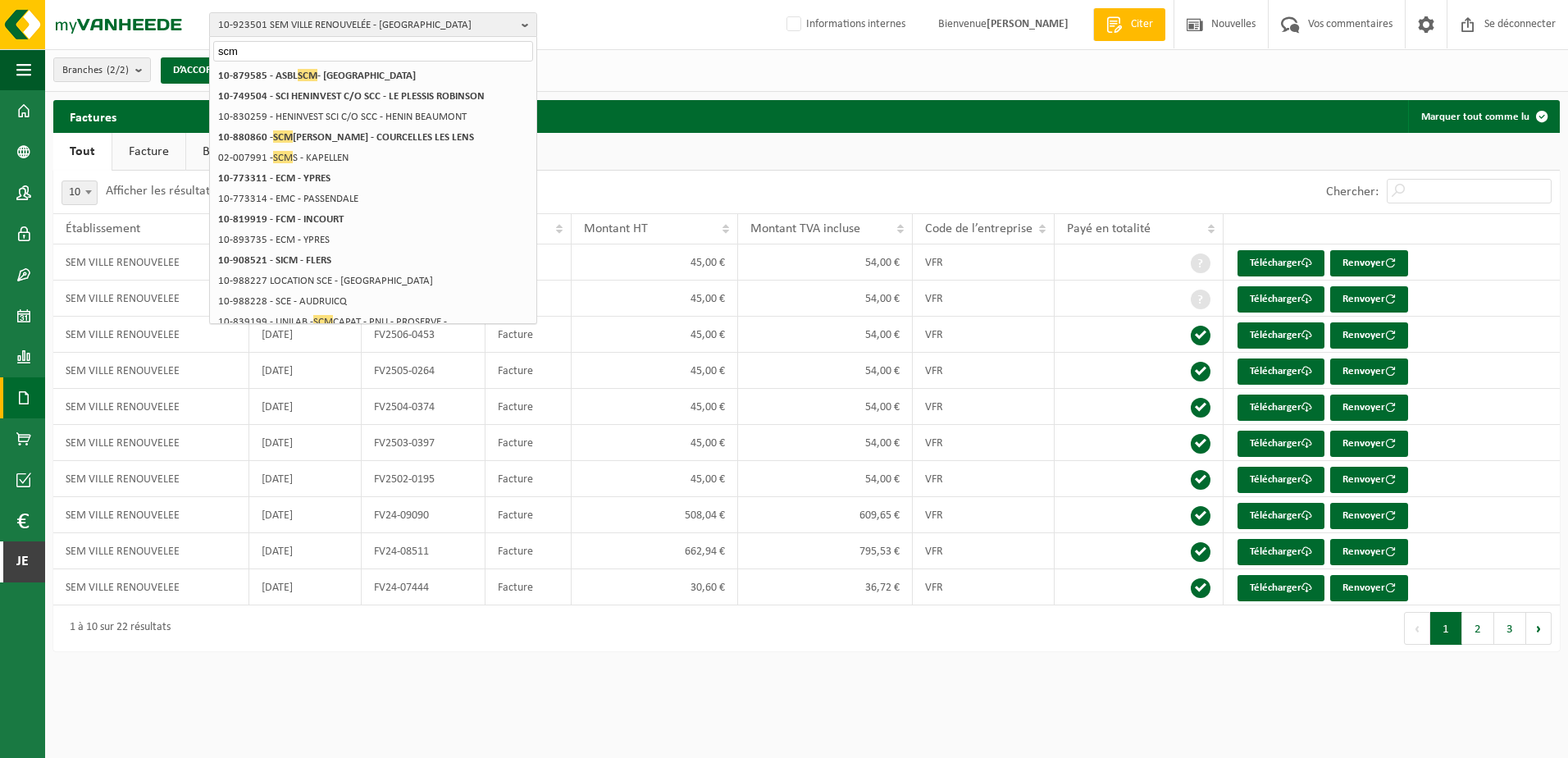
click at [366, 47] on input "scm" at bounding box center [373, 51] width 320 height 21
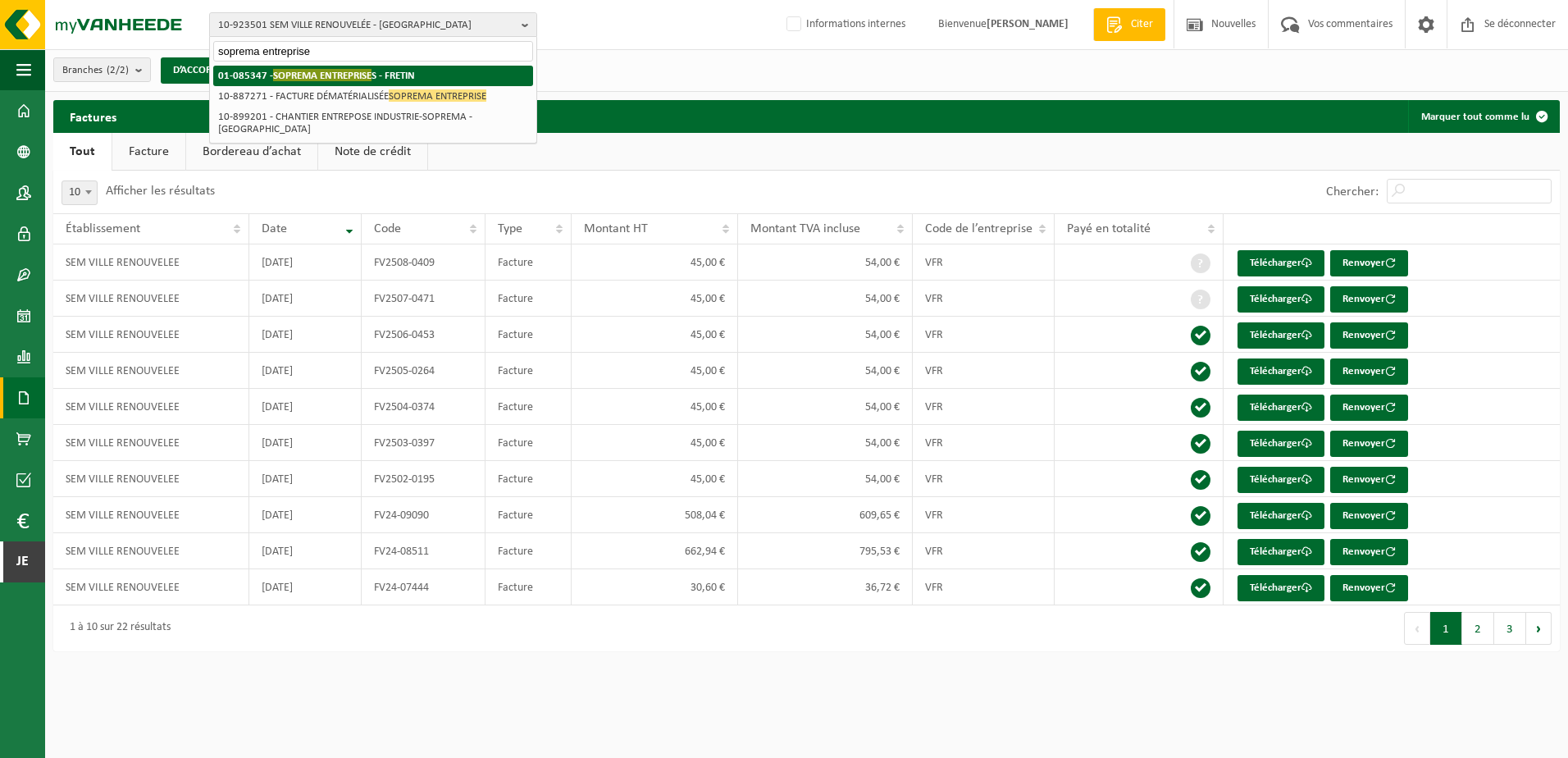
type input "soprema entreprise"
click at [406, 76] on strong "01-085347 - SOPREMA ENTREPRISE S - FRETIN" at bounding box center [316, 75] width 197 height 12
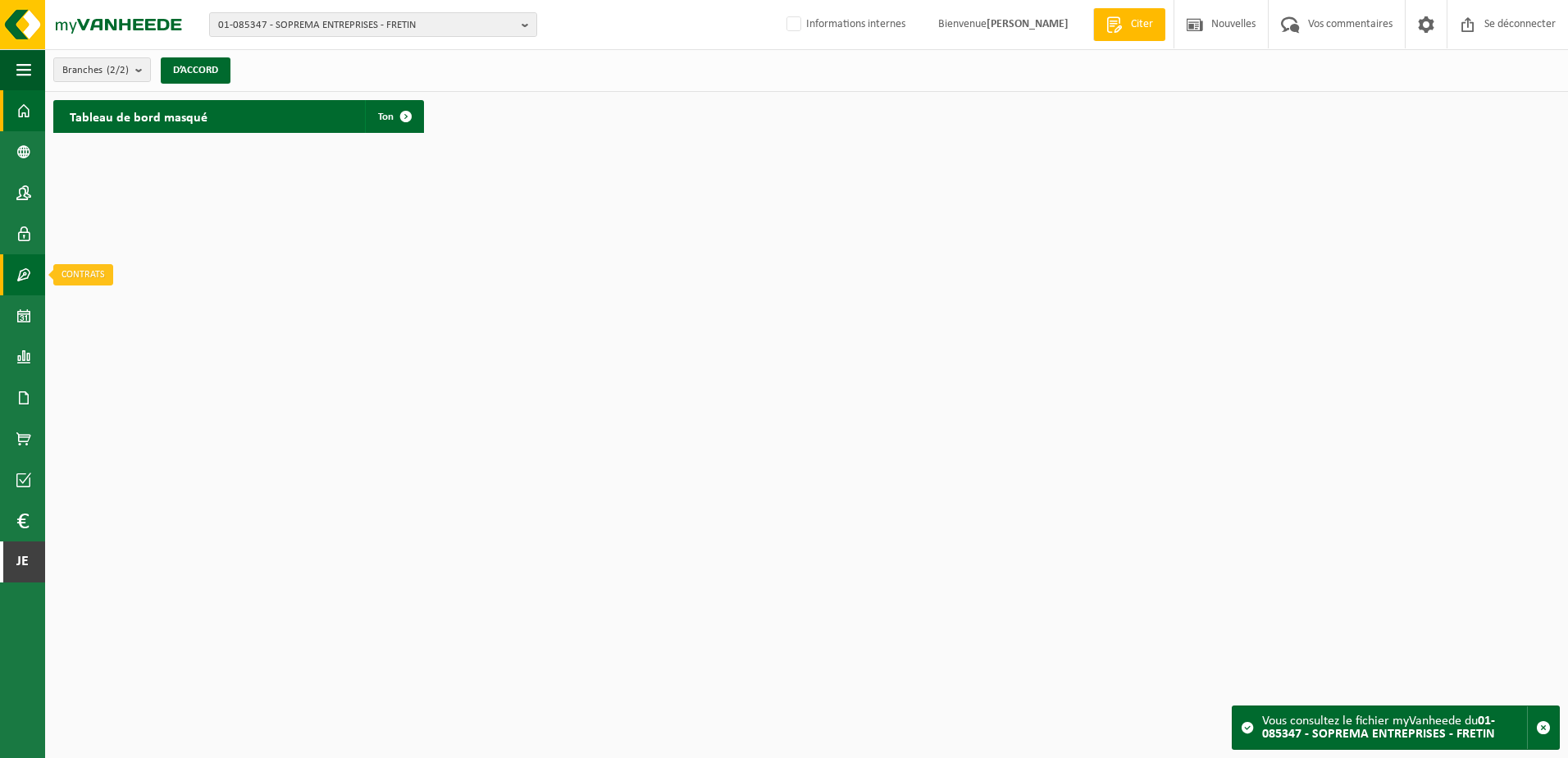
click at [31, 282] on span at bounding box center [24, 275] width 15 height 41
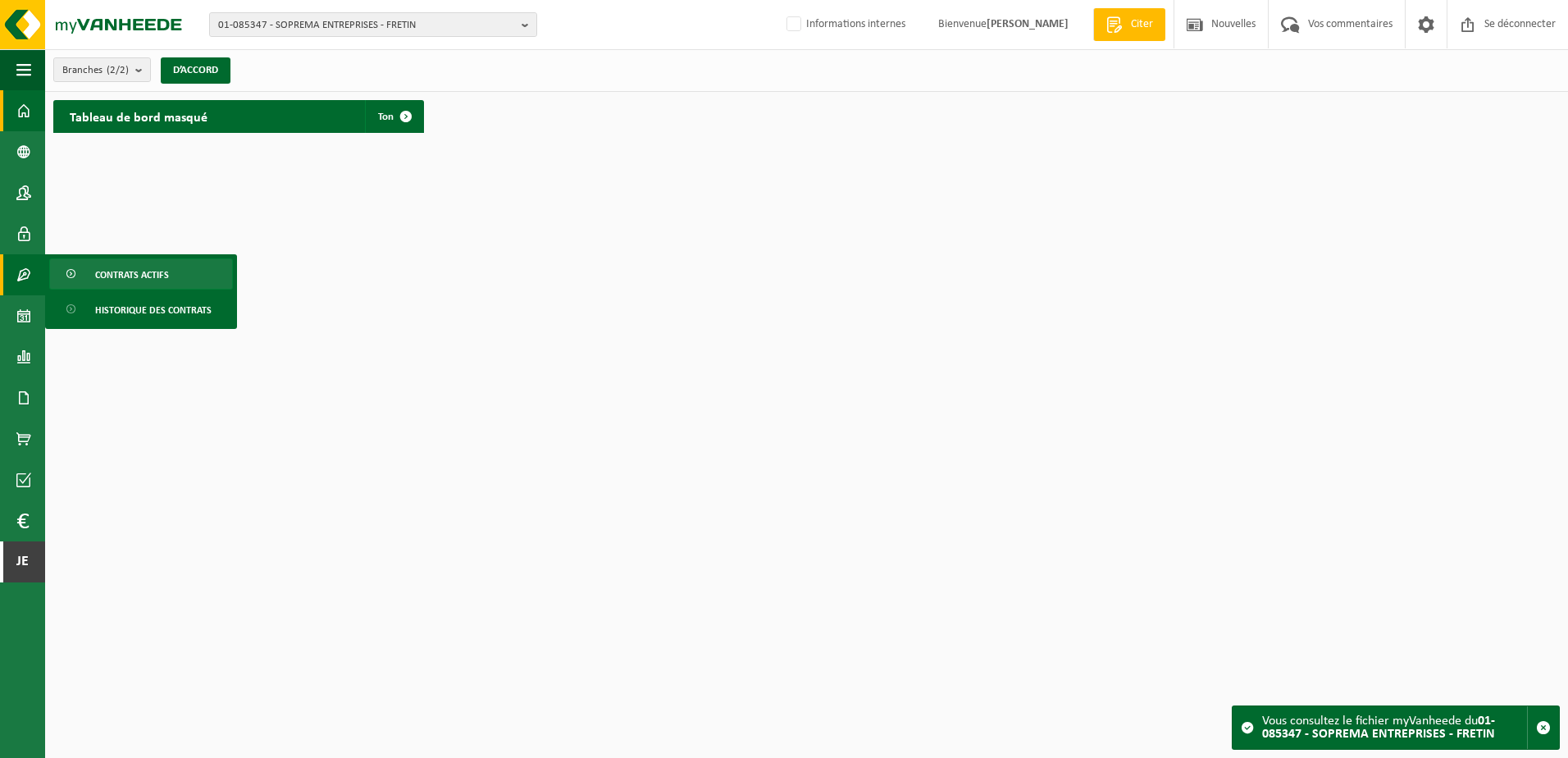
click at [75, 273] on span at bounding box center [72, 275] width 13 height 31
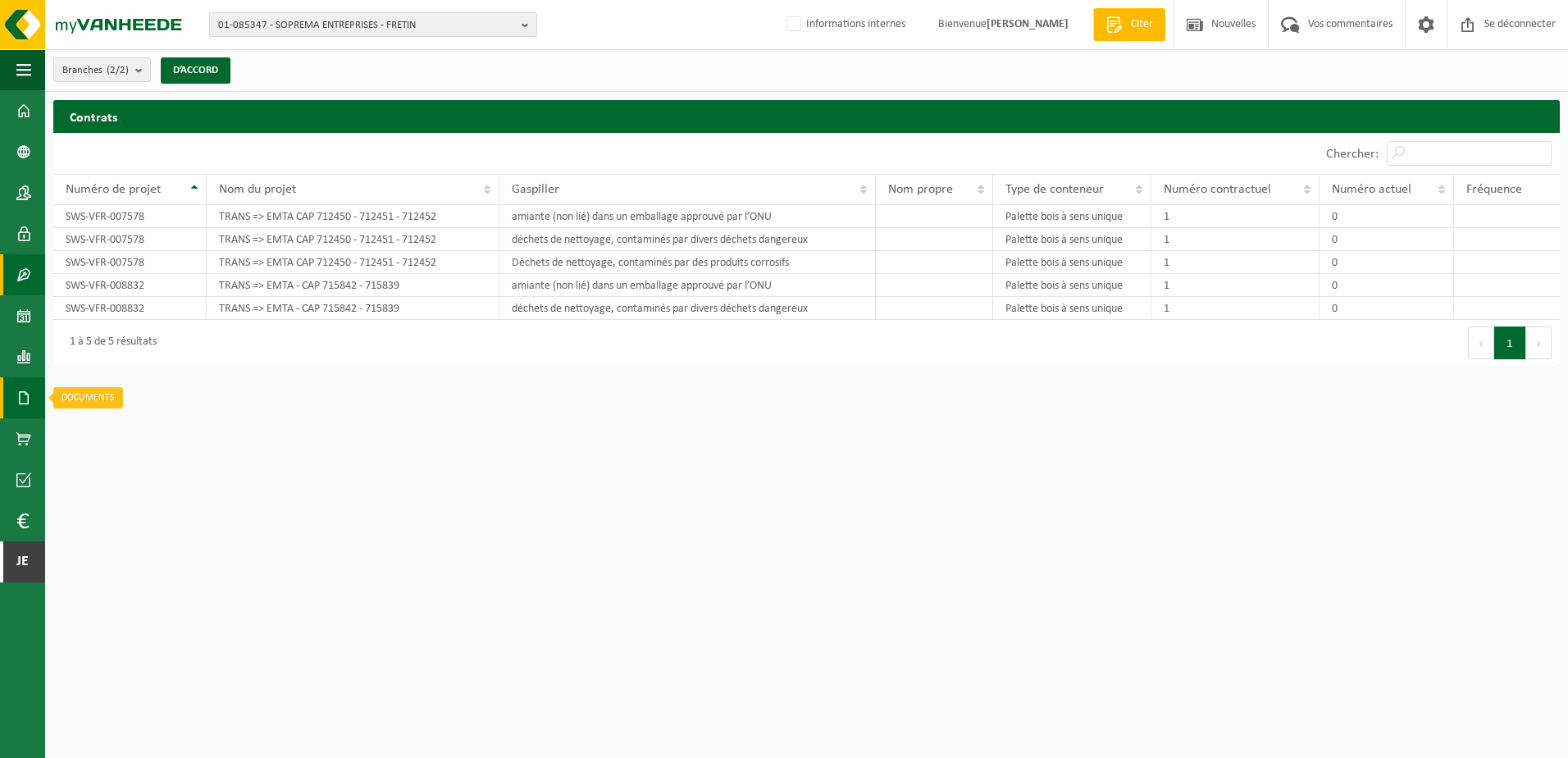
click at [26, 395] on span at bounding box center [24, 398] width 15 height 41
click at [92, 388] on link "Factures" at bounding box center [109, 398] width 122 height 31
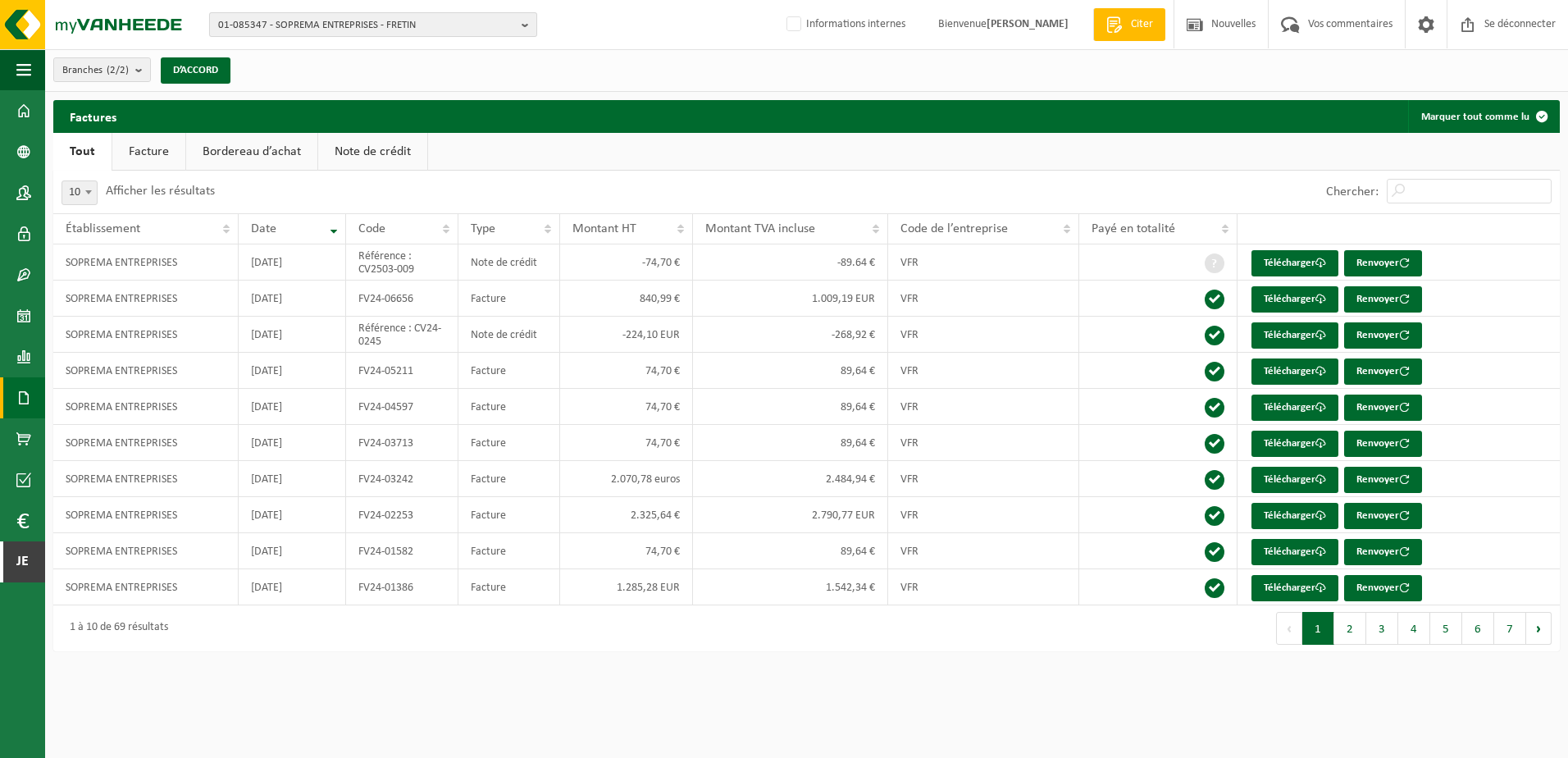
click at [419, 17] on span "01-085347 - SOPREMA ENTREPRISES - FRETIN" at bounding box center [366, 26] width 297 height 25
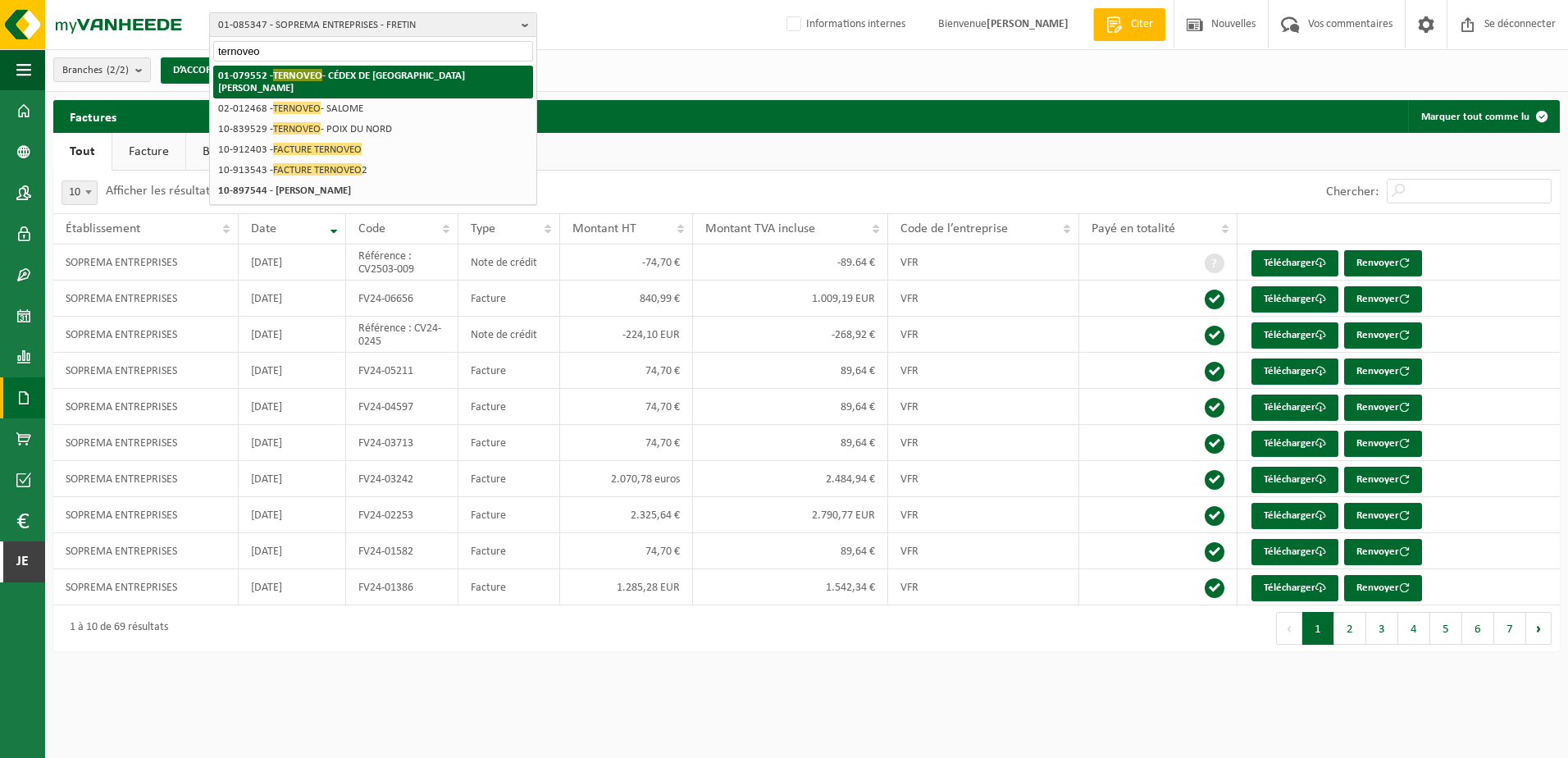
type input "ternoveo"
click at [430, 75] on strong "01-079552 - TERNOVEO - CÉDEX DE SAINT-QUENTIN" at bounding box center [341, 81] width 247 height 25
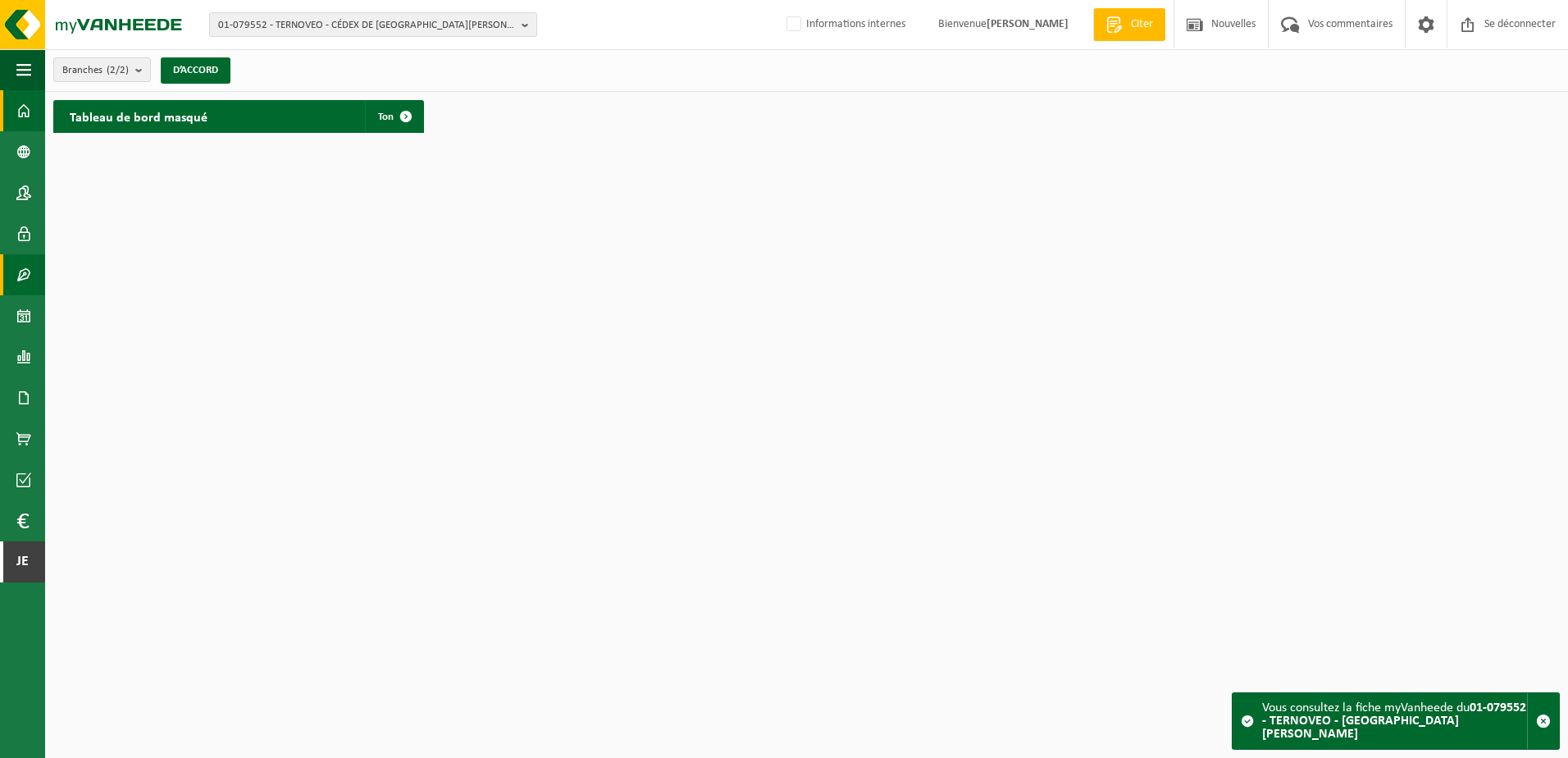
click at [26, 279] on span at bounding box center [24, 275] width 15 height 41
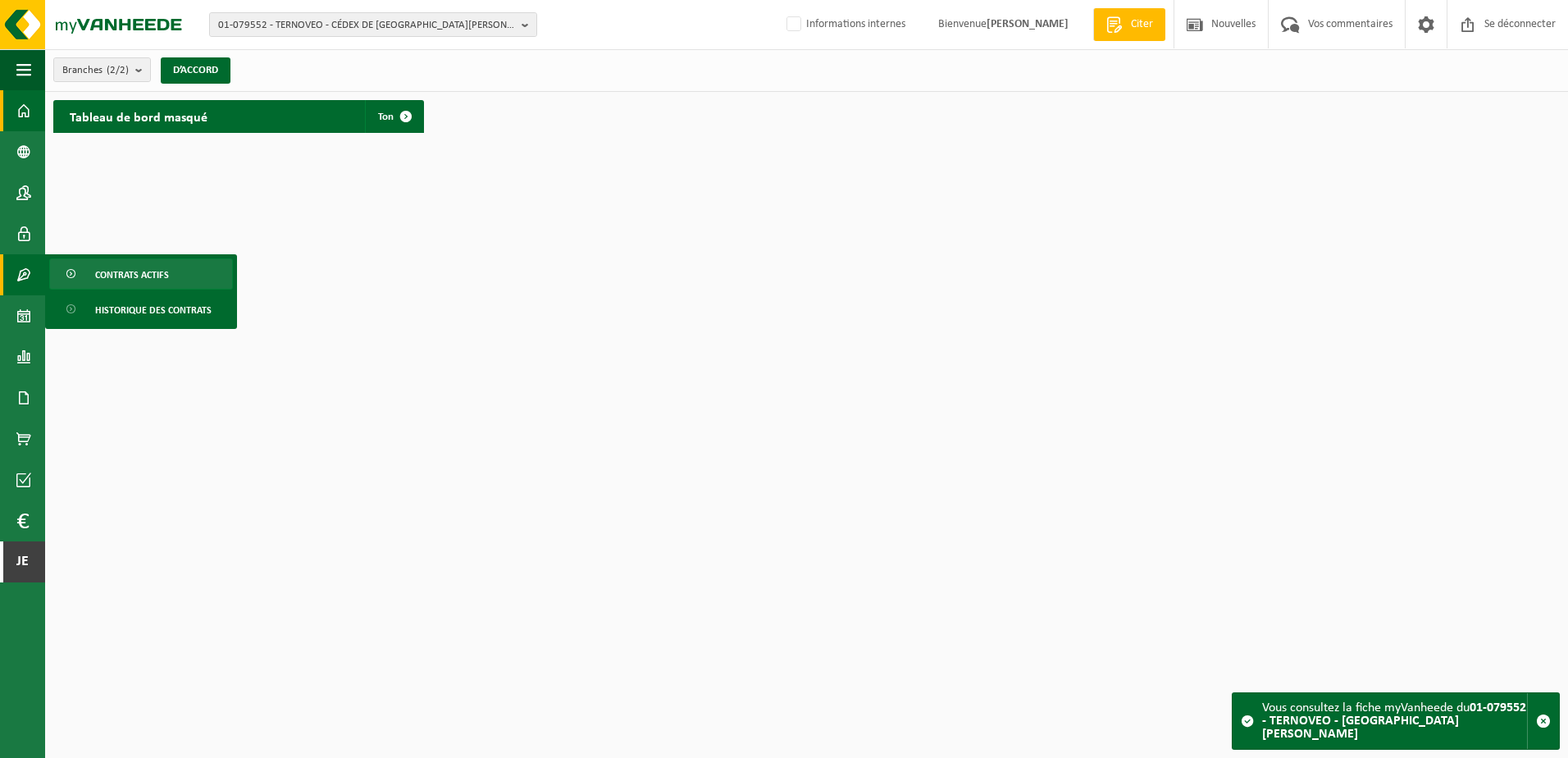
click at [155, 269] on span "Contrats actifs" at bounding box center [132, 275] width 74 height 31
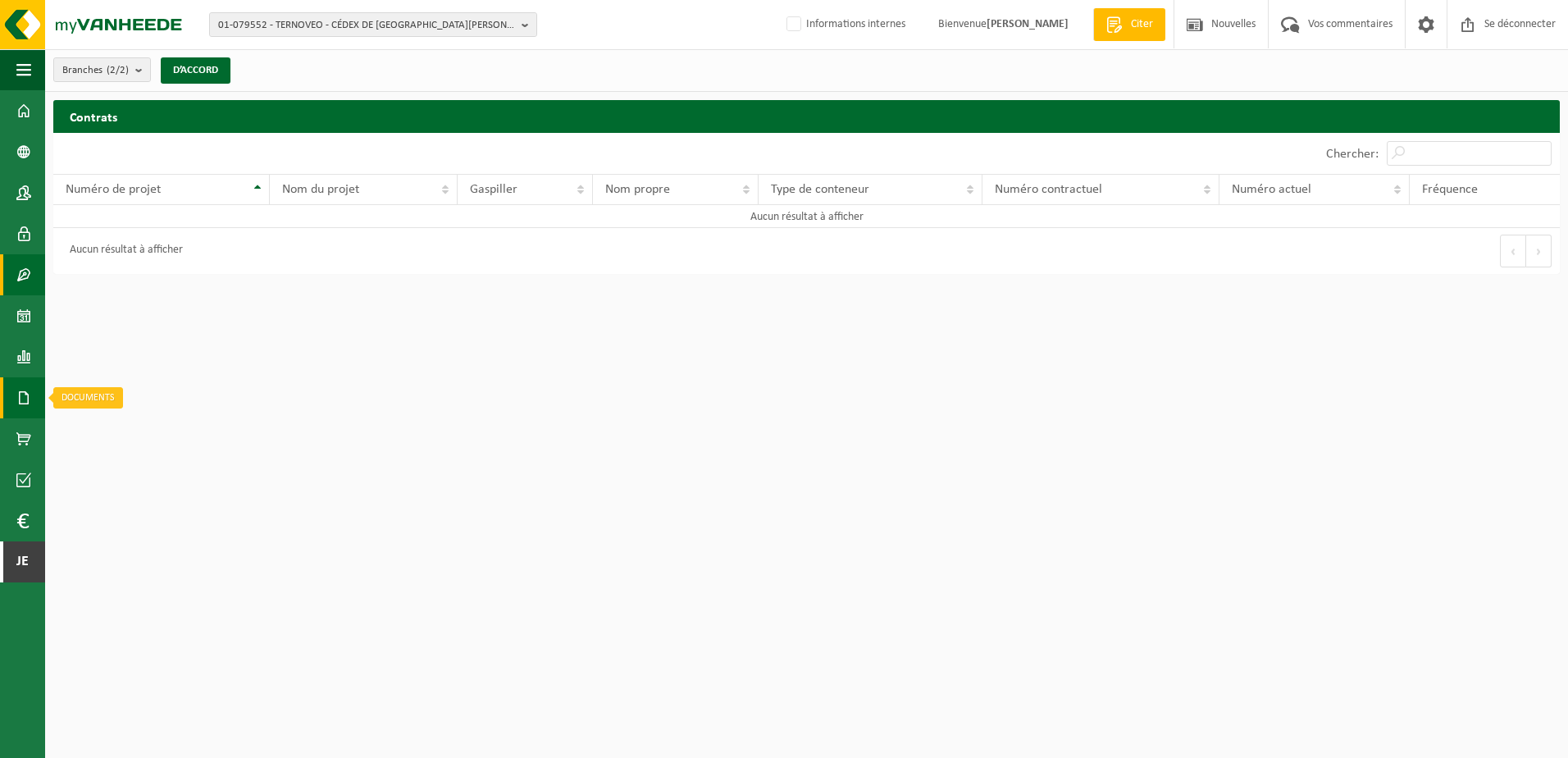
click at [23, 394] on span at bounding box center [24, 398] width 15 height 41
click at [103, 393] on span "Factures" at bounding box center [116, 398] width 42 height 31
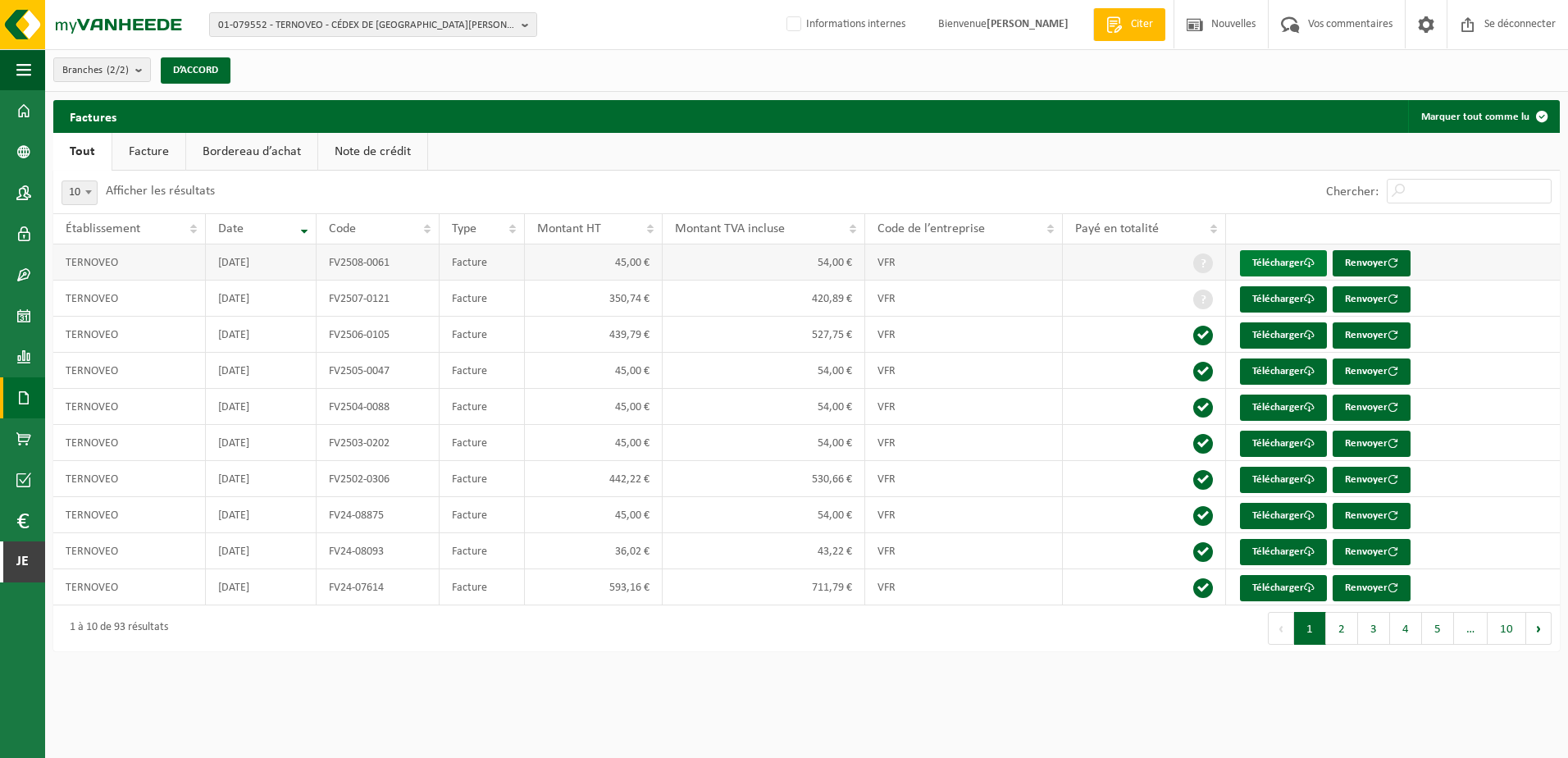
click at [1313, 264] on span at bounding box center [1309, 263] width 11 height 11
click at [311, 24] on span "01-079552 - TERNOVEO - CÉDEX DE [GEOGRAPHIC_DATA][PERSON_NAME]" at bounding box center [366, 26] width 297 height 25
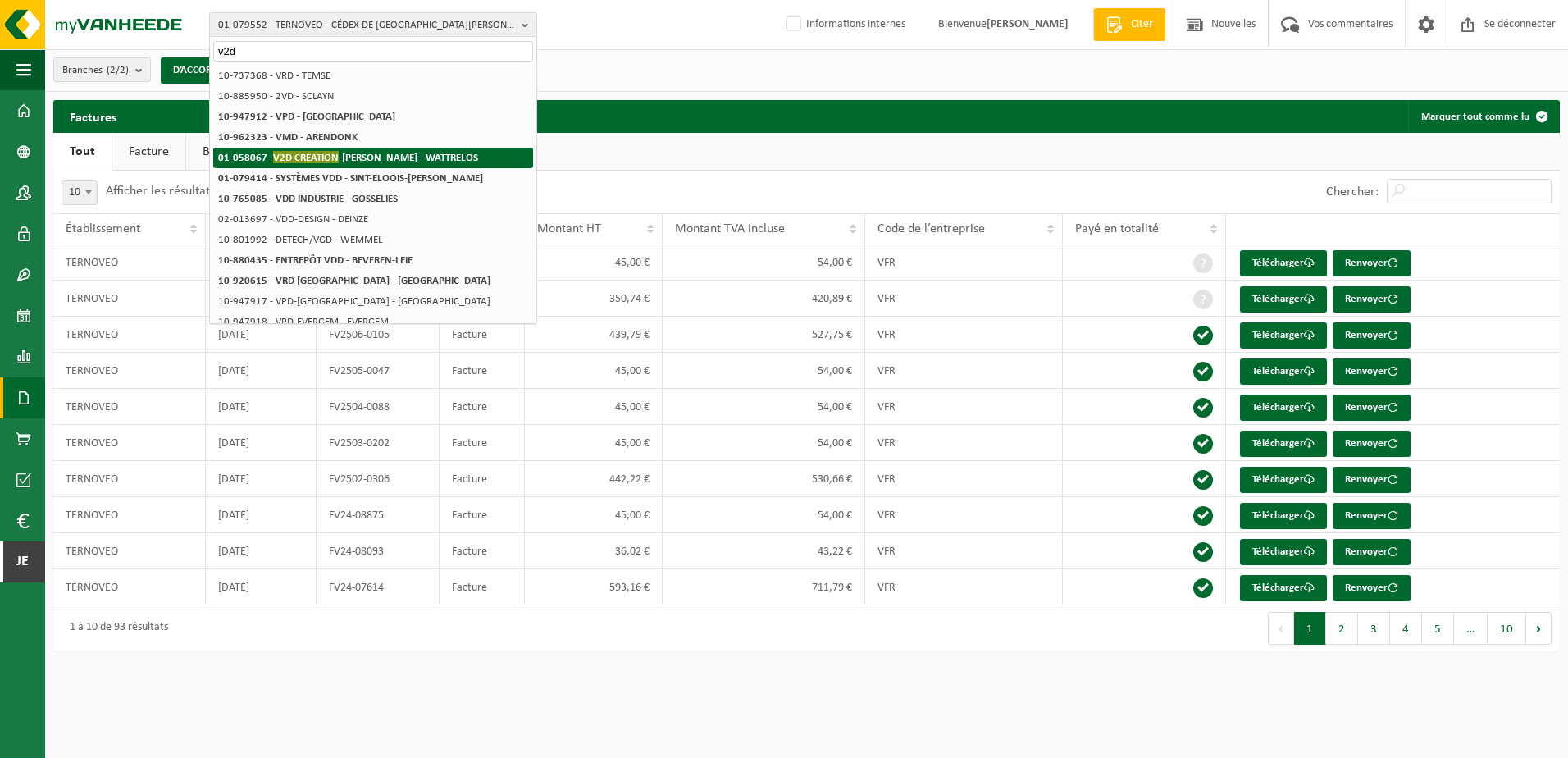
type input "v2d"
click at [353, 160] on strong "01-058067 - V2D CREATION -STEFFY LINGERIE - WATTRELOS" at bounding box center [348, 157] width 260 height 12
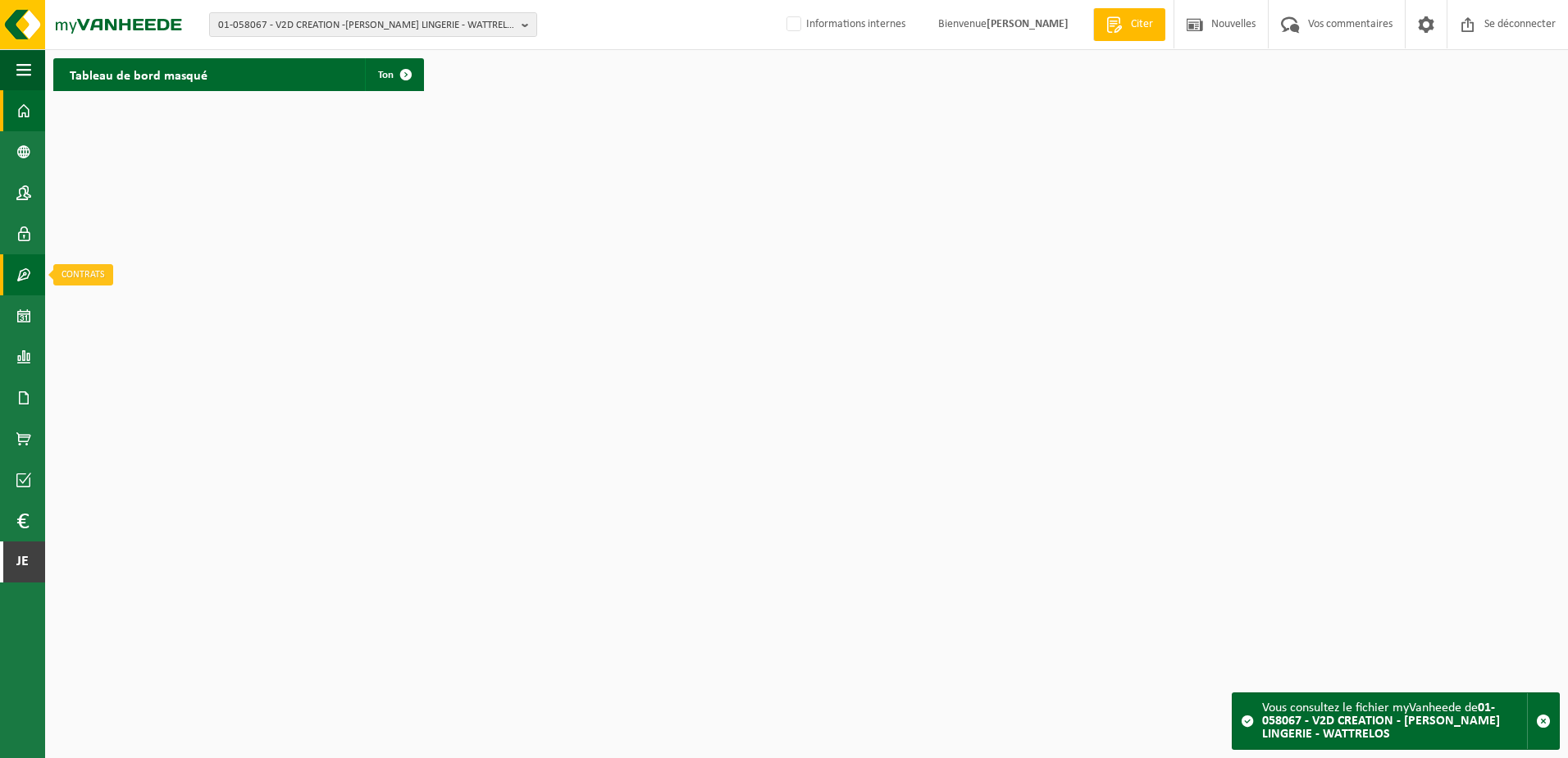
click at [35, 281] on link "Contracten" at bounding box center [22, 275] width 45 height 41
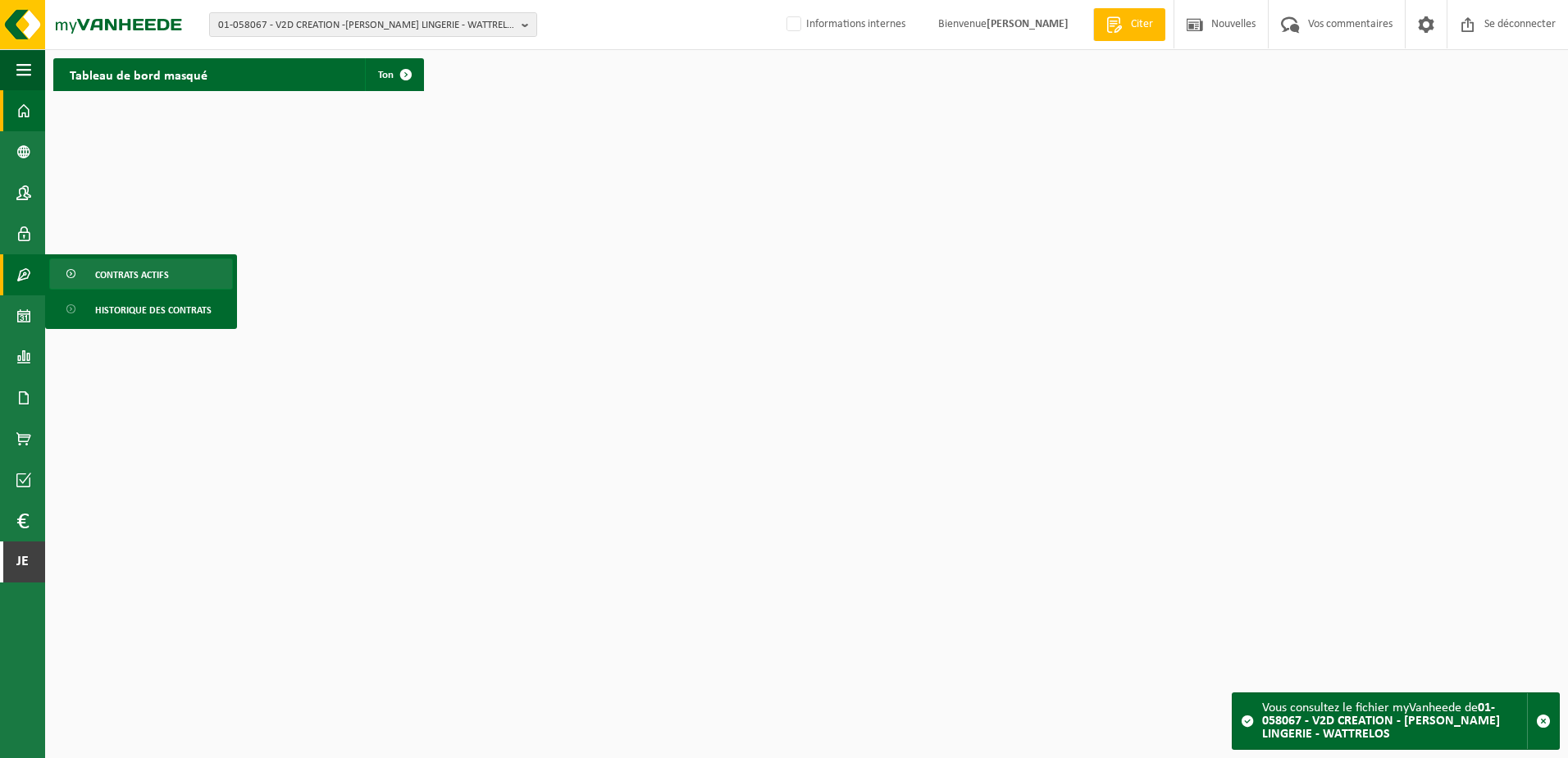
click at [84, 275] on link "Contrats actifs" at bounding box center [141, 274] width 184 height 31
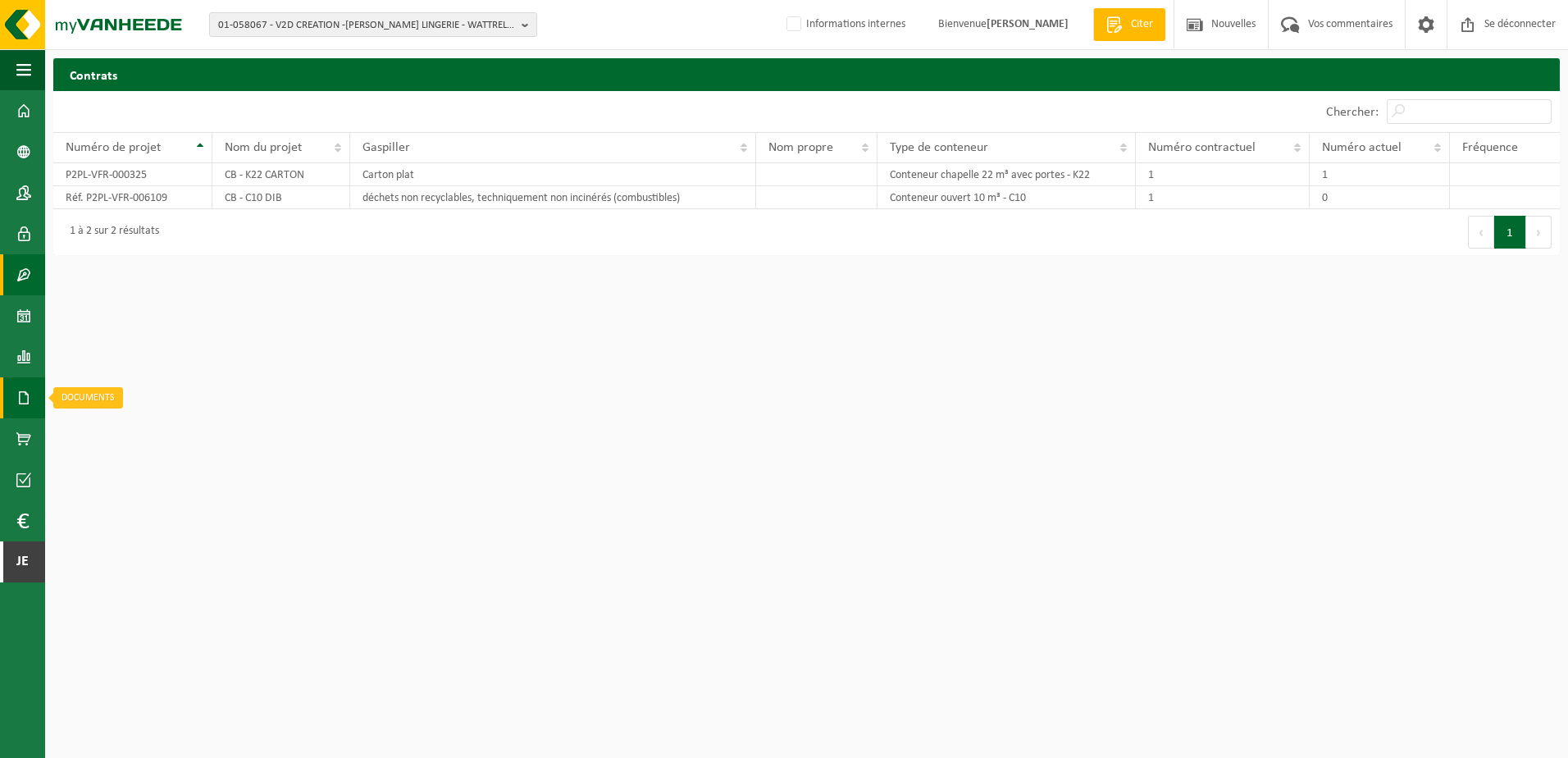
click at [31, 398] on link "Documenten" at bounding box center [22, 398] width 45 height 41
click at [90, 400] on link "Factures" at bounding box center [109, 398] width 122 height 31
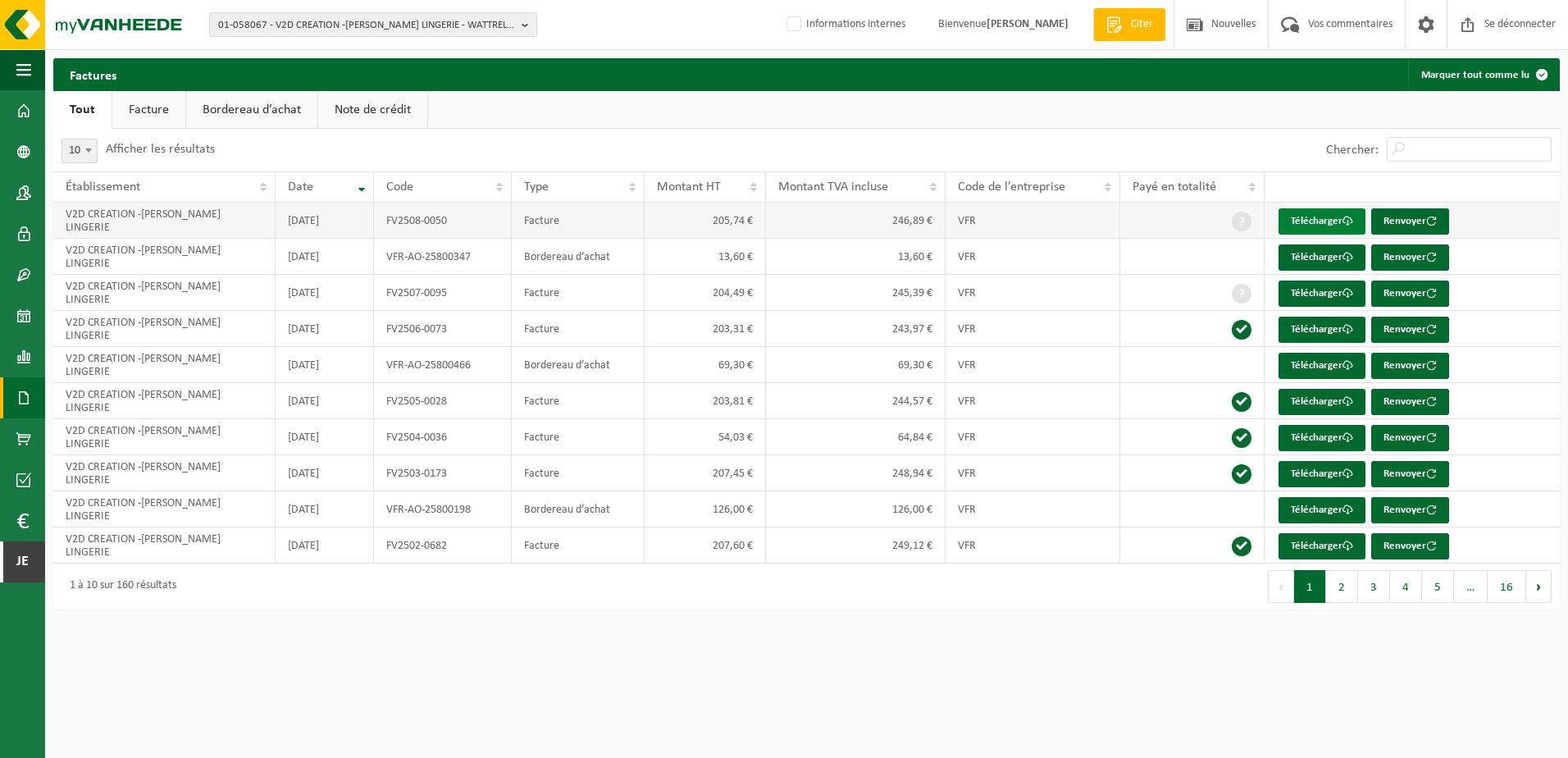
click at [1323, 218] on font "Télécharger" at bounding box center [1316, 220] width 51 height 11
click at [362, 24] on span "01-058067 - V2D CREATION -STEFFY LINGERIE - WATTRELOS" at bounding box center [366, 26] width 297 height 25
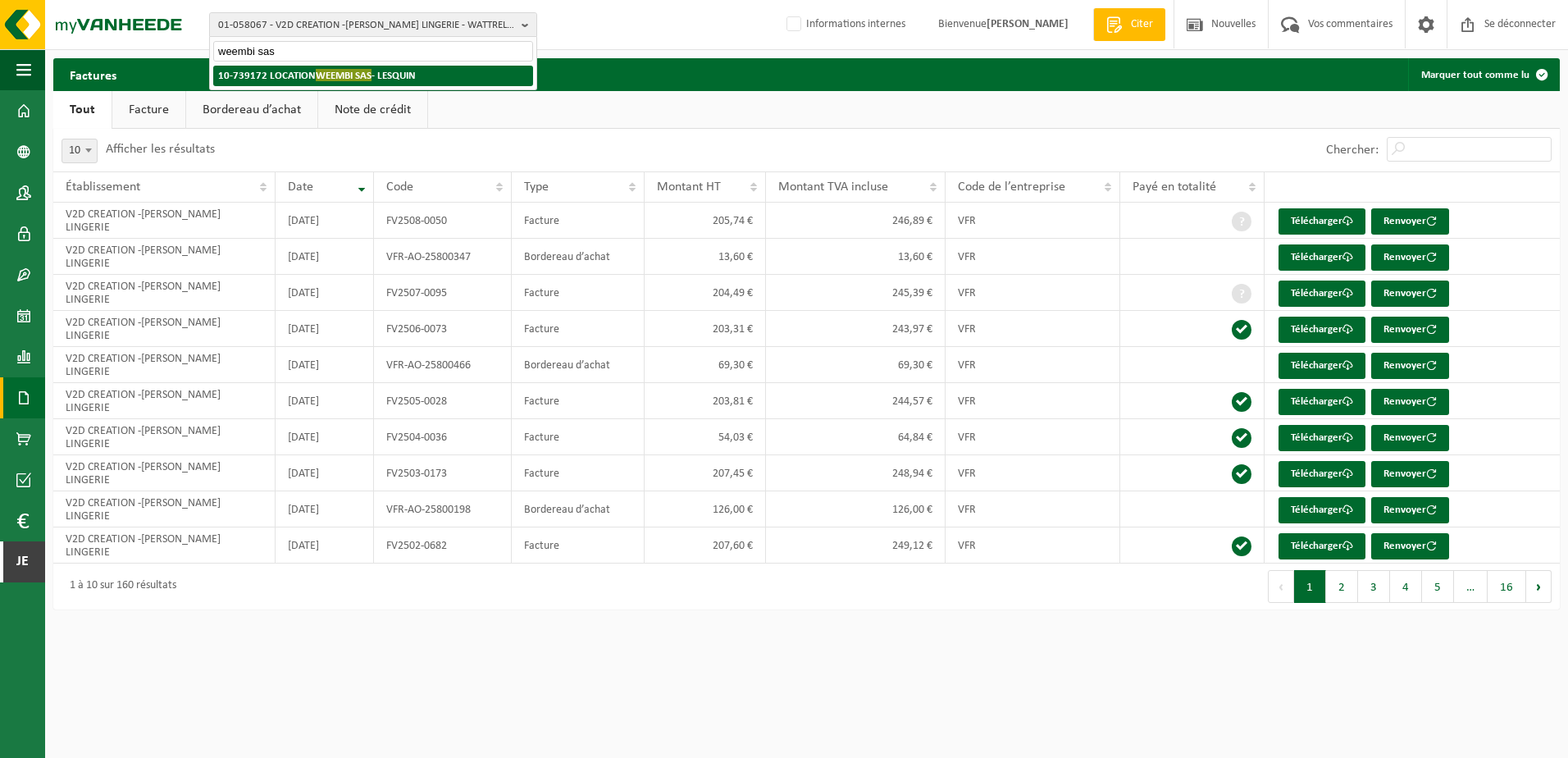
type input "weembi sas"
click at [416, 74] on strong "10-739172 LOCATION WEEMBI SAS - LESQUIN" at bounding box center [316, 75] width 198 height 12
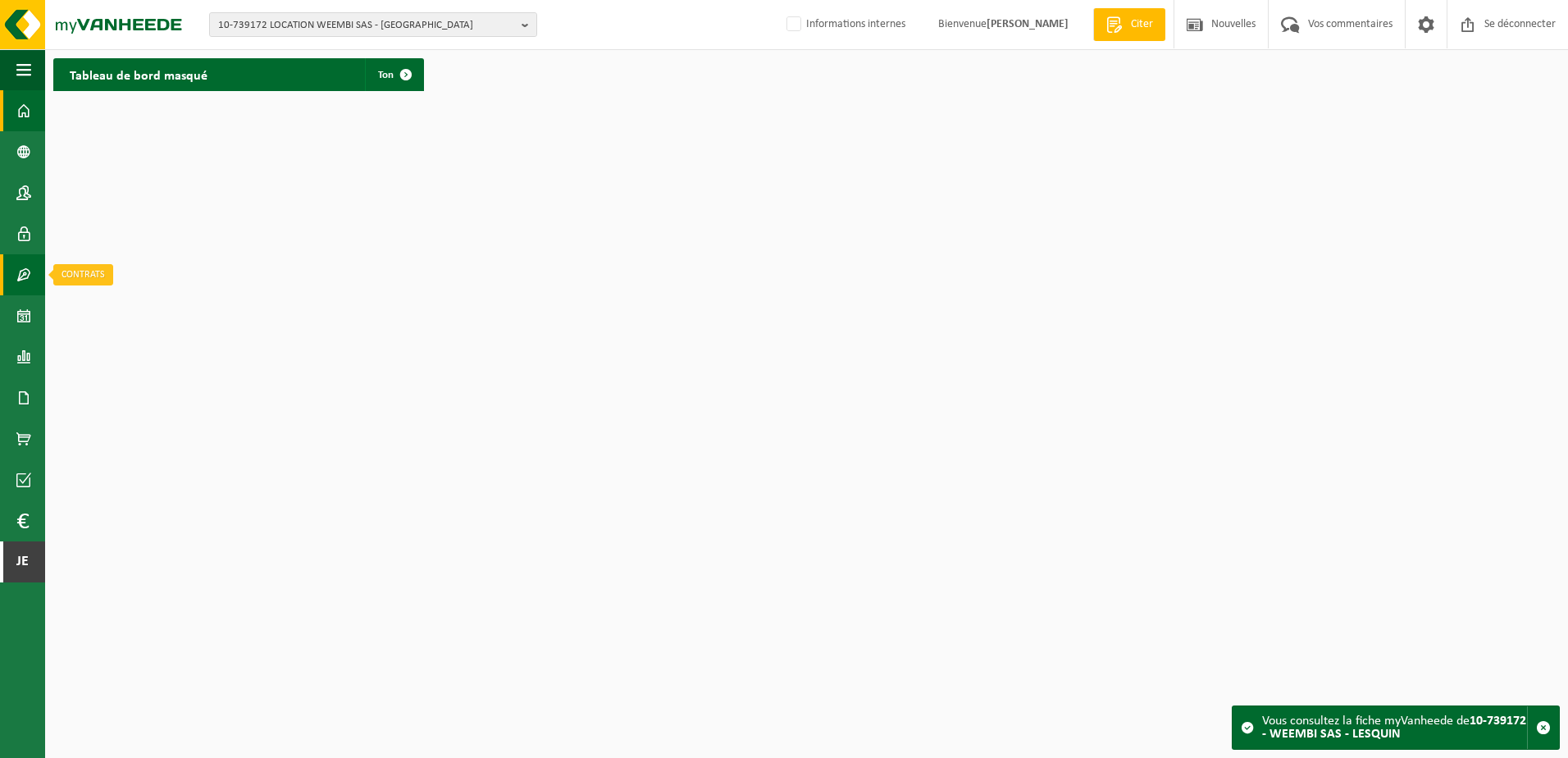
click at [22, 270] on span at bounding box center [24, 275] width 15 height 41
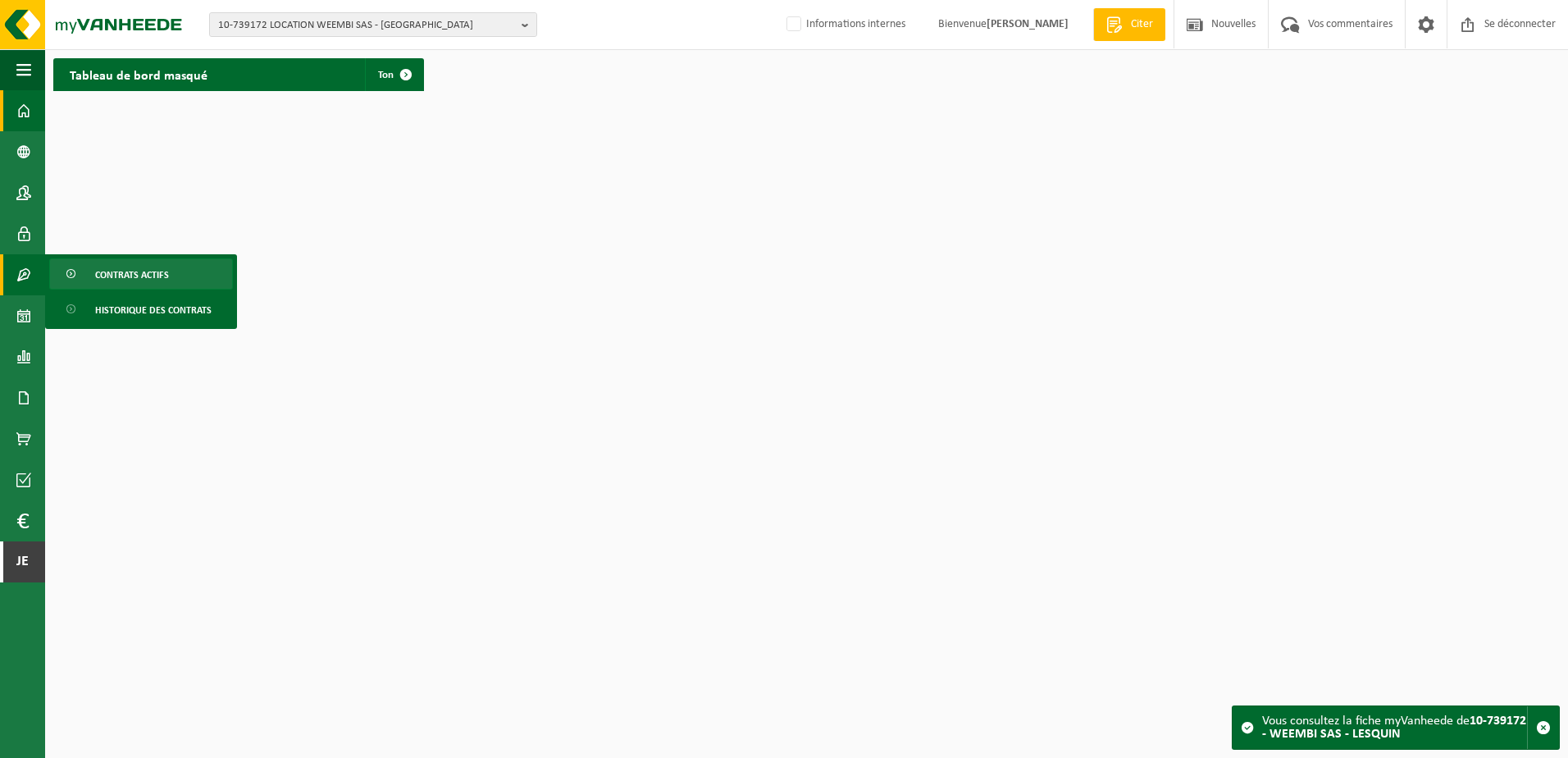
click at [90, 269] on link "Contrats actifs" at bounding box center [141, 274] width 184 height 31
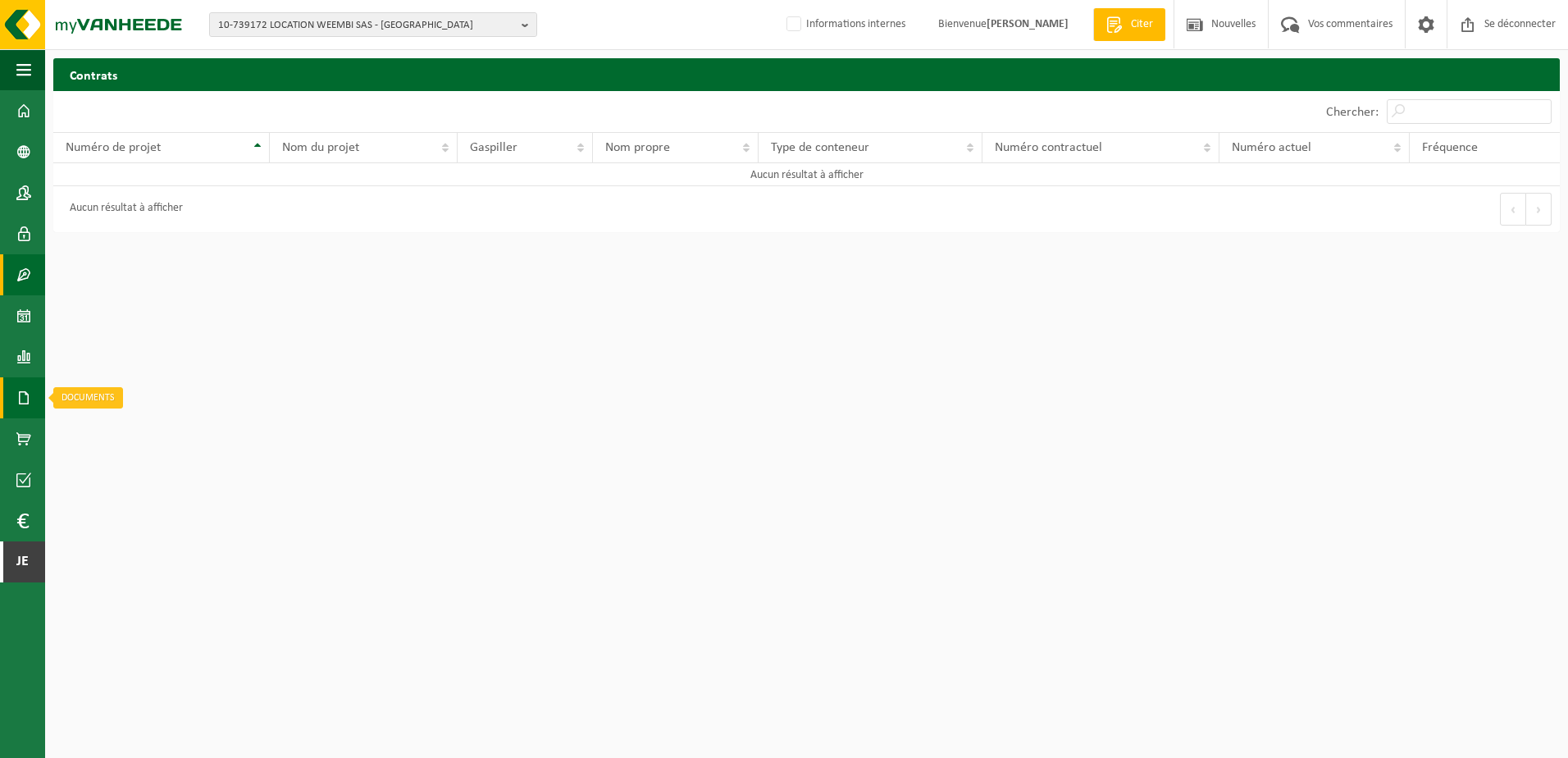
click at [26, 402] on span at bounding box center [24, 398] width 15 height 41
click at [85, 400] on link "Factures" at bounding box center [109, 398] width 122 height 31
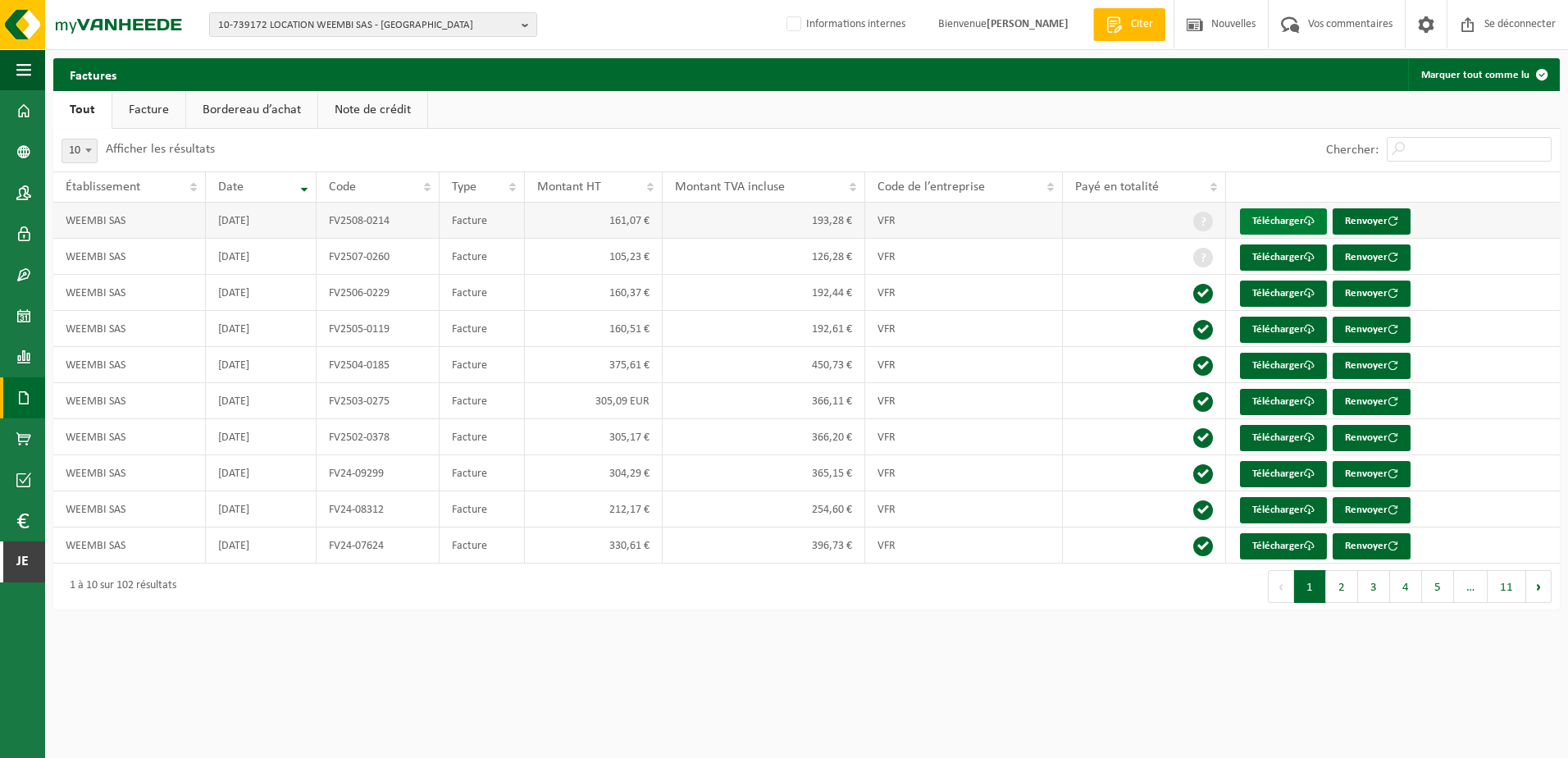
click at [1291, 223] on font "Télécharger" at bounding box center [1277, 220] width 51 height 11
click at [458, 26] on span "10-739172 LOCATION WEEMBI SAS - [GEOGRAPHIC_DATA]" at bounding box center [366, 26] width 297 height 25
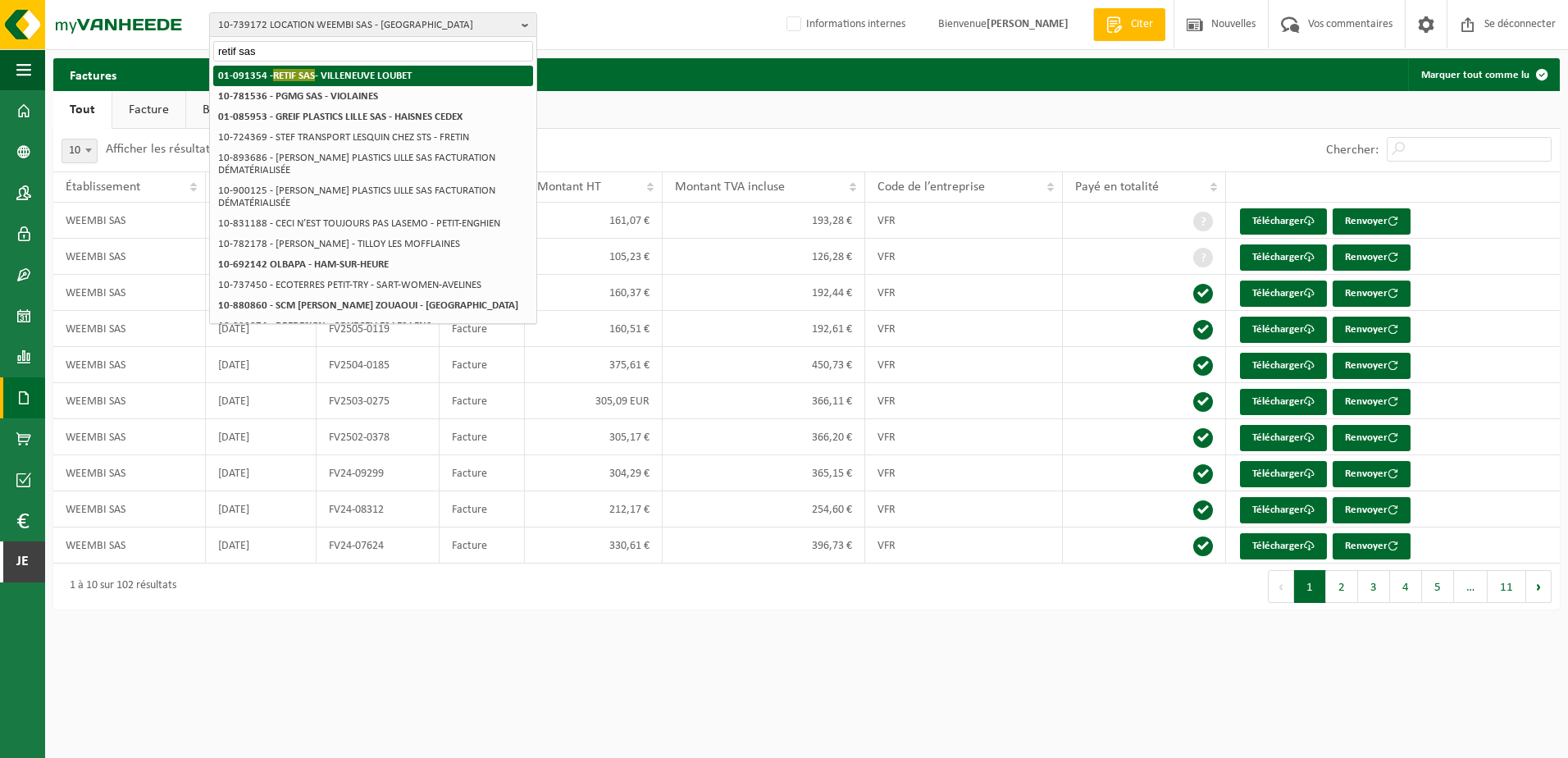
type input "retif sas"
click at [385, 74] on strong "01-091354 - RETIF SAS - [PERSON_NAME][GEOGRAPHIC_DATA]" at bounding box center [315, 75] width 194 height 12
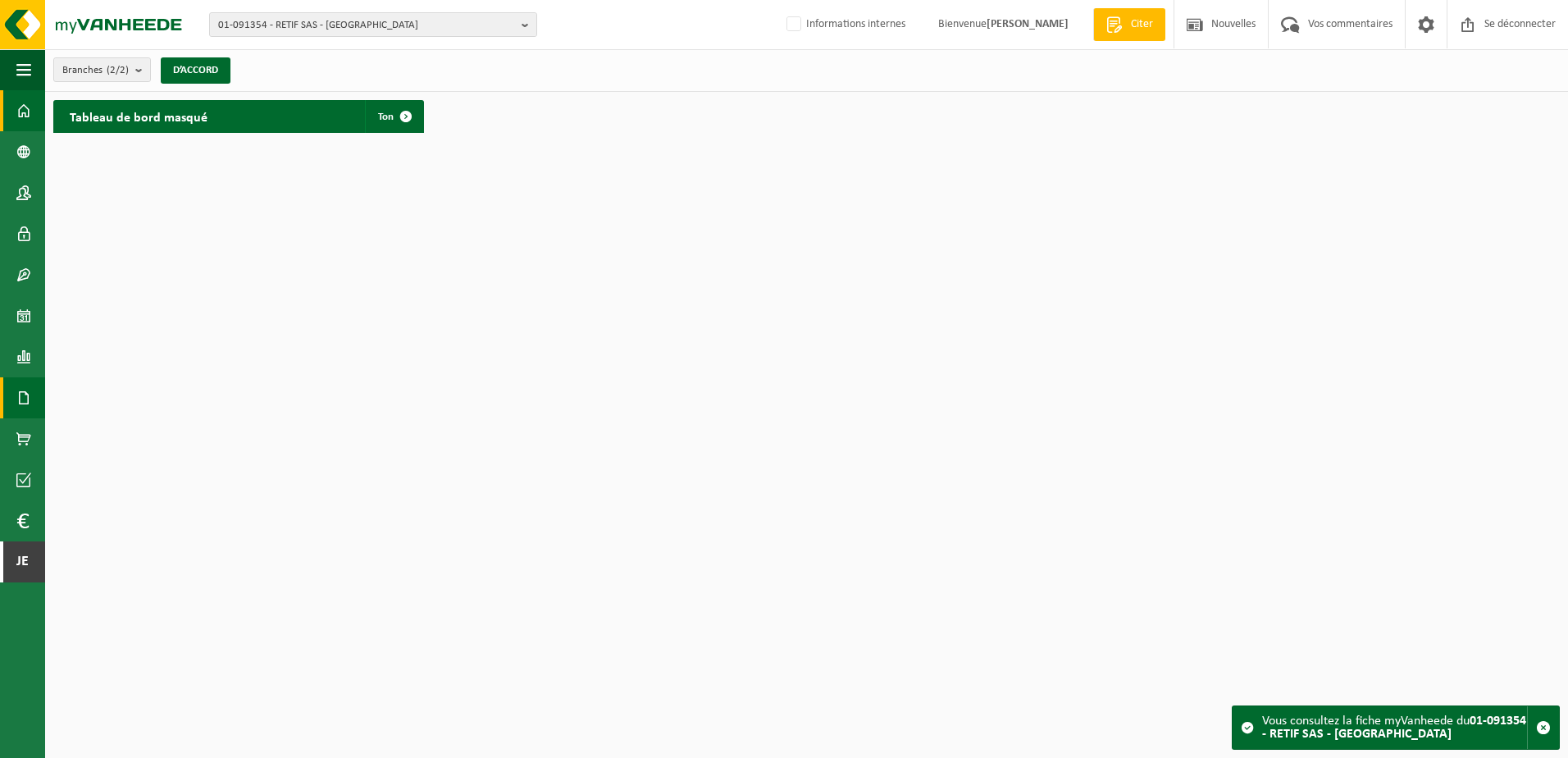
click at [24, 390] on span at bounding box center [24, 398] width 15 height 41
click at [99, 391] on span "Factures" at bounding box center [116, 398] width 42 height 31
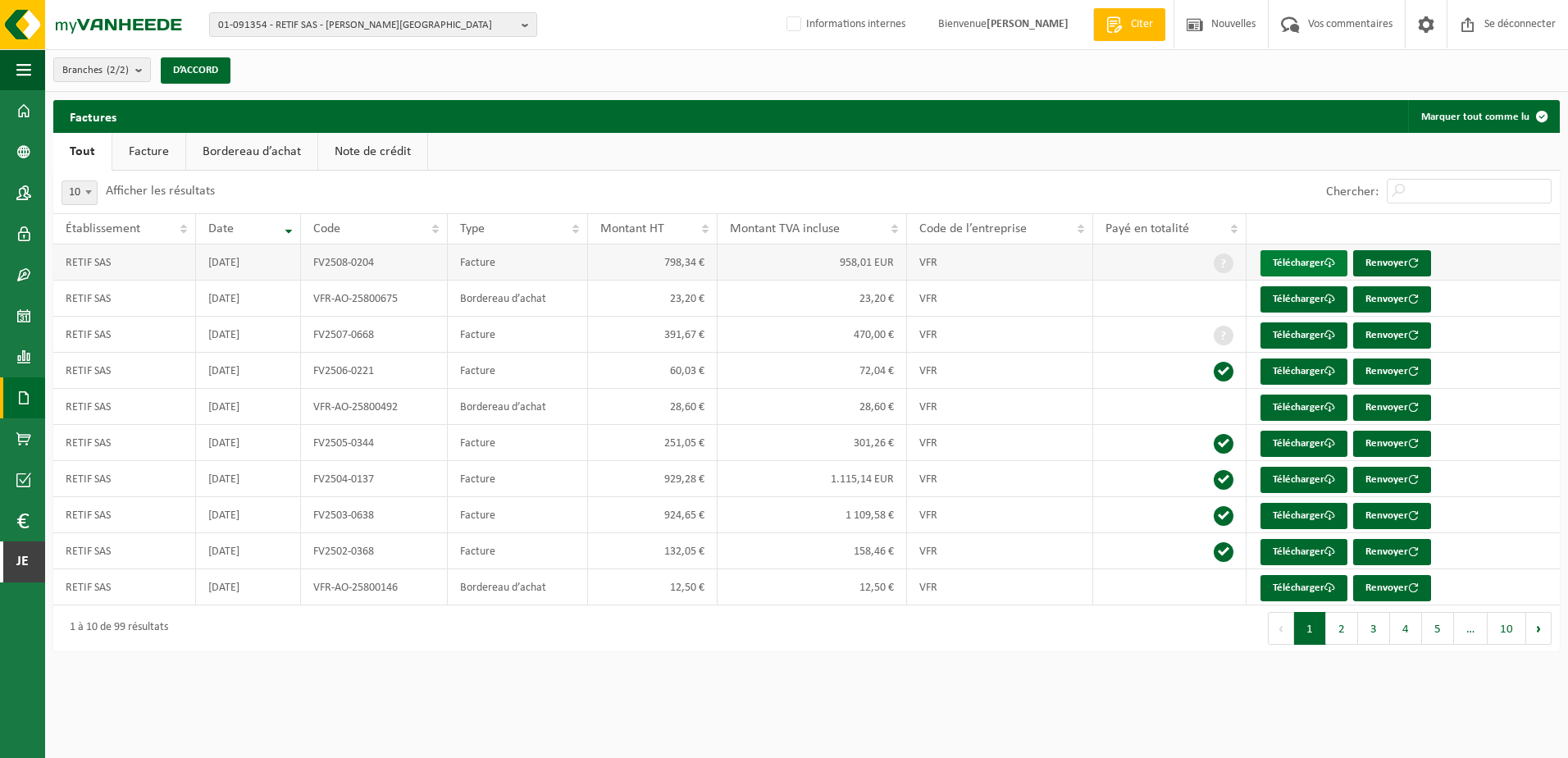
click at [1294, 268] on font "Télécharger" at bounding box center [1298, 263] width 51 height 11
click at [1329, 251] on link "Télécharger" at bounding box center [1303, 263] width 87 height 27
click at [1320, 336] on font "Télécharger" at bounding box center [1298, 335] width 51 height 11
click at [1320, 483] on font "Télécharger" at bounding box center [1298, 479] width 51 height 11
